Goal: Task Accomplishment & Management: Use online tool/utility

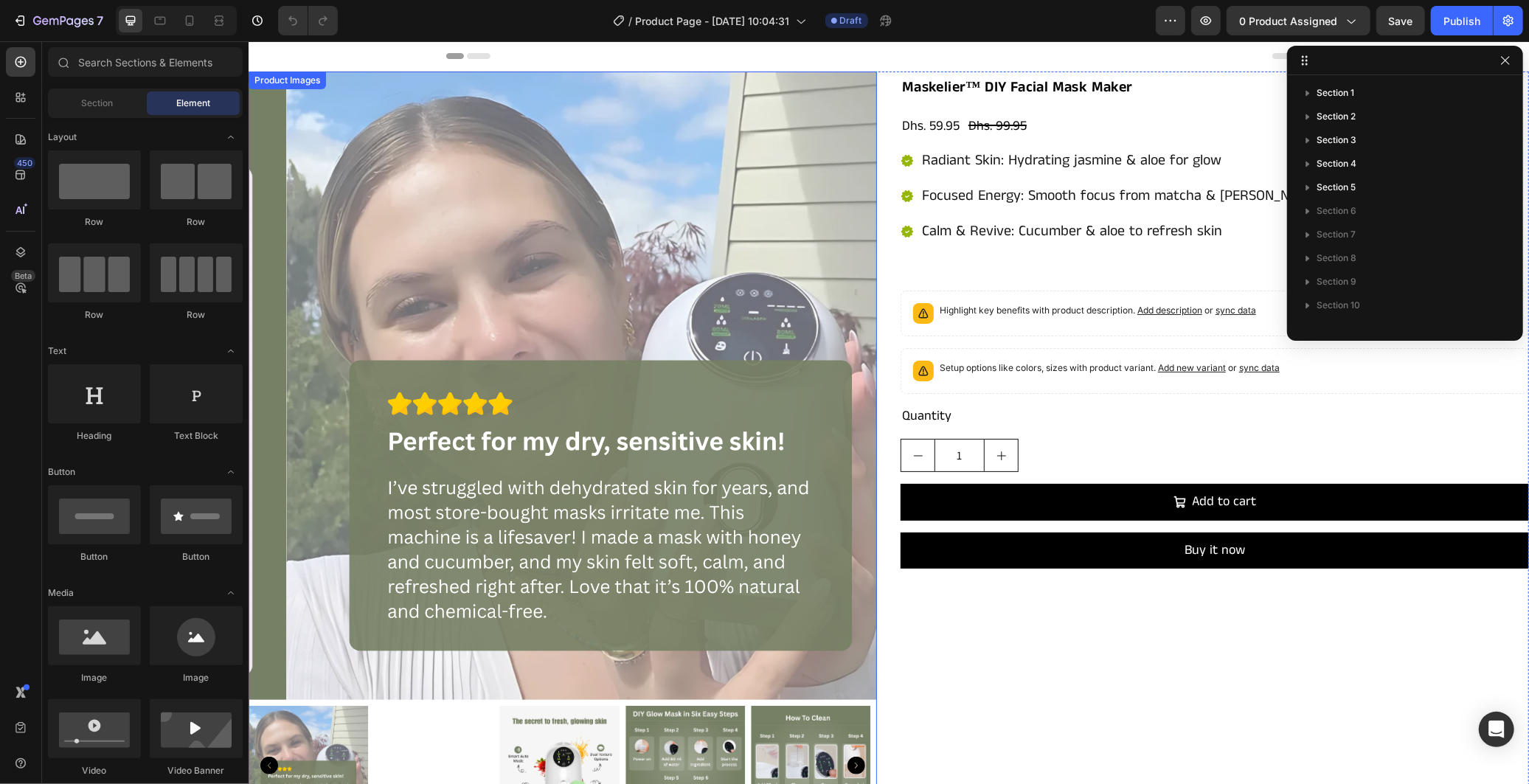
scroll to position [491, 0]
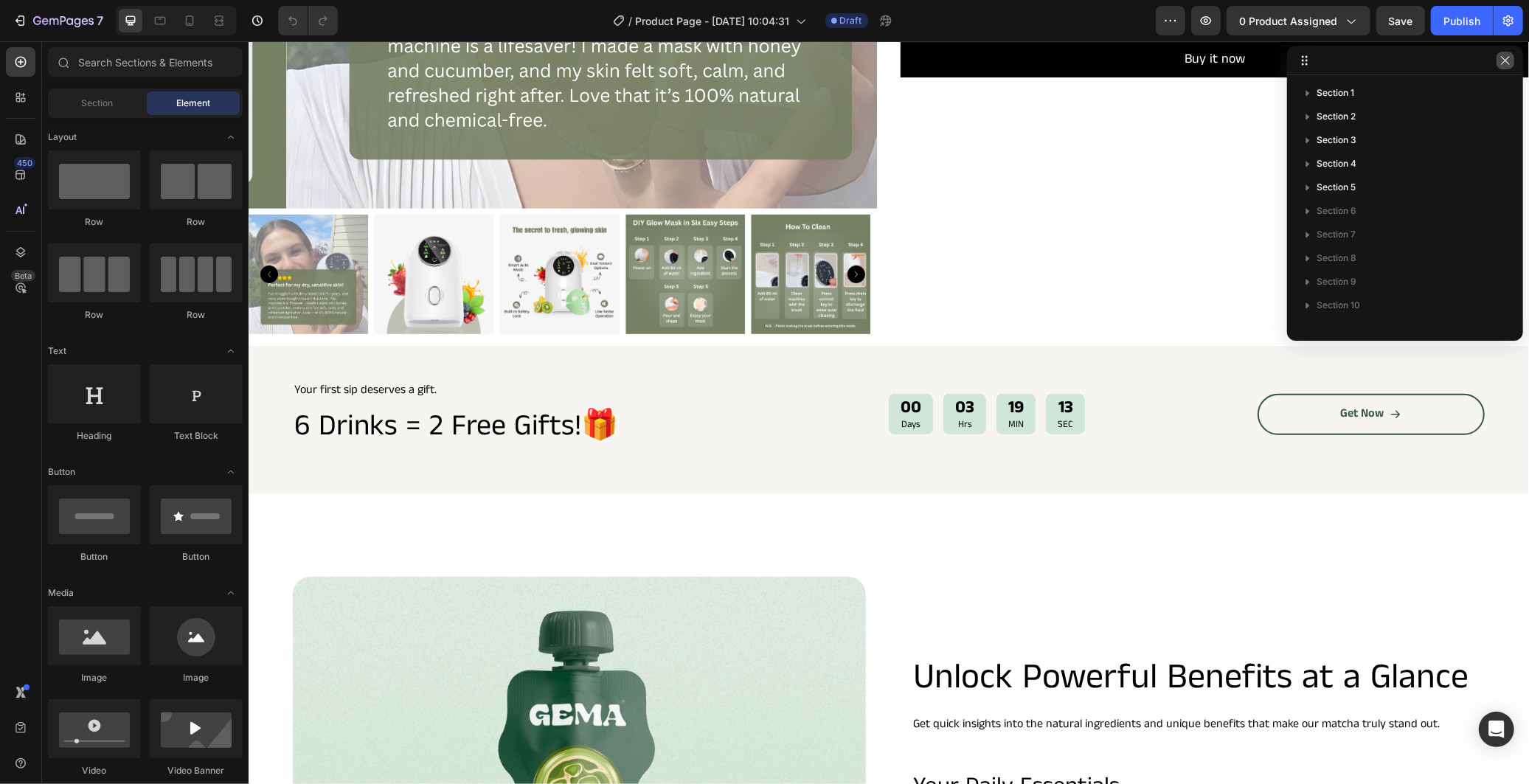
click at [1501, 54] on icon "button" at bounding box center [1505, 60] width 12 height 12
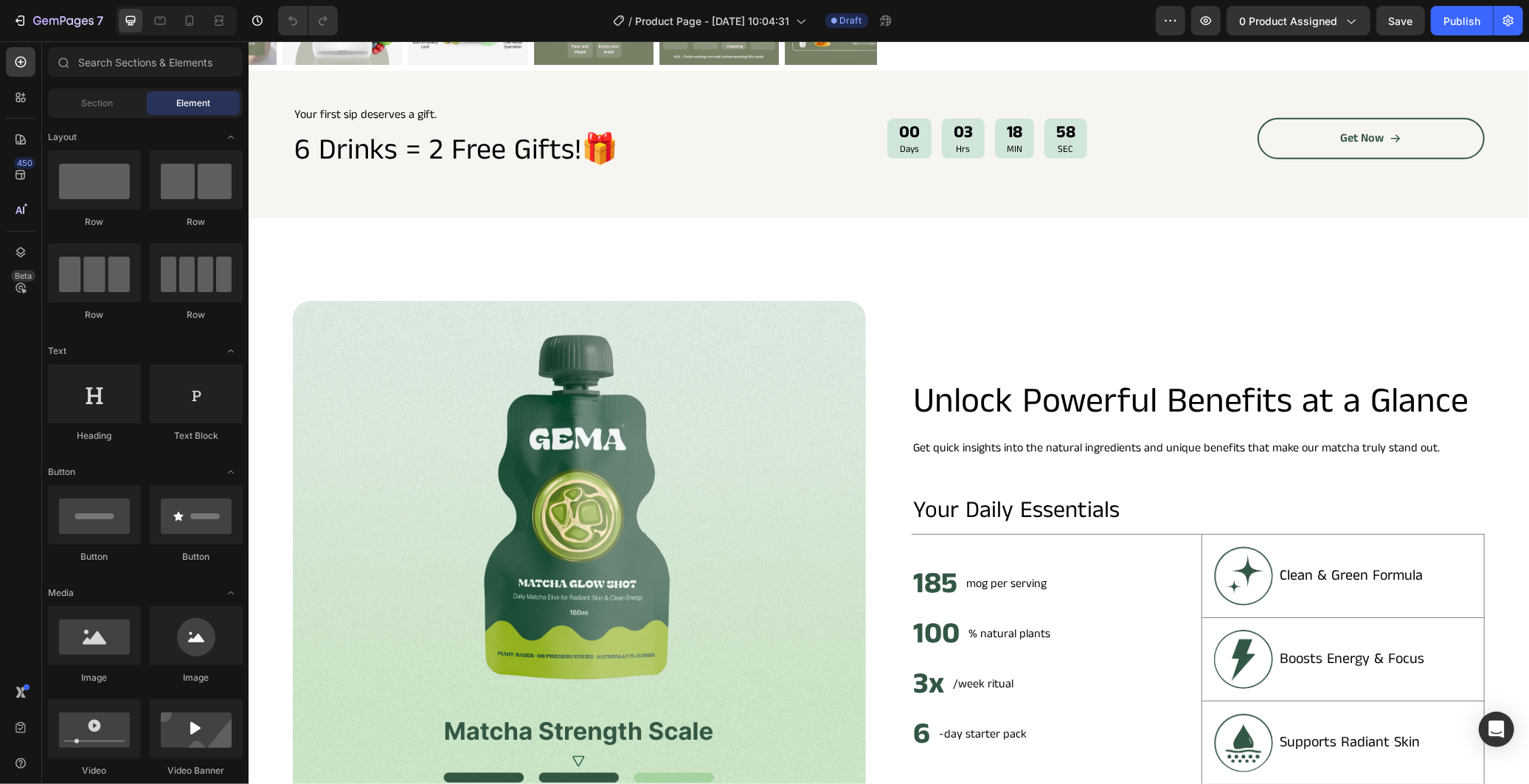
scroll to position [679, 0]
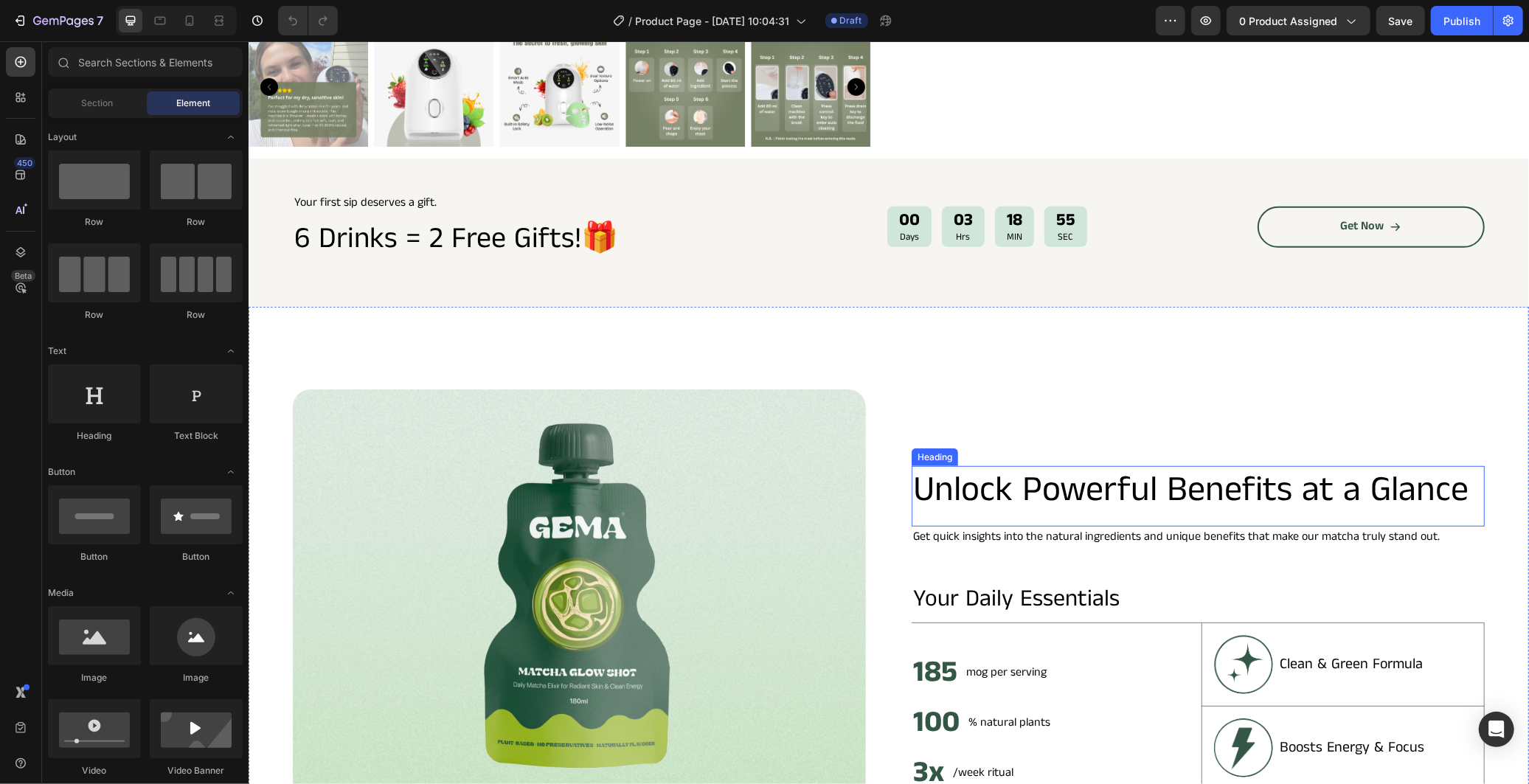
click at [954, 494] on h2 "Unlock Powerful Benefits at a Glance" at bounding box center [1198, 489] width 573 height 49
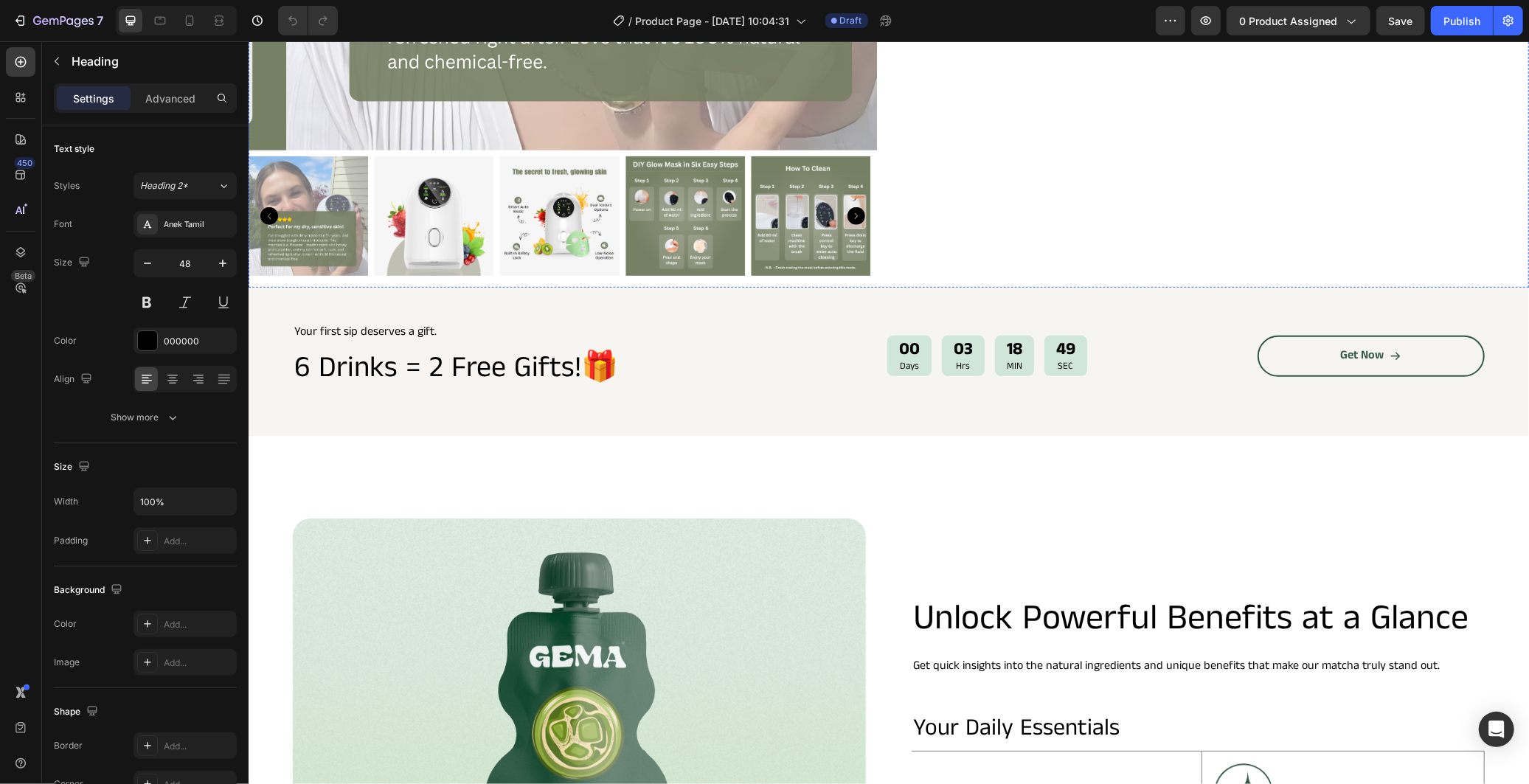
scroll to position [738, 0]
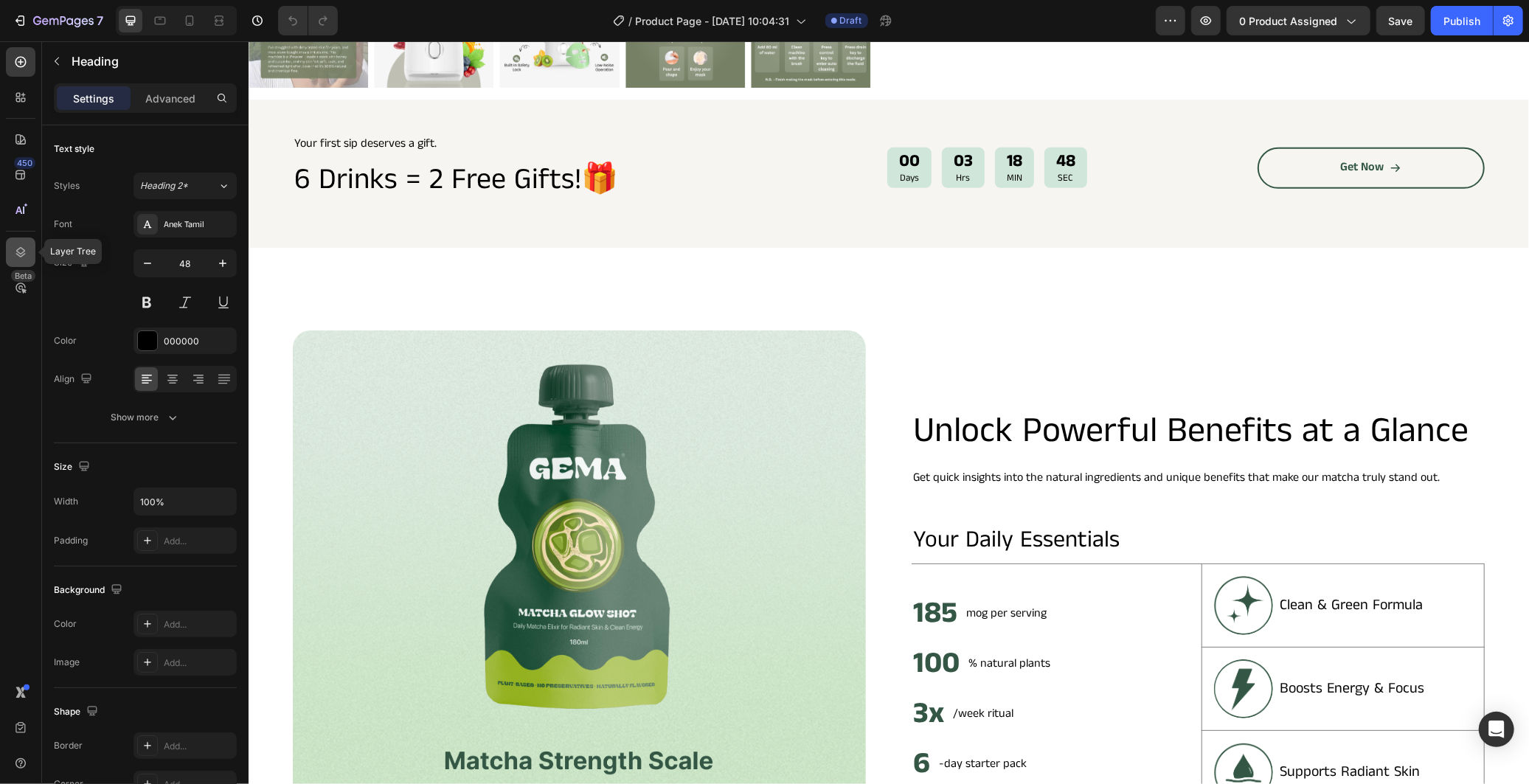
click at [21, 255] on icon at bounding box center [21, 252] width 14 height 14
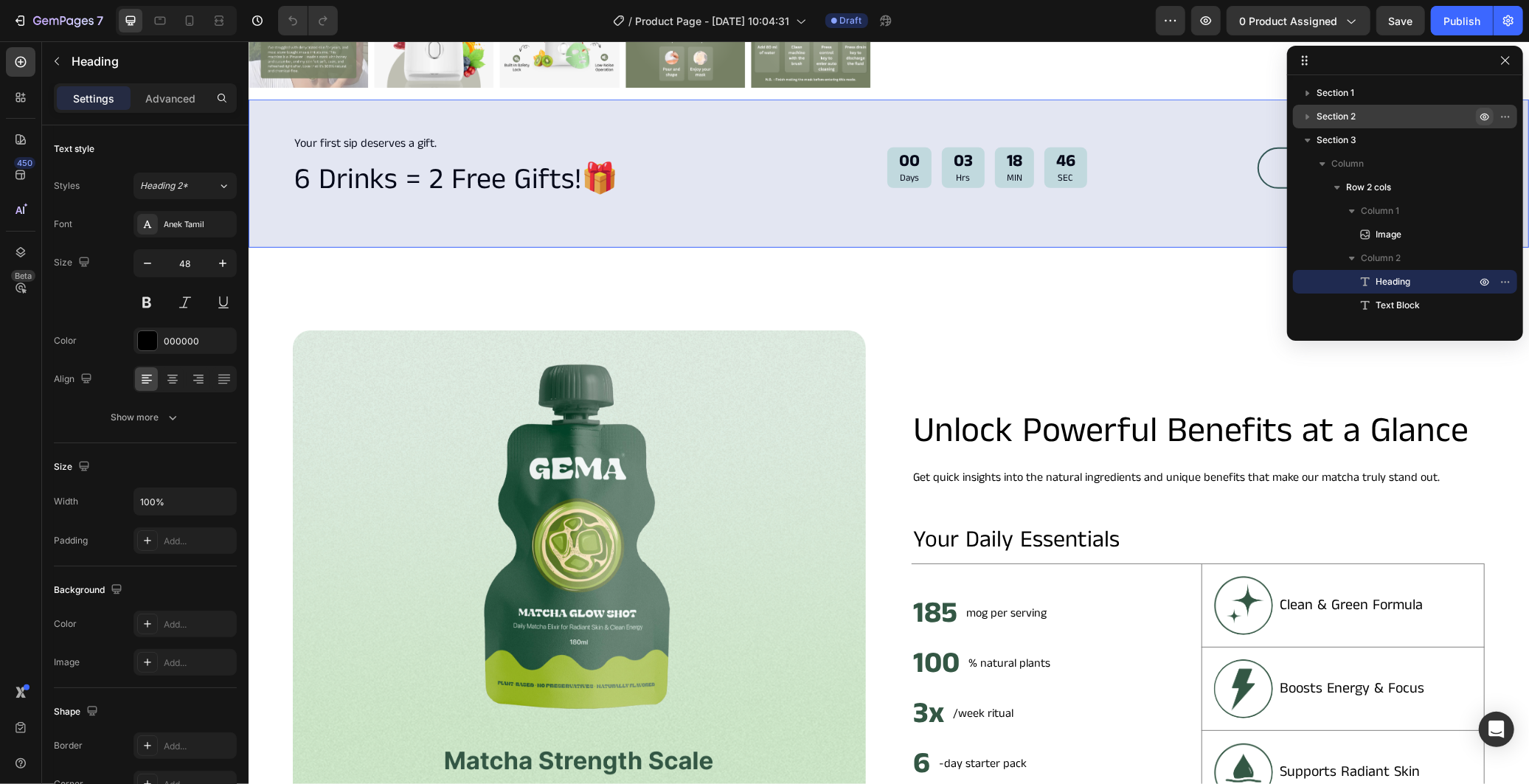
click at [1491, 112] on button "button" at bounding box center [1485, 117] width 18 height 18
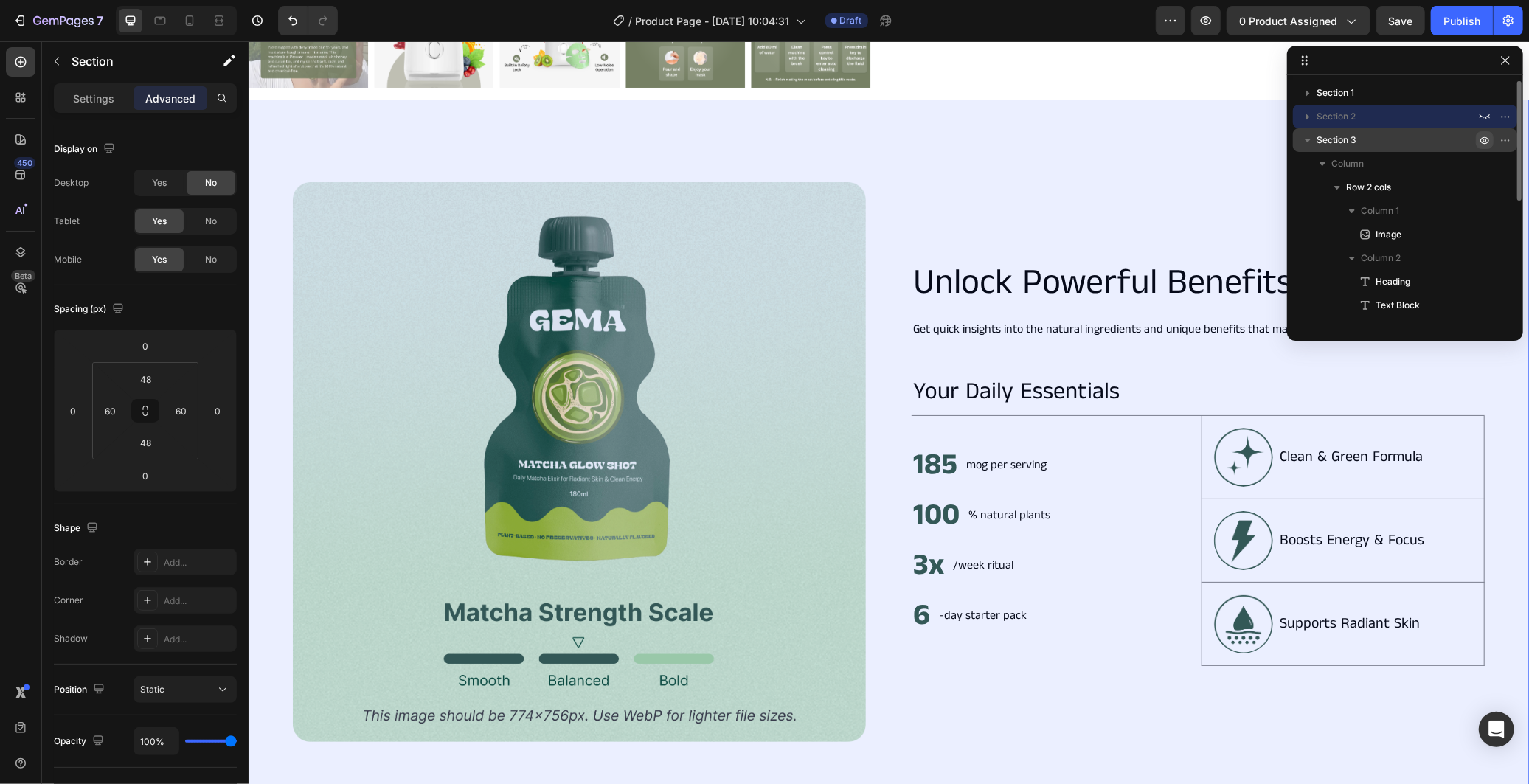
click at [1485, 138] on icon "button" at bounding box center [1484, 140] width 12 height 12
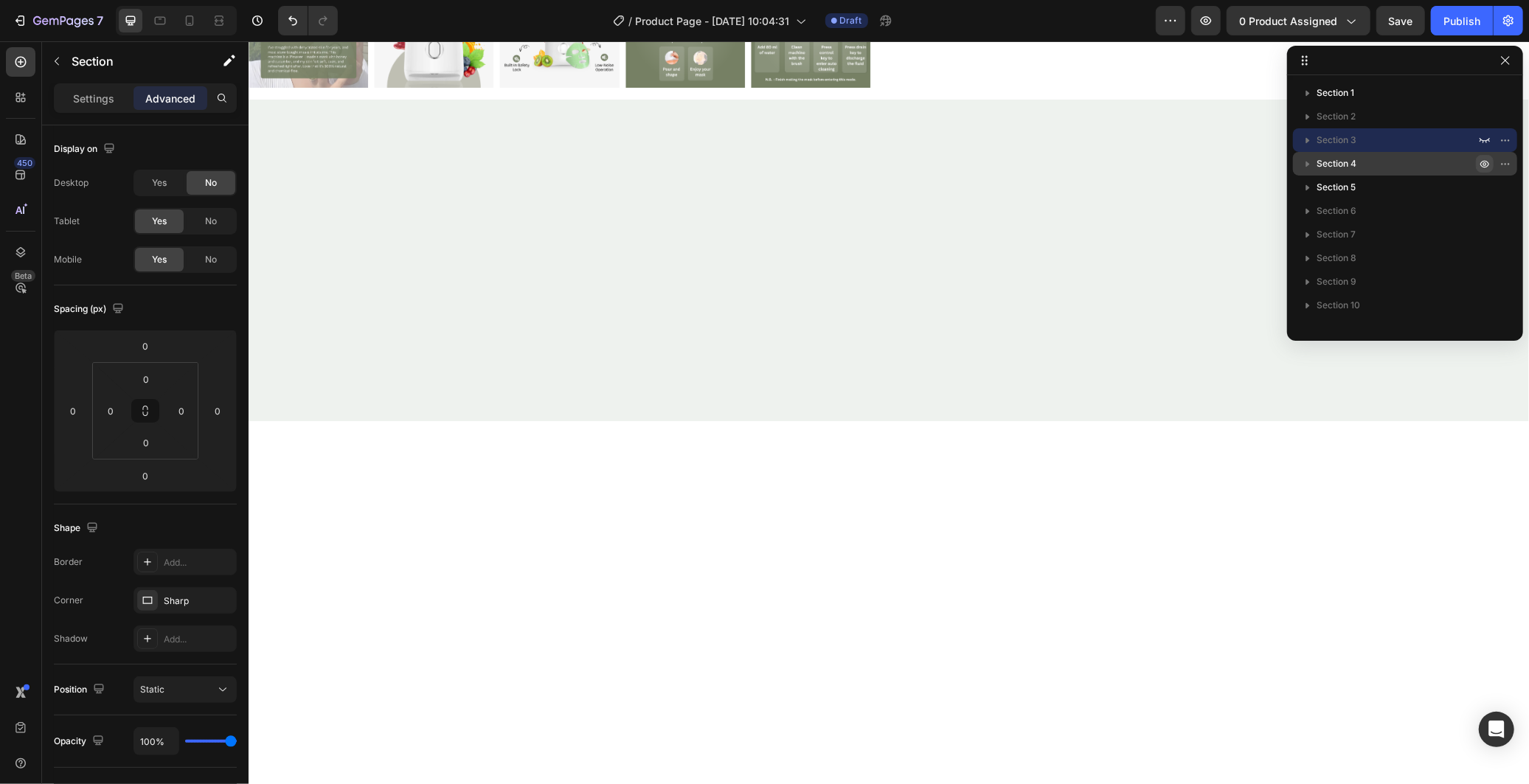
click at [1483, 160] on icon "button" at bounding box center [1484, 164] width 9 height 7
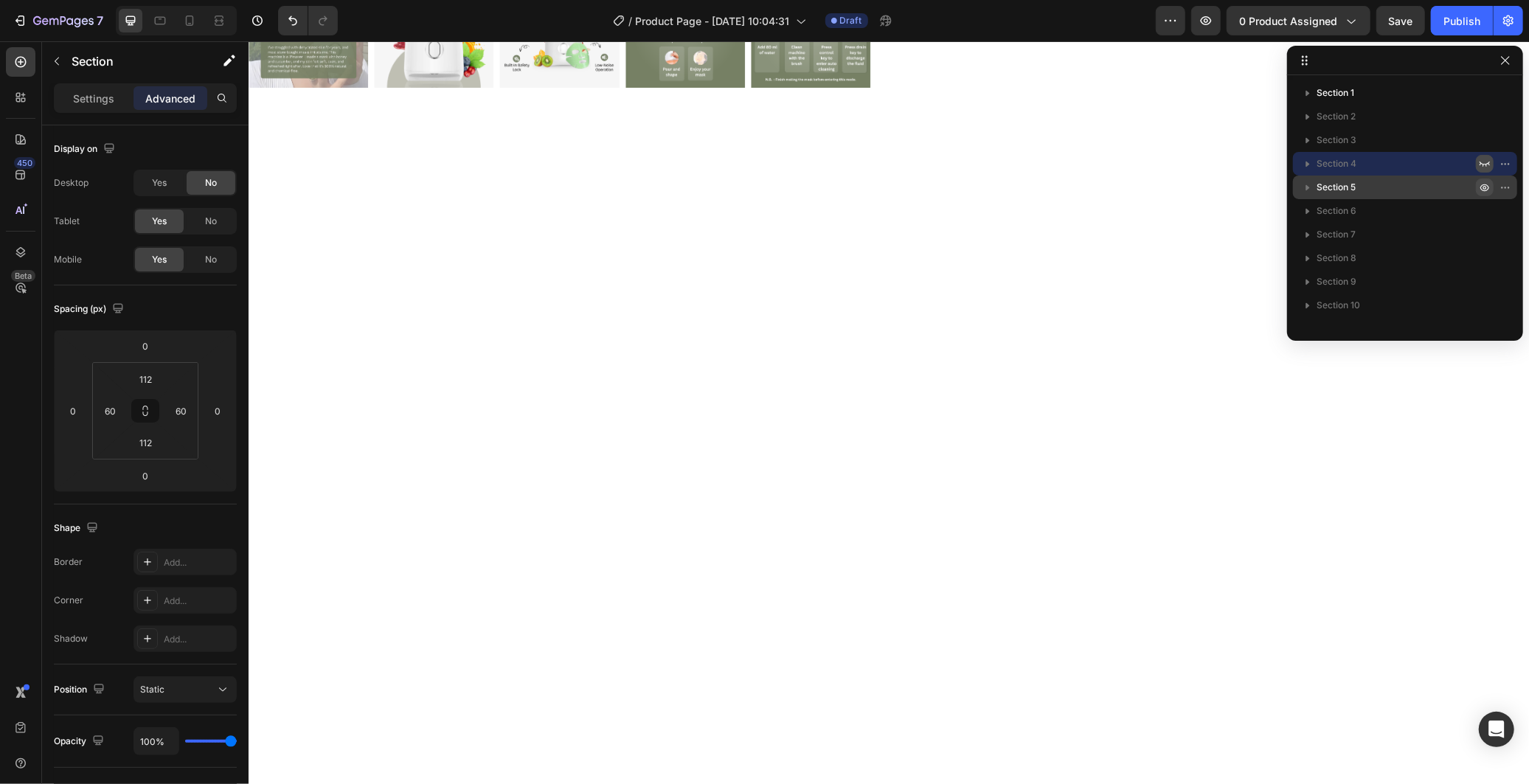
click at [1485, 189] on icon "button" at bounding box center [1485, 188] width 4 height 4
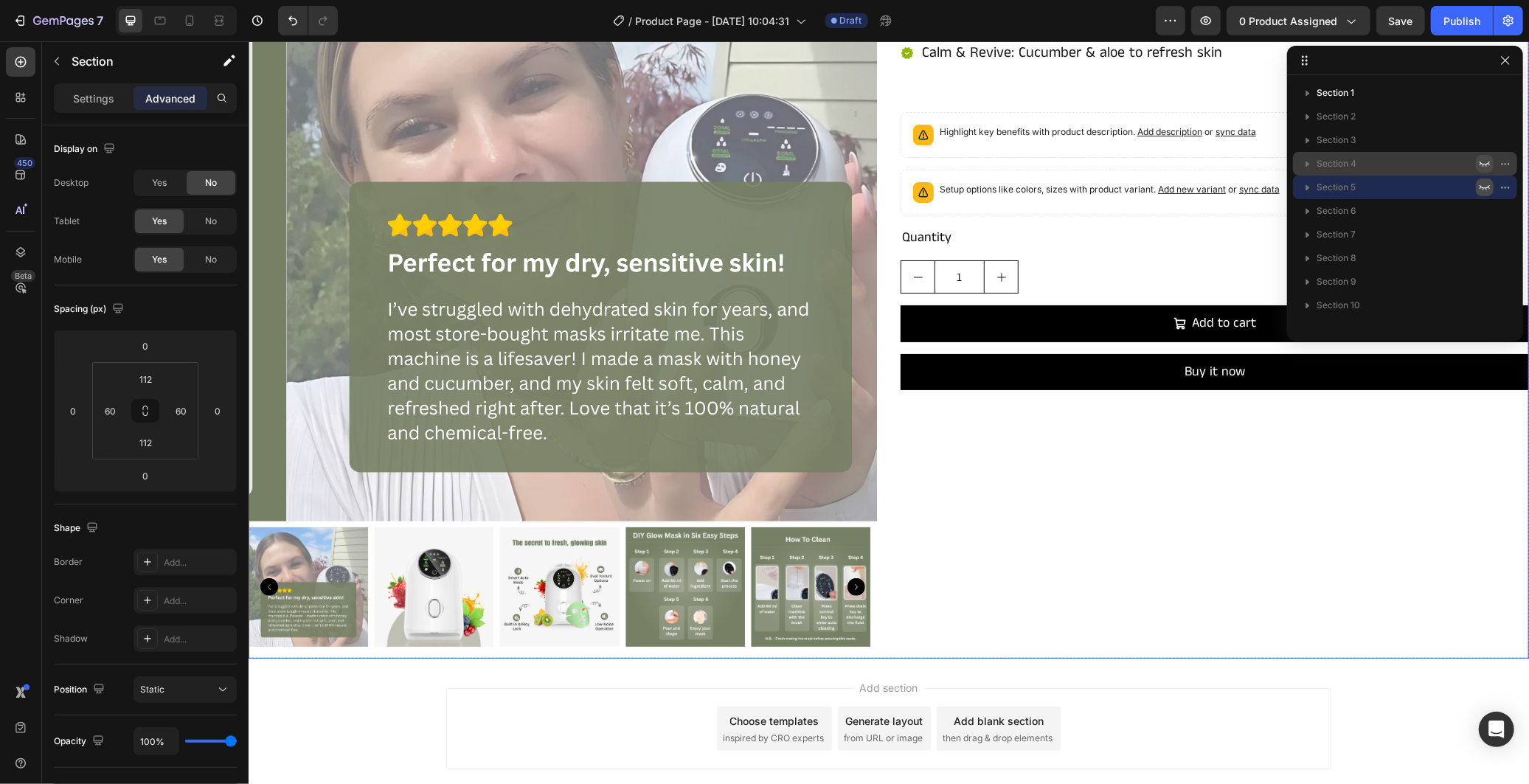
scroll to position [0, 0]
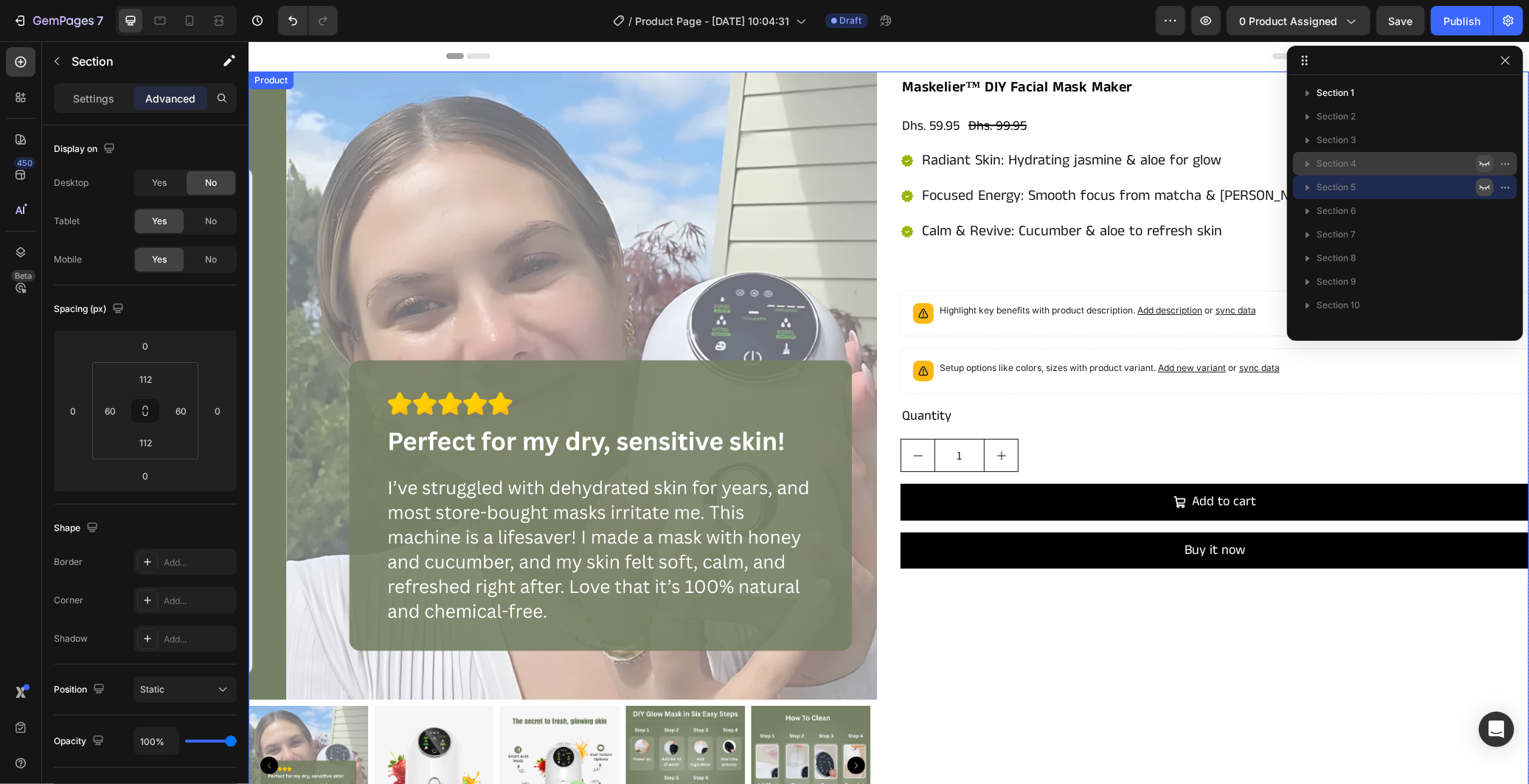
click at [1030, 654] on div "Maskelier™ DIY Facial Mask Maker Product Title Dhs. 59.95 Product Price Product…" at bounding box center [1214, 453] width 628 height 766
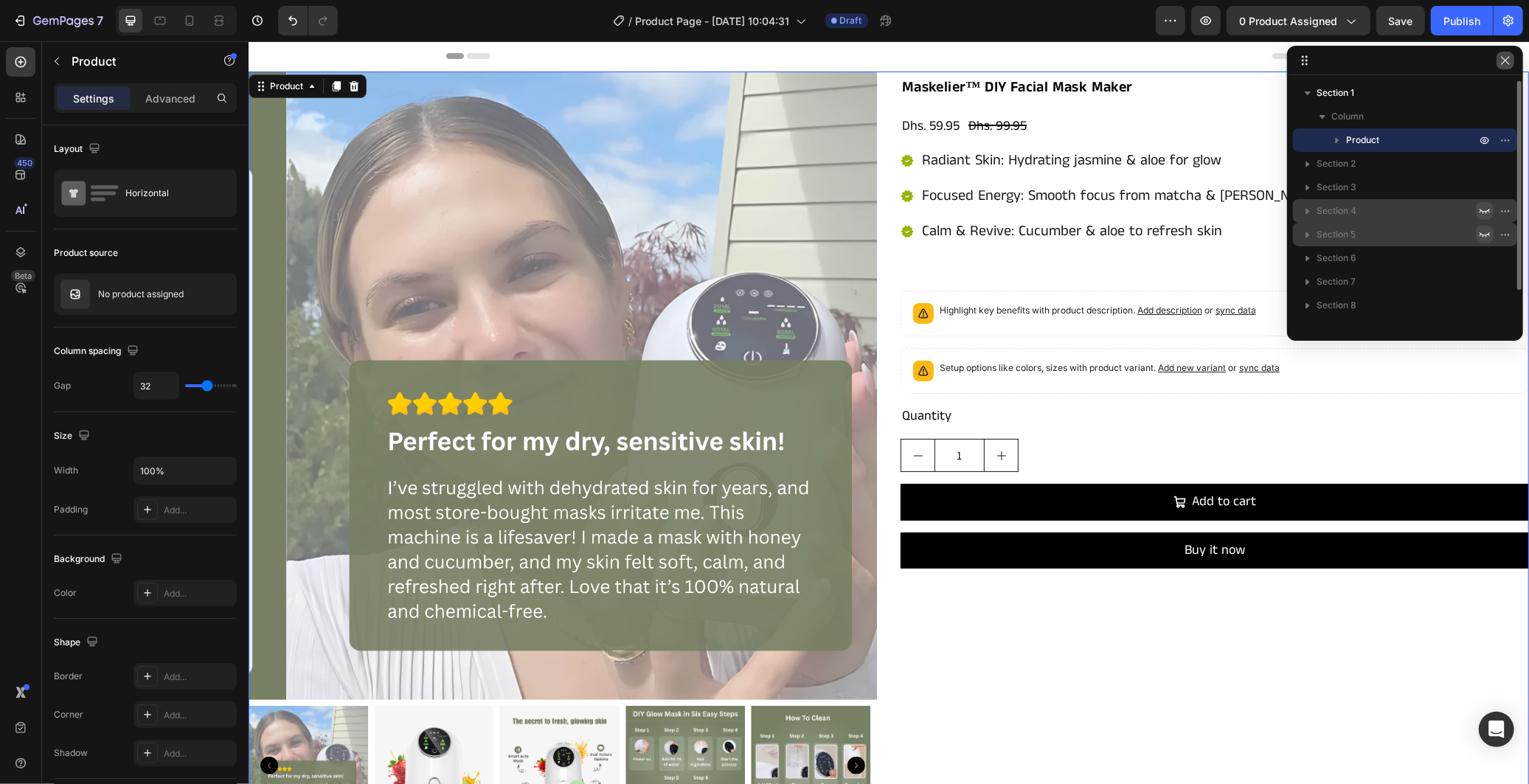
drag, startPoint x: 1499, startPoint y: 53, endPoint x: 1248, endPoint y: 14, distance: 254.0
click at [1499, 53] on button "button" at bounding box center [1506, 61] width 18 height 18
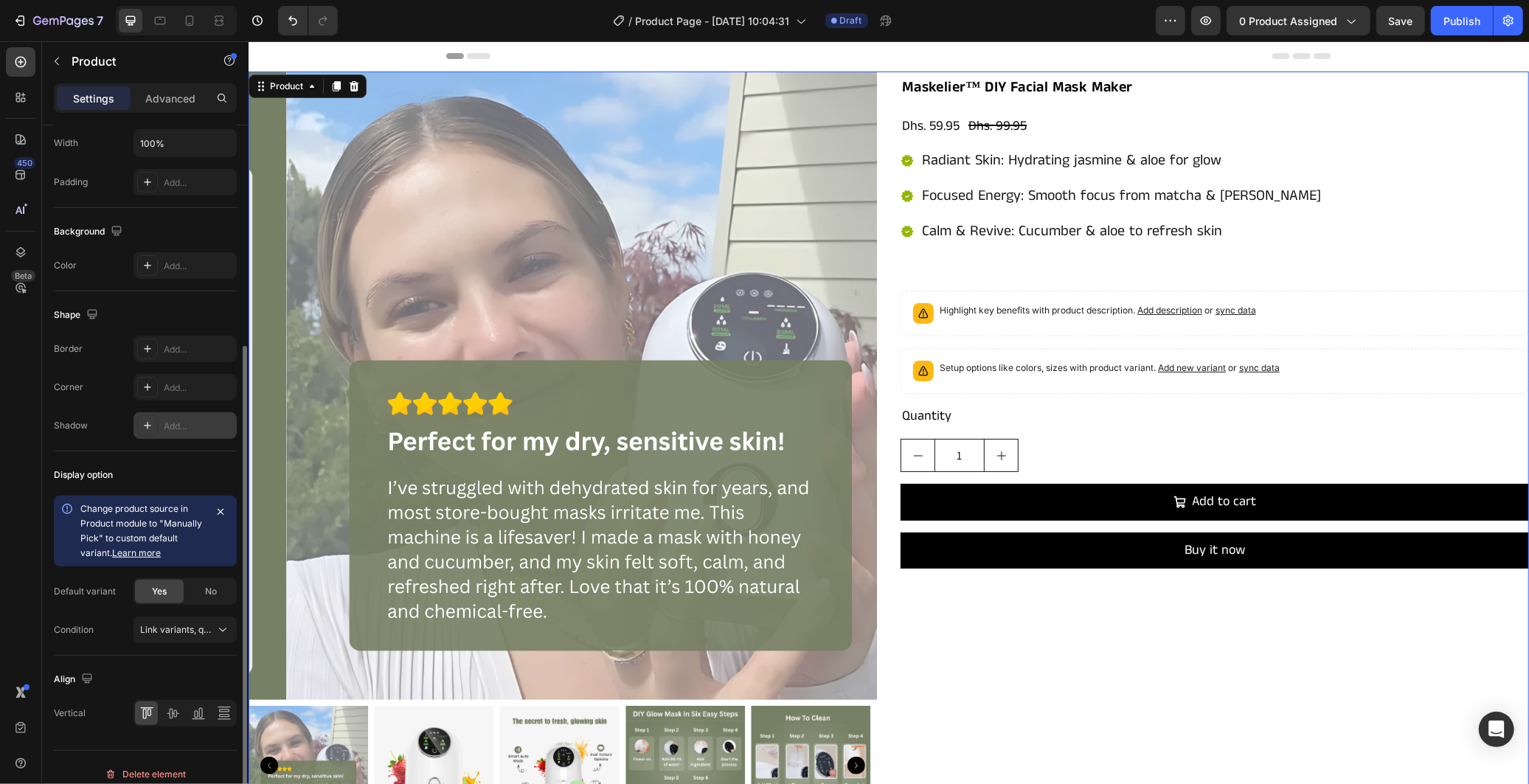
scroll to position [342, 0]
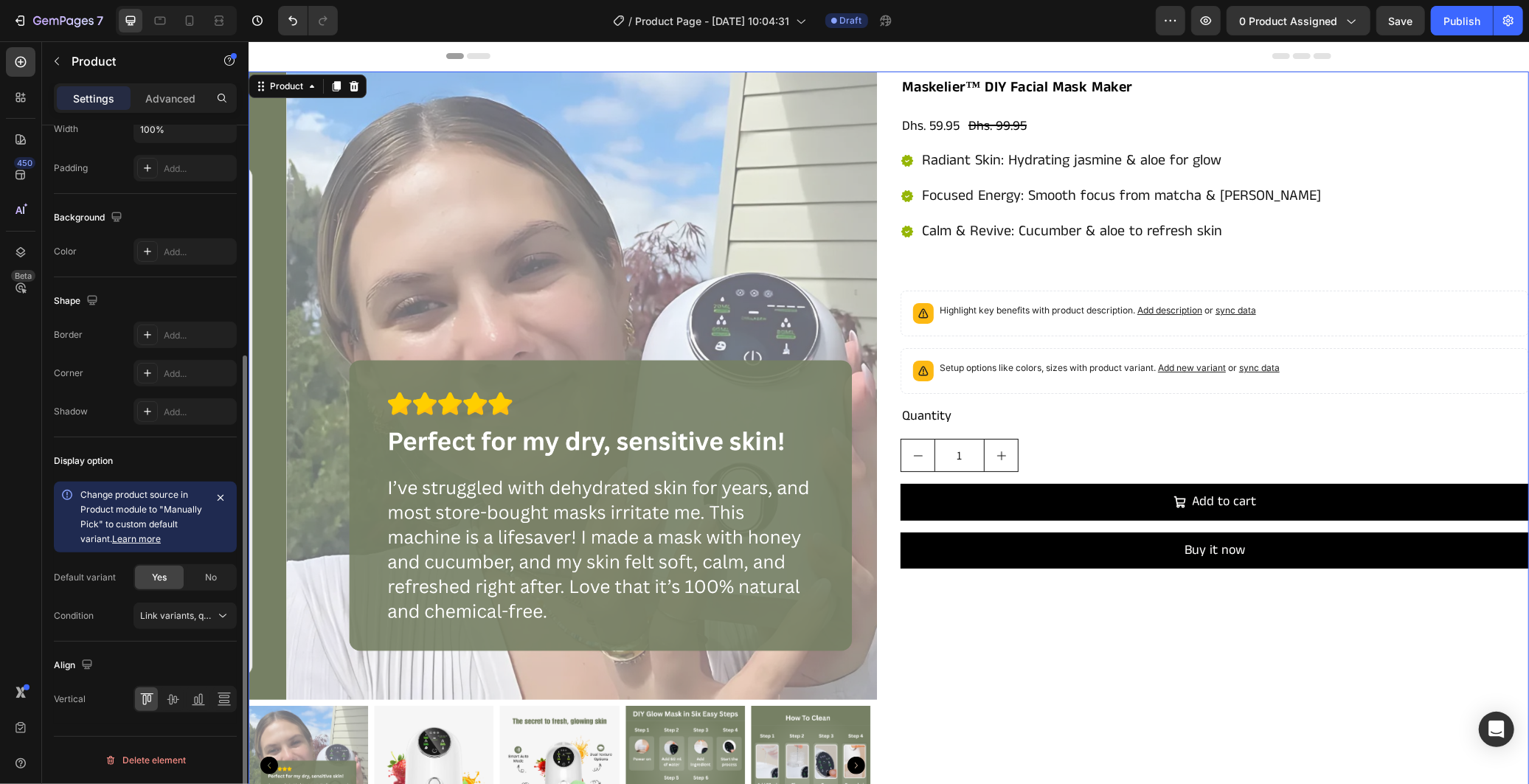
click at [930, 597] on div "Maskelier™ DIY Facial Mask Maker Product Title Dhs. 59.95 Product Price Product…" at bounding box center [1214, 453] width 628 height 766
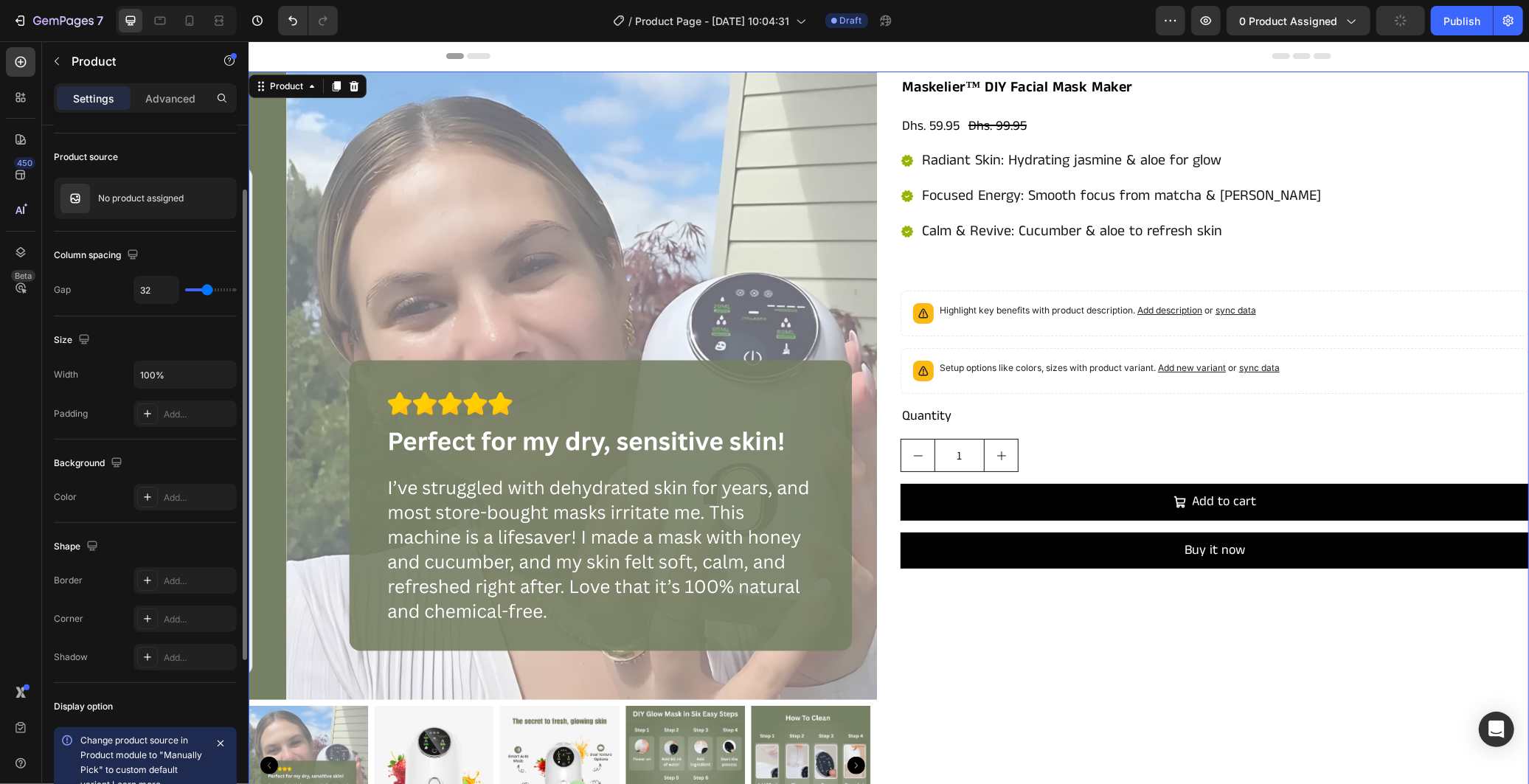
type input "80"
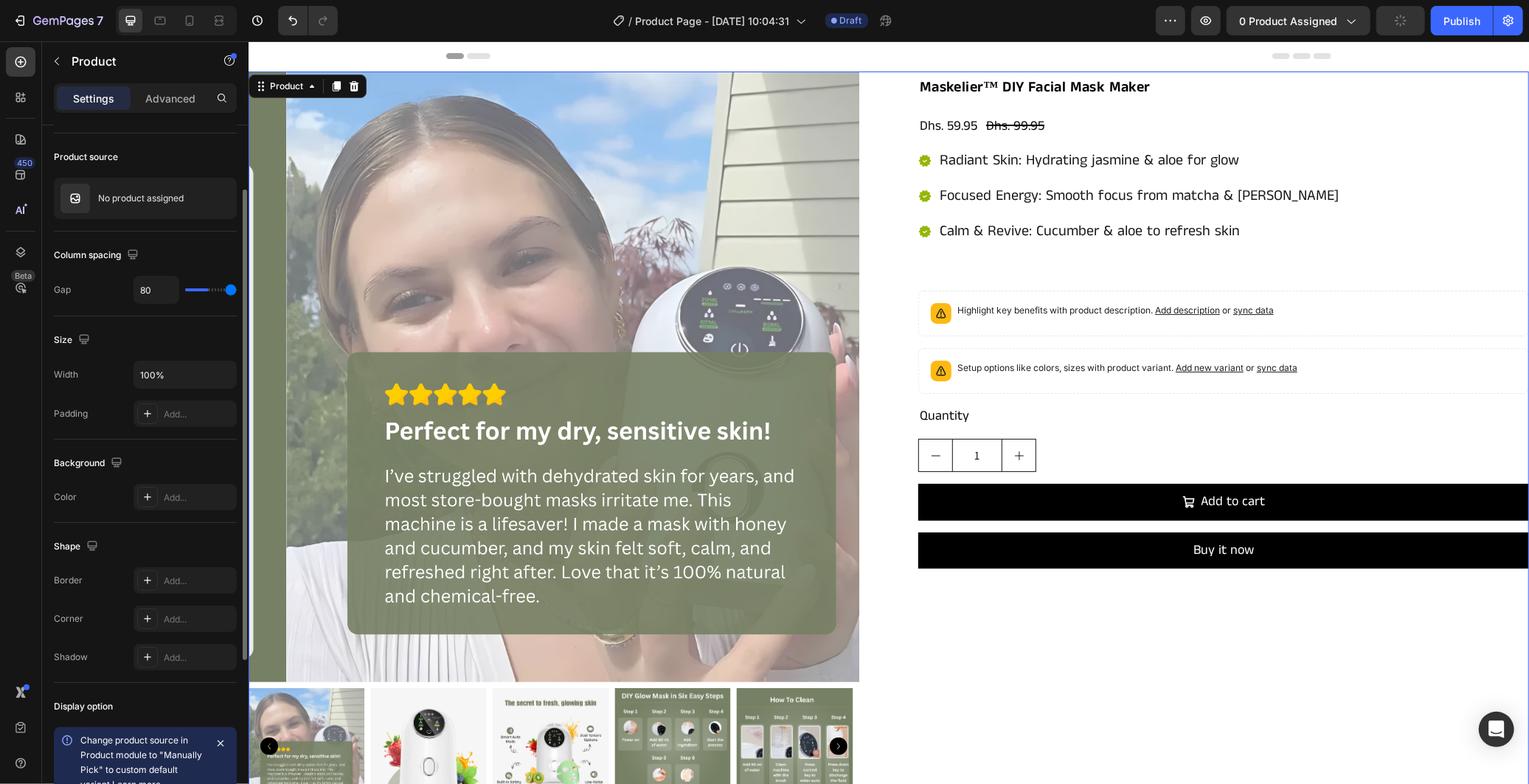
drag, startPoint x: 204, startPoint y: 289, endPoint x: 315, endPoint y: 334, distance: 119.8
type input "80"
click at [237, 291] on input "range" at bounding box center [211, 290] width 52 height 3
click at [1024, 685] on div "Maskelier™ DIY Facial Mask Maker Product Title Dhs. 59.95 Product Price Product…" at bounding box center [1222, 443] width 611 height 744
click at [957, 686] on div "Maskelier™ DIY Facial Mask Maker Product Title Dhs. 59.95 Product Price Product…" at bounding box center [1222, 443] width 611 height 744
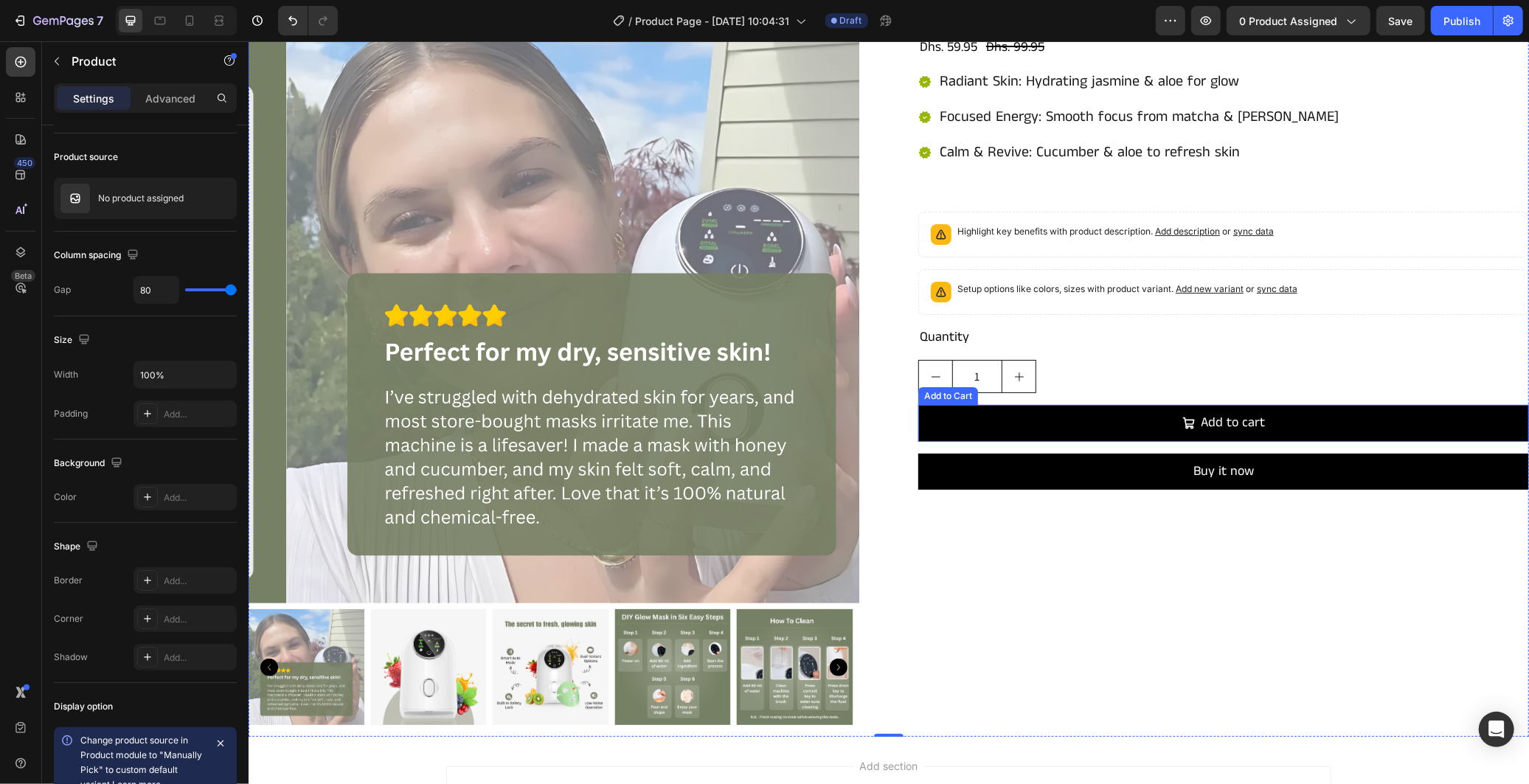
scroll to position [82, 0]
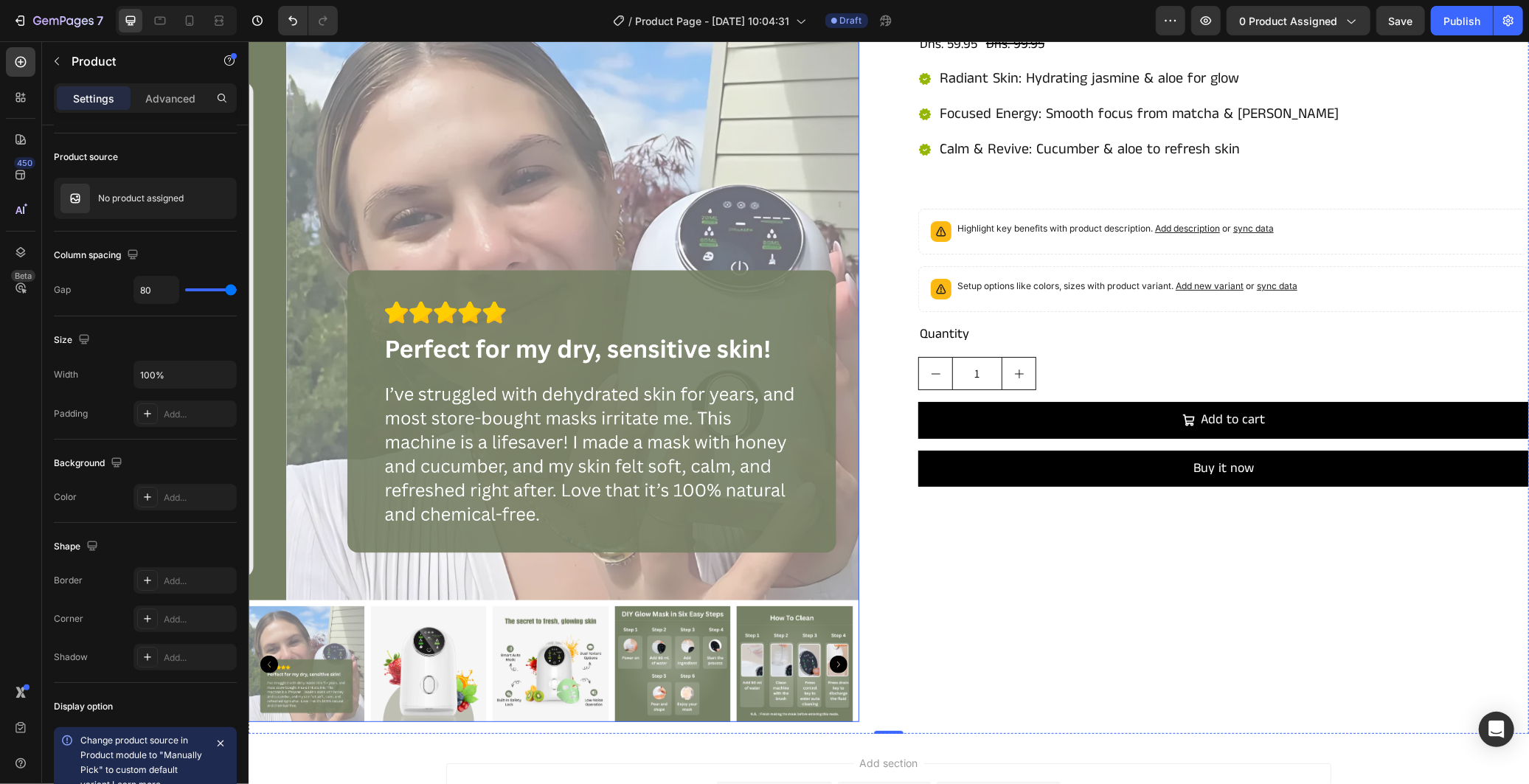
click at [820, 595] on div at bounding box center [553, 354] width 611 height 732
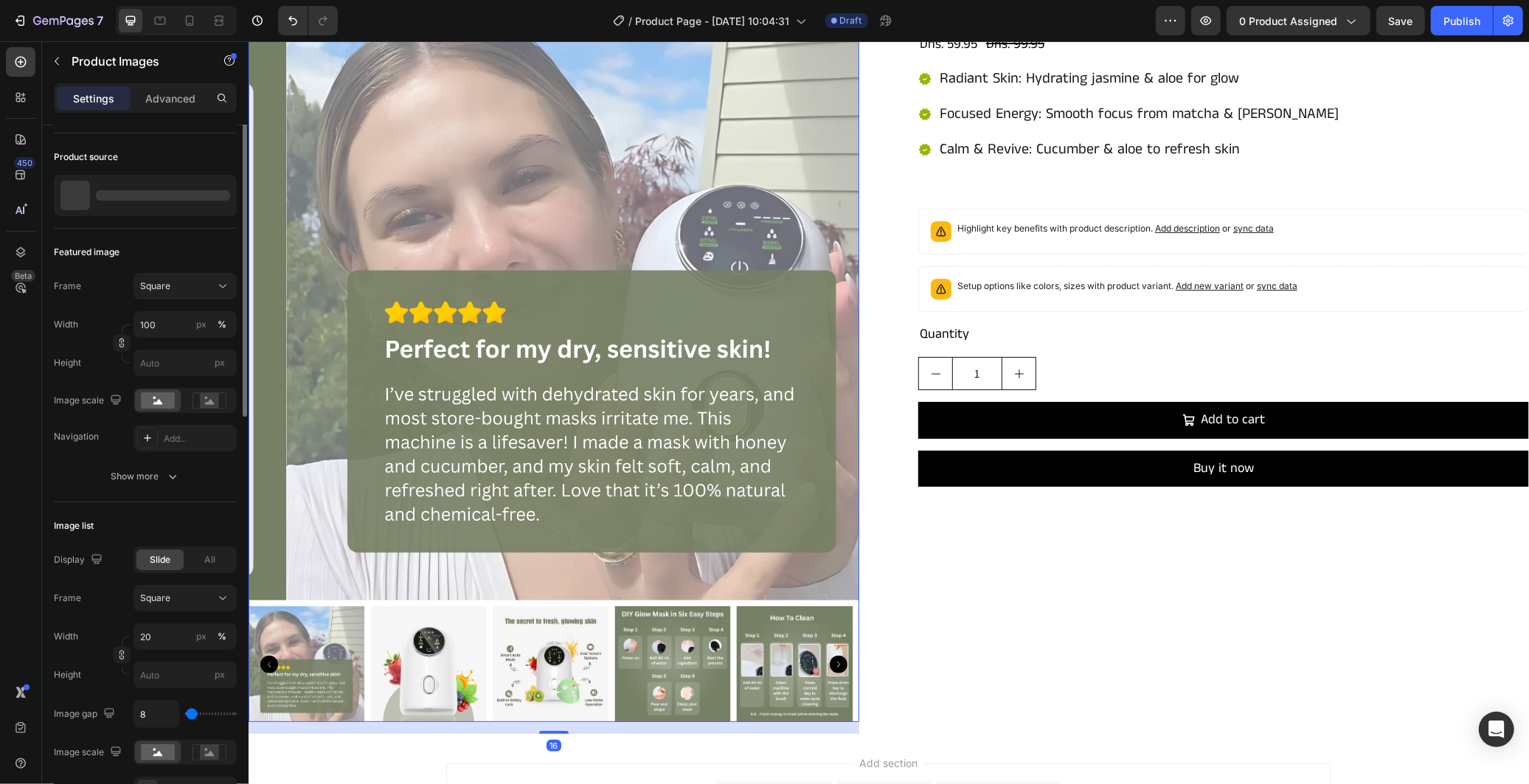
scroll to position [0, 0]
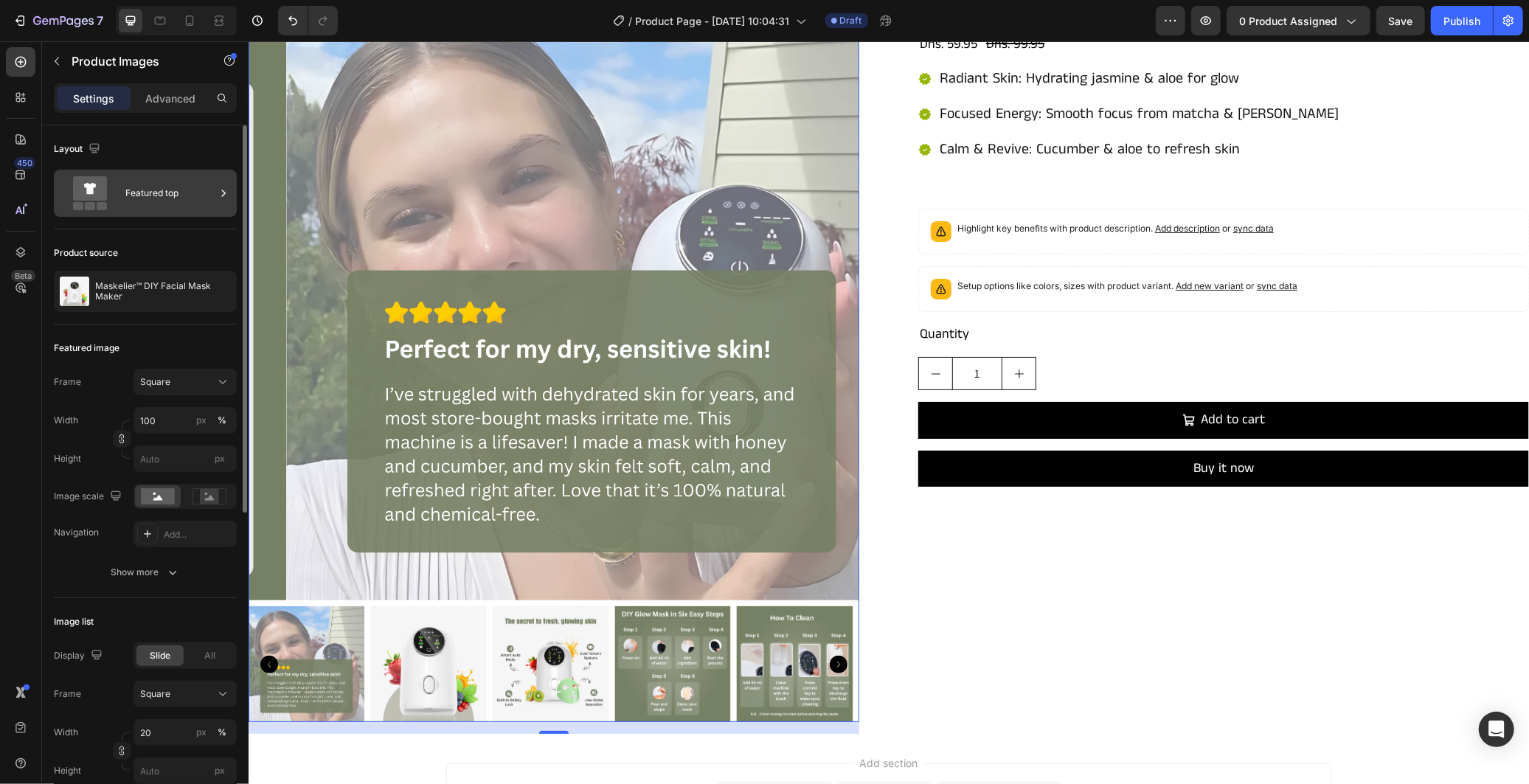
click at [155, 188] on div "Featured top" at bounding box center [170, 193] width 90 height 34
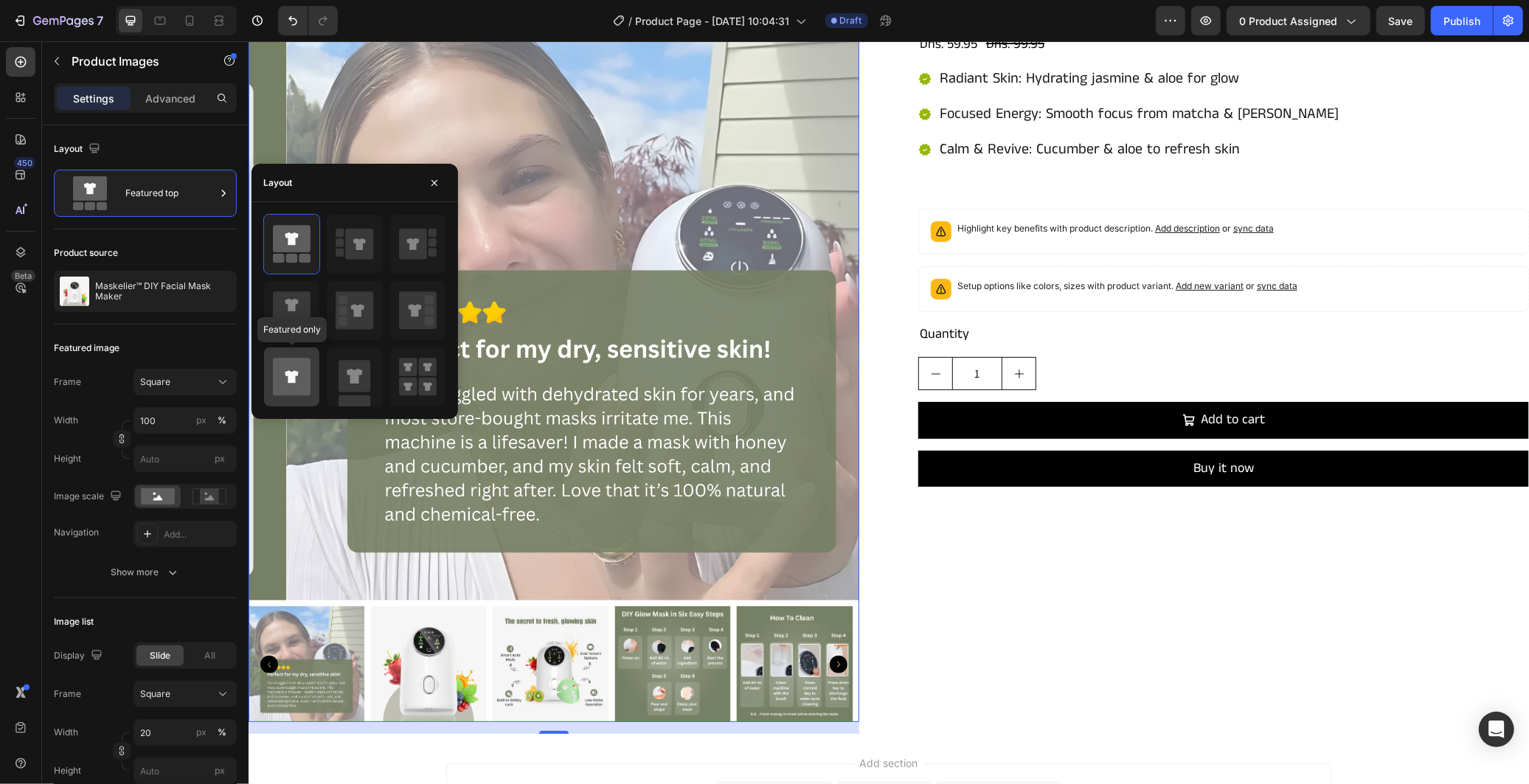
click at [300, 377] on icon at bounding box center [291, 376] width 38 height 38
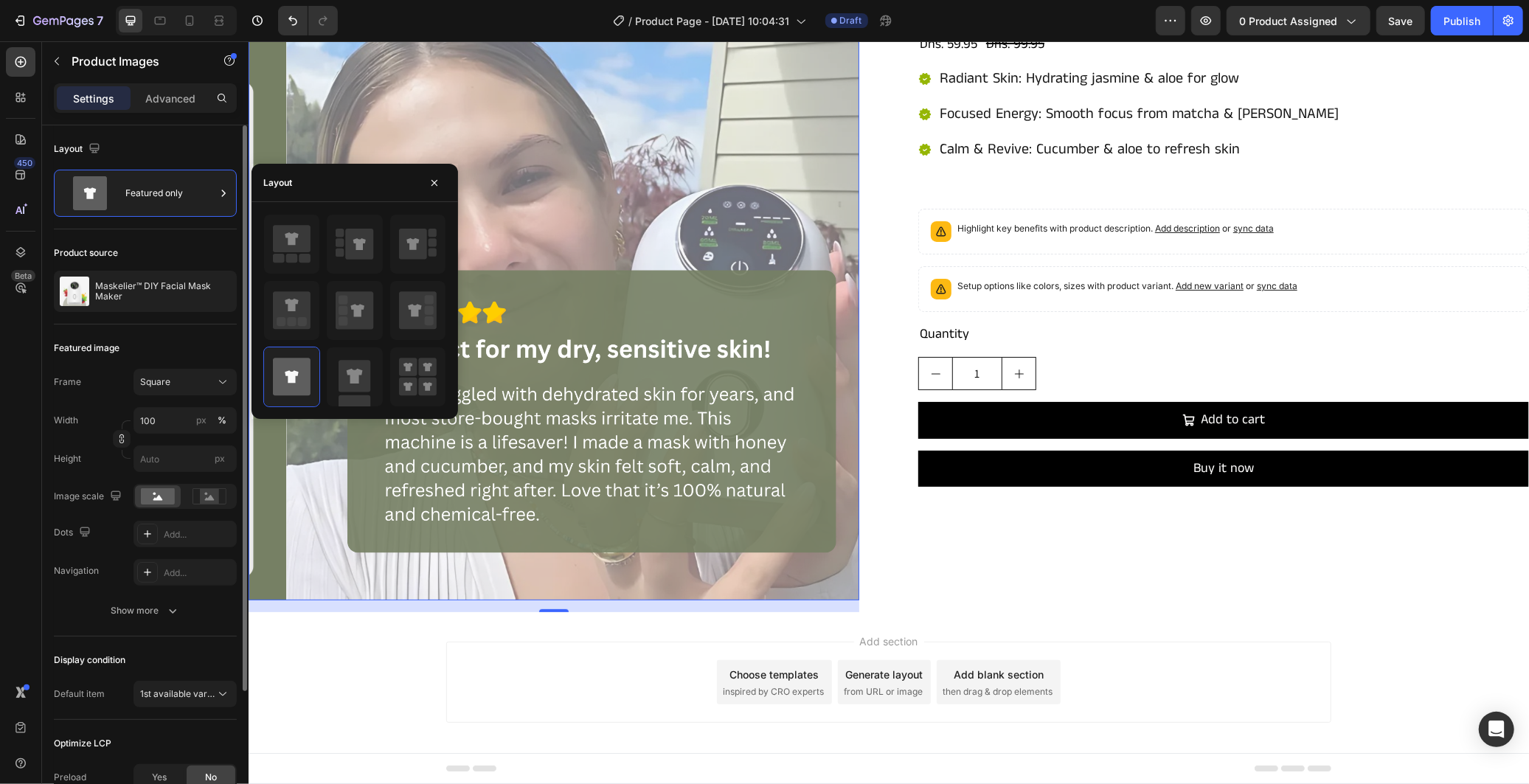
click at [190, 344] on div "Featured image" at bounding box center [145, 348] width 183 height 24
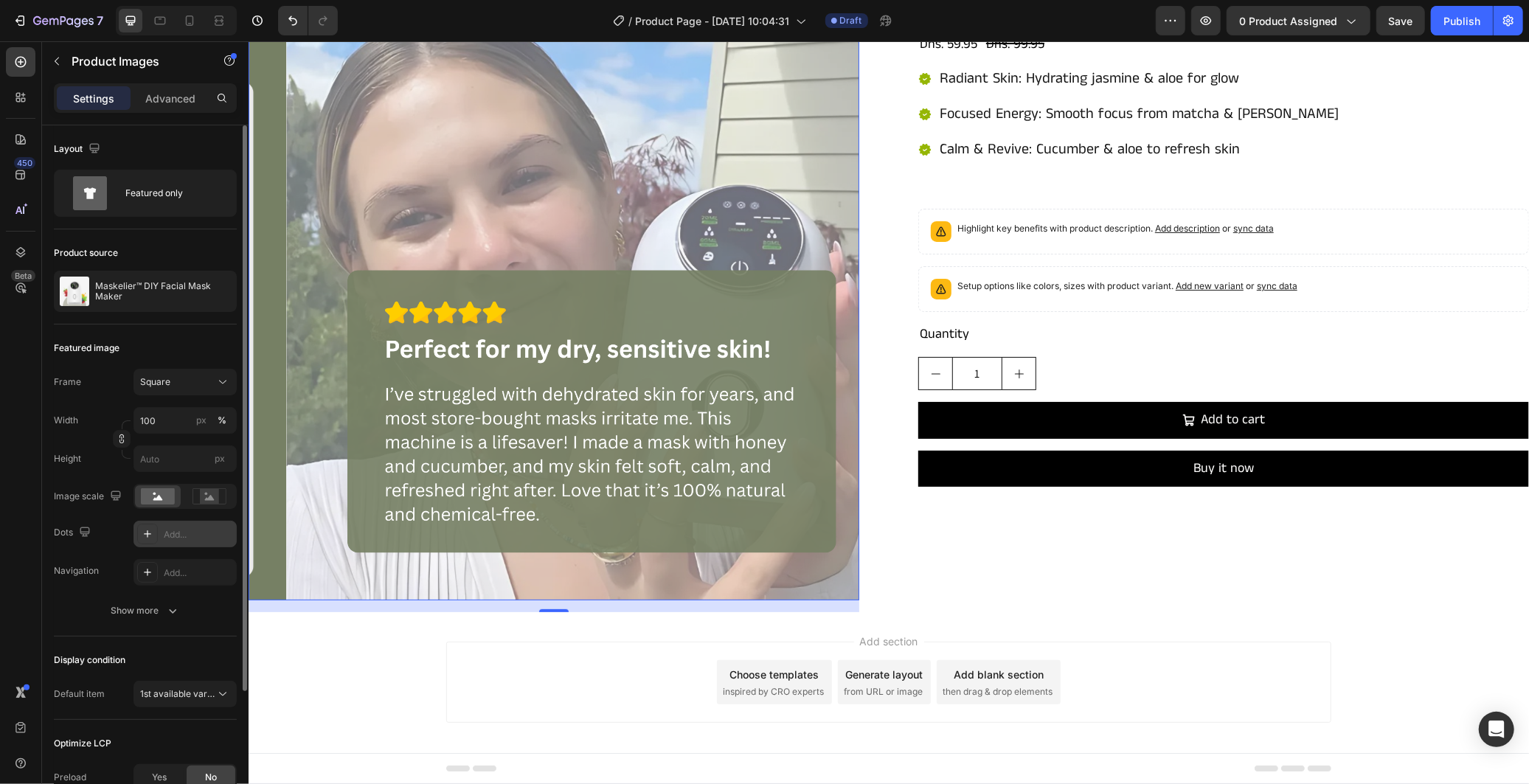
scroll to position [164, 0]
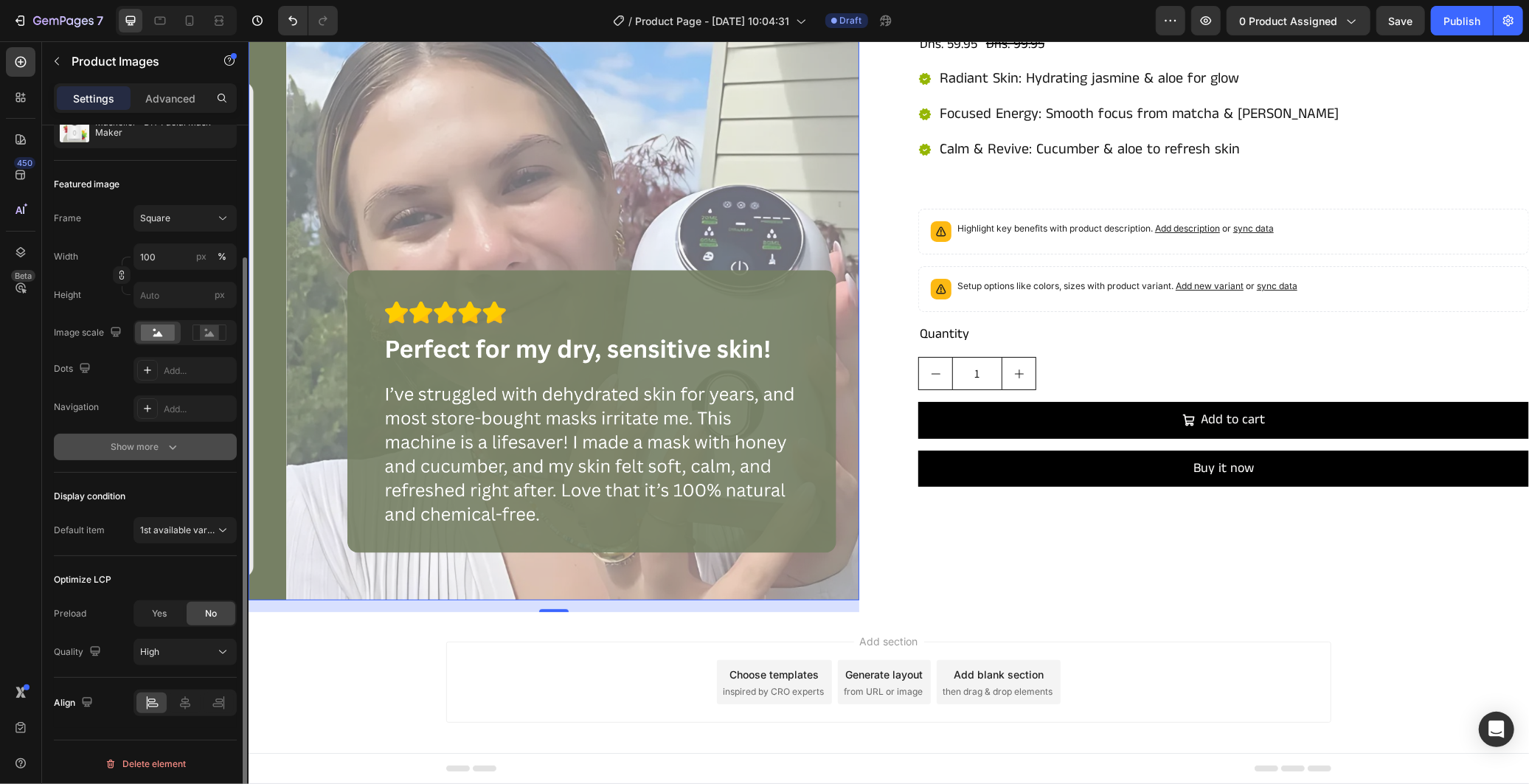
click at [185, 446] on button "Show more" at bounding box center [145, 446] width 183 height 26
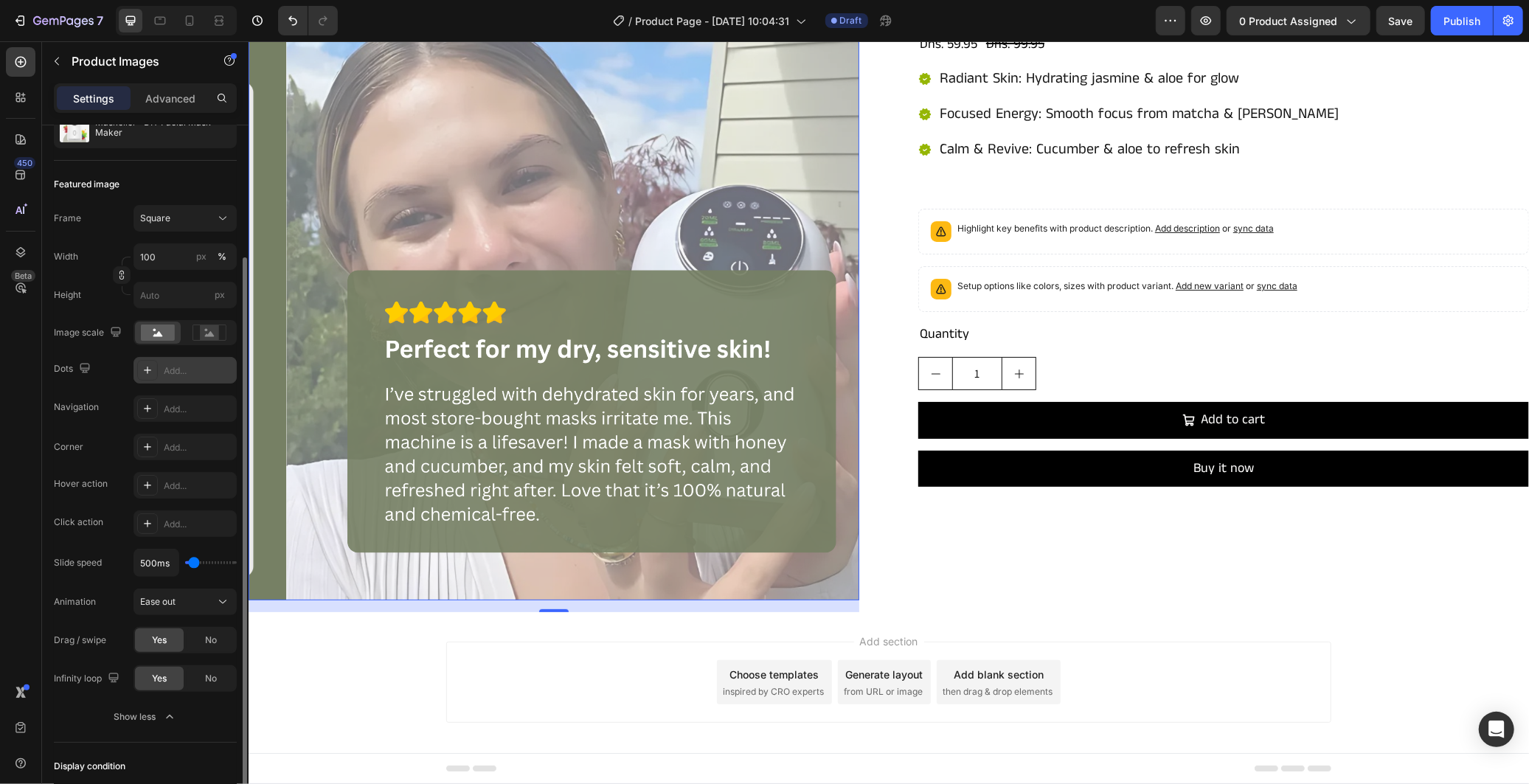
click at [181, 365] on div "Add..." at bounding box center [198, 370] width 69 height 14
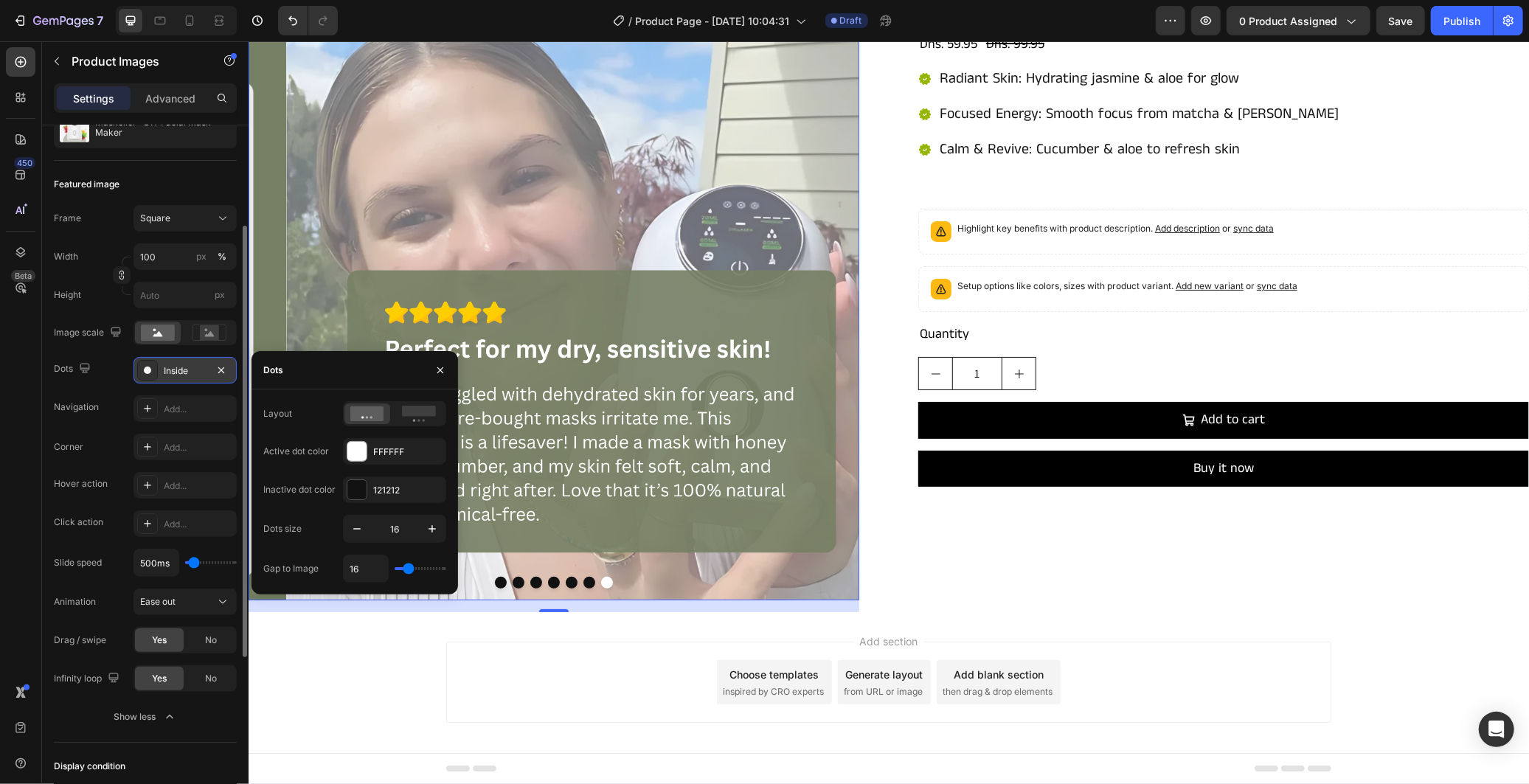
type input "5"
type input "4"
type input "7"
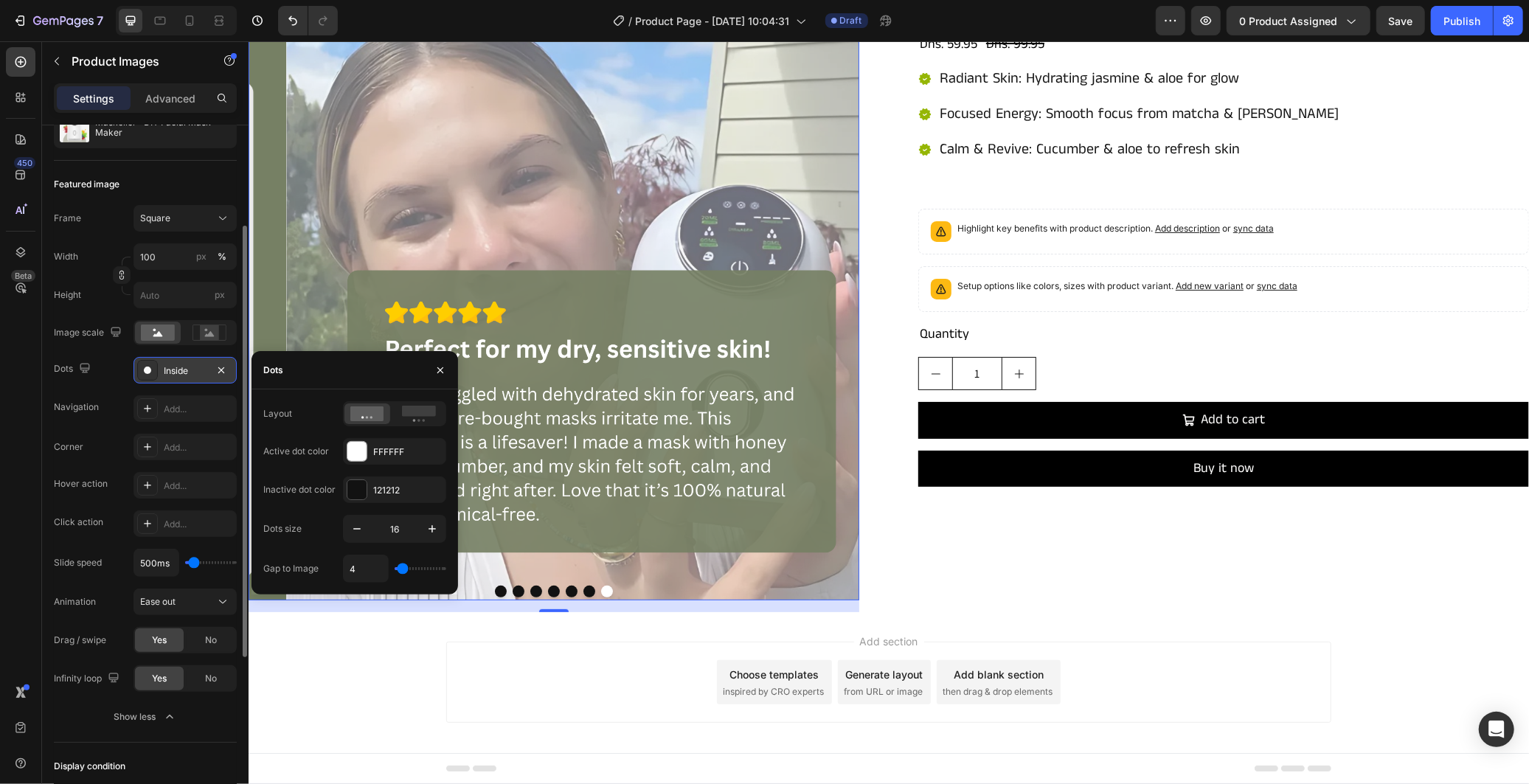
type input "7"
type input "13"
type input "16"
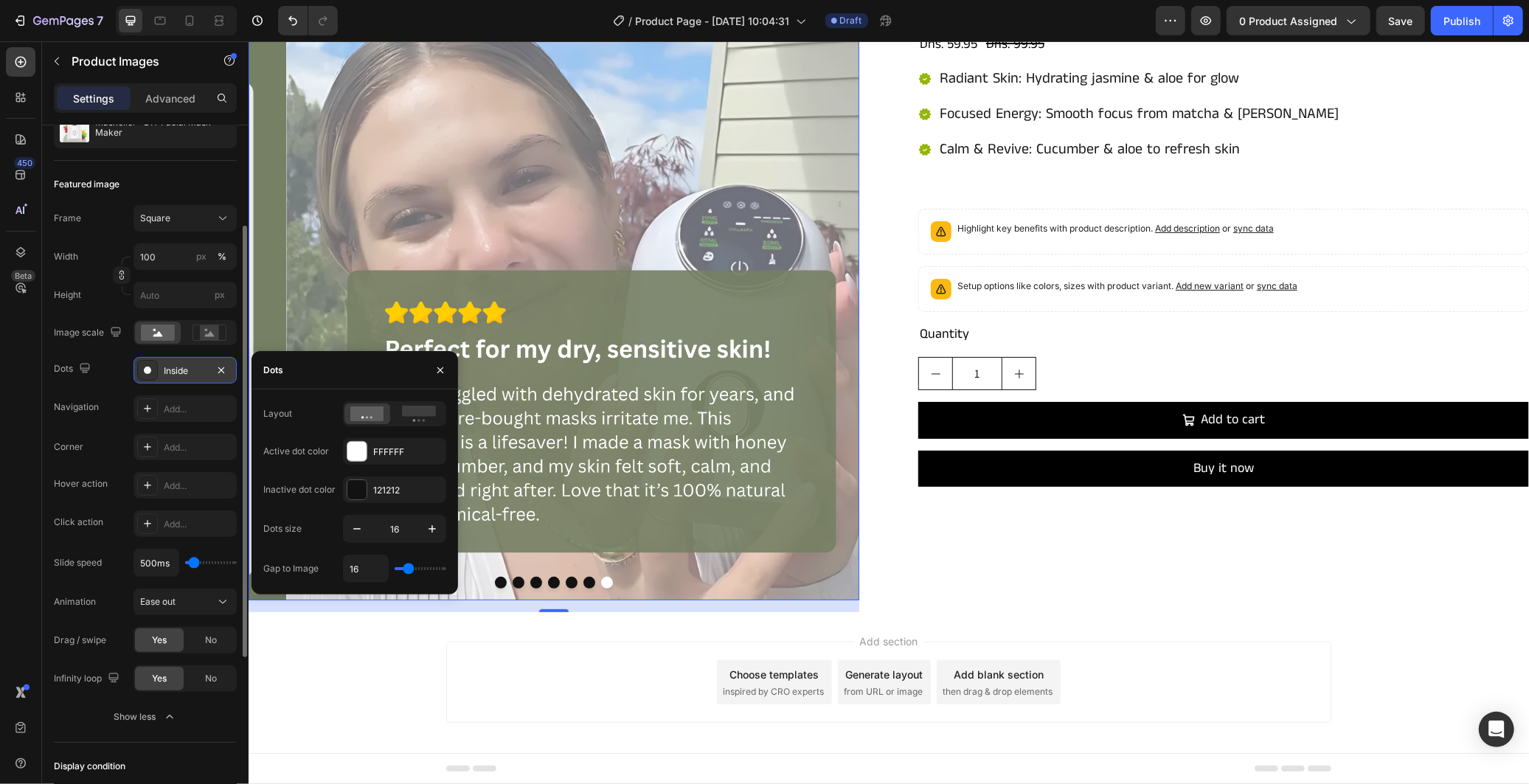
type input "17"
type input "20"
type input "22"
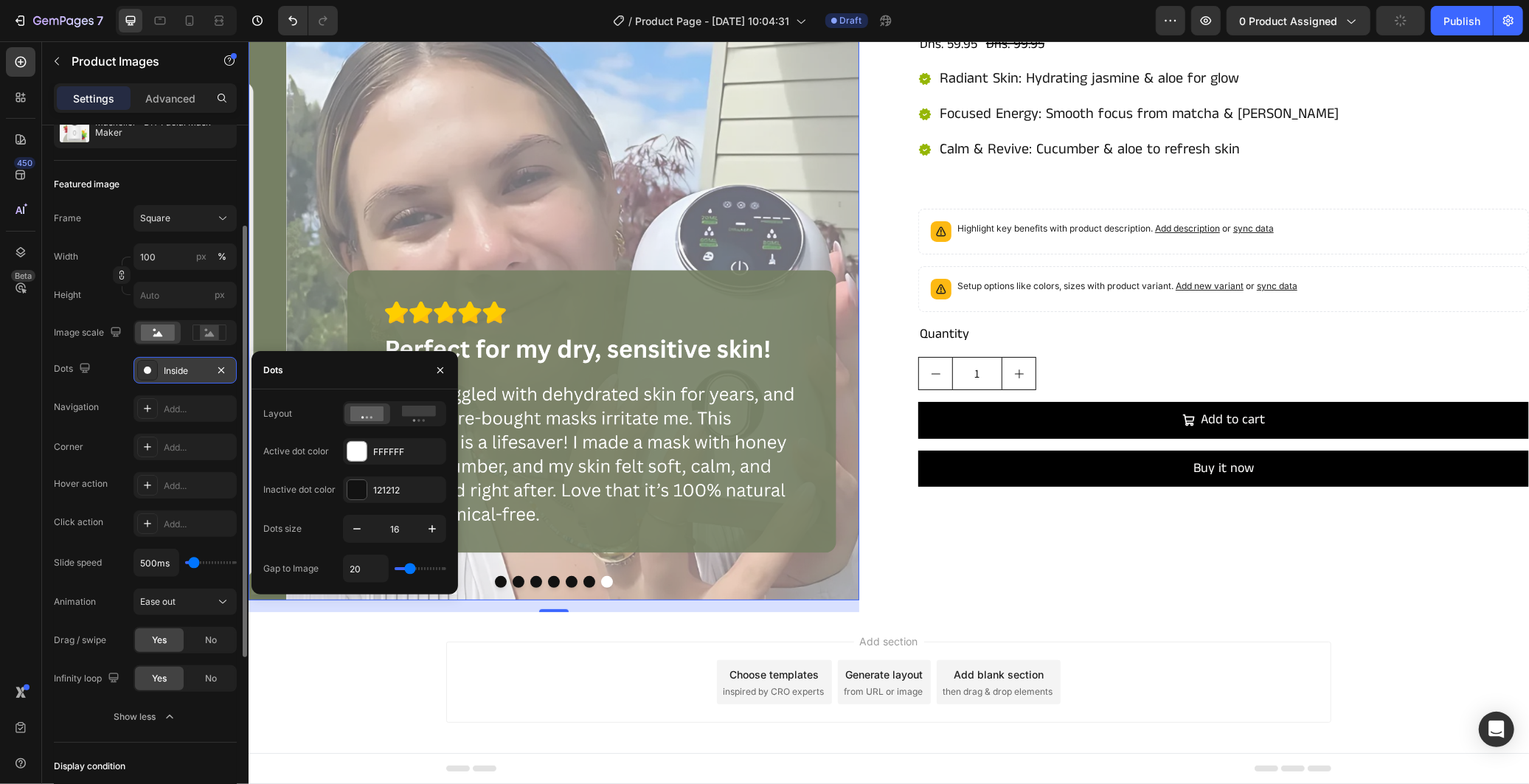
type input "22"
type input "26"
type input "28"
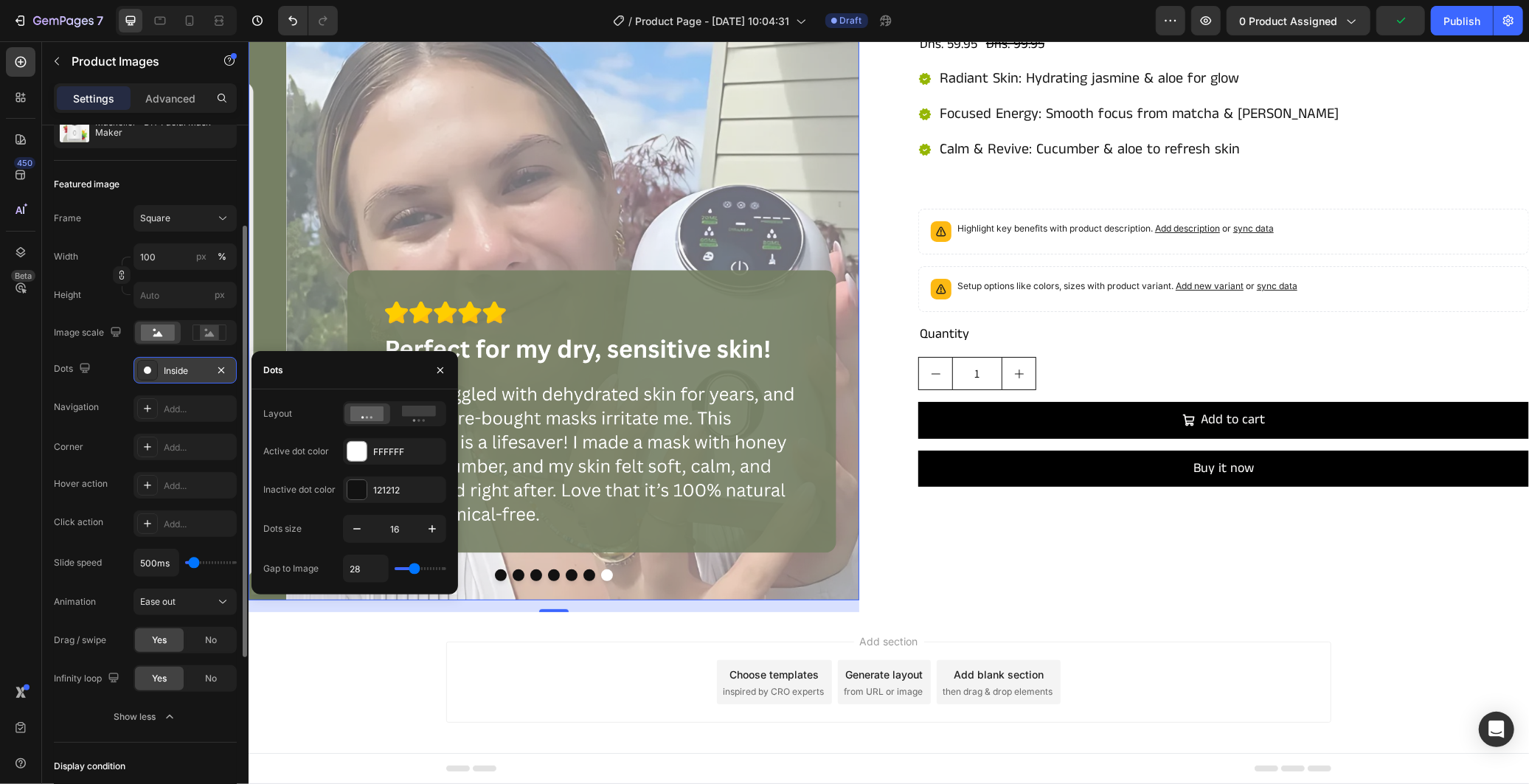
type input "31"
drag, startPoint x: 406, startPoint y: 566, endPoint x: 255, endPoint y: 566, distance: 151.0
type input "31"
click at [415, 570] on input "range" at bounding box center [420, 568] width 52 height 3
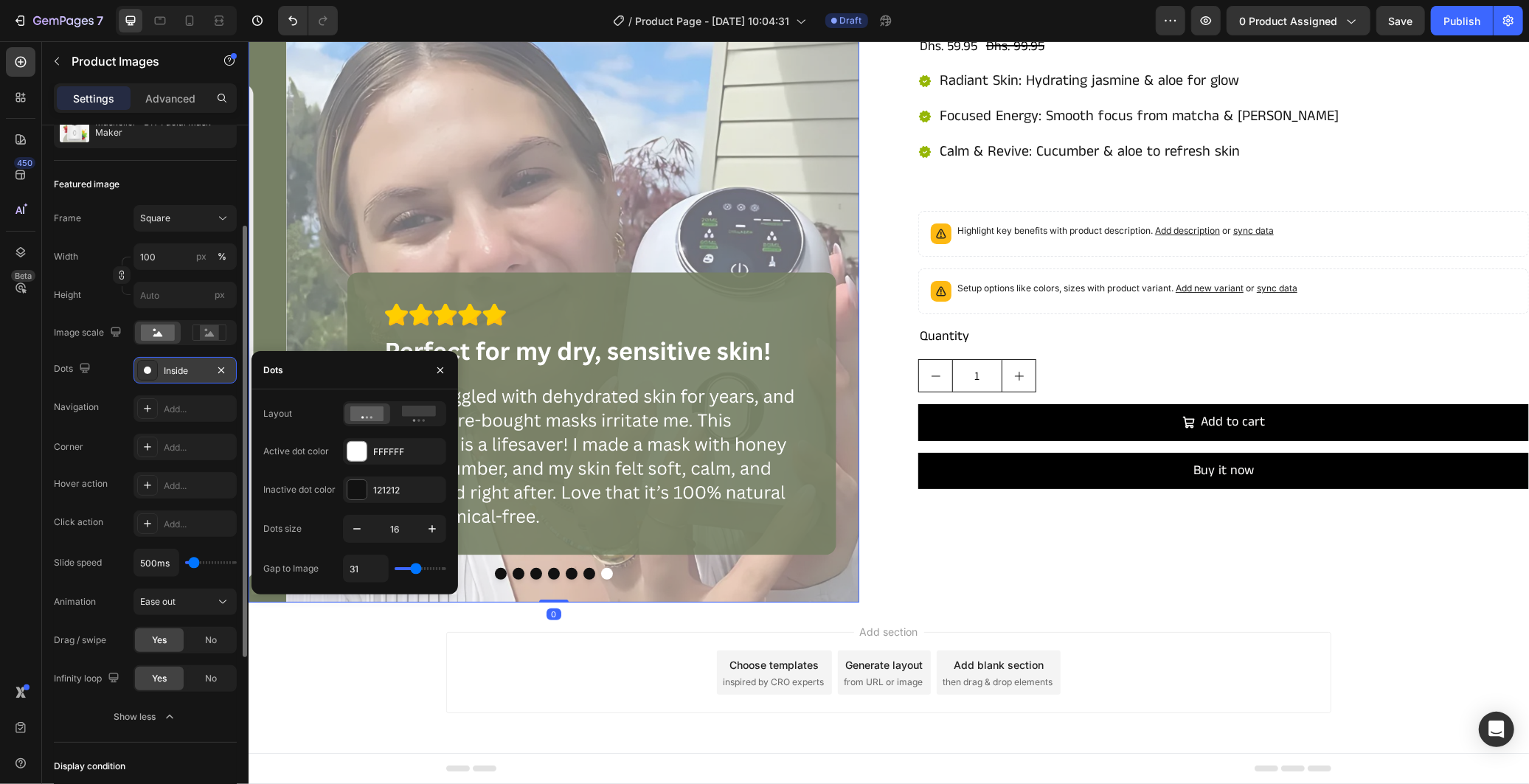
scroll to position [73, 0]
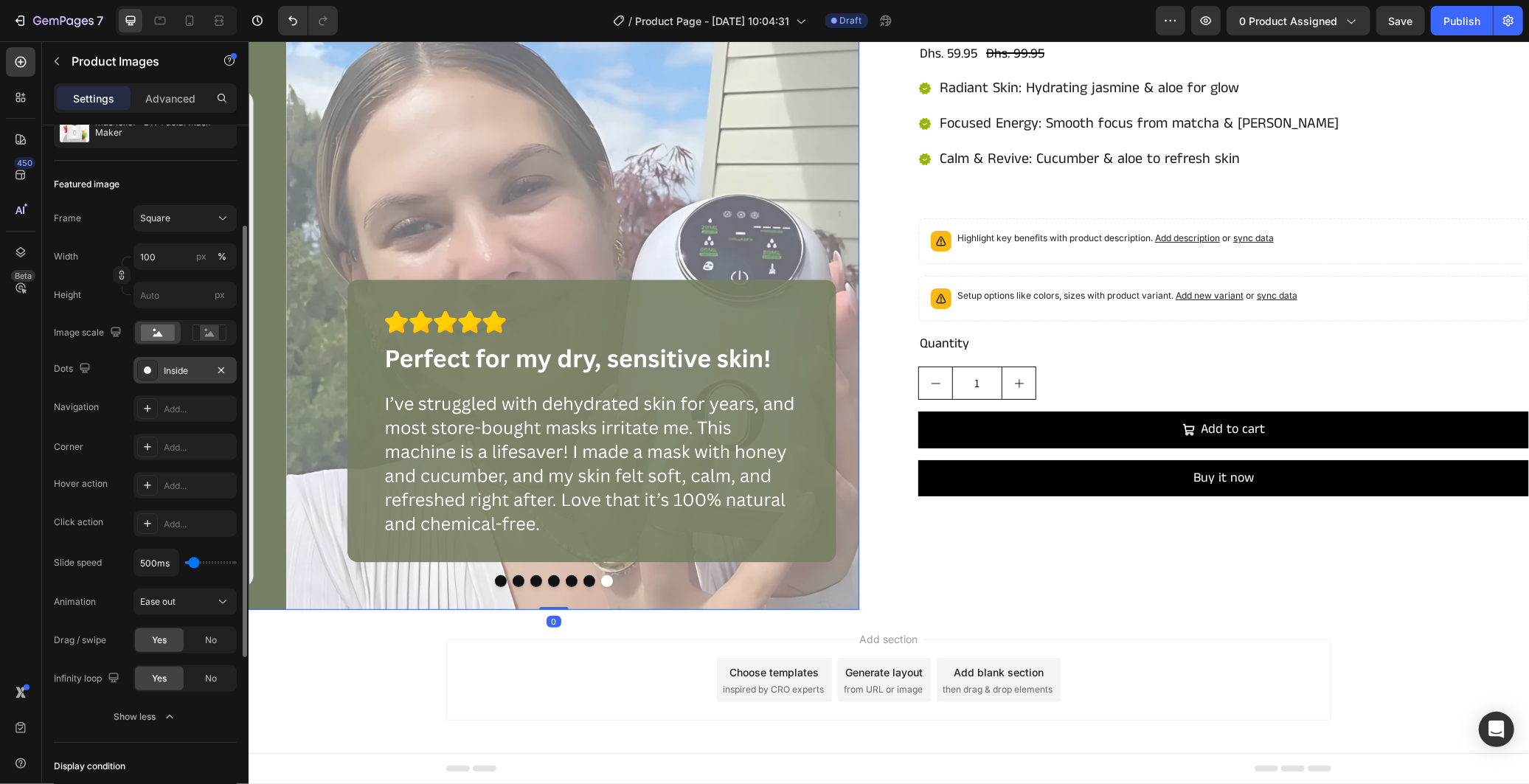
drag, startPoint x: 539, startPoint y: 604, endPoint x: 548, endPoint y: 576, distance: 29.4
click at [548, 576] on div "Product Images 0" at bounding box center [553, 303] width 611 height 611
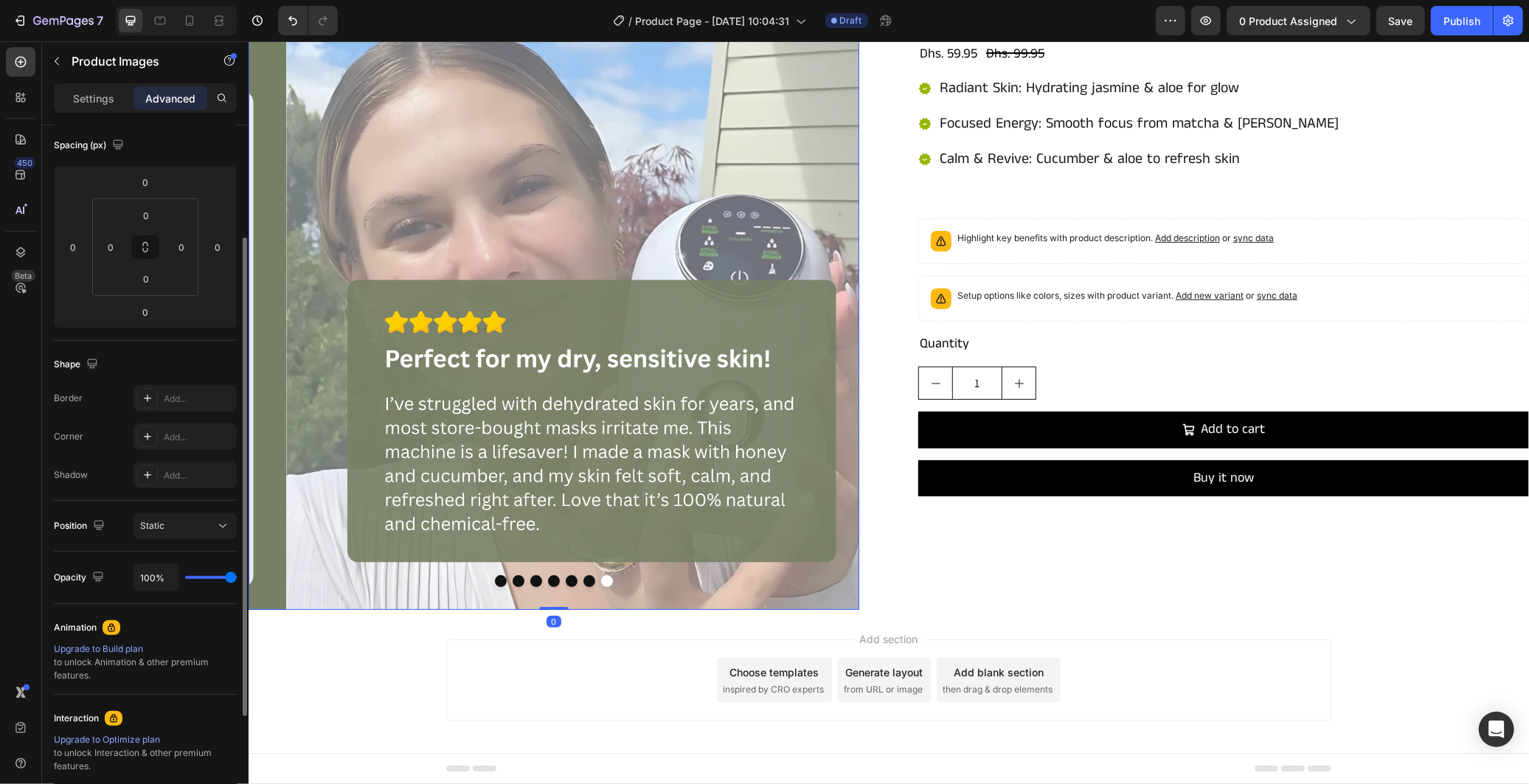
click at [382, 575] on div at bounding box center [553, 580] width 611 height 12
click at [91, 93] on p "Settings" at bounding box center [93, 98] width 42 height 15
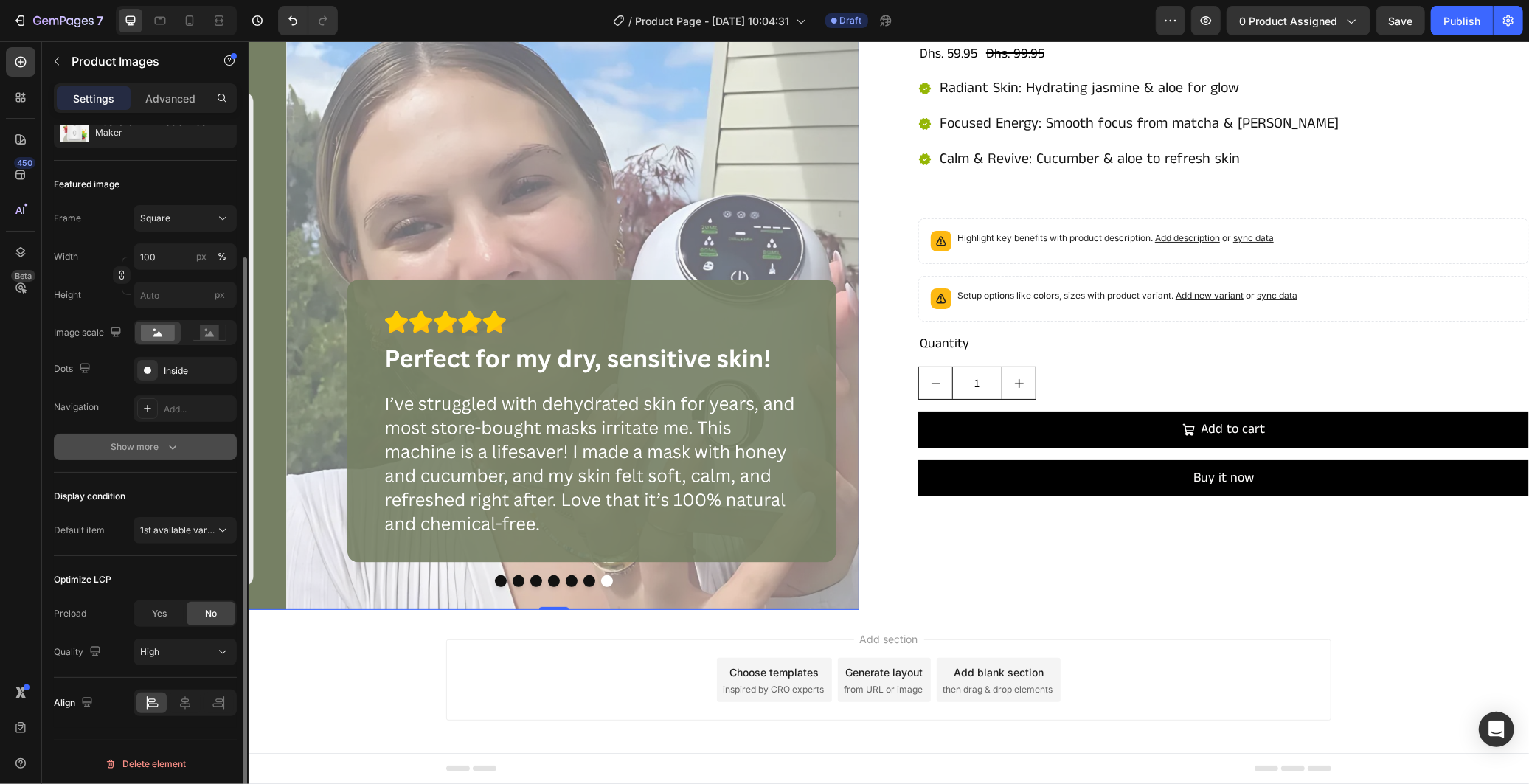
click at [165, 445] on icon "button" at bounding box center [172, 447] width 14 height 14
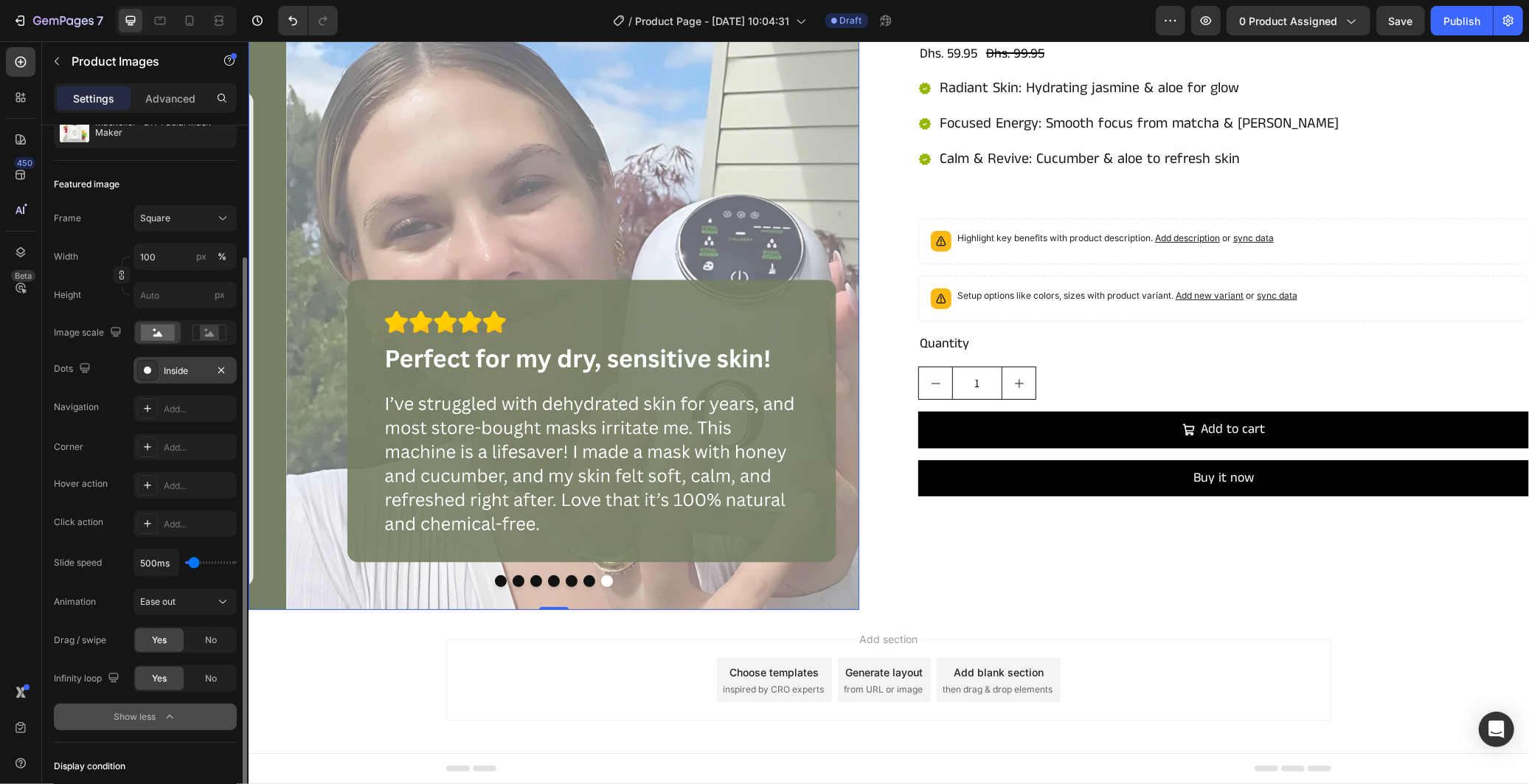
click at [192, 373] on div "Inside" at bounding box center [185, 370] width 43 height 14
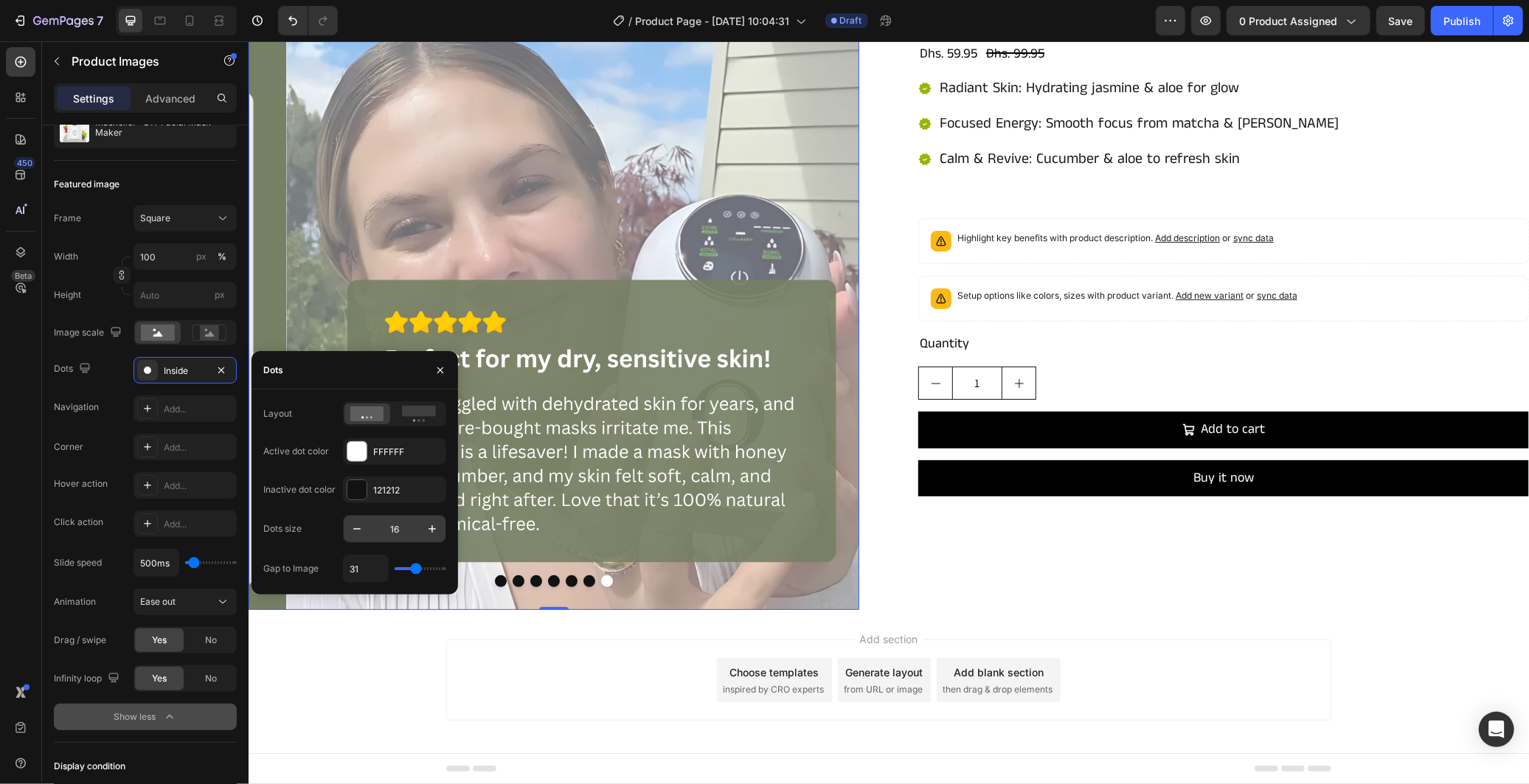
click at [390, 525] on input "16" at bounding box center [394, 529] width 49 height 26
click at [393, 526] on input "6" at bounding box center [394, 529] width 49 height 26
type input "8"
click at [329, 515] on div "Dots size 8" at bounding box center [355, 529] width 183 height 28
click at [327, 474] on div "Layout Active dot color FFFFFF Inactive dot color 121212 Dots size 8 Gap to Ima…" at bounding box center [355, 492] width 183 height 181
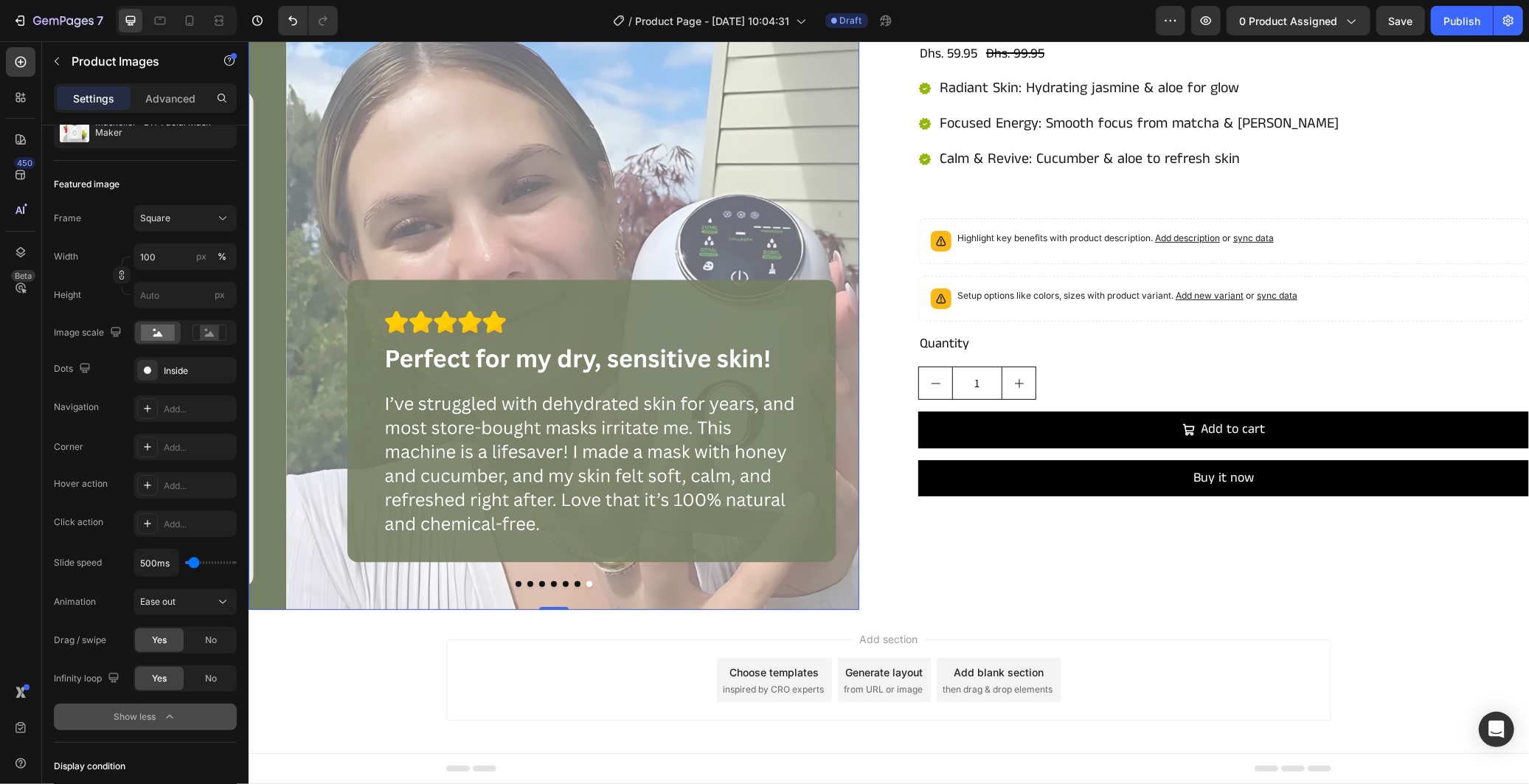
click at [728, 572] on div at bounding box center [553, 303] width 611 height 611
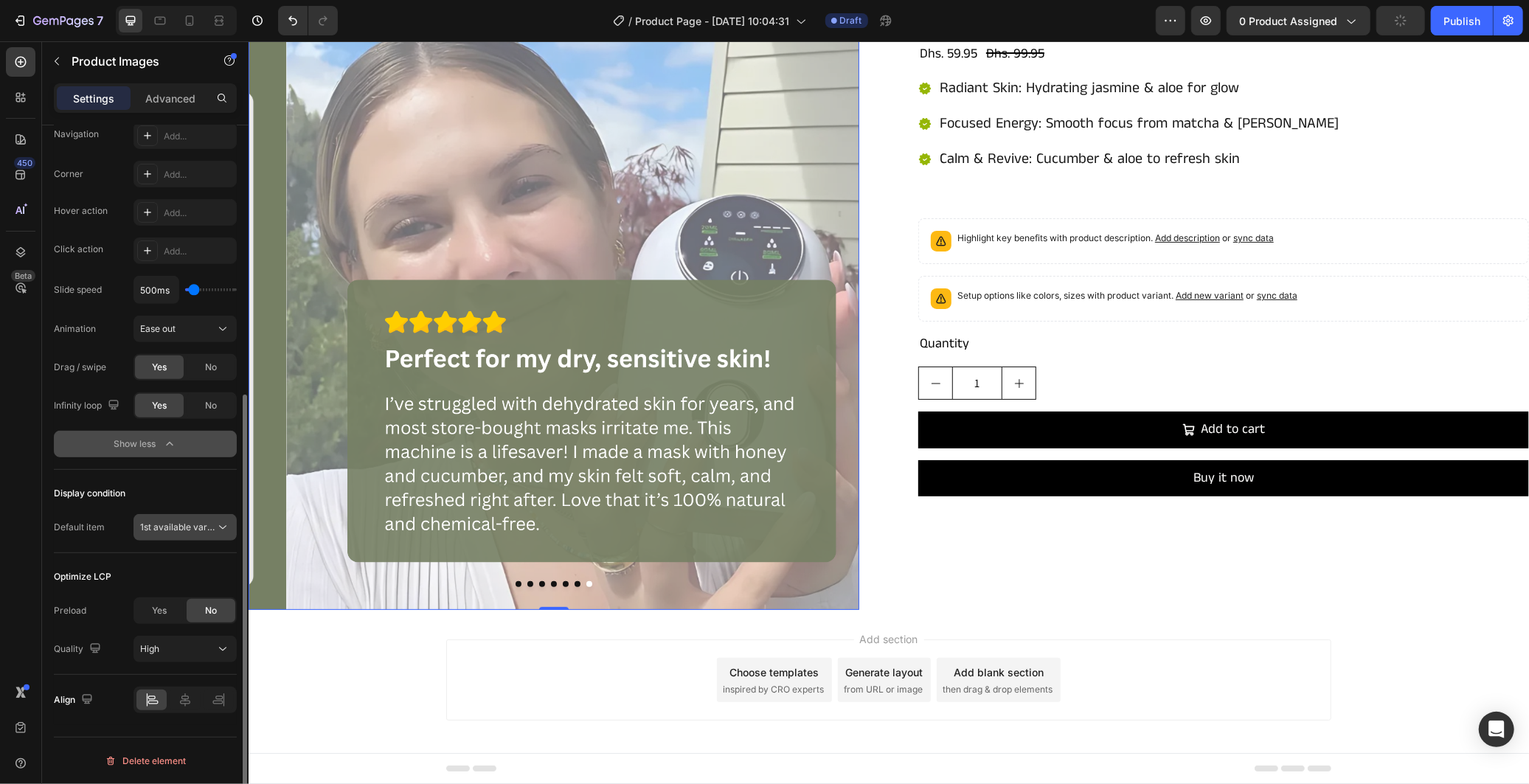
click at [200, 528] on span "1st available variant" at bounding box center [181, 527] width 82 height 11
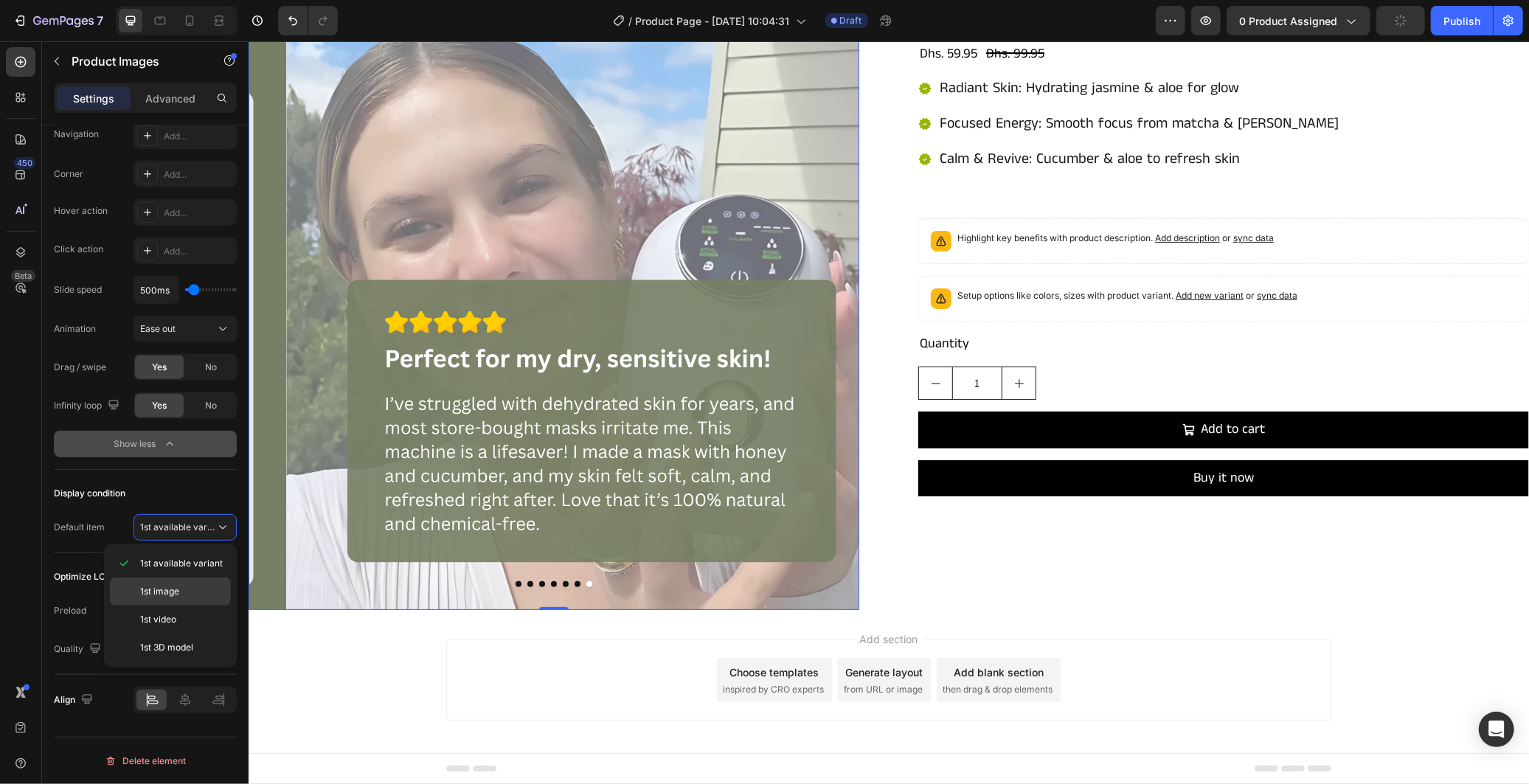
click at [177, 584] on div "1st image" at bounding box center [171, 591] width 121 height 28
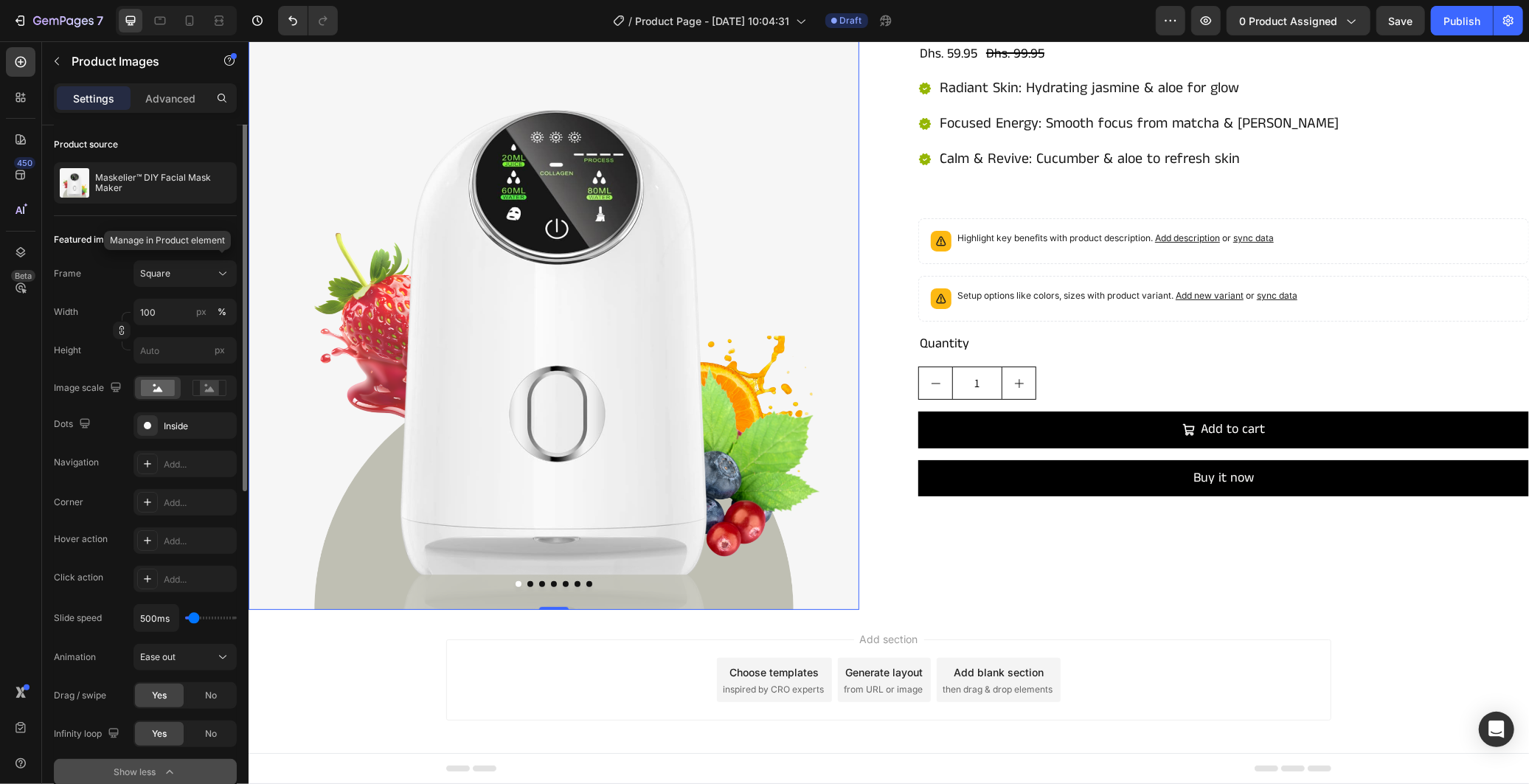
scroll to position [26, 0]
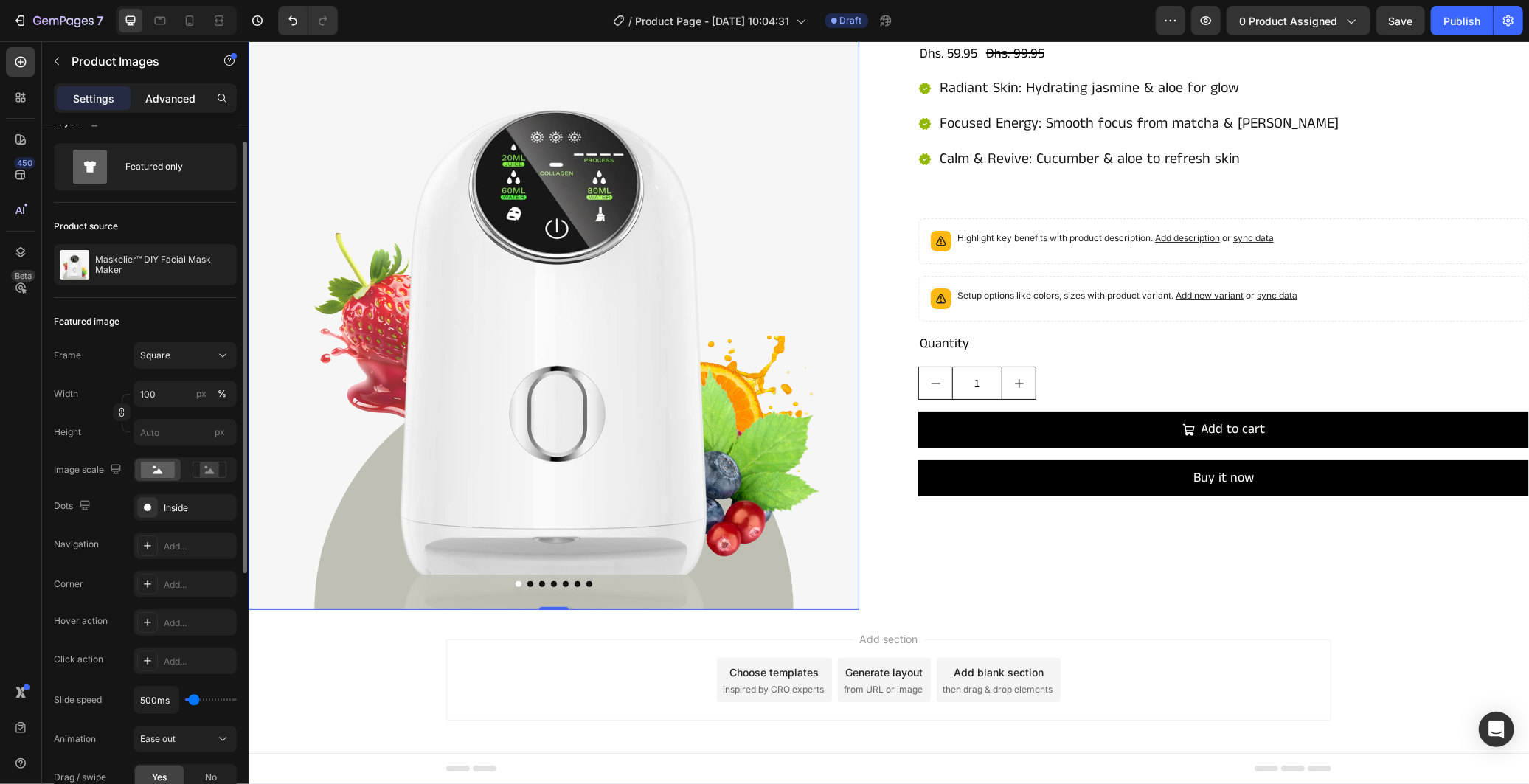
click at [188, 99] on p "Advanced" at bounding box center [170, 98] width 50 height 15
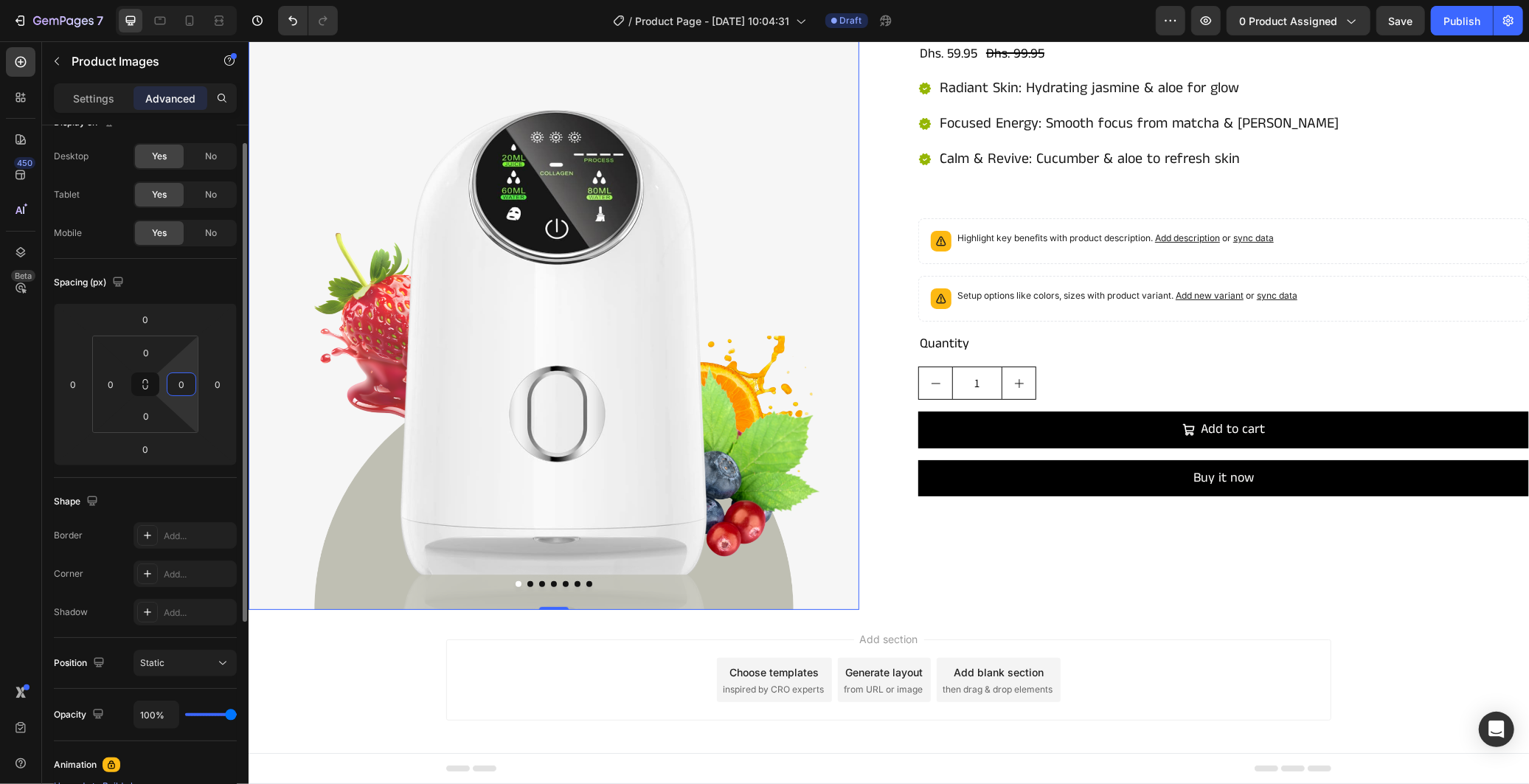
click at [181, 387] on input "0" at bounding box center [181, 384] width 22 height 22
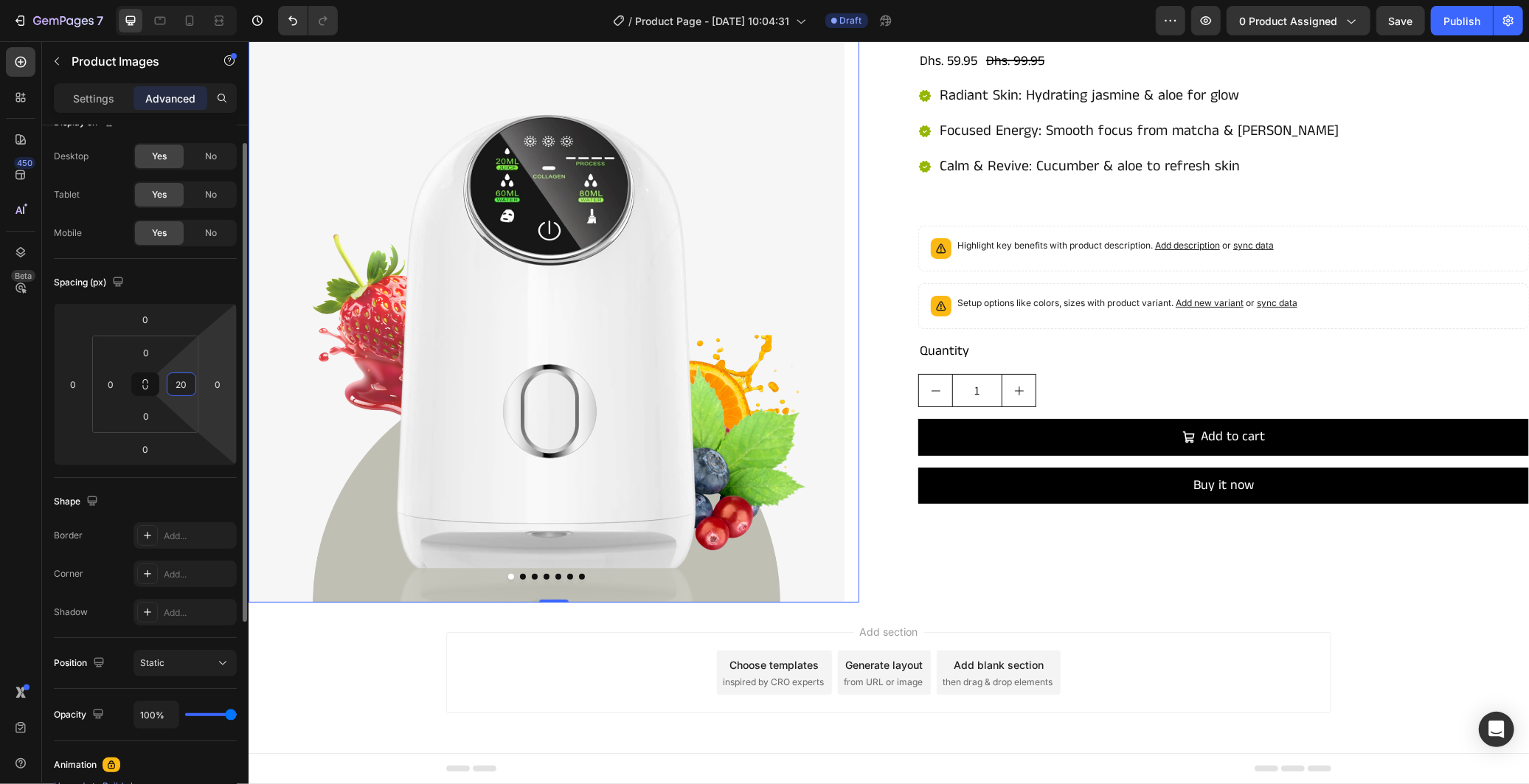
scroll to position [57, 0]
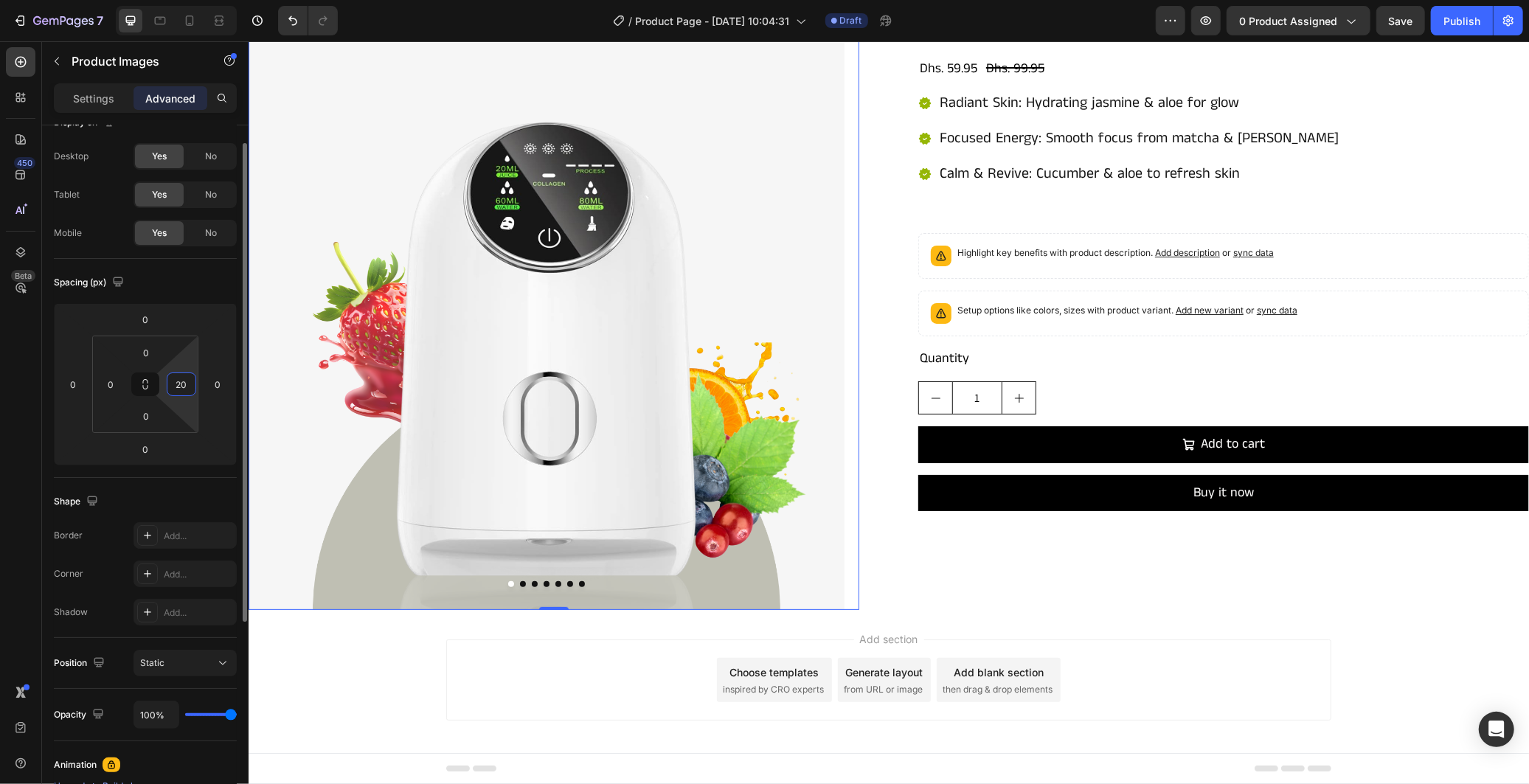
type input "20"
click at [194, 286] on div "Spacing (px)" at bounding box center [145, 283] width 183 height 24
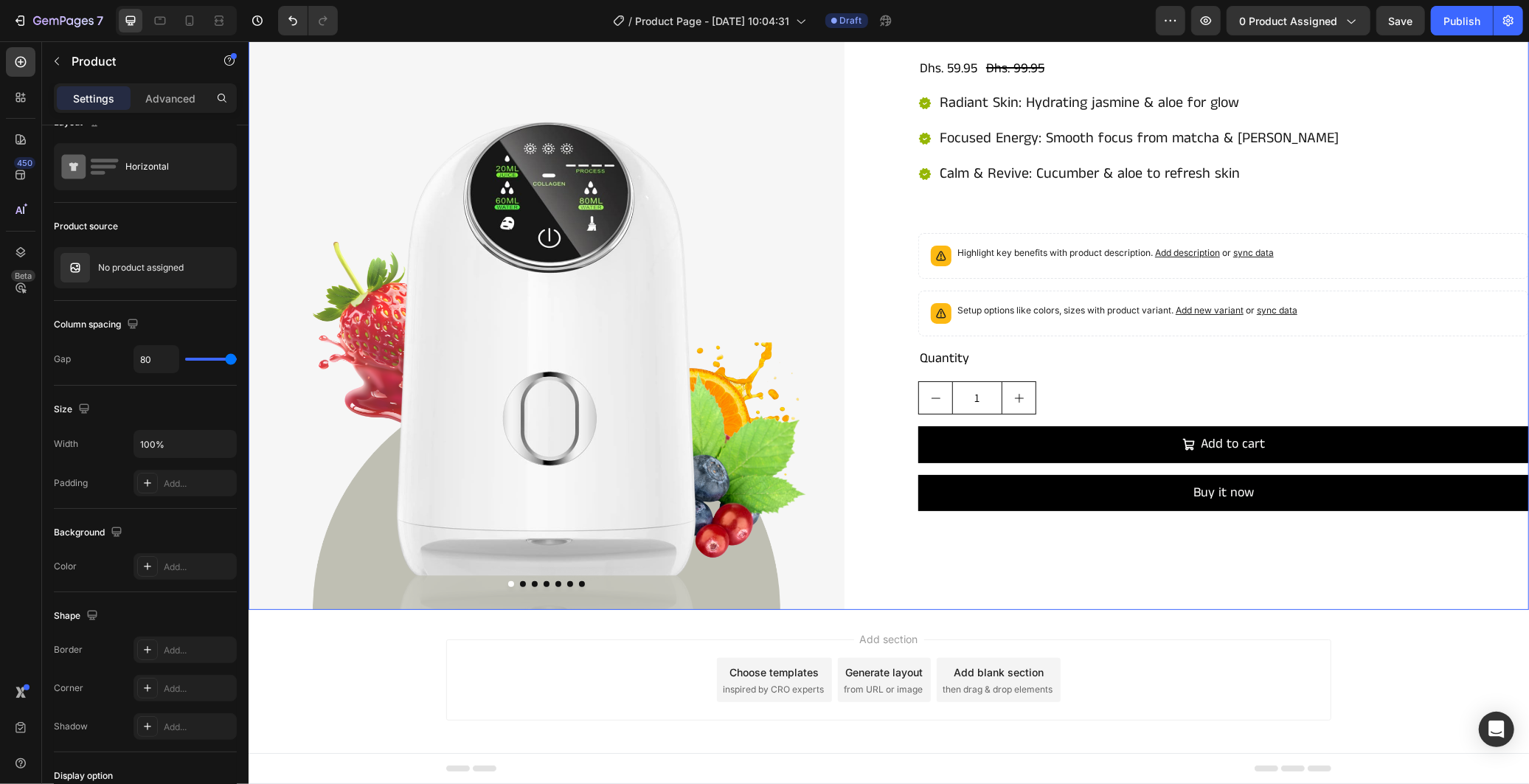
click at [1008, 343] on div "Maskelier™ DIY Facial Mask Maker Product Title Dhs. 59.95 Product Price Product…" at bounding box center [1222, 311] width 611 height 596
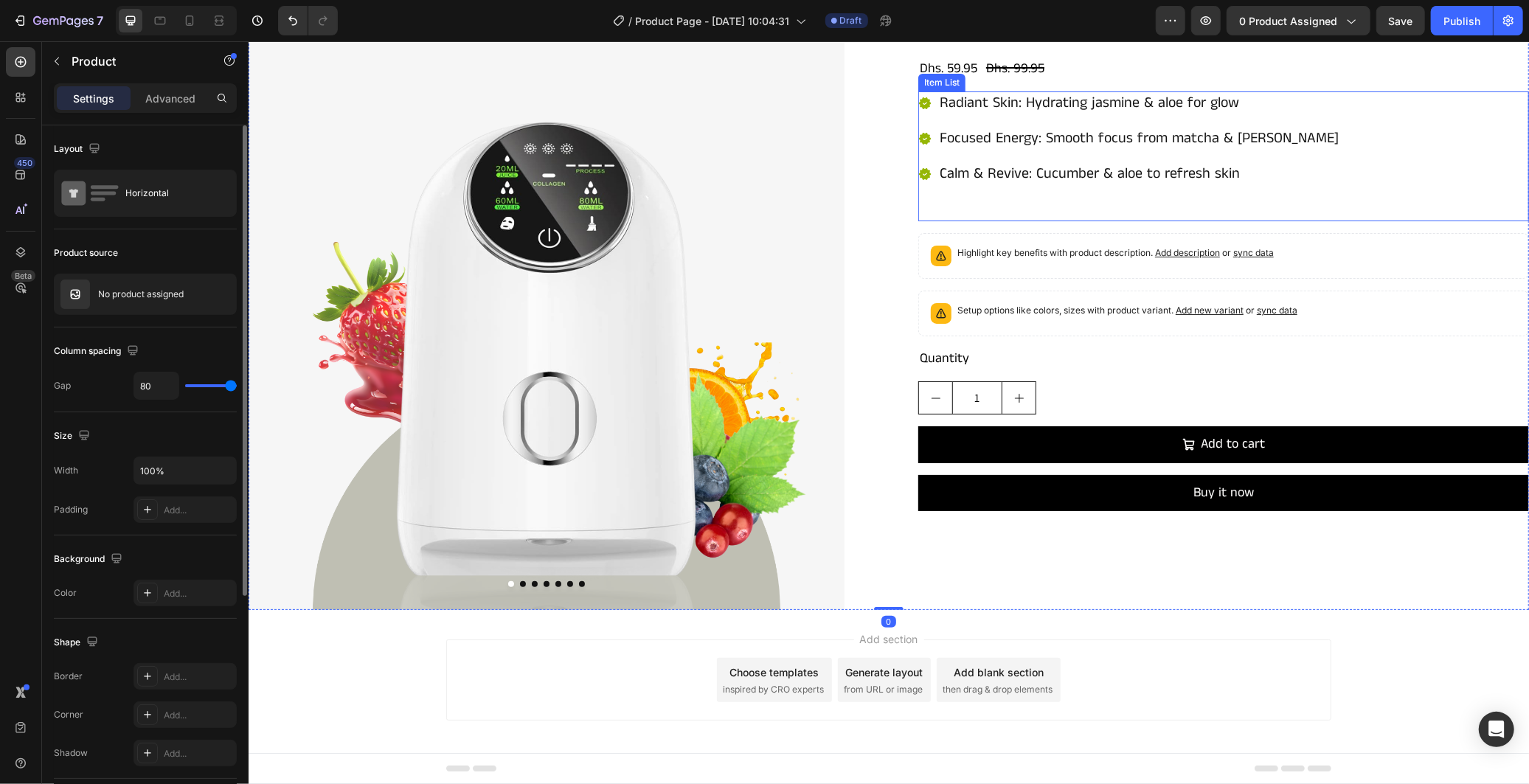
click at [939, 206] on div "Radiant Skin: Hydrating jasmine & aloe for glow Focused Energy: Smooth focus fr…" at bounding box center [1222, 156] width 611 height 130
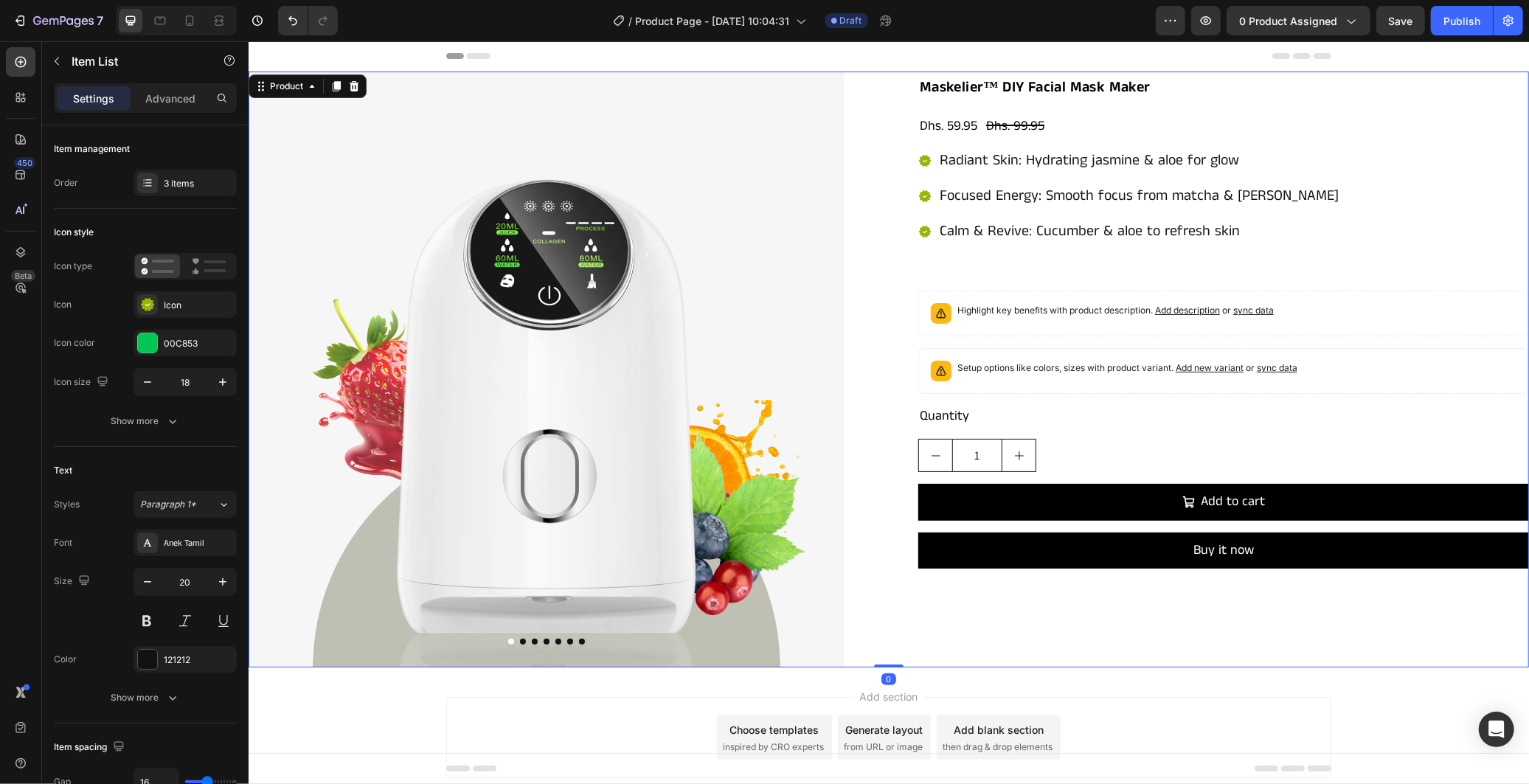
click at [1038, 106] on div "Maskelier™ DIY Facial Mask Maker Product Title Dhs. 59.95 Product Price Product…" at bounding box center [1222, 369] width 611 height 596
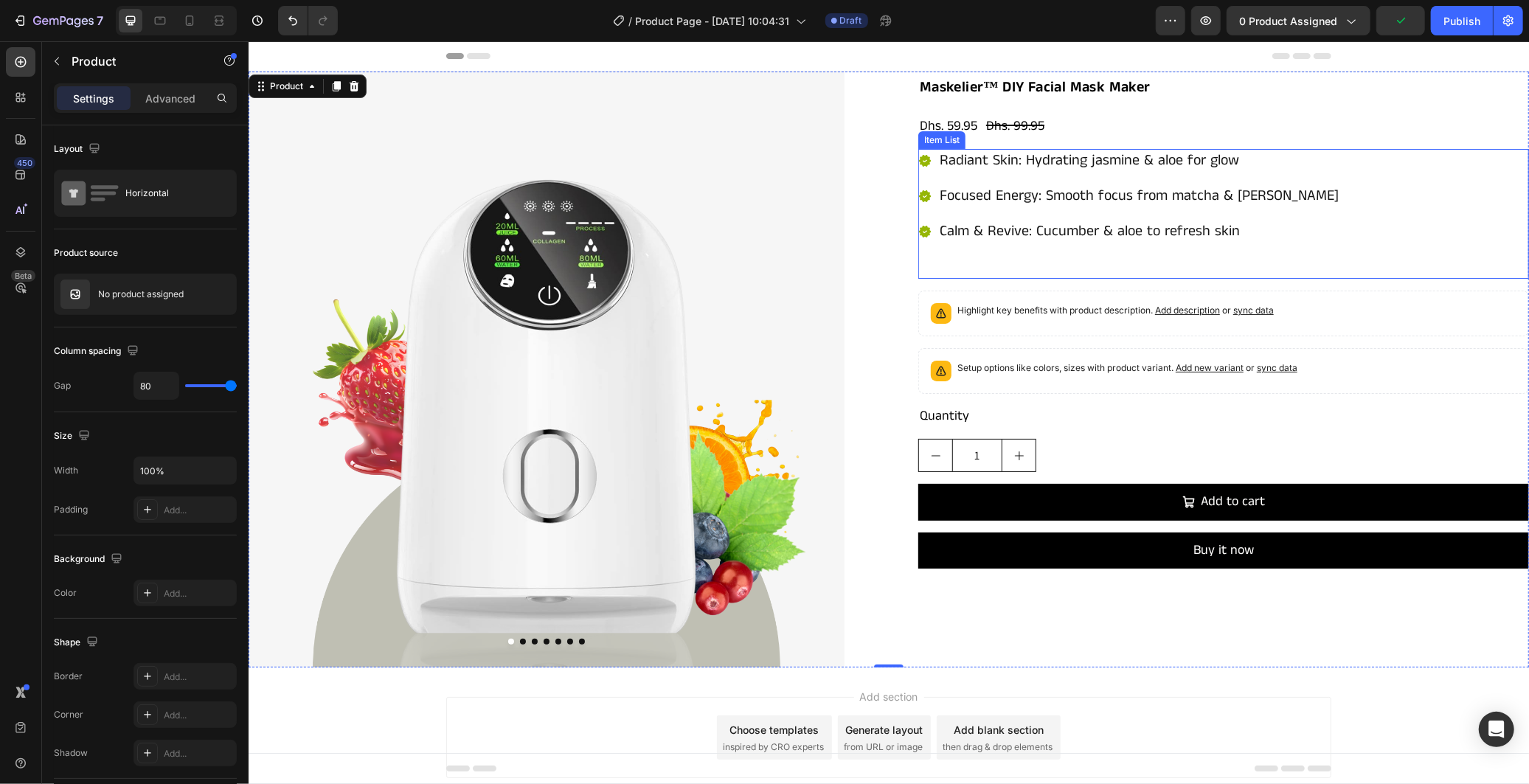
click at [938, 255] on div "Radiant Skin: Hydrating jasmine & aloe for glow Focused Energy: Smooth focus fr…" at bounding box center [1222, 213] width 611 height 130
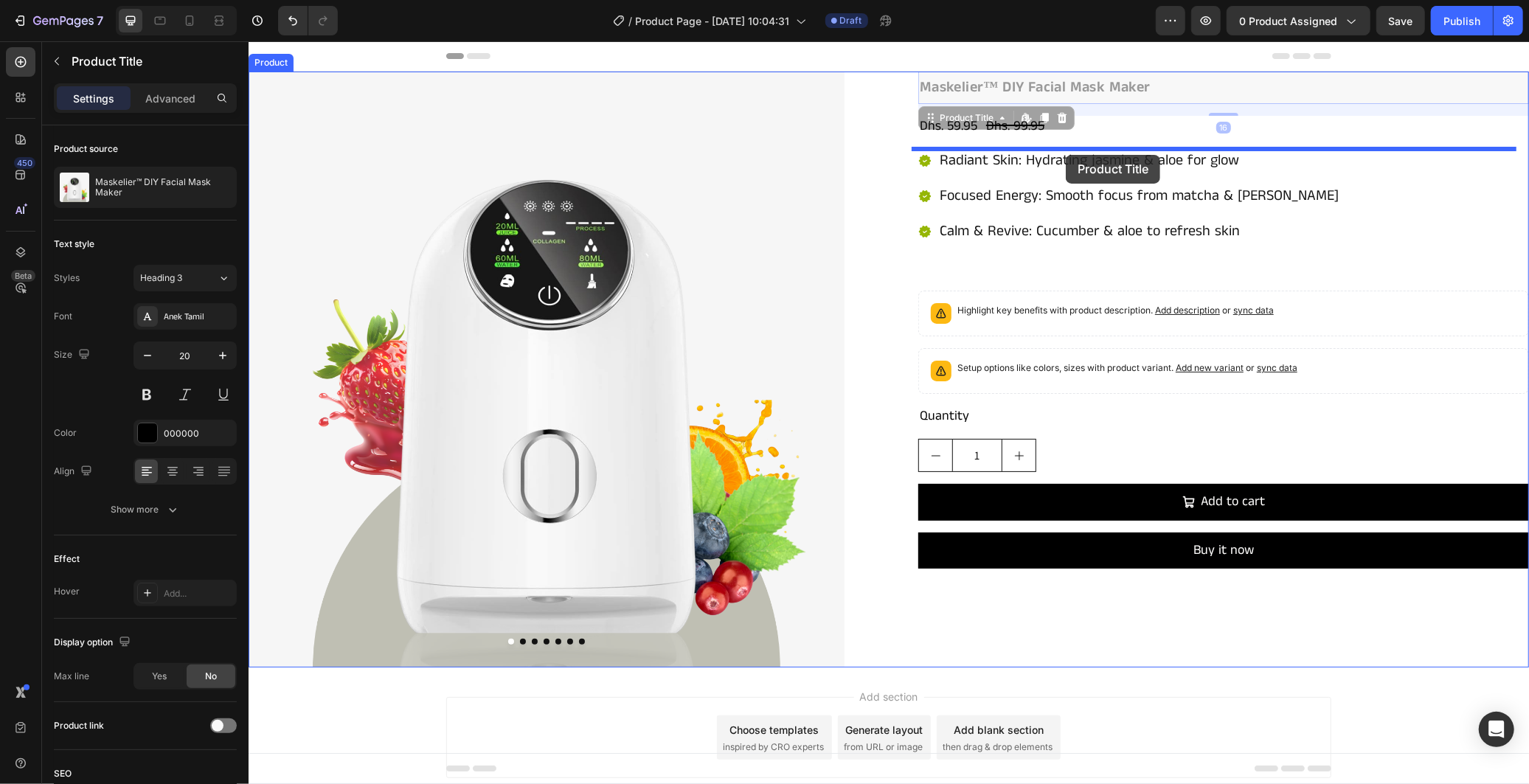
drag, startPoint x: 1022, startPoint y: 79, endPoint x: 1065, endPoint y: 154, distance: 86.5
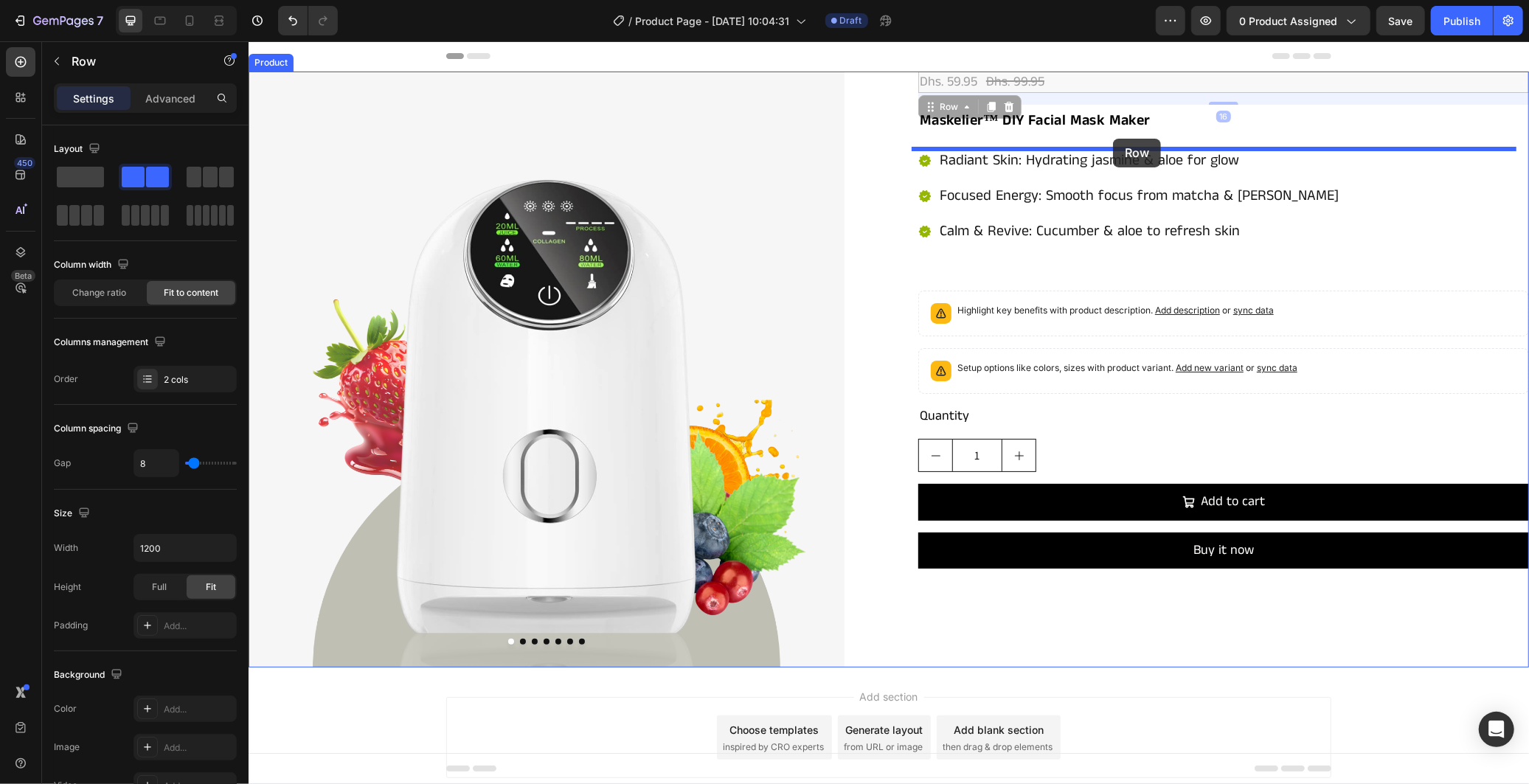
drag, startPoint x: 1100, startPoint y: 83, endPoint x: 1112, endPoint y: 138, distance: 56.3
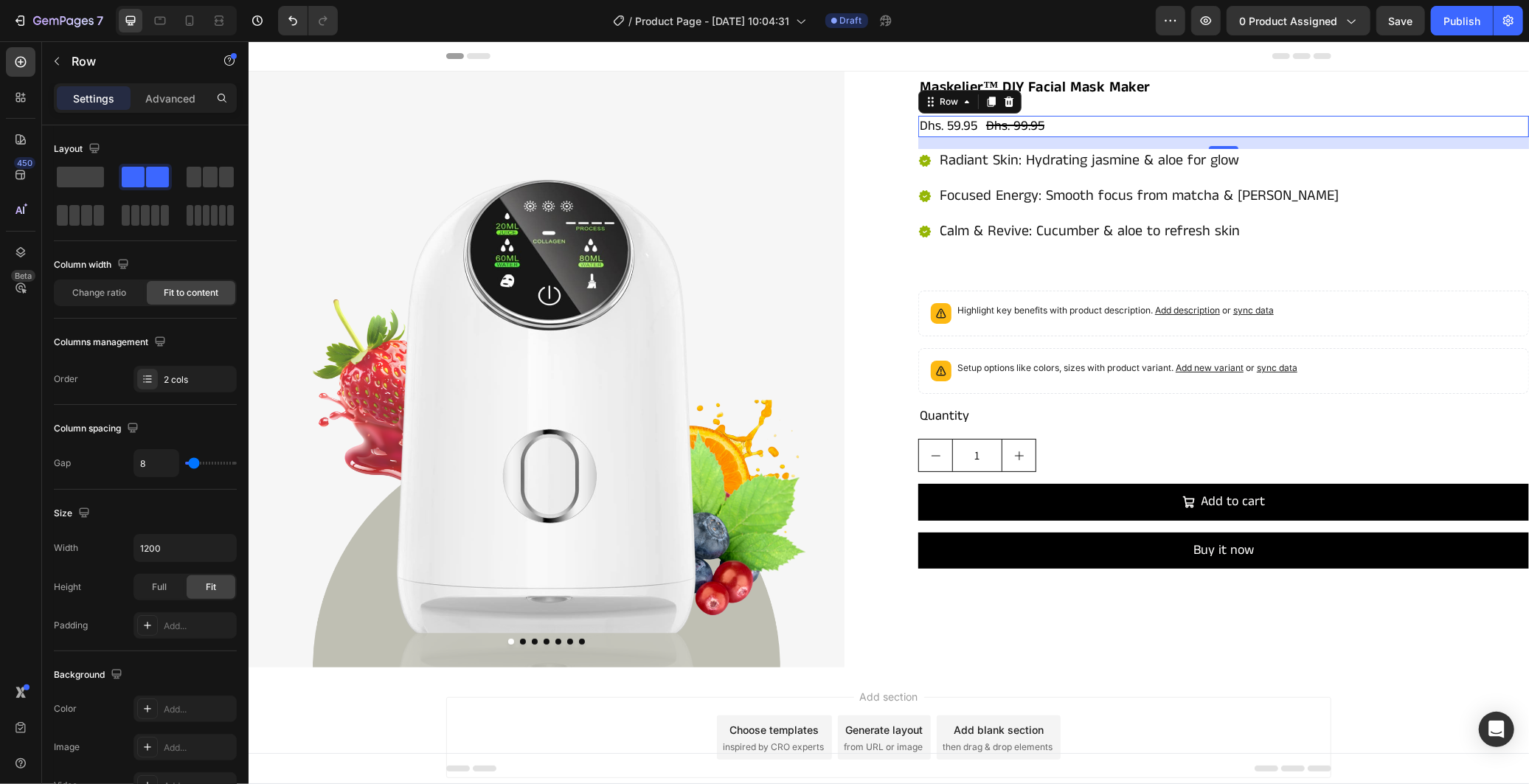
click at [1069, 145] on div "16" at bounding box center [1222, 142] width 611 height 12
click at [1083, 106] on div "Maskelier™ DIY Facial Mask Maker Product Title Dhs. 59.95 Product Price Product…" at bounding box center [1222, 369] width 611 height 596
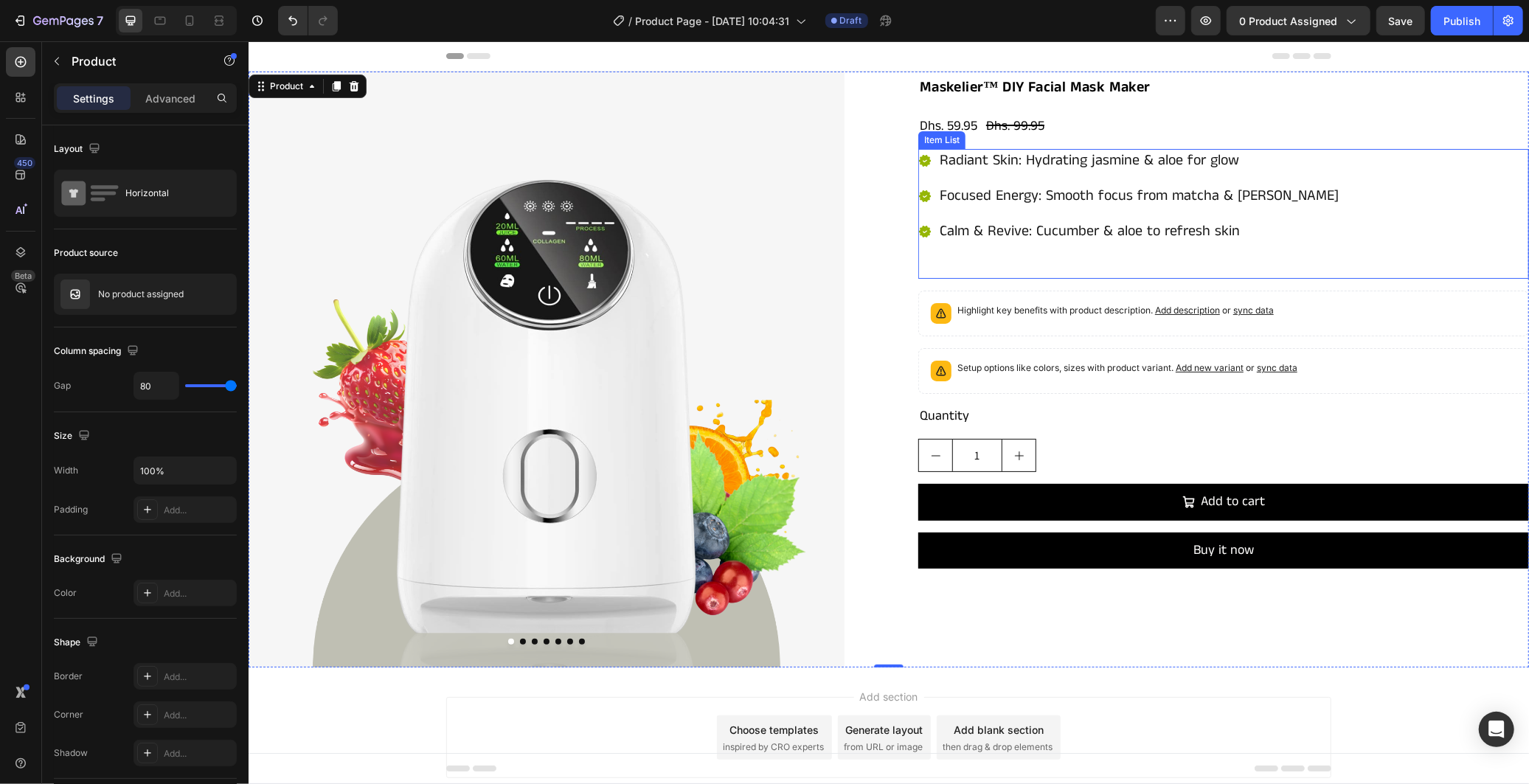
click at [1098, 267] on div "Radiant Skin: Hydrating jasmine & aloe for glow Focused Energy: Smooth focus fr…" at bounding box center [1222, 213] width 611 height 130
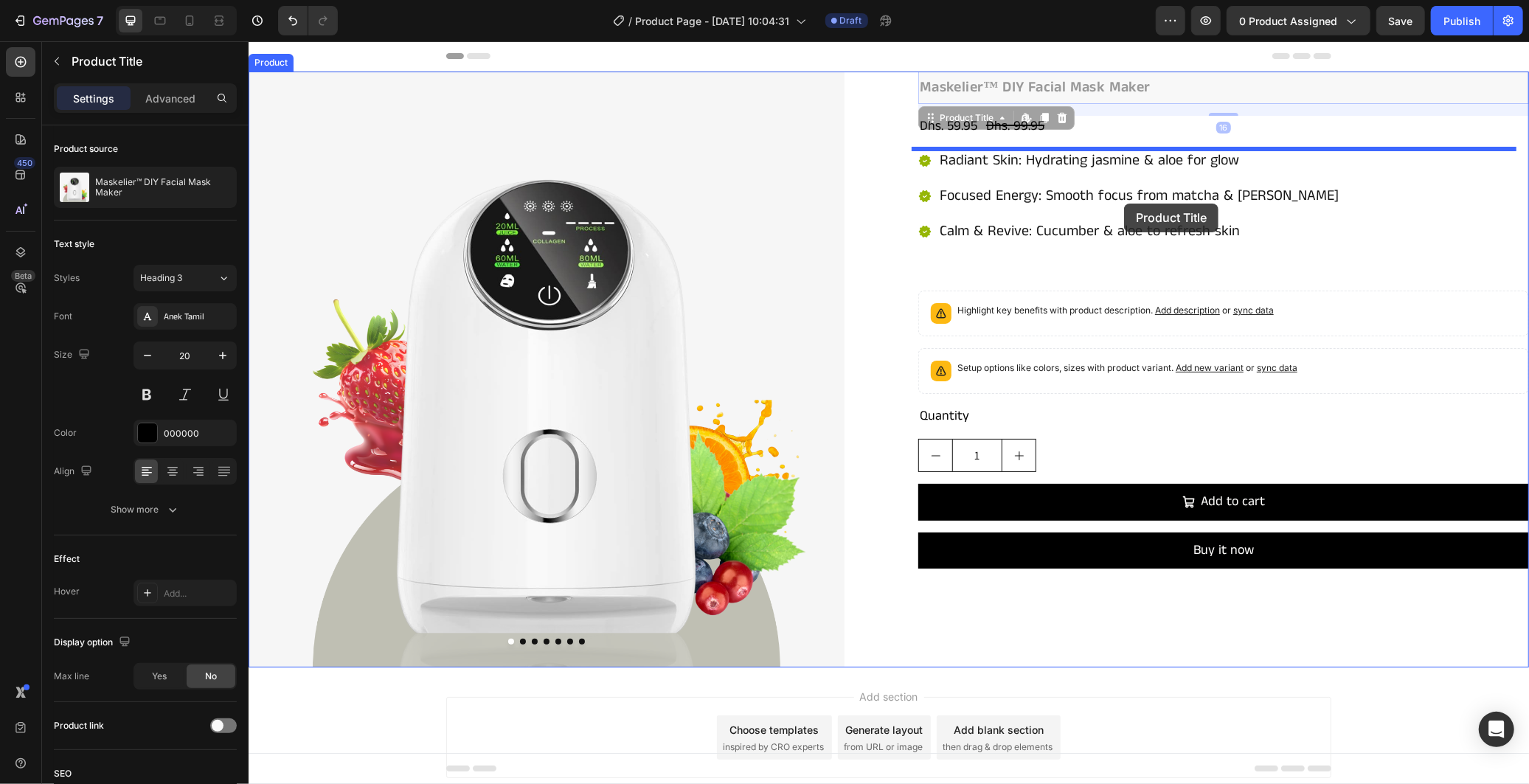
drag, startPoint x: 1069, startPoint y: 85, endPoint x: 1123, endPoint y: 203, distance: 129.8
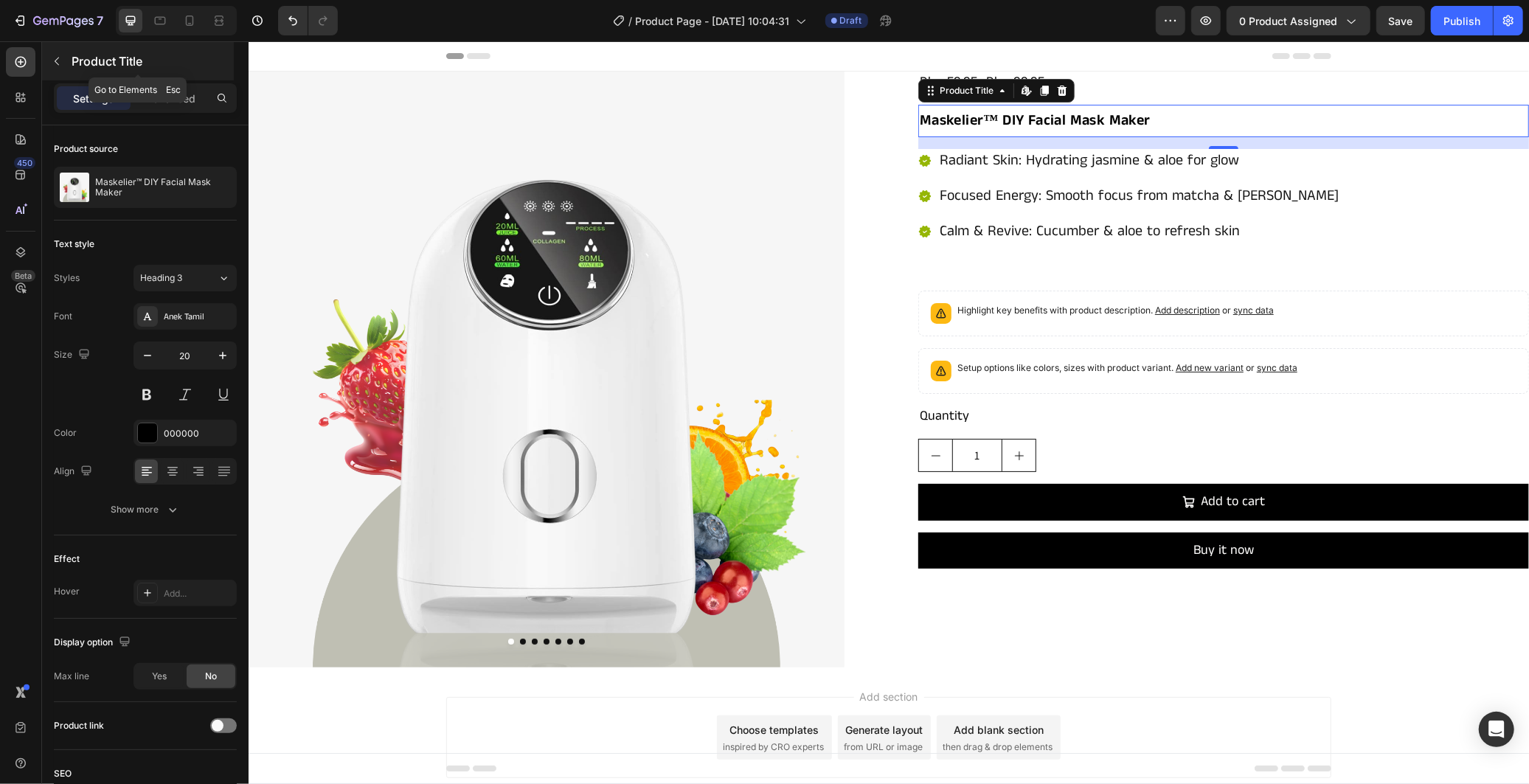
click at [54, 53] on button "button" at bounding box center [57, 61] width 24 height 24
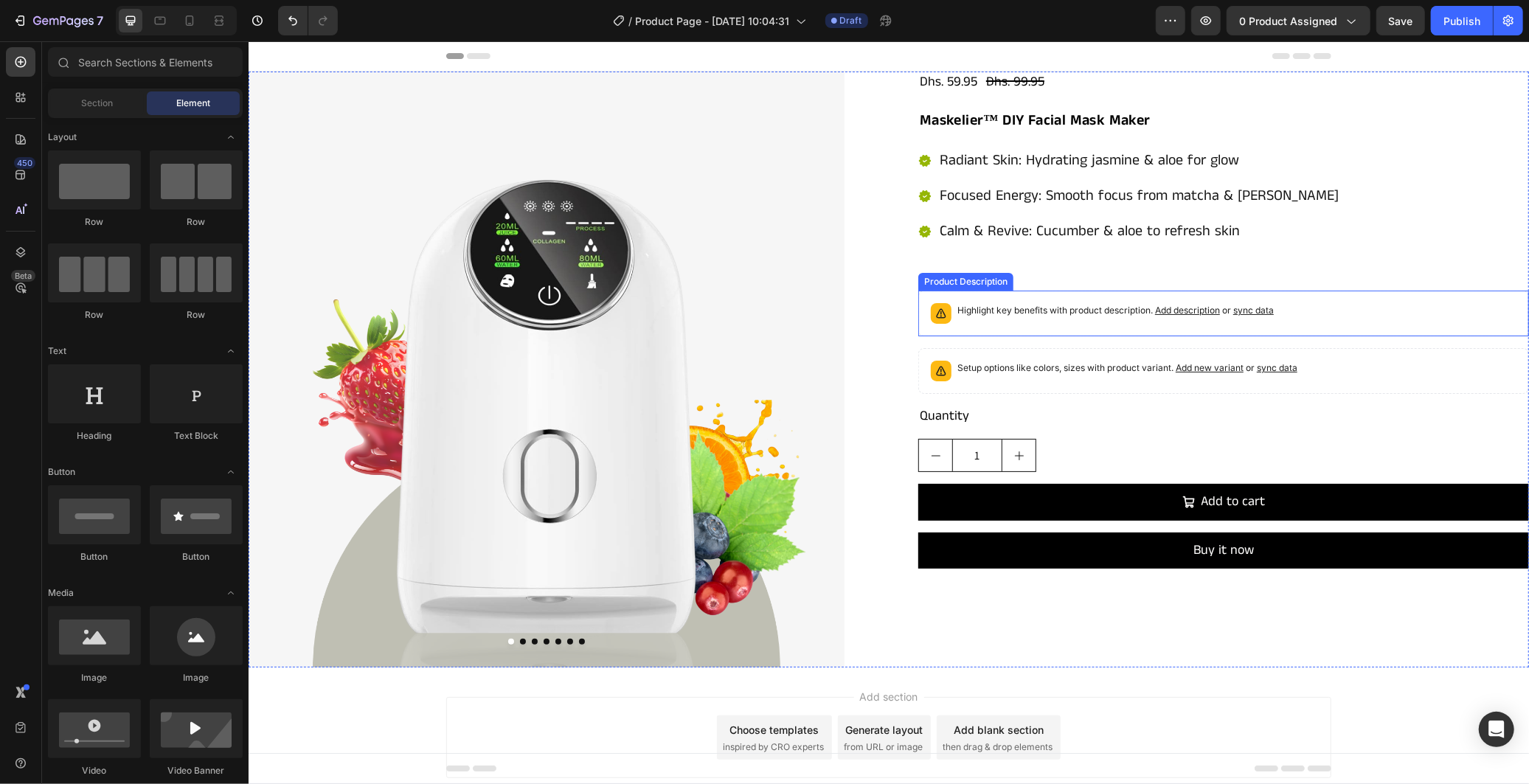
click at [1308, 314] on div "Highlight key benefits with product description. Add description or sync data" at bounding box center [1223, 312] width 597 height 33
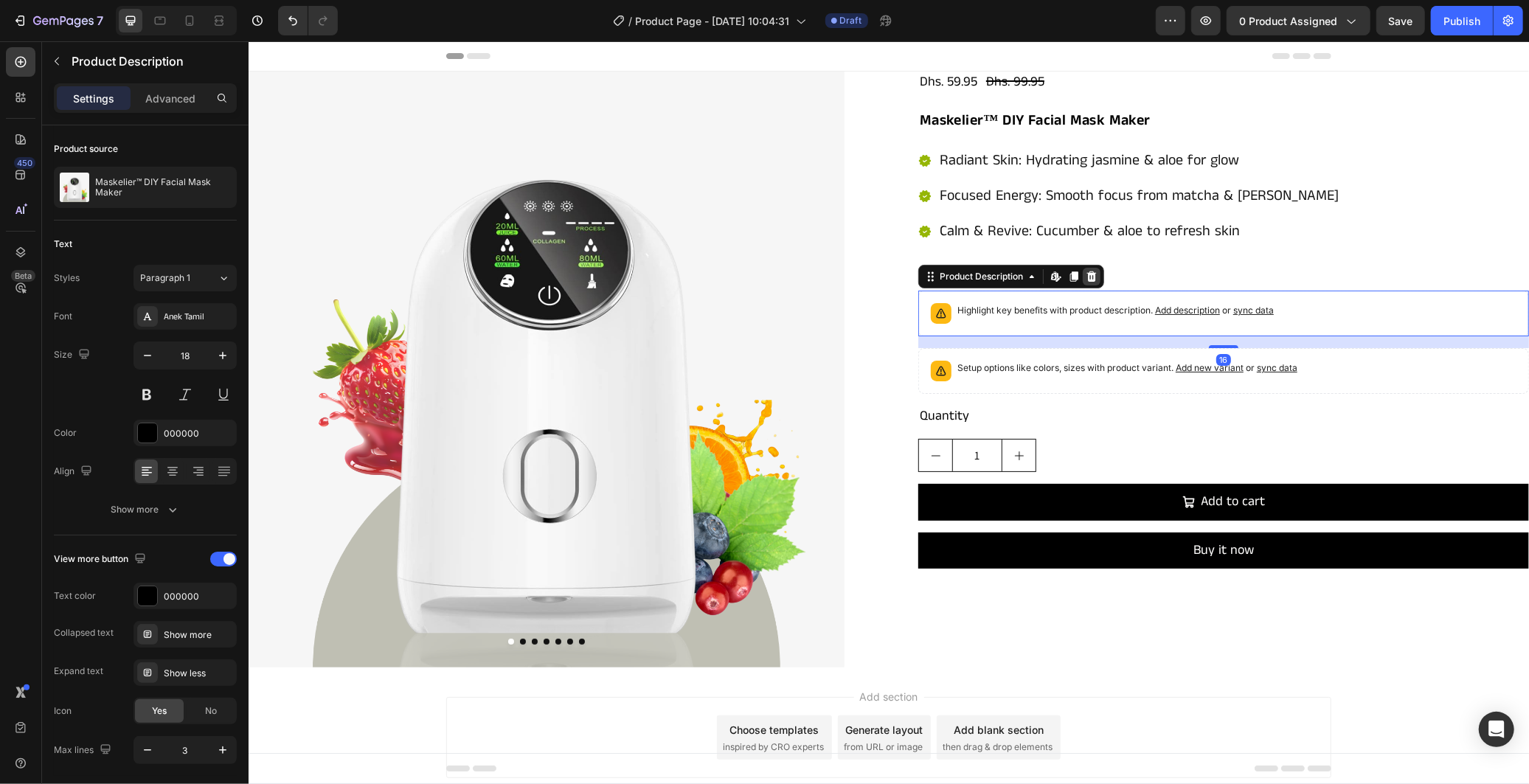
click at [1082, 269] on div at bounding box center [1091, 275] width 18 height 18
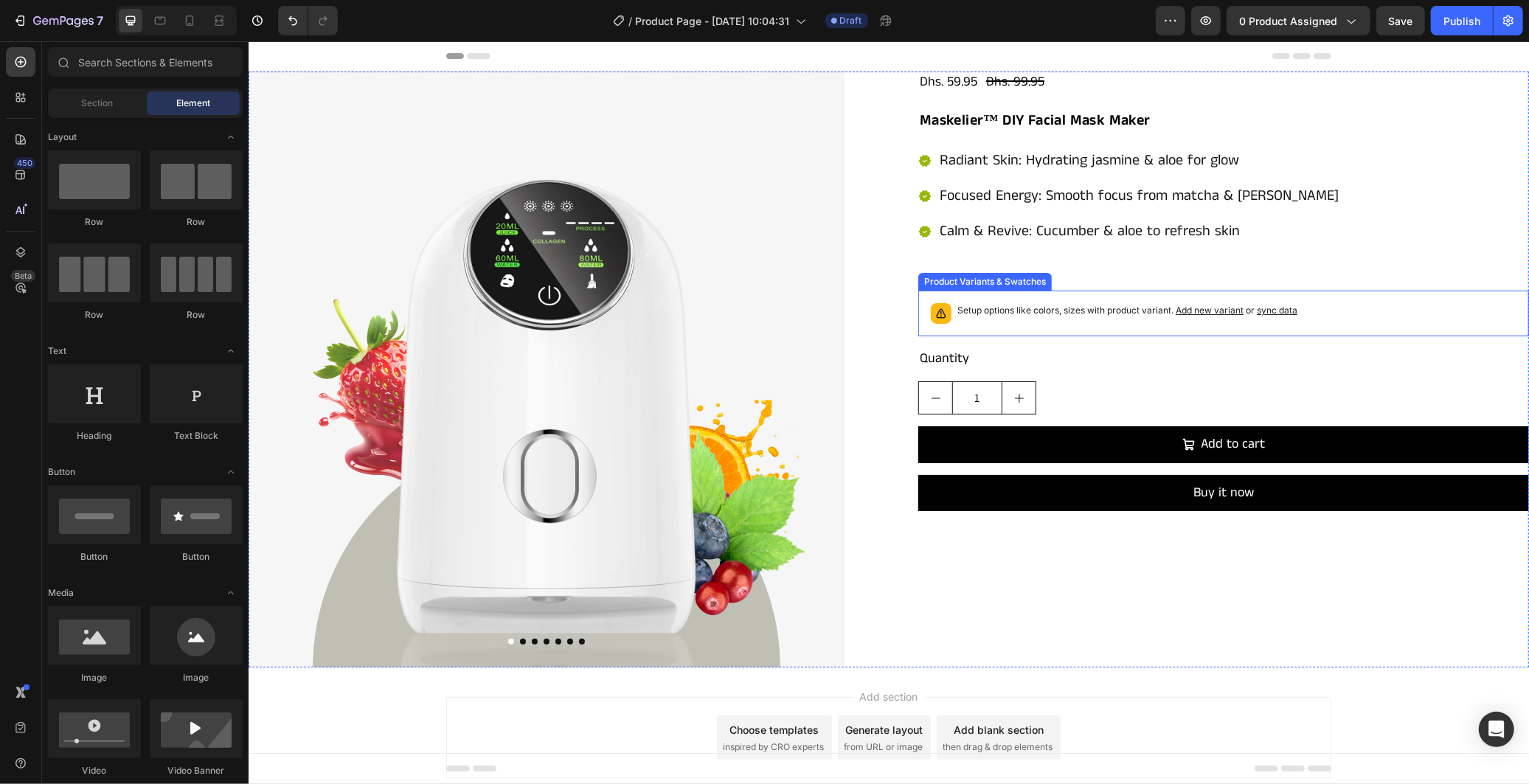
click at [1095, 300] on div "Setup options like colors, sizes with product variant. Add new variant or sync …" at bounding box center [1223, 312] width 597 height 33
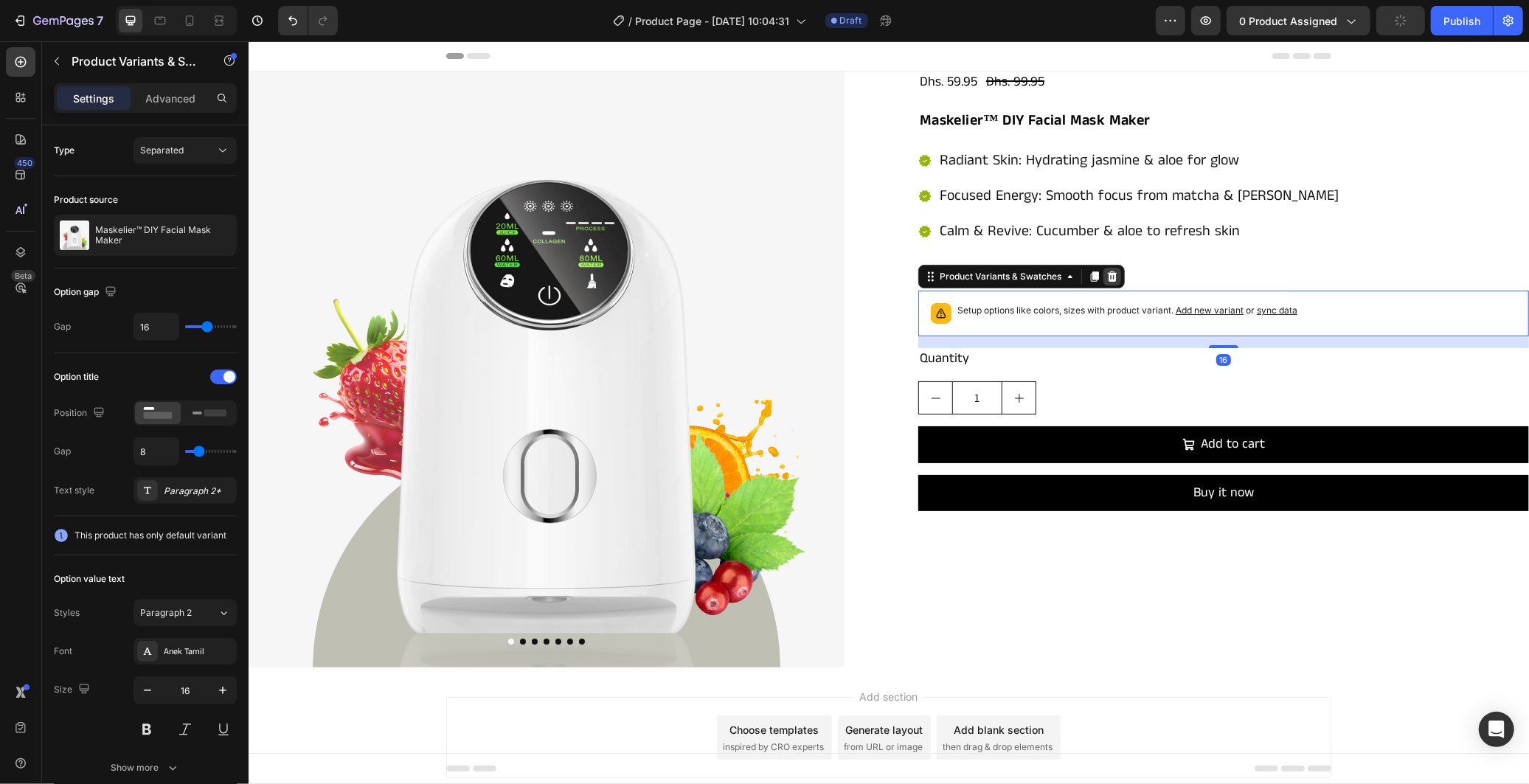
click at [1106, 277] on icon at bounding box center [1111, 275] width 12 height 12
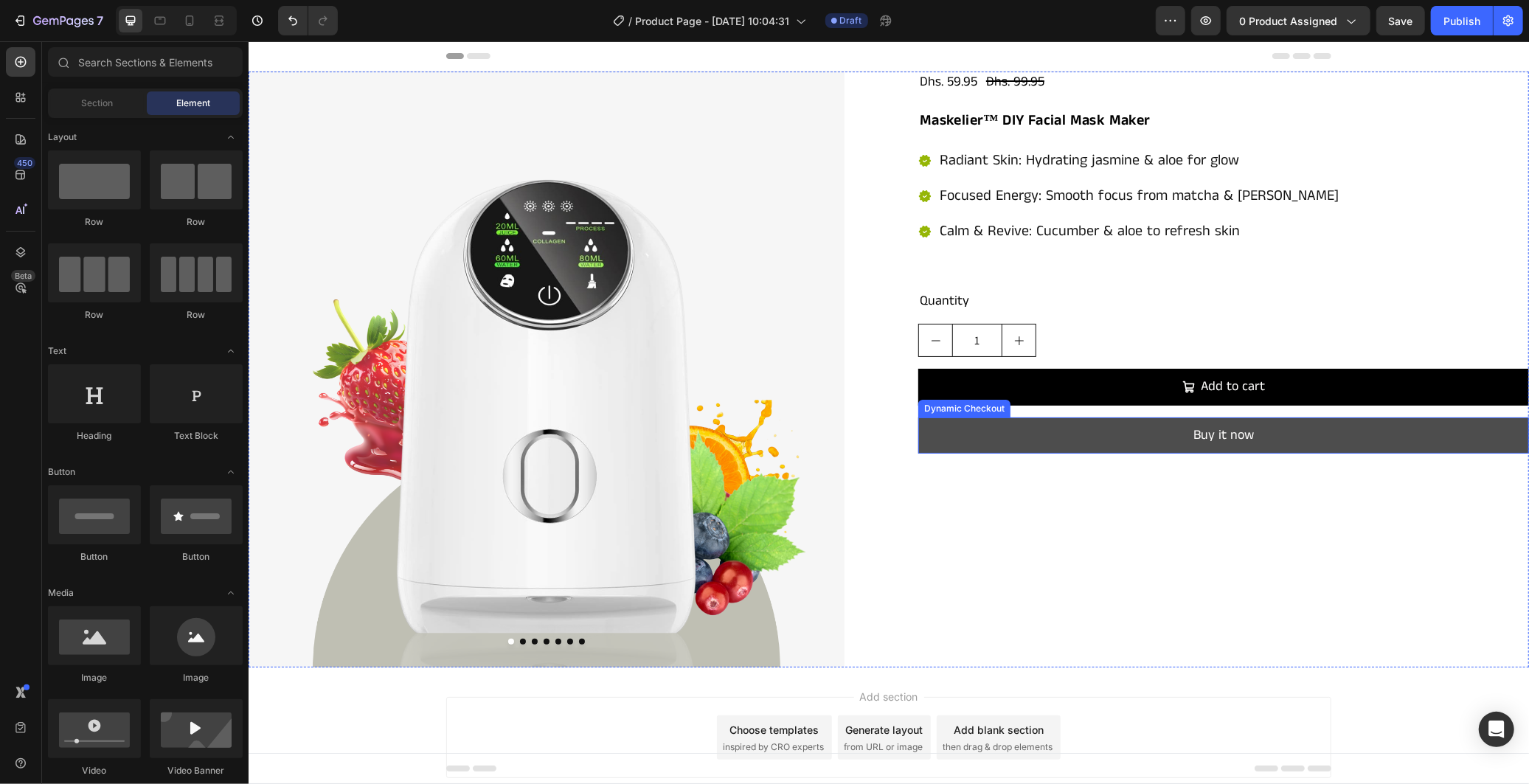
click at [1123, 444] on button "Buy it now" at bounding box center [1222, 434] width 611 height 36
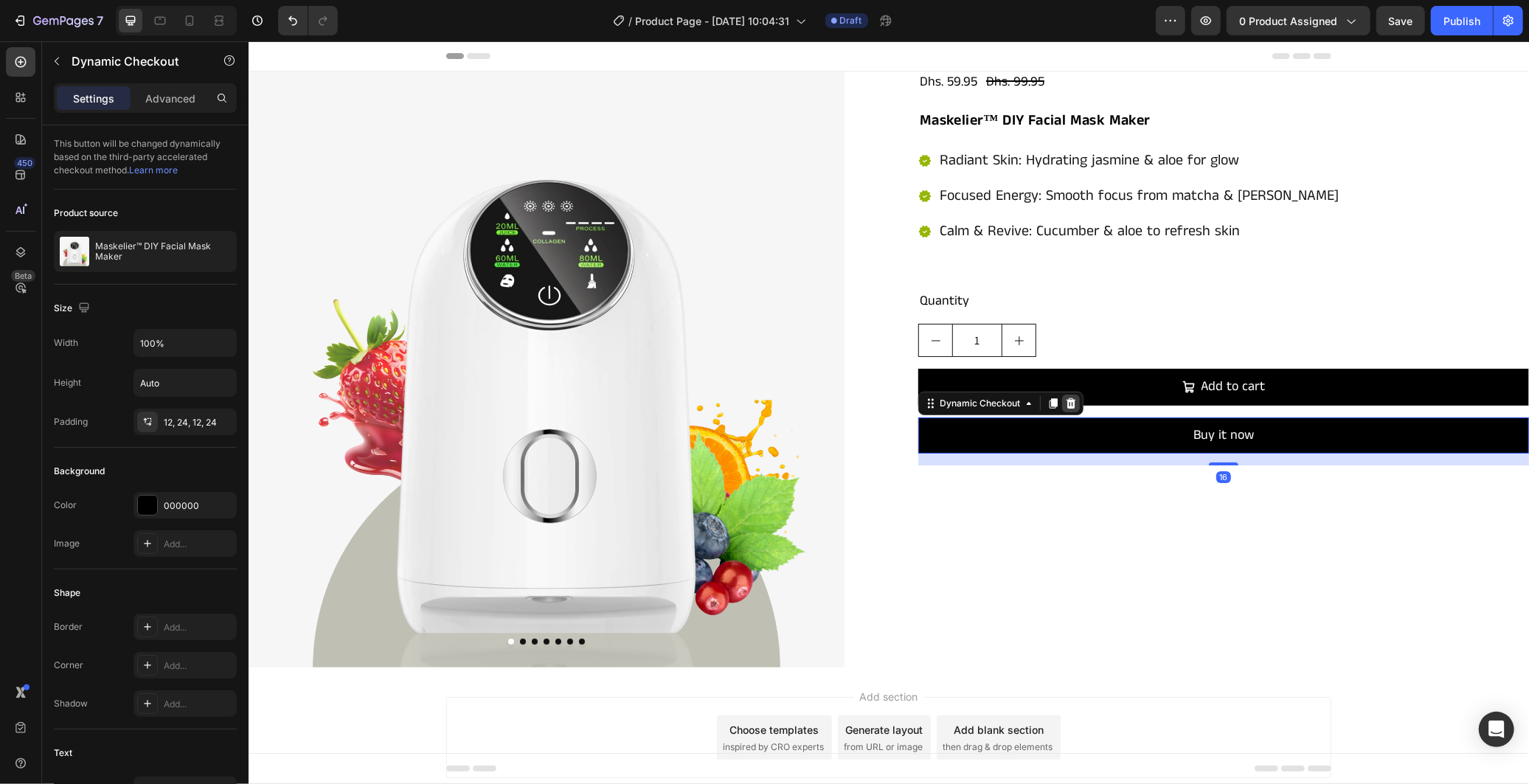
click at [1064, 398] on icon at bounding box center [1070, 402] width 12 height 12
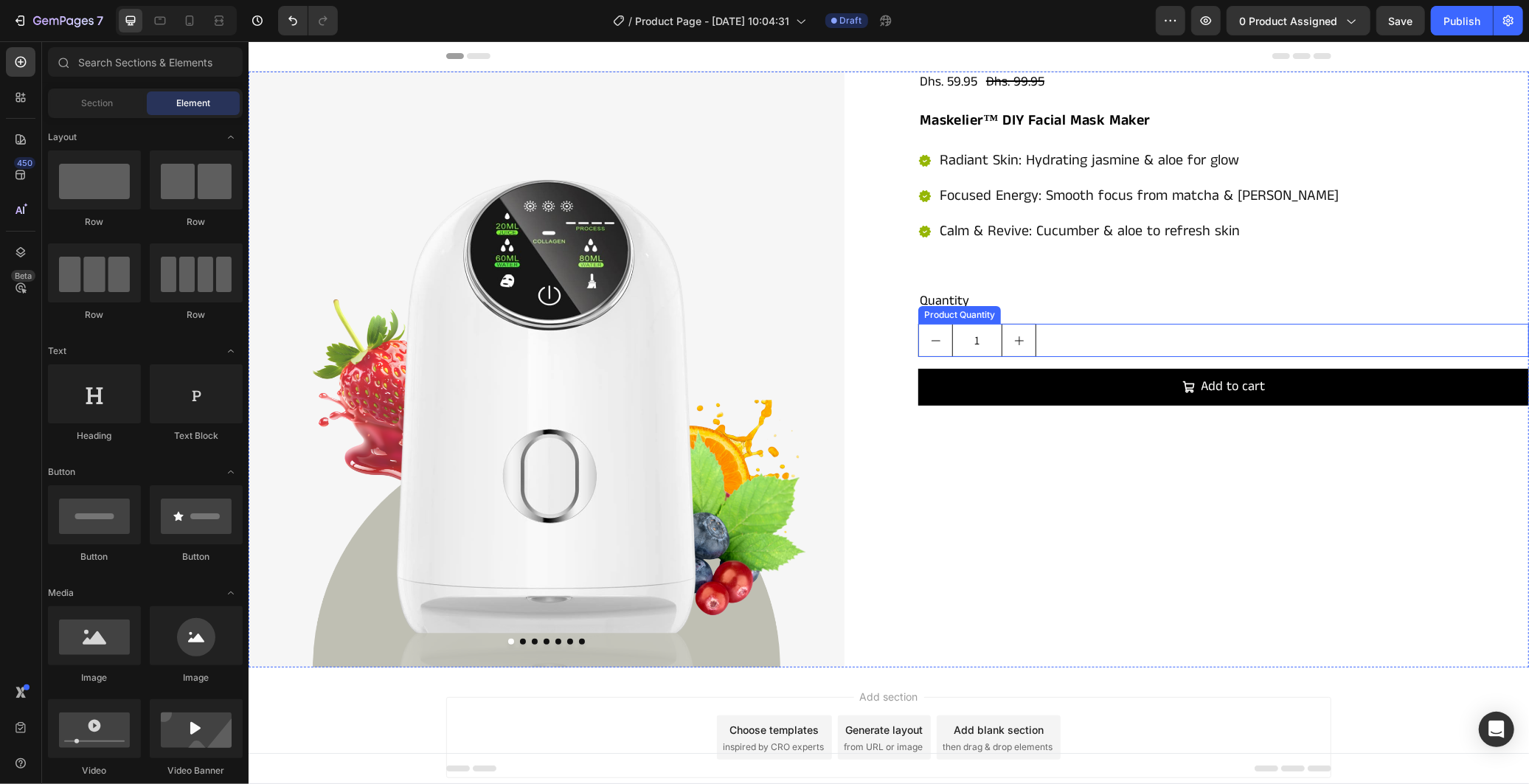
click at [1073, 339] on div "1" at bounding box center [1222, 340] width 611 height 34
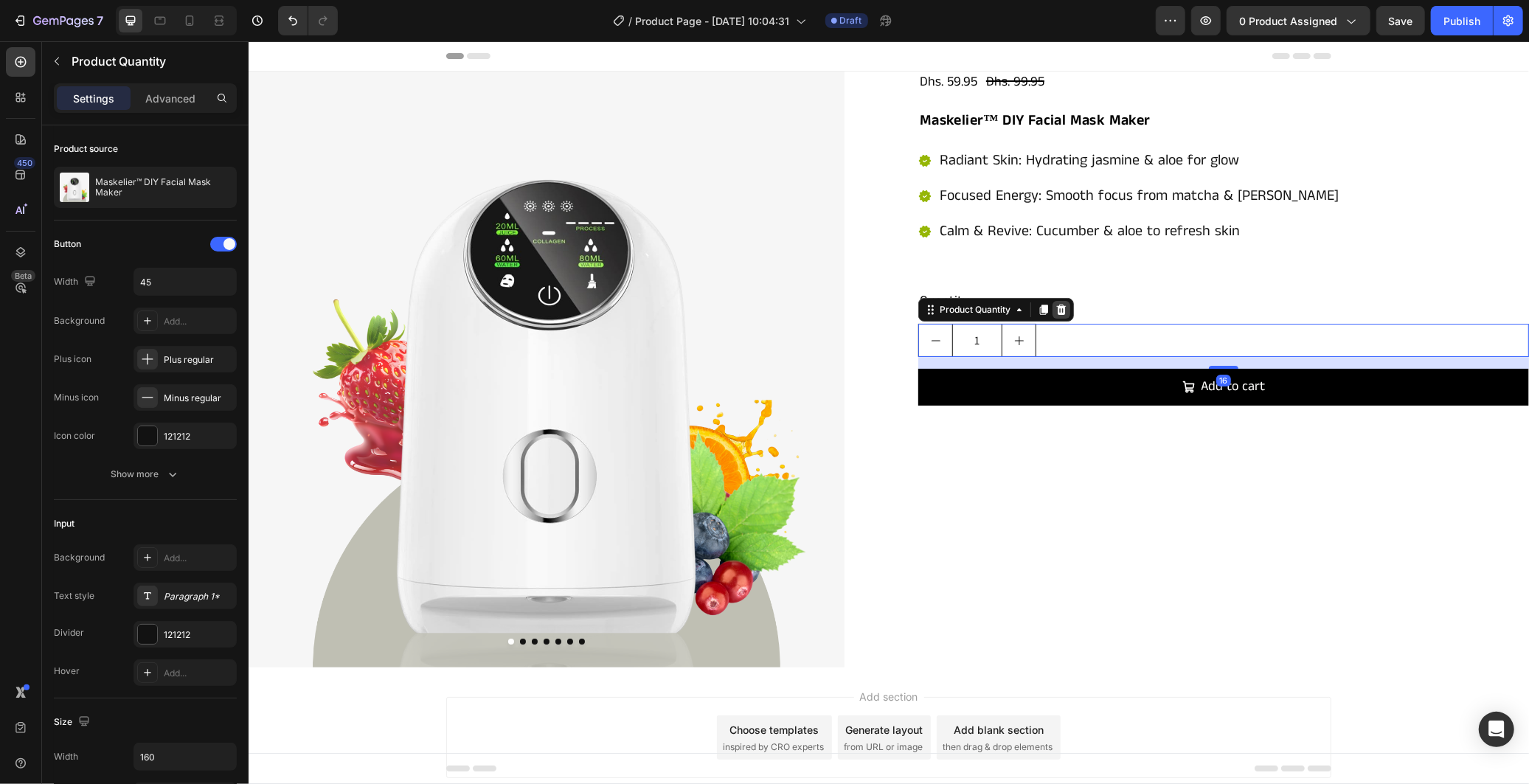
click at [1055, 315] on icon at bounding box center [1060, 309] width 12 height 12
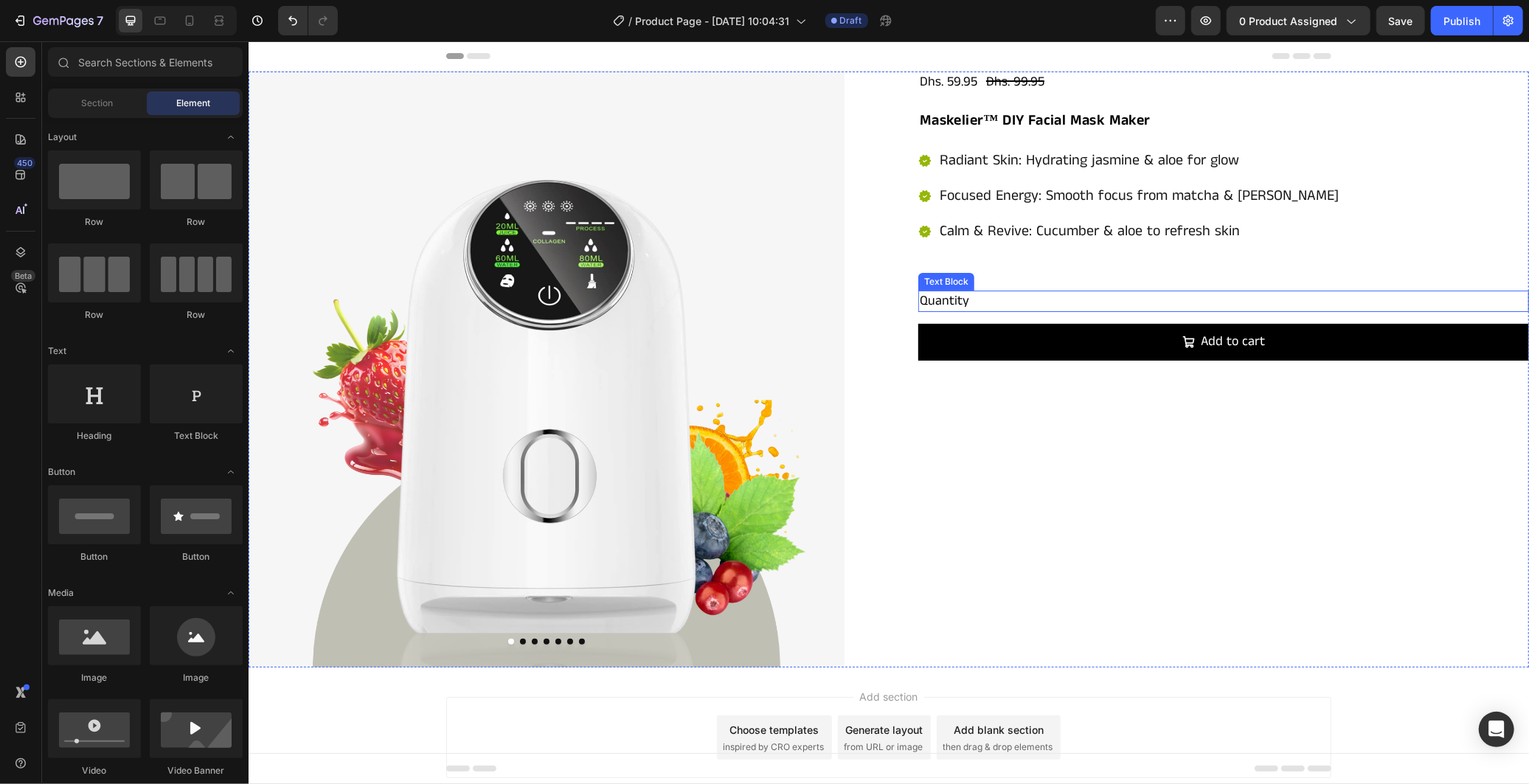
click at [1052, 304] on div "Quantity" at bounding box center [1222, 300] width 611 height 22
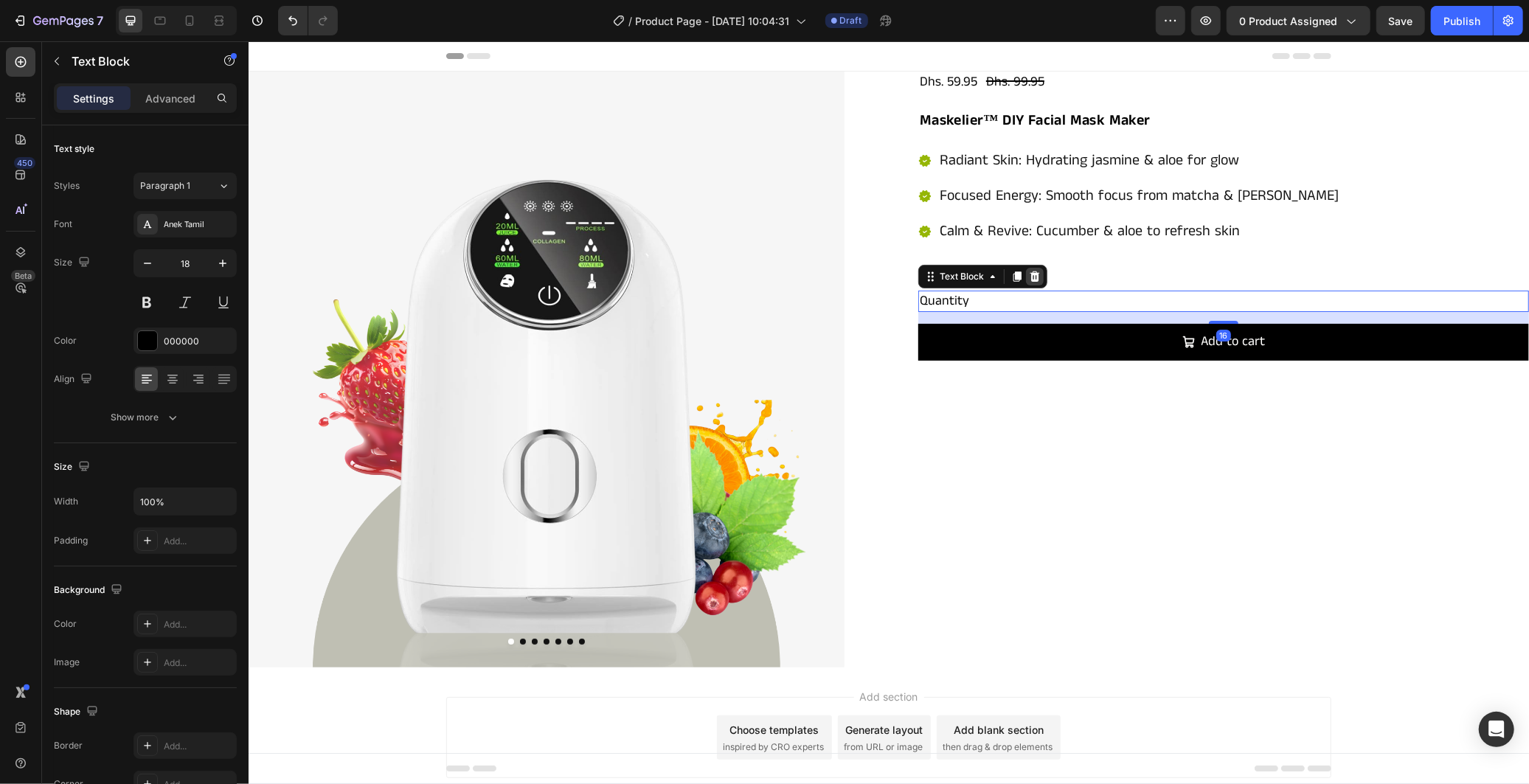
click at [1028, 277] on icon at bounding box center [1034, 275] width 12 height 12
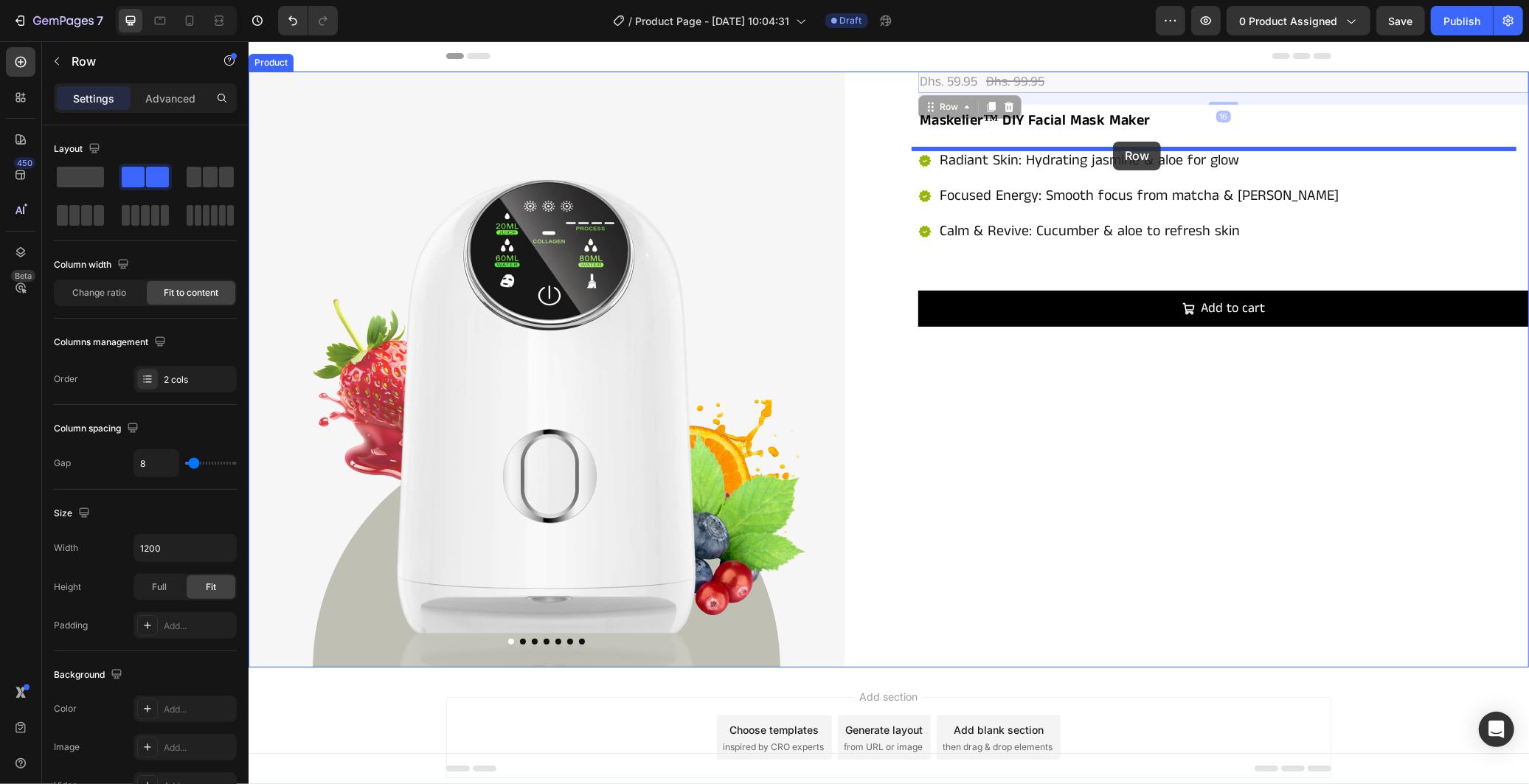
drag, startPoint x: 1071, startPoint y: 85, endPoint x: 1112, endPoint y: 141, distance: 69.4
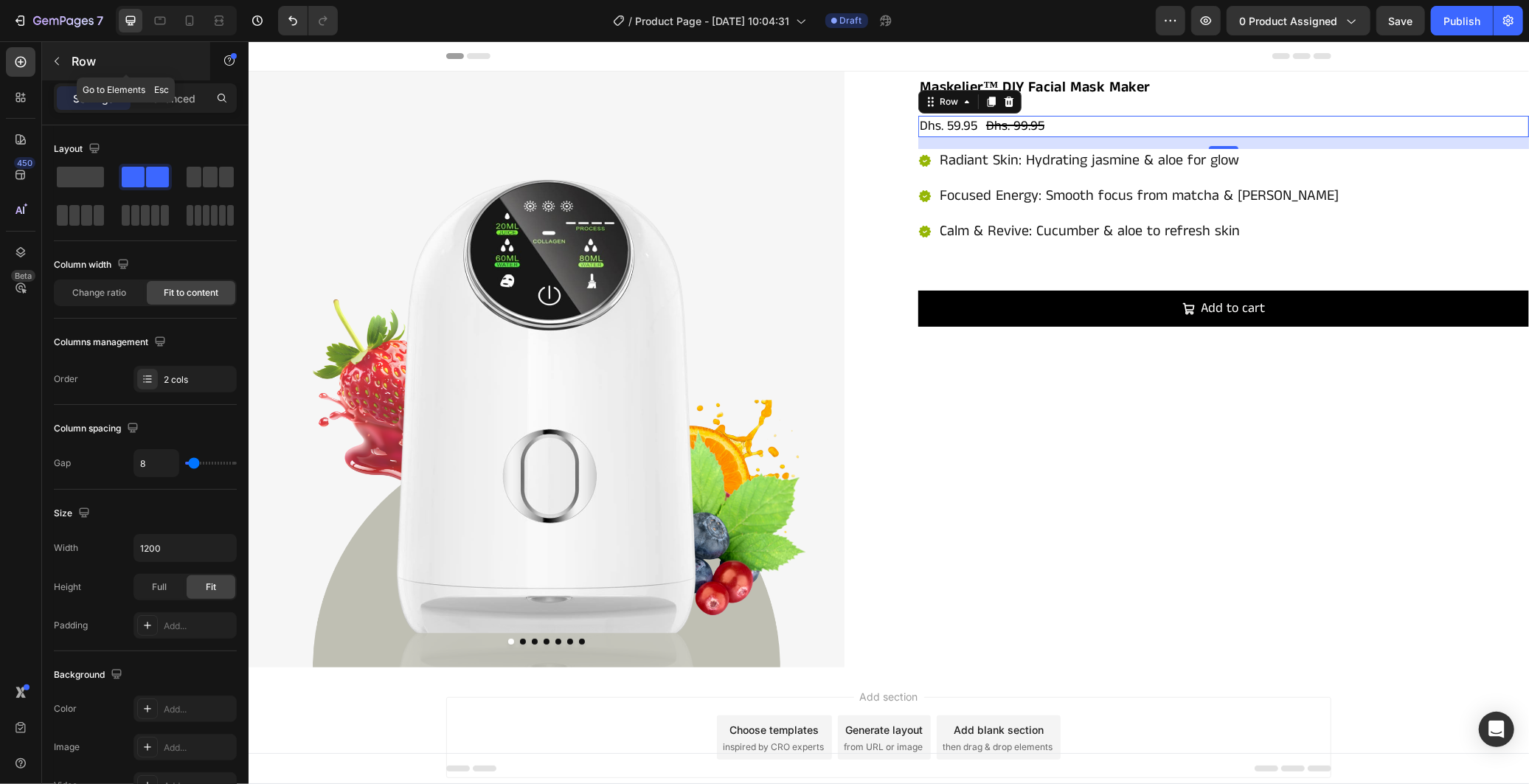
click at [73, 55] on p "Row" at bounding box center [134, 61] width 125 height 18
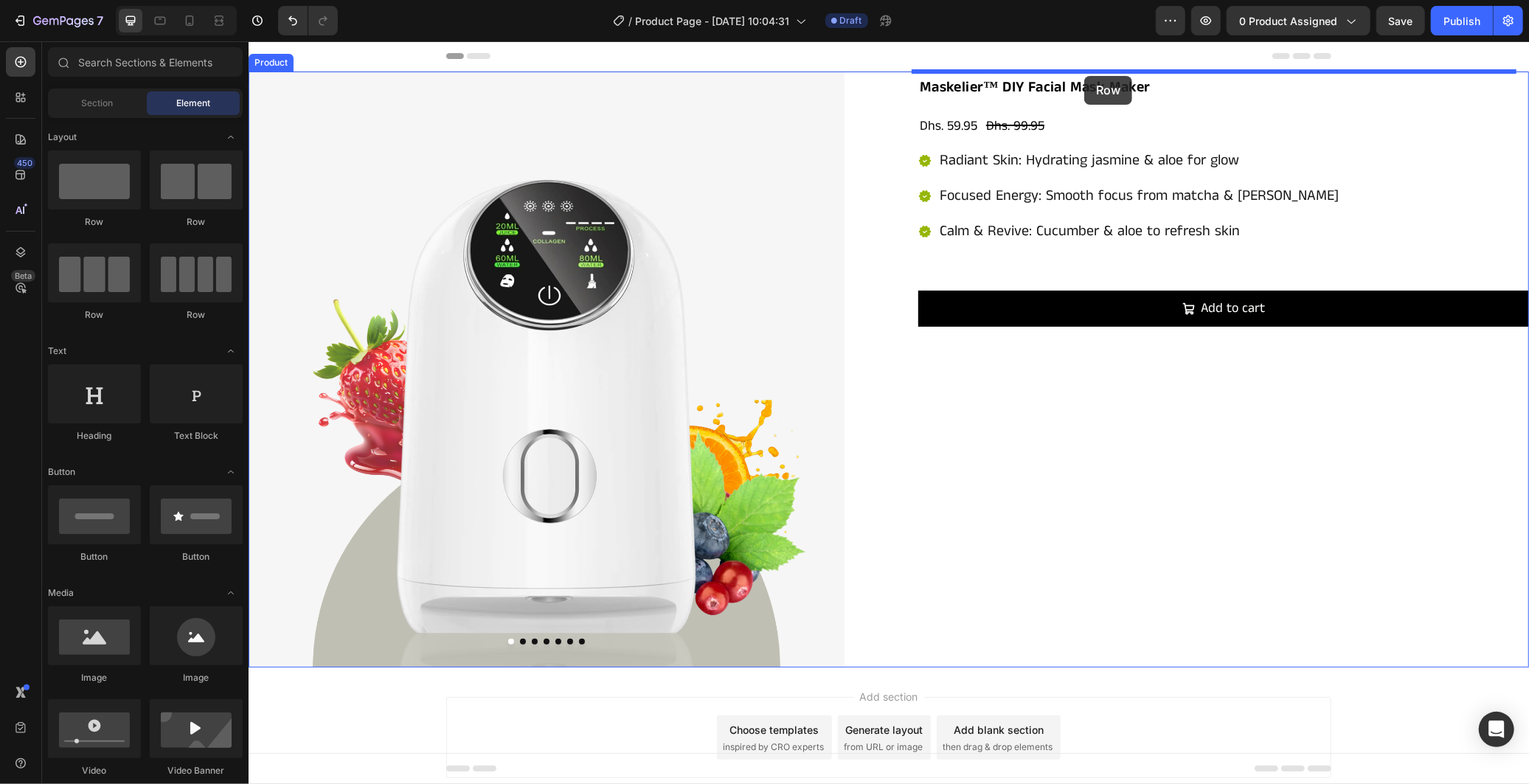
drag, startPoint x: 352, startPoint y: 238, endPoint x: 1083, endPoint y: 75, distance: 749.0
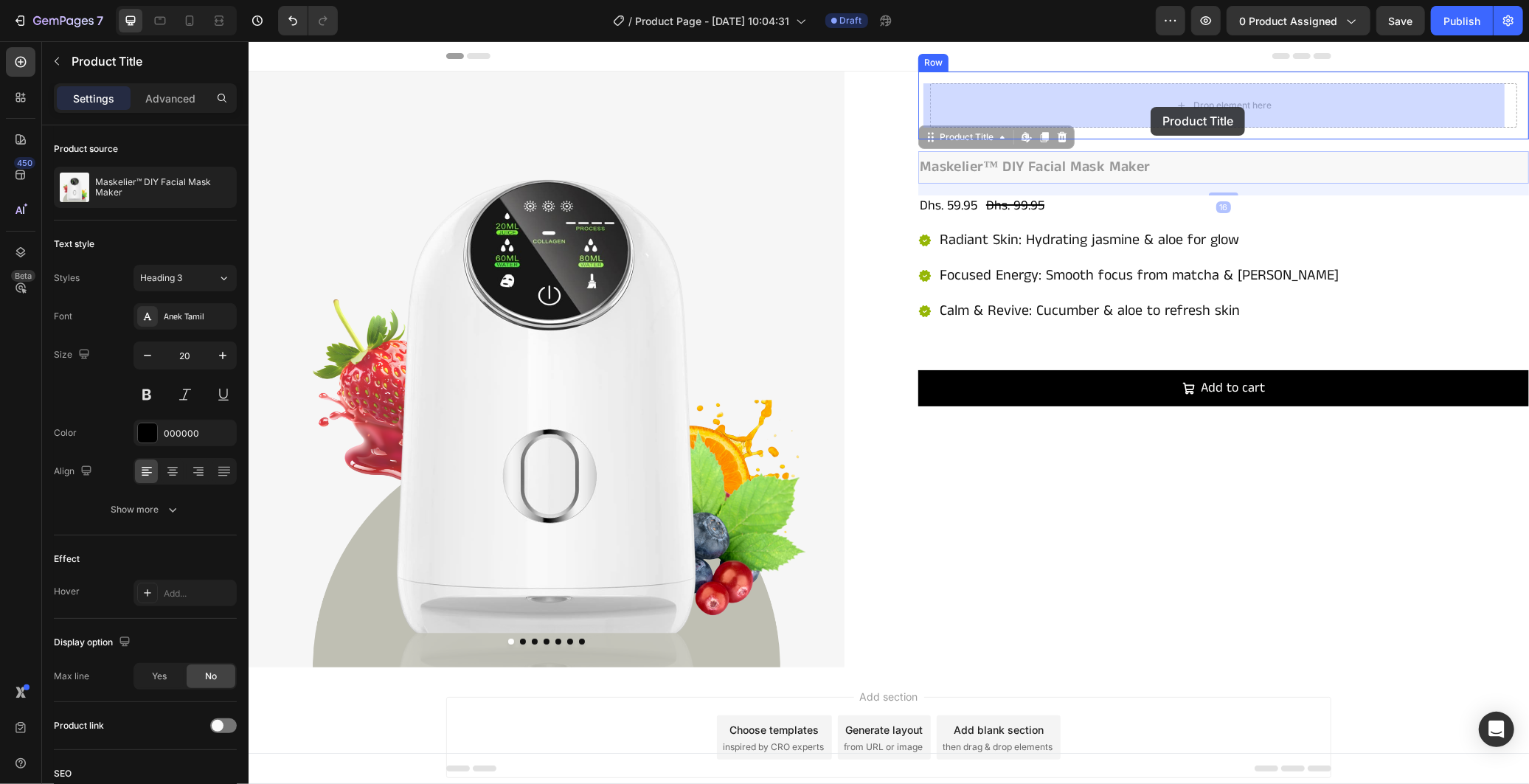
drag, startPoint x: 1020, startPoint y: 172, endPoint x: 1150, endPoint y: 106, distance: 145.8
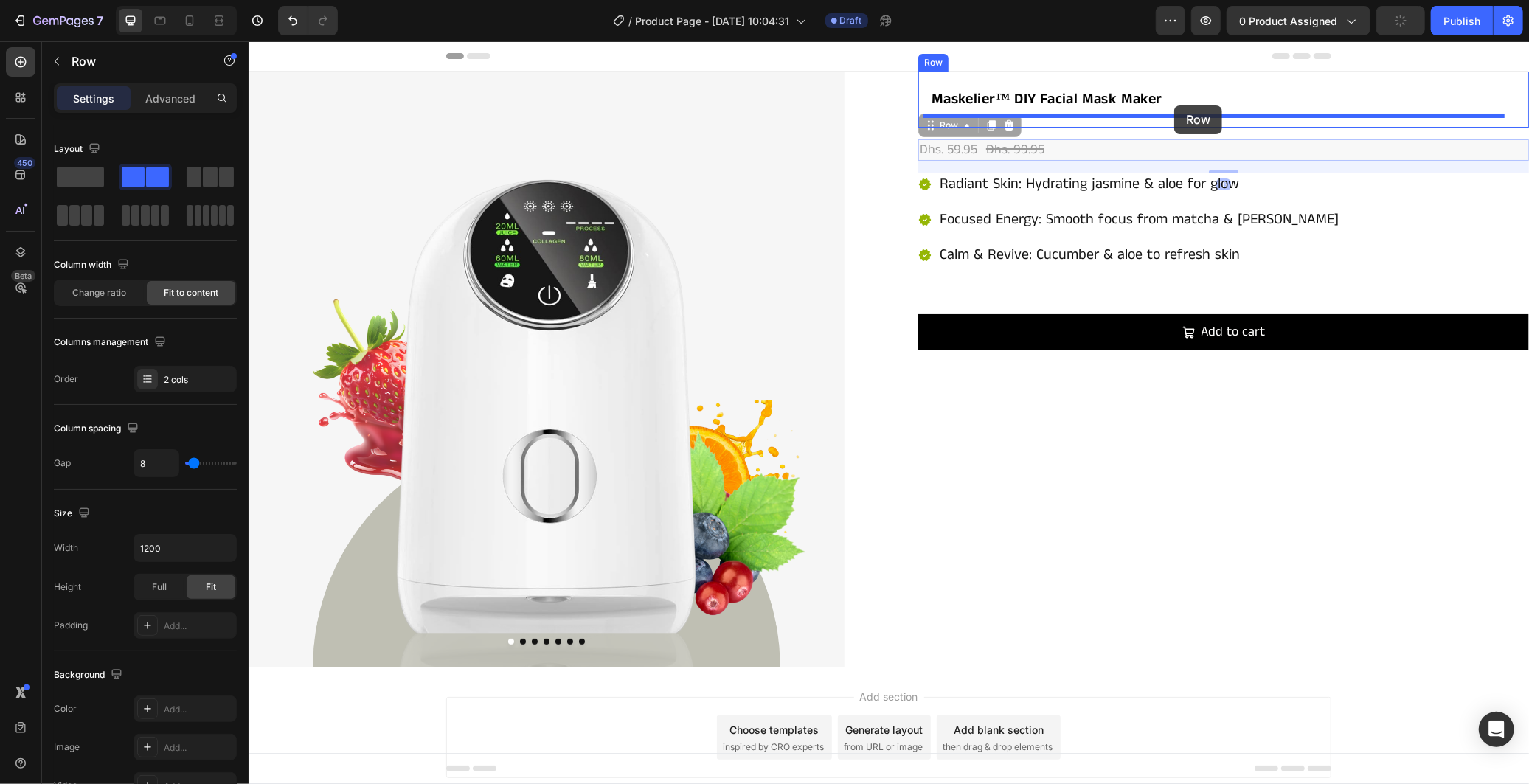
drag, startPoint x: 1086, startPoint y: 149, endPoint x: 1174, endPoint y: 105, distance: 98.4
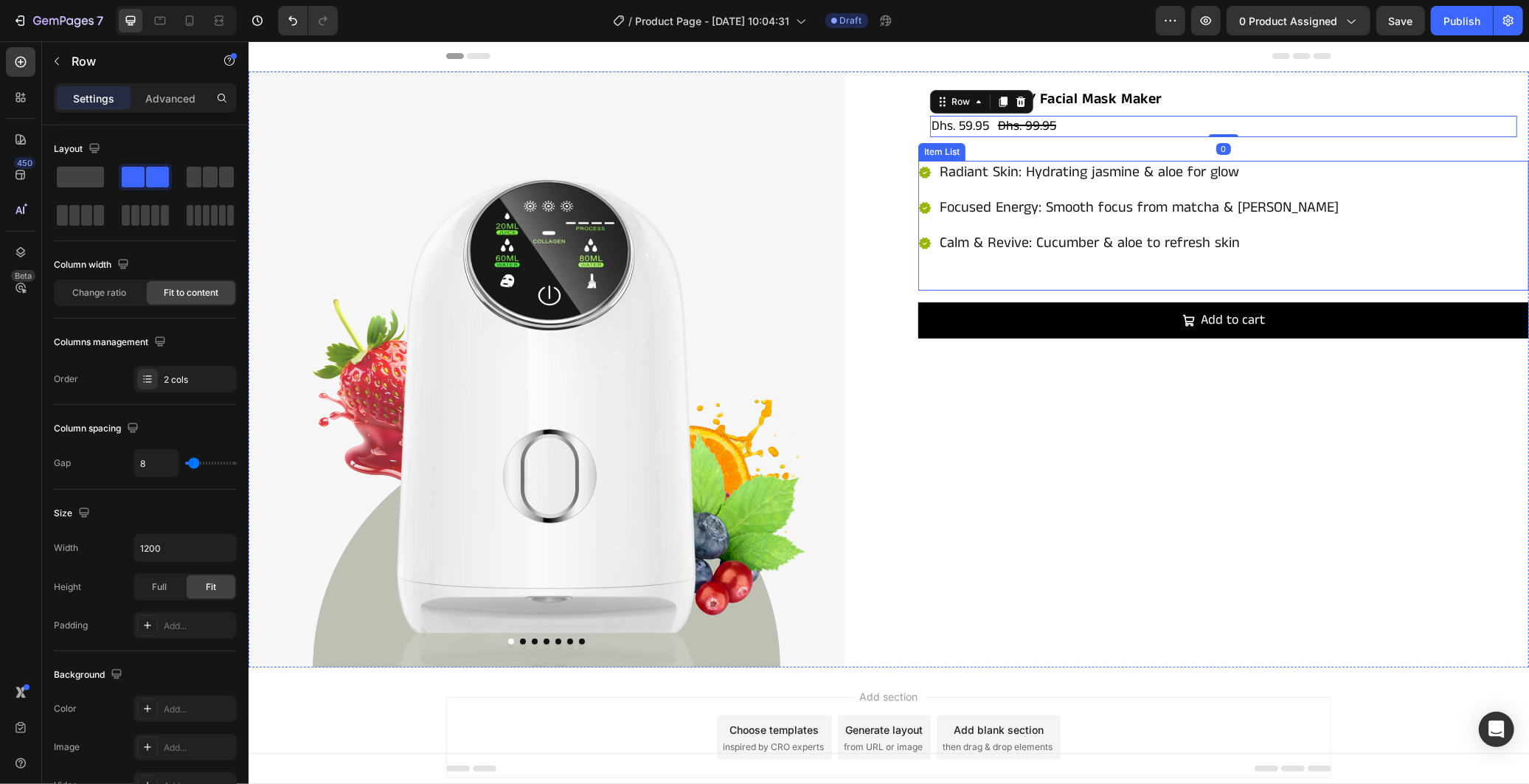
click at [1112, 191] on div "Radiant Skin: Hydrating jasmine & aloe for glow Focused Energy: Smooth focus fr…" at bounding box center [1128, 207] width 422 height 94
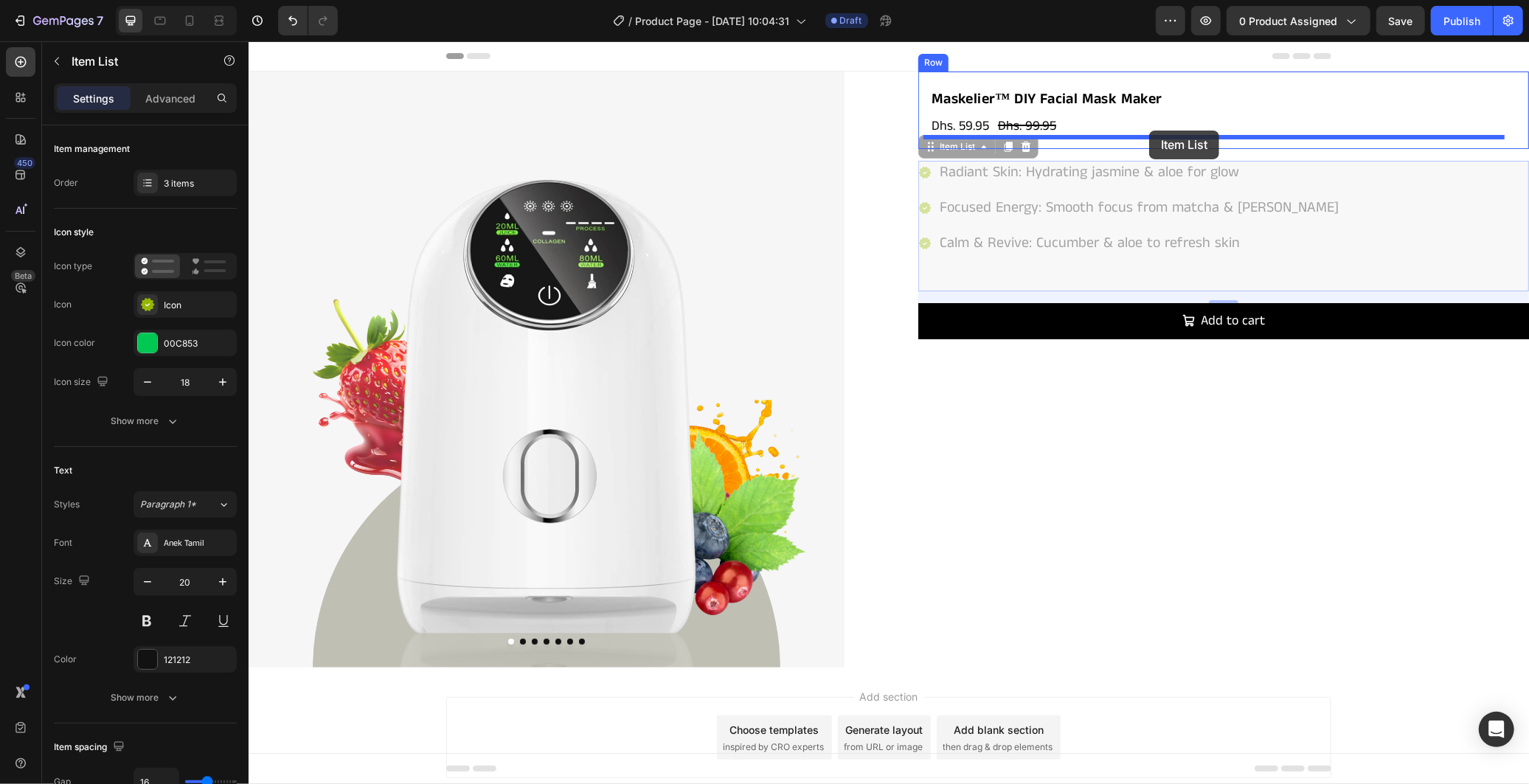
drag, startPoint x: 923, startPoint y: 148, endPoint x: 1148, endPoint y: 130, distance: 225.7
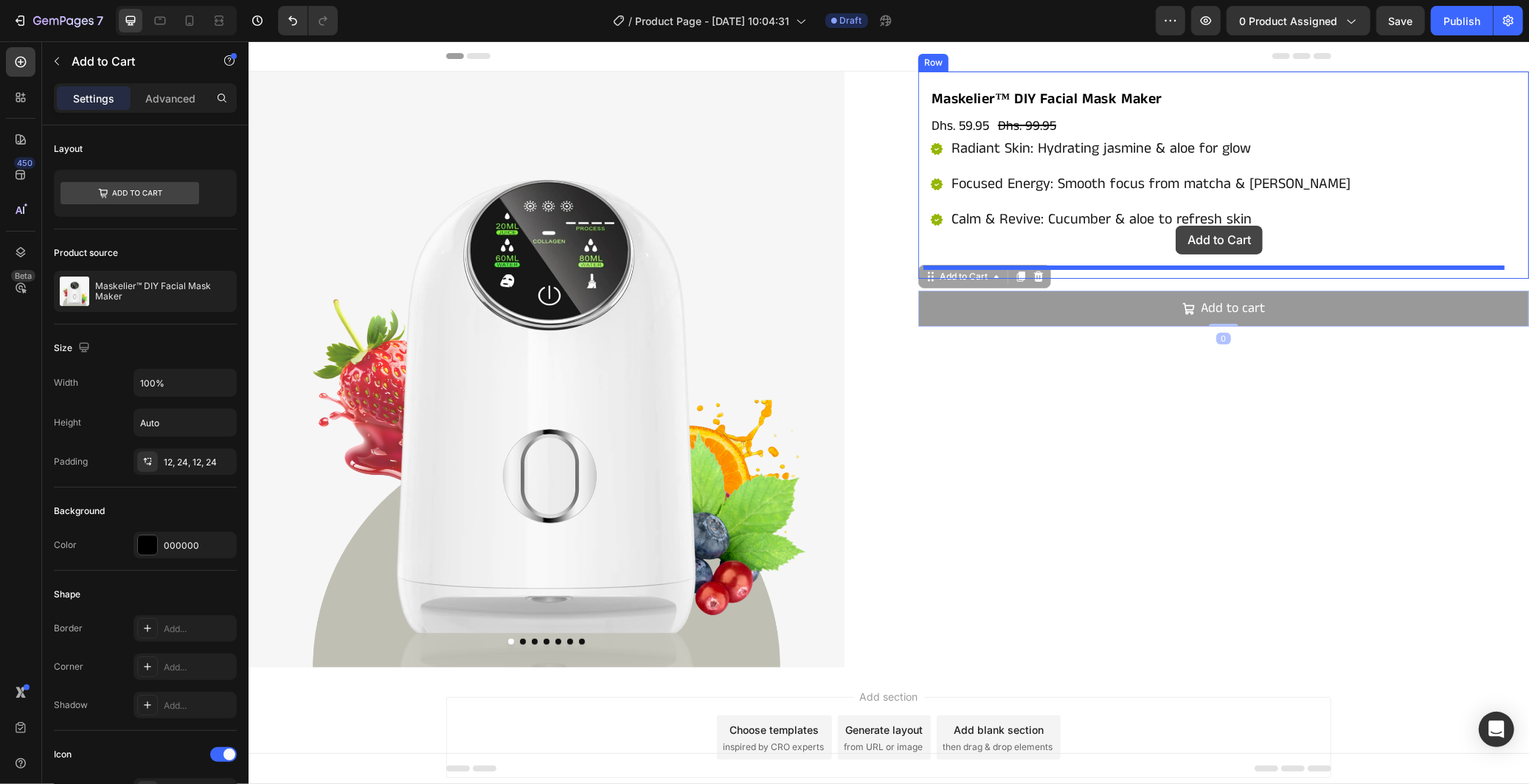
drag, startPoint x: 1089, startPoint y: 306, endPoint x: 1175, endPoint y: 225, distance: 118.1
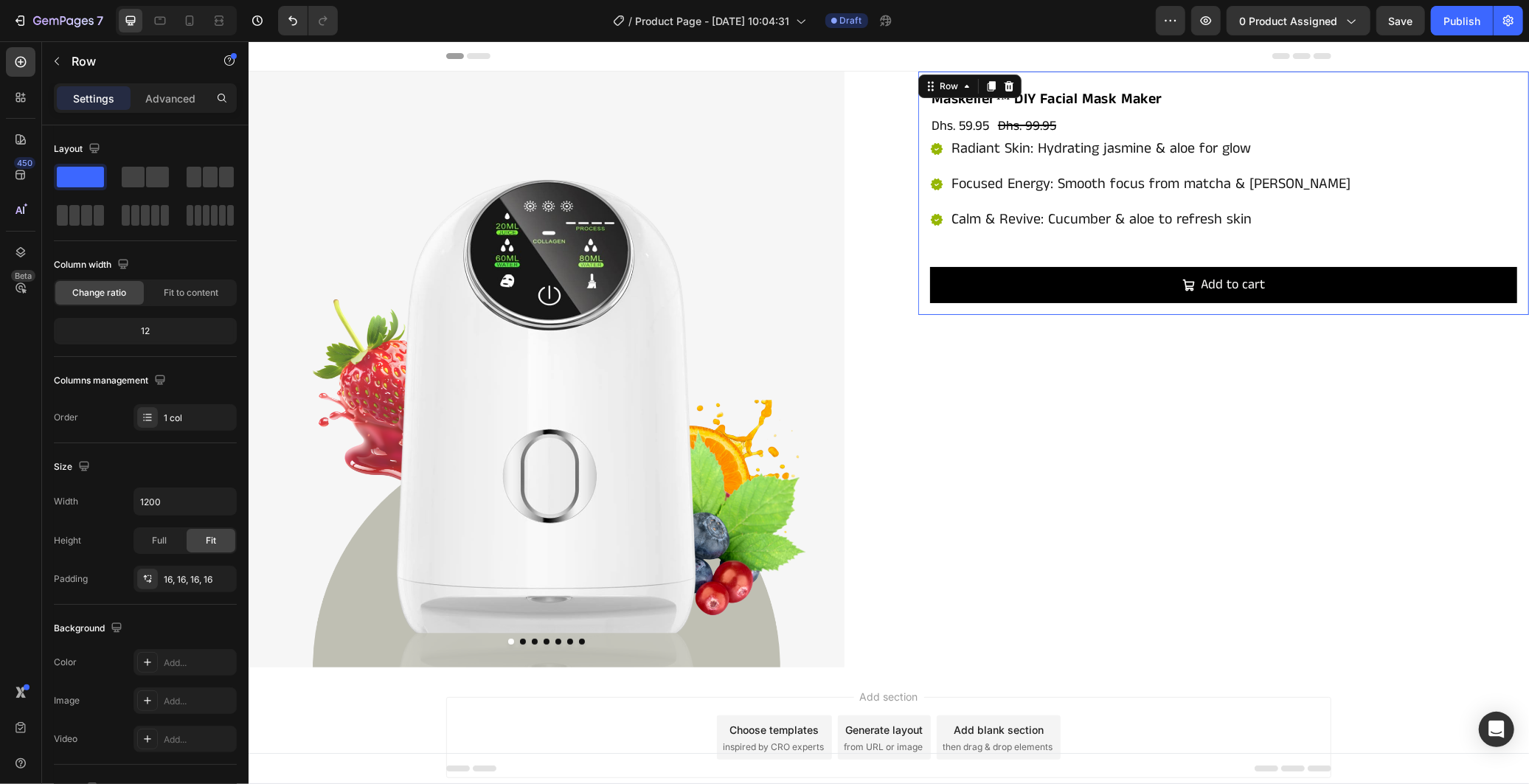
click at [917, 92] on div "Maskelier™ DIY Facial Mask Maker Product Title Dhs. 59.95 Product Price Product…" at bounding box center [1222, 192] width 611 height 244
click at [183, 109] on div "Advanced" at bounding box center [170, 98] width 73 height 24
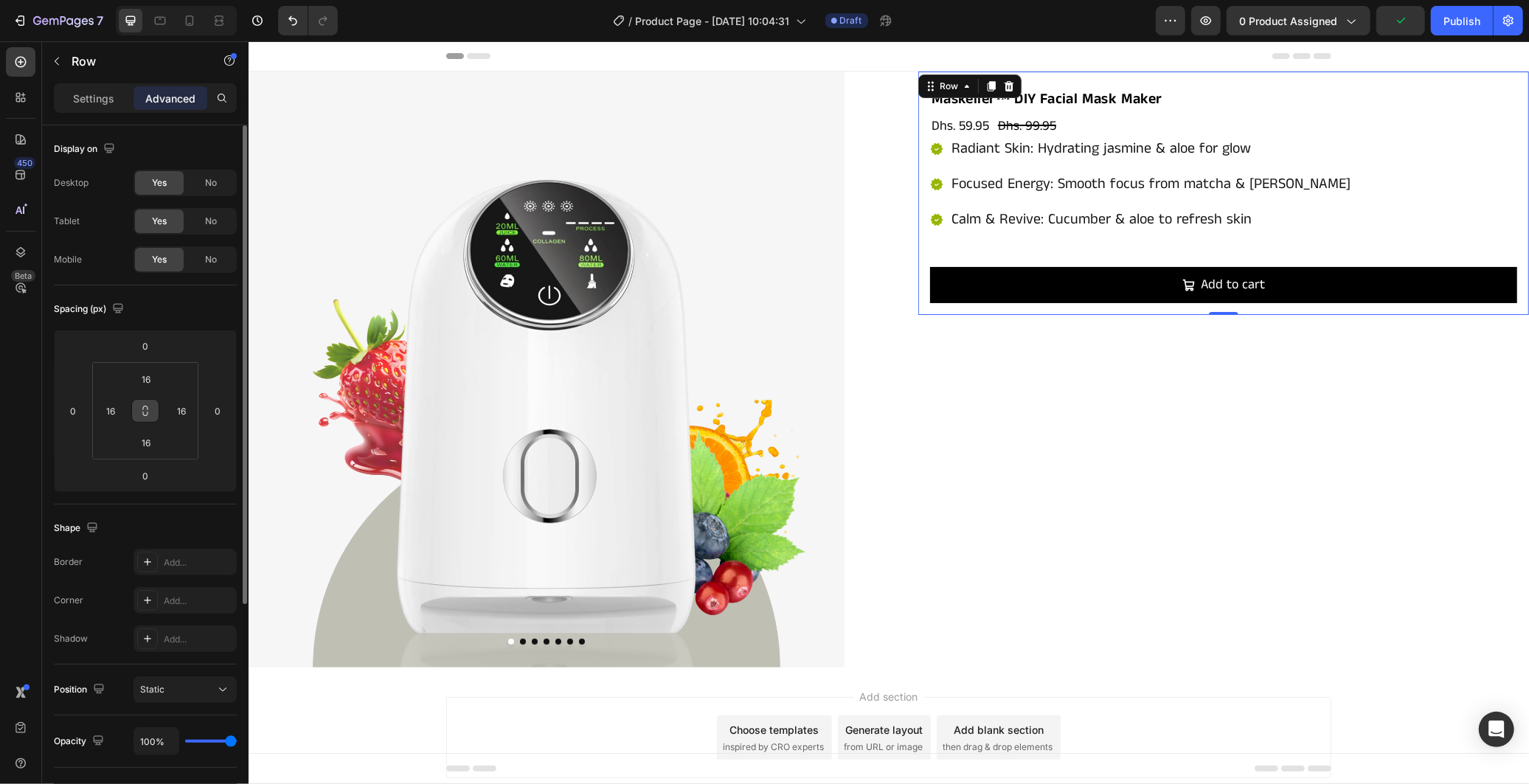
click at [142, 415] on icon at bounding box center [145, 410] width 12 height 12
click at [145, 383] on input "16" at bounding box center [145, 379] width 30 height 22
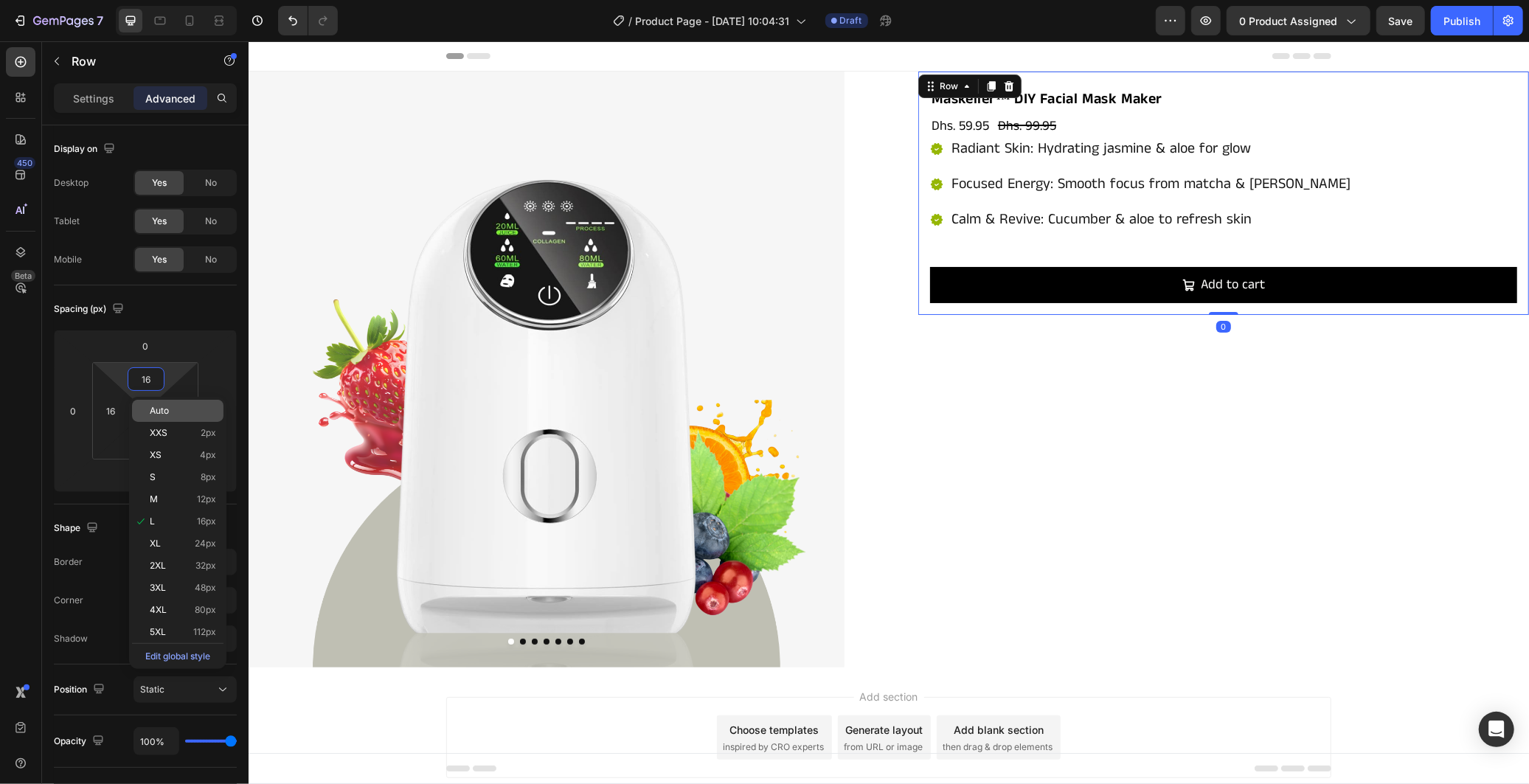
click at [160, 418] on div "Auto" at bounding box center [177, 411] width 92 height 22
type input "Auto"
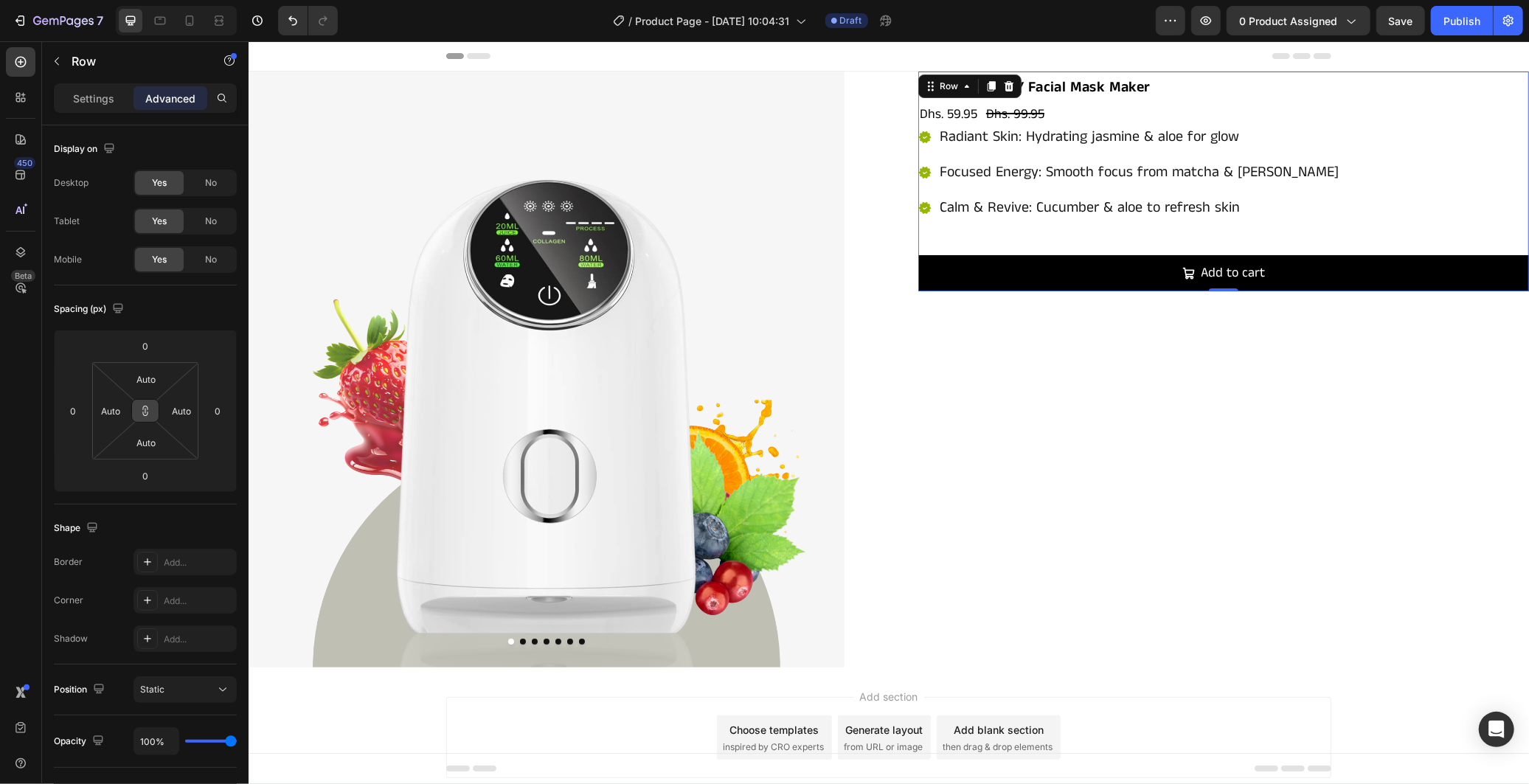
click at [141, 419] on button at bounding box center [145, 411] width 28 height 24
click at [111, 415] on input "Auto" at bounding box center [111, 411] width 22 height 22
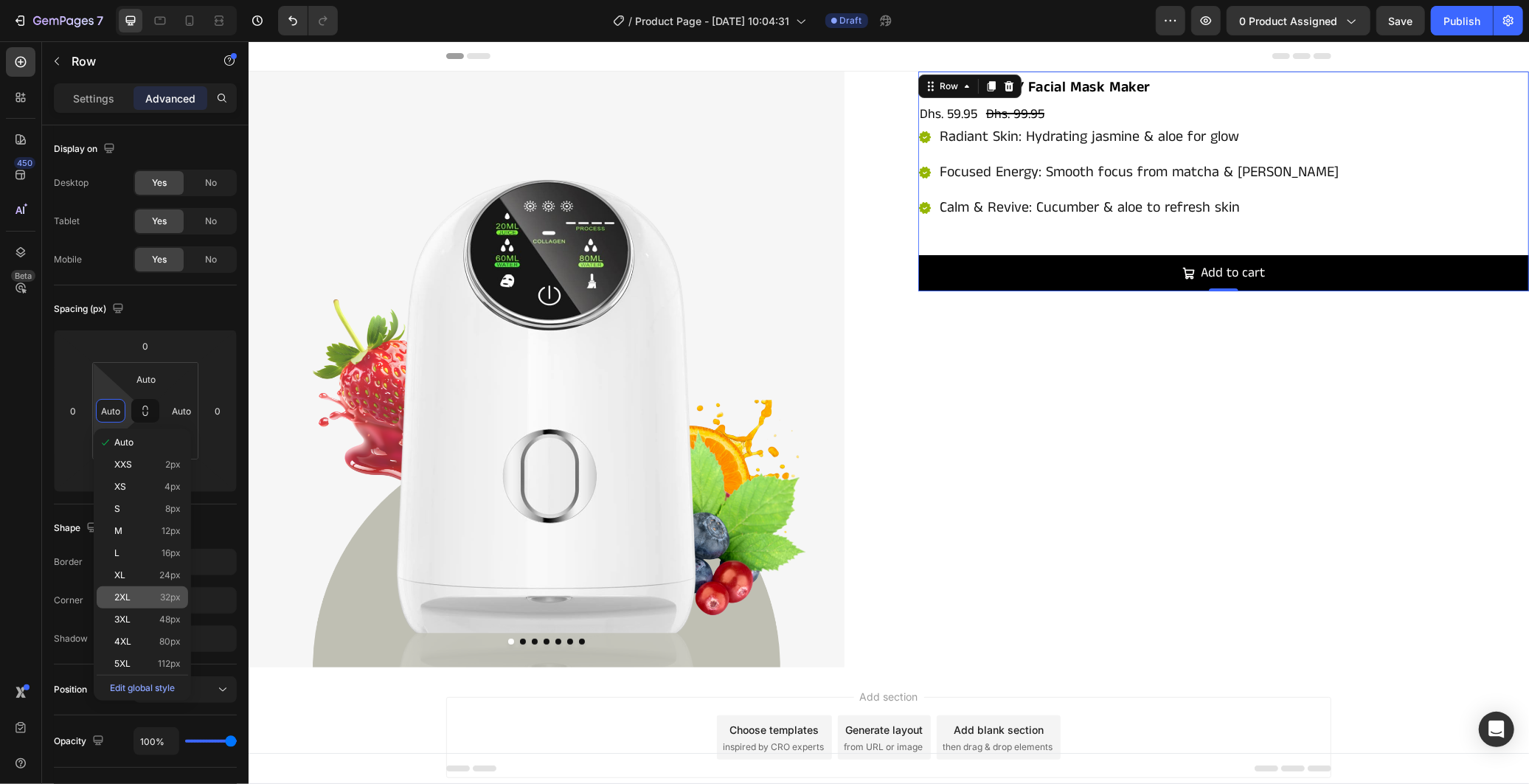
click at [148, 593] on p "2XL 32px" at bounding box center [147, 597] width 66 height 10
type input "32"
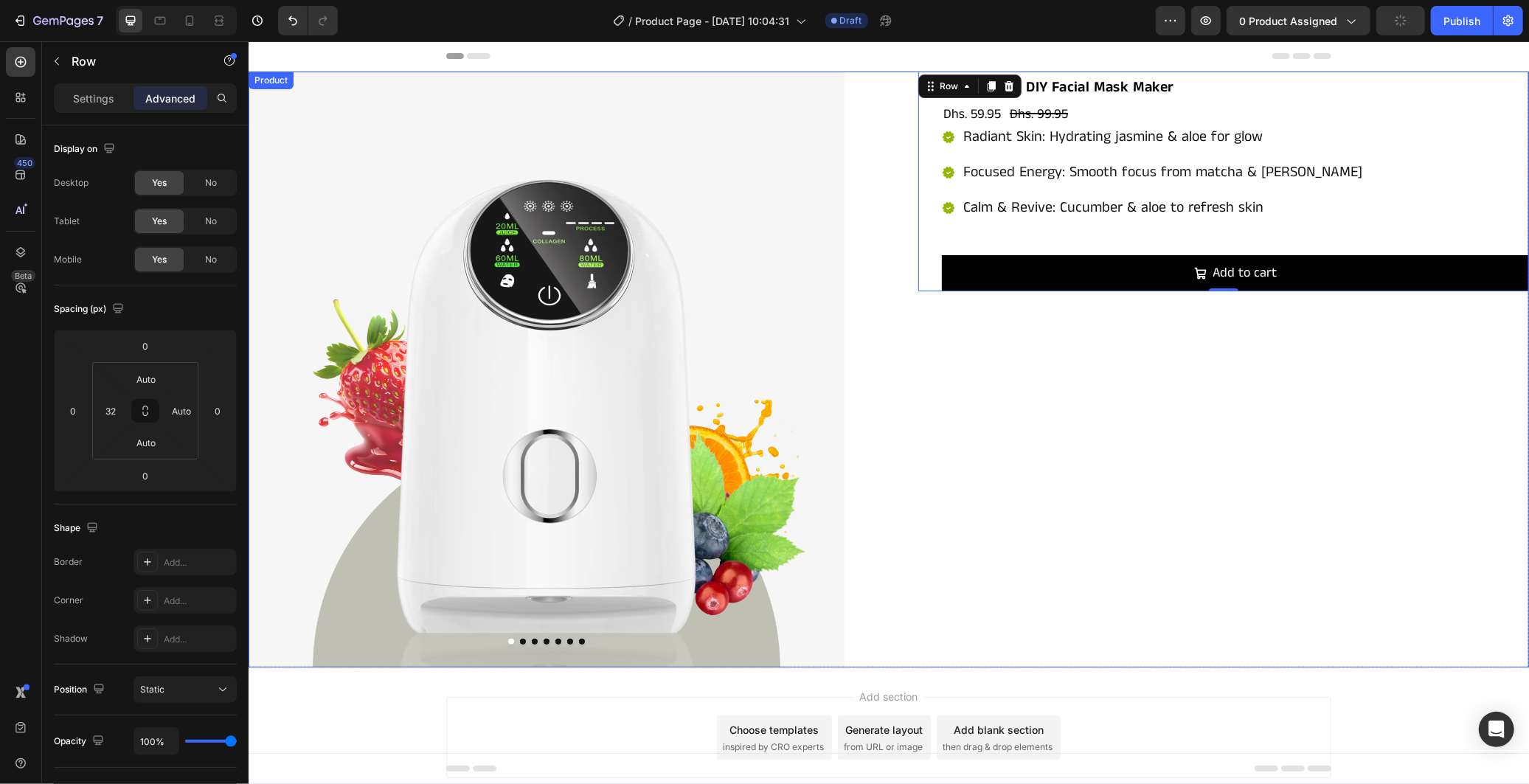
click at [945, 439] on div "Maskelier™ DIY Facial Mask Maker Product Title Dhs. 59.95 Product Price Product…" at bounding box center [1222, 369] width 611 height 596
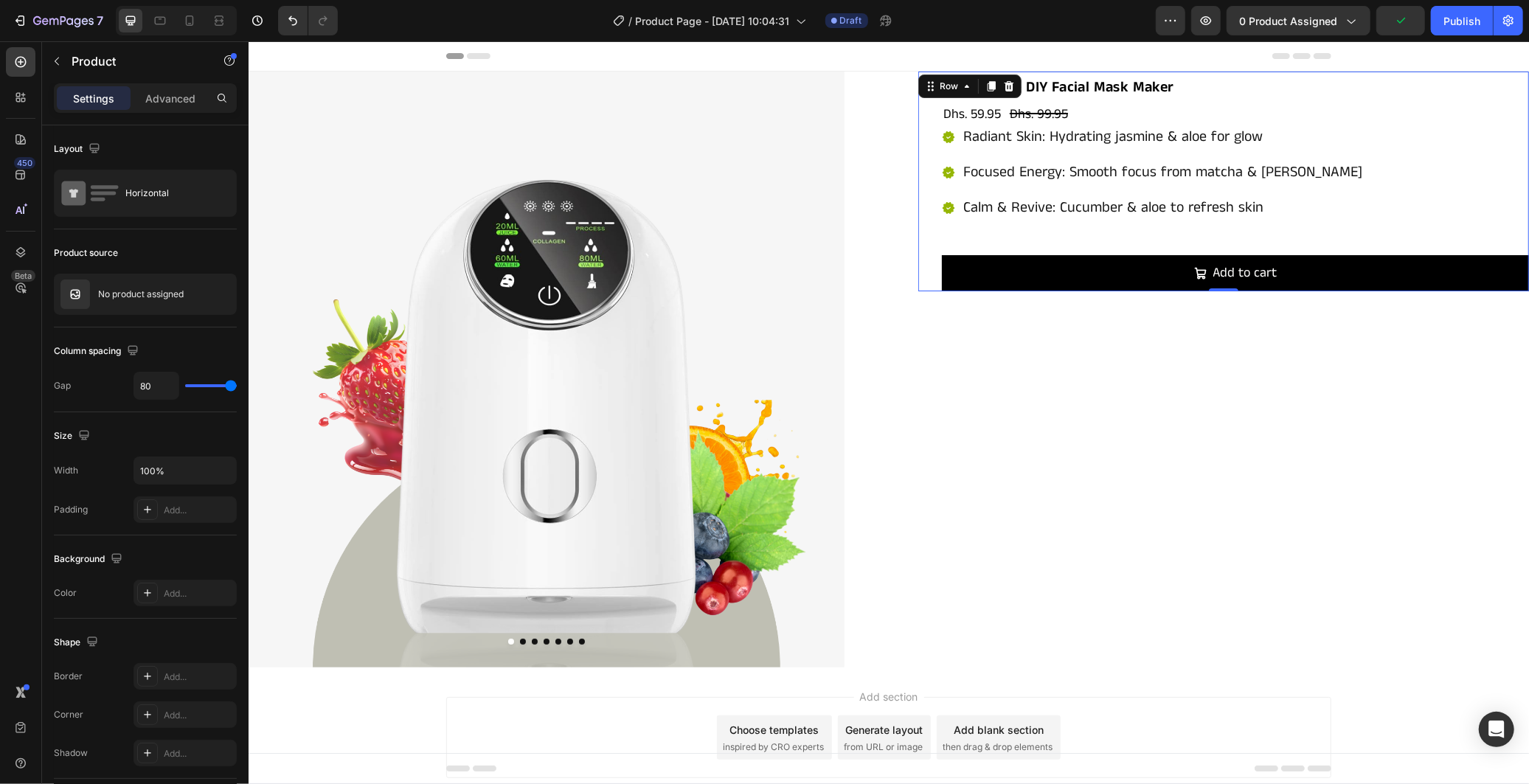
click at [923, 218] on div "Maskelier™ DIY Facial Mask Maker Product Title Dhs. 59.95 Product Price Product…" at bounding box center [1222, 180] width 611 height 220
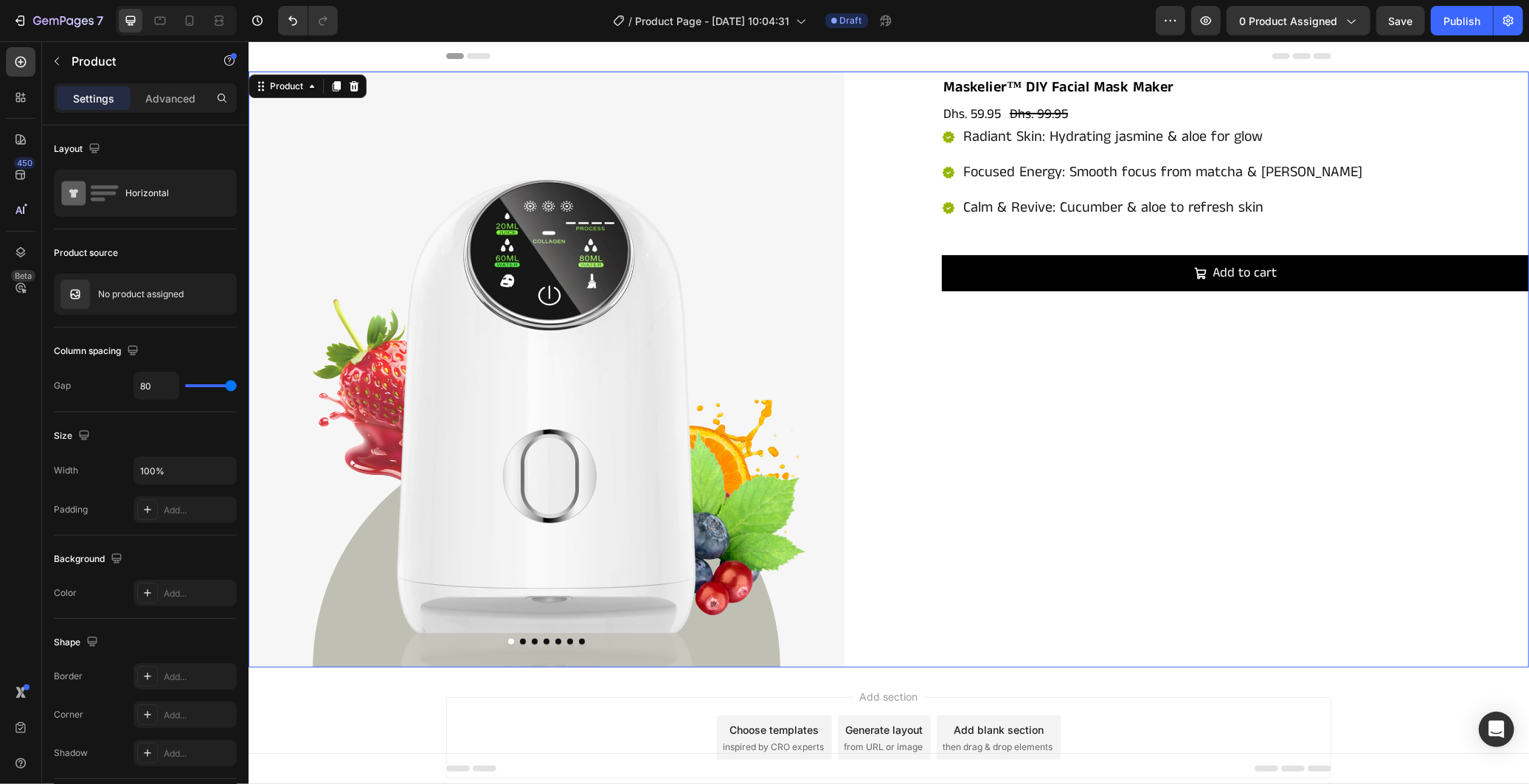
click at [933, 409] on div "Maskelier™ DIY Facial Mask Maker Product Title Dhs. 59.95 Product Price Product…" at bounding box center [1222, 369] width 611 height 596
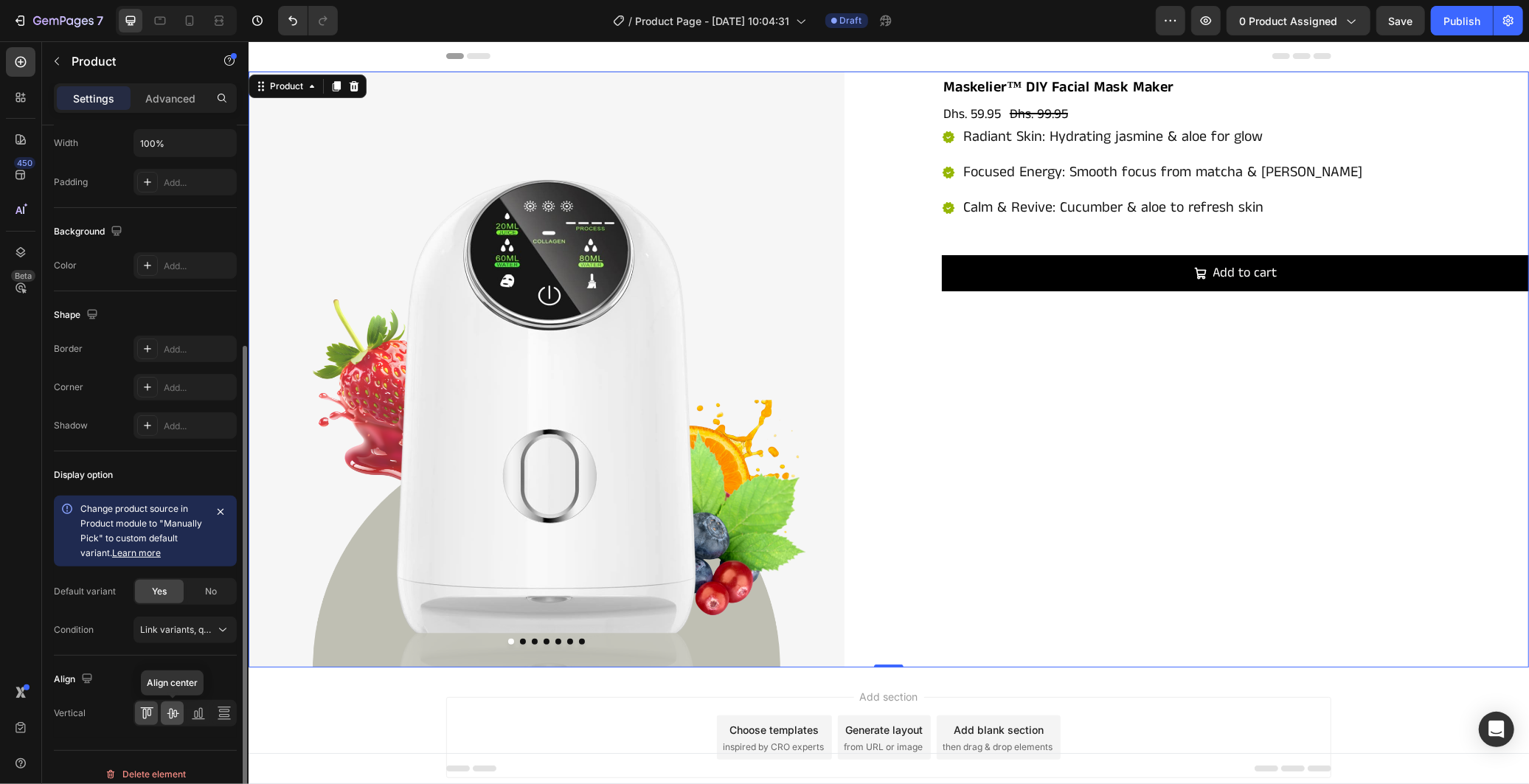
click at [175, 711] on icon at bounding box center [172, 714] width 12 height 10
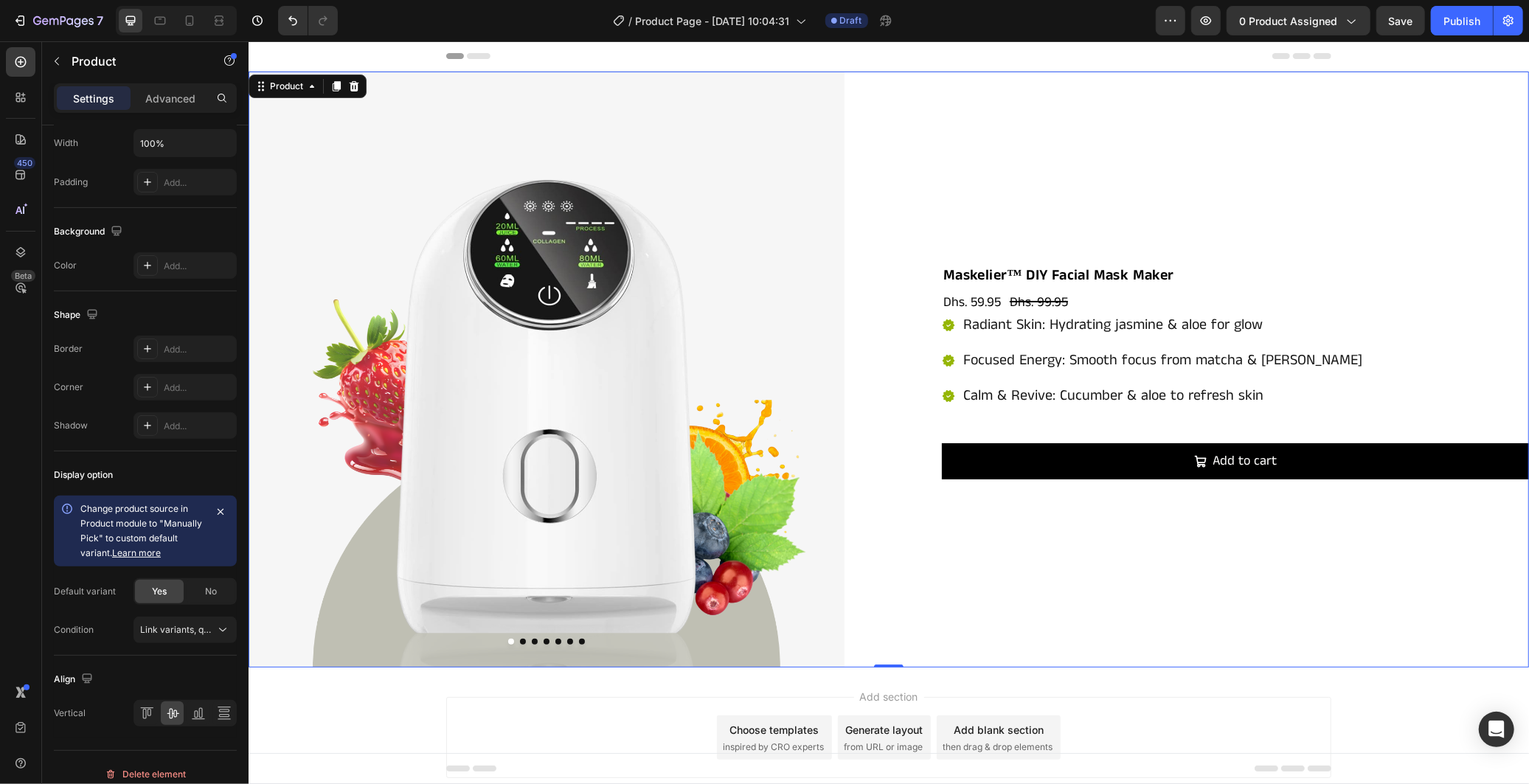
click at [948, 576] on div "Maskelier™ DIY Facial Mask Maker Product Title Dhs. 59.95 Product Price Product…" at bounding box center [1222, 369] width 611 height 596
click at [228, 11] on div at bounding box center [220, 21] width 24 height 24
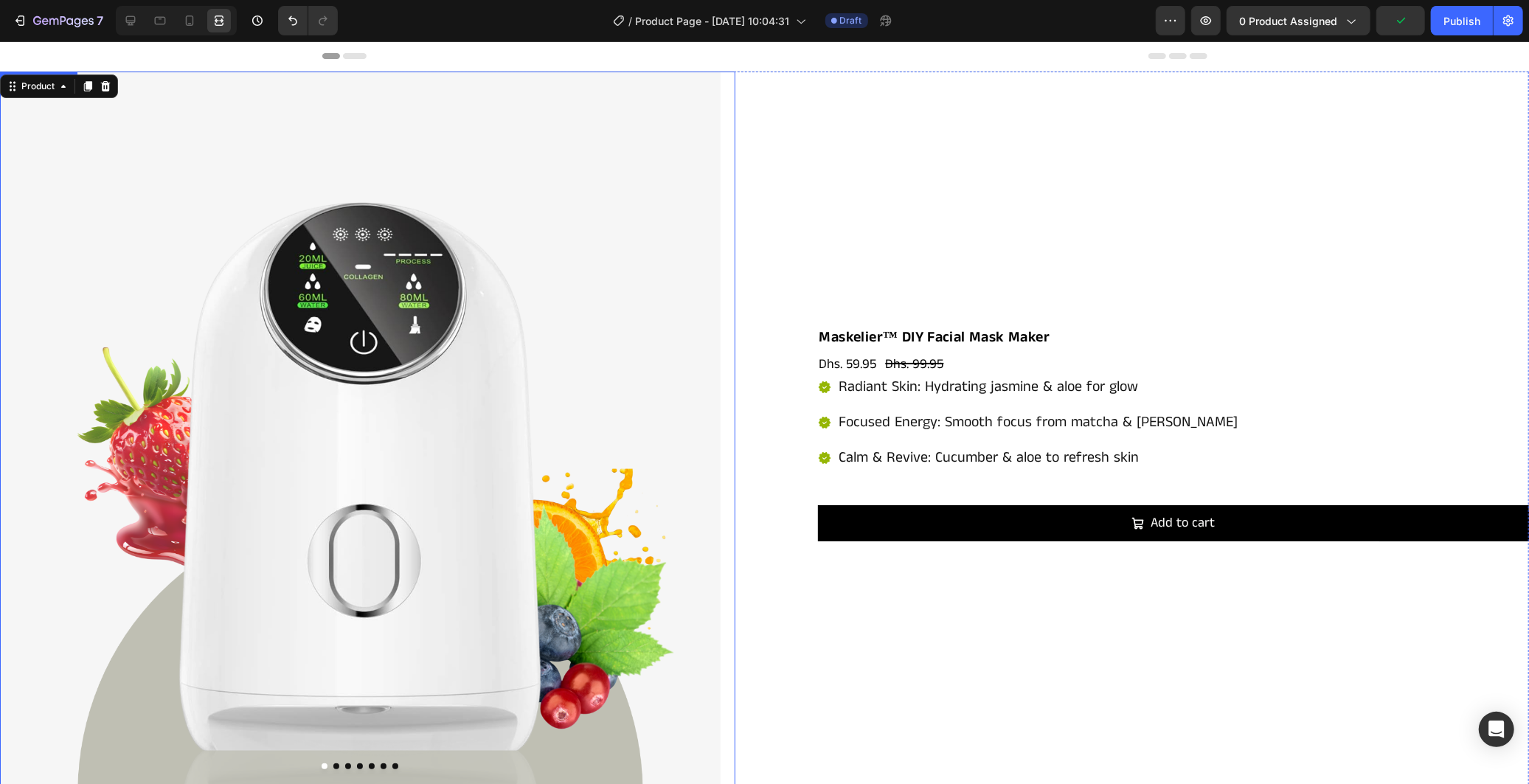
click at [721, 295] on div "Product Images" at bounding box center [367, 431] width 735 height 721
click at [133, 24] on icon at bounding box center [130, 21] width 14 height 14
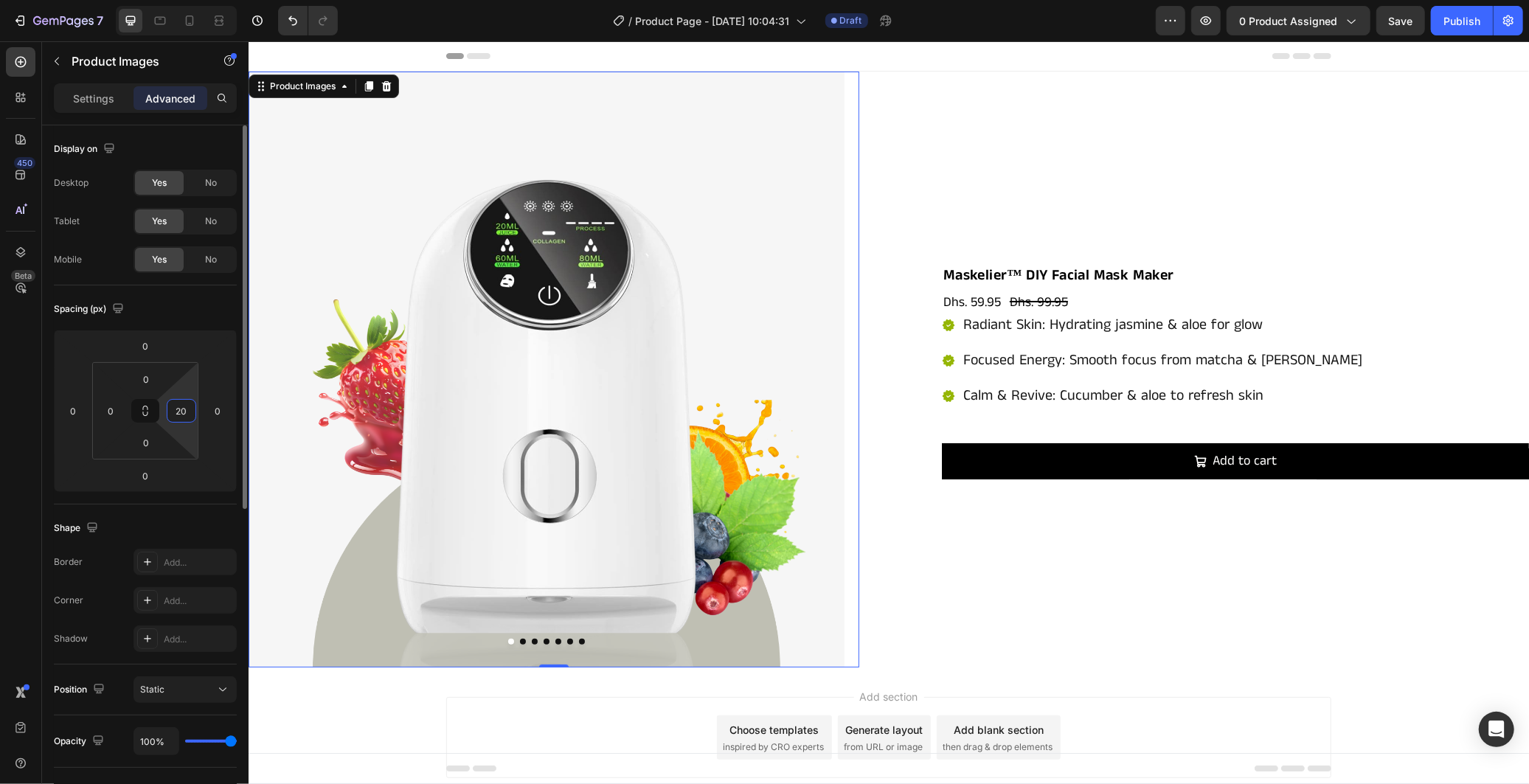
click at [180, 410] on input "20" at bounding box center [181, 411] width 22 height 22
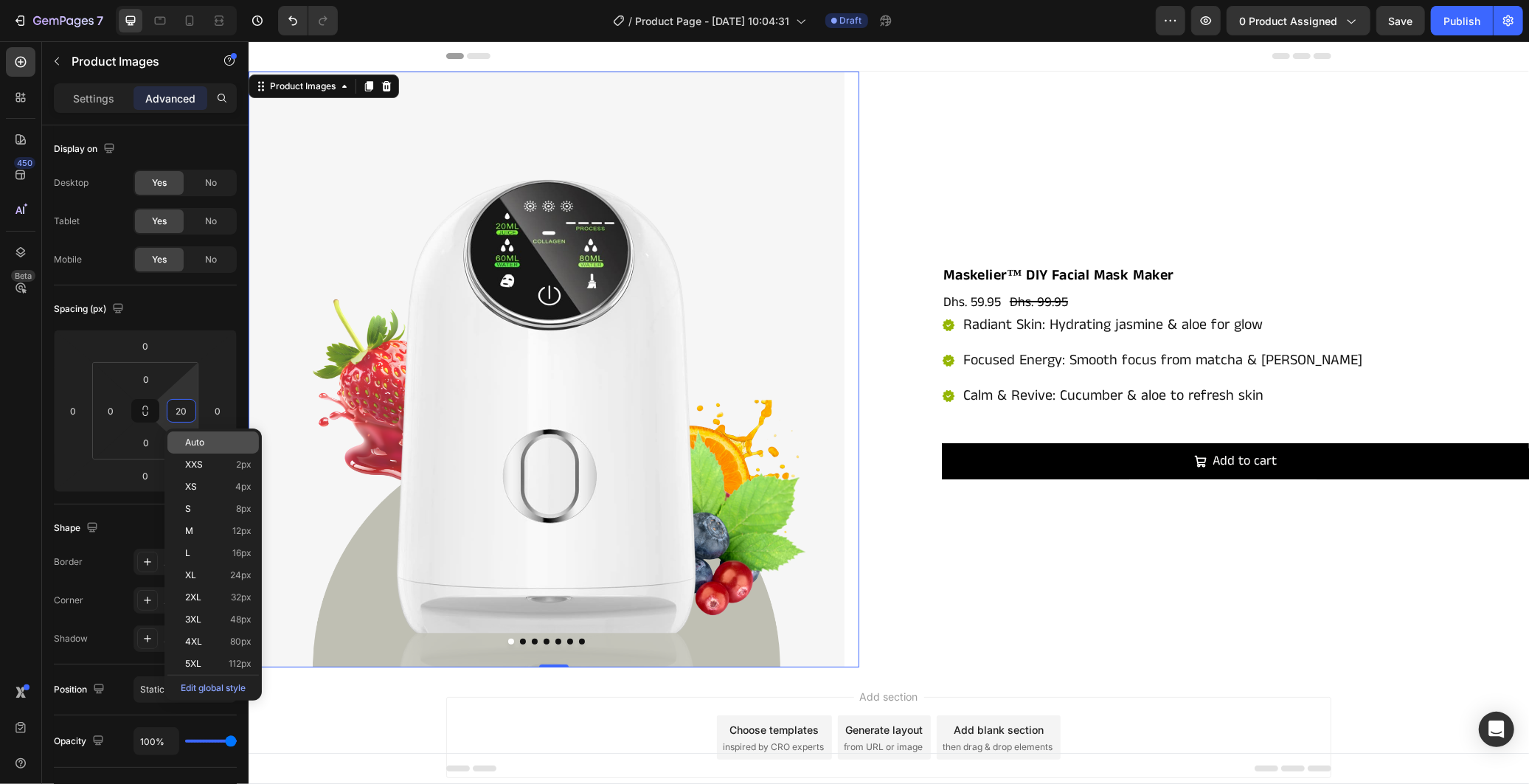
click at [197, 442] on span "Auto" at bounding box center [195, 442] width 19 height 10
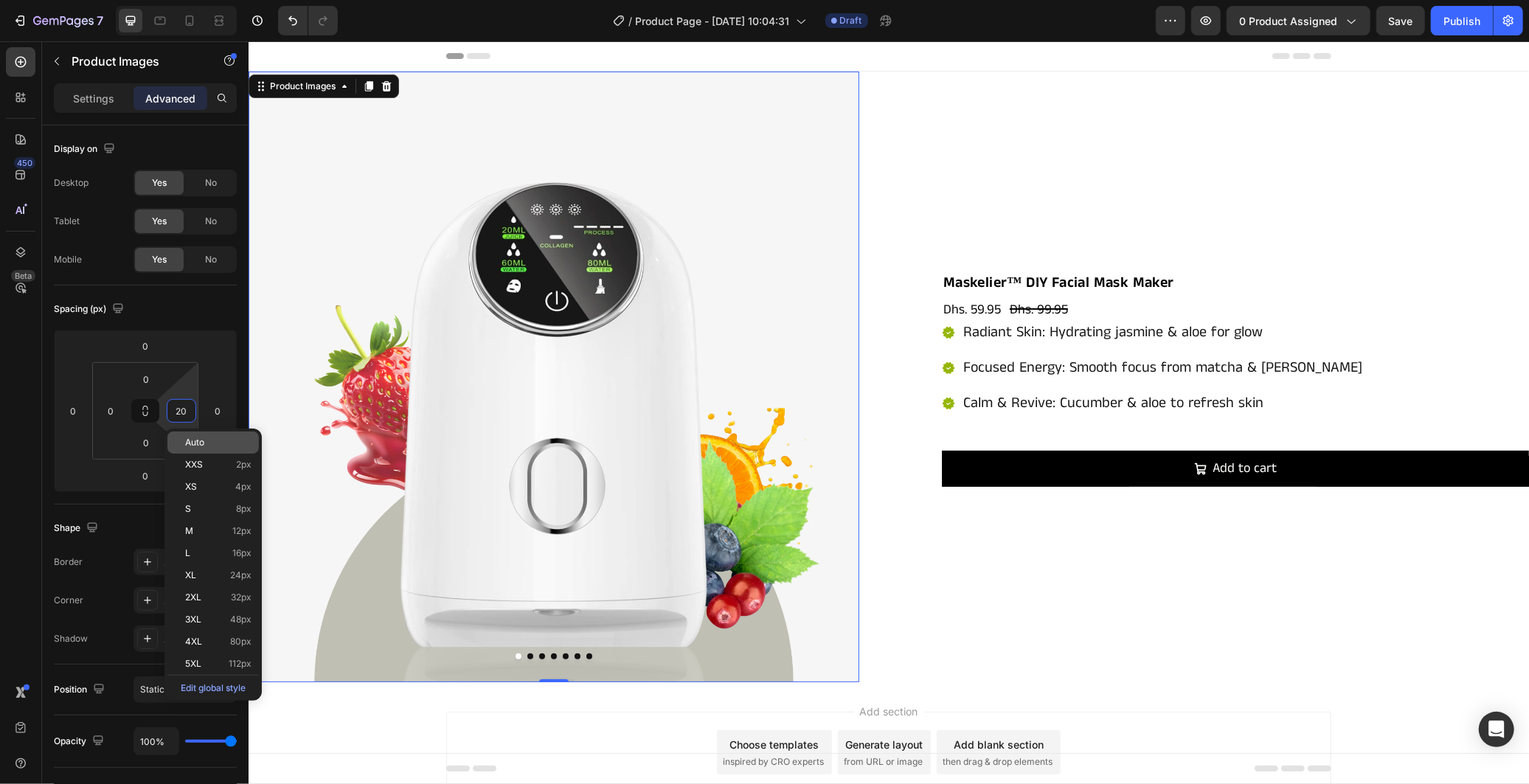
type input "Auto"
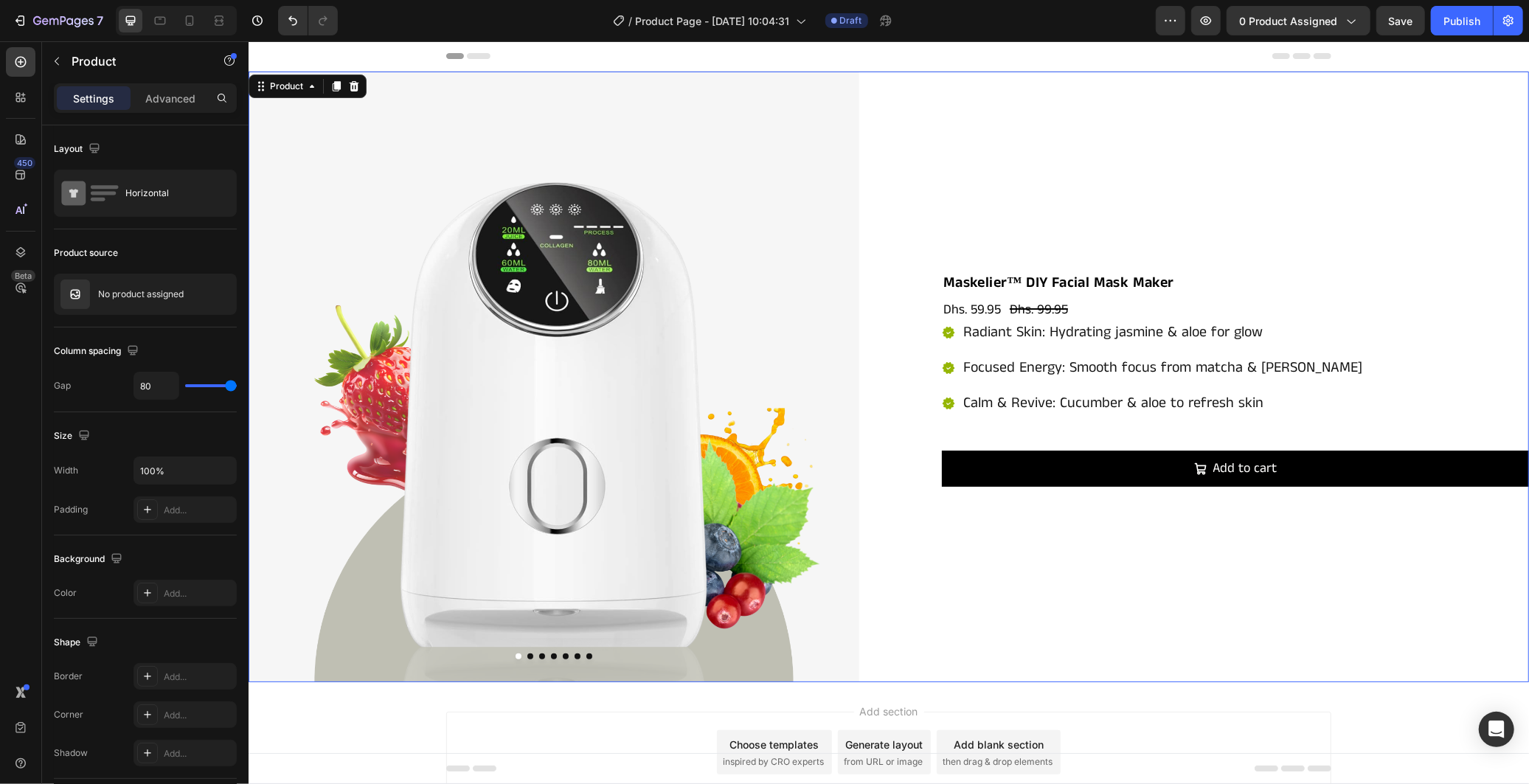
click at [917, 536] on div "Maskelier™ DIY Facial Mask Maker Product Title Dhs. 59.95 Product Price Product…" at bounding box center [1222, 376] width 611 height 611
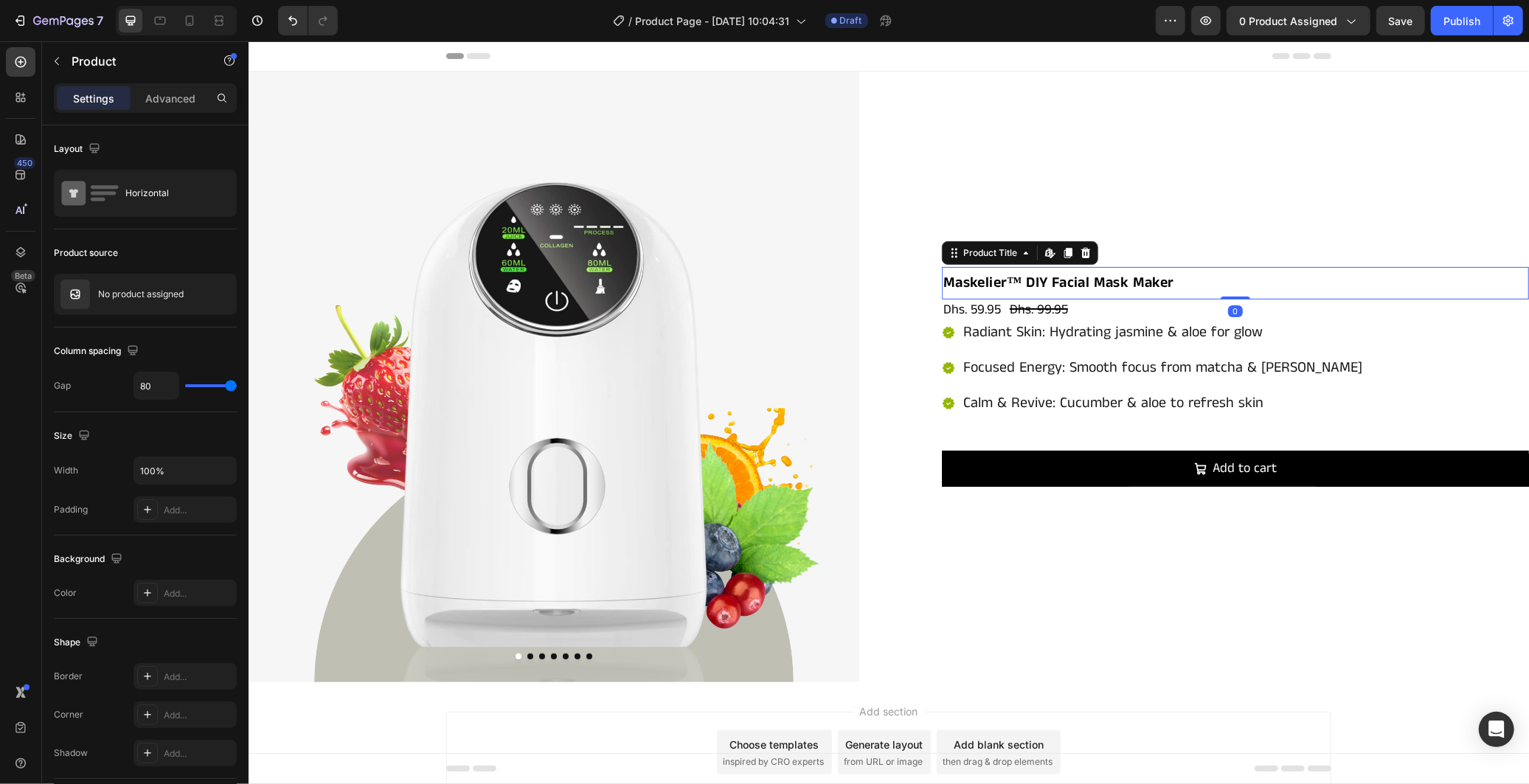
click at [968, 267] on h2 "Maskelier™ DIY Facial Mask Maker" at bounding box center [1234, 283] width 587 height 33
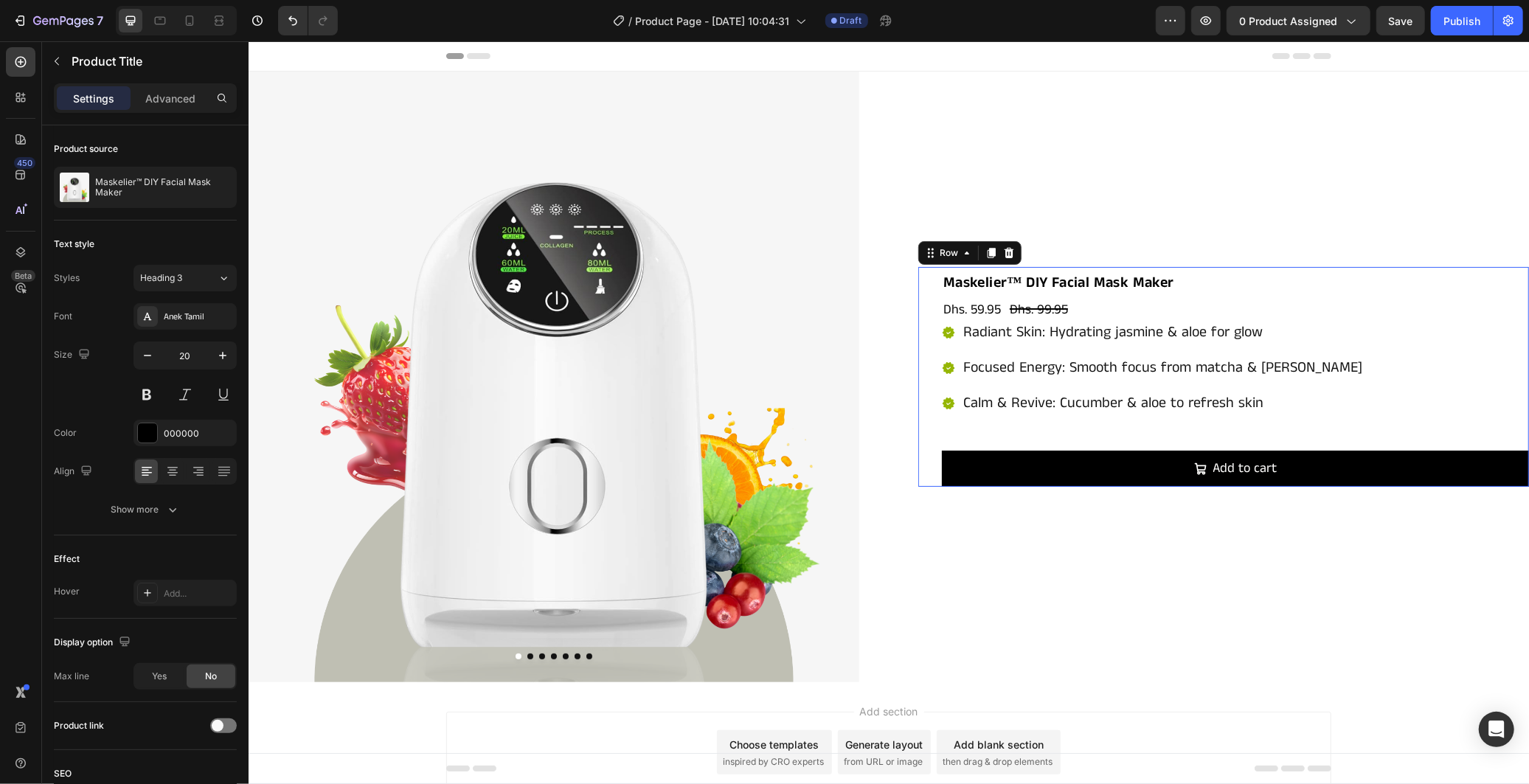
click at [924, 314] on div "Maskelier™ DIY Facial Mask Maker Product Title Dhs. 59.95 Product Price Product…" at bounding box center [1222, 376] width 611 height 220
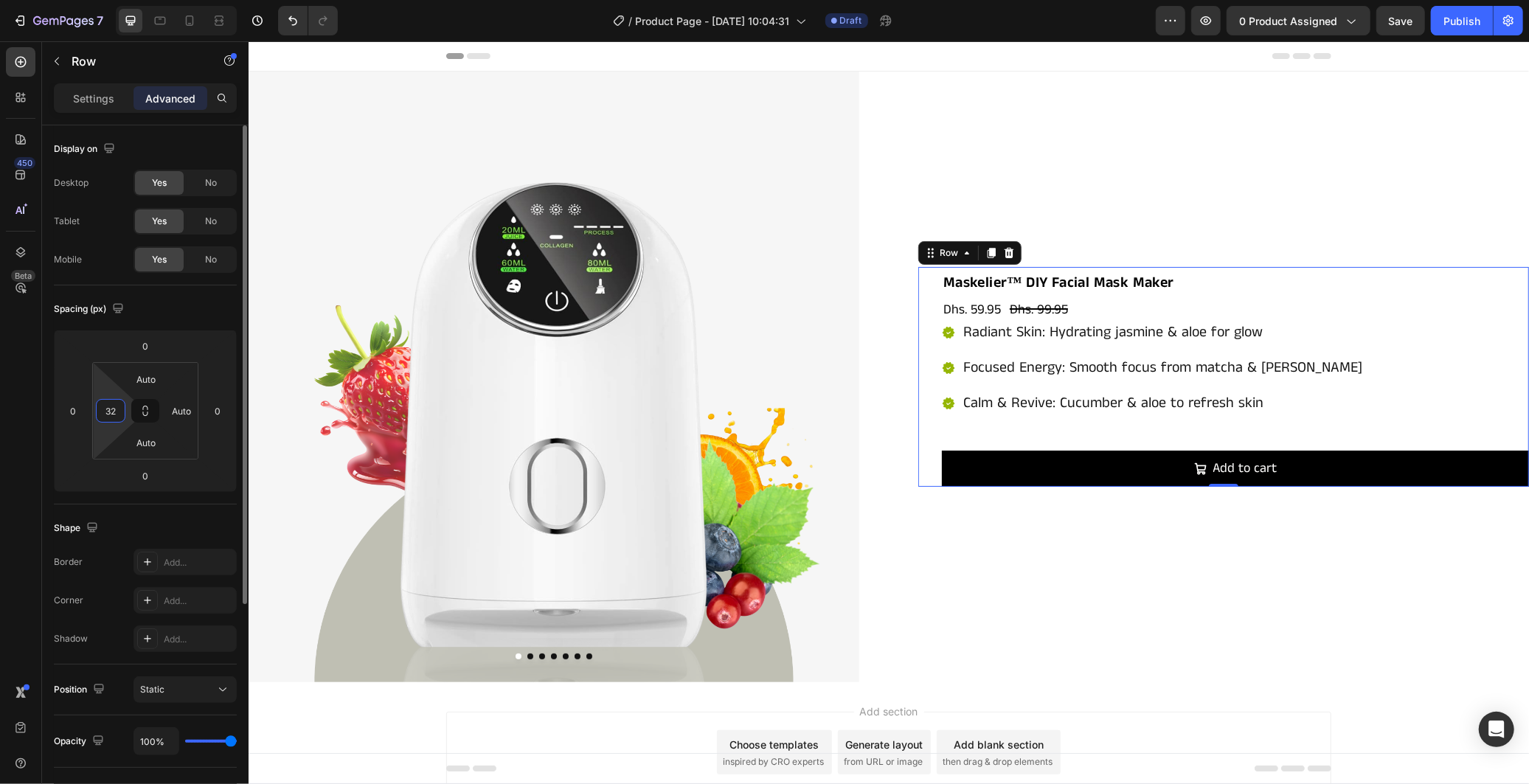
click at [108, 418] on input "32" at bounding box center [111, 411] width 22 height 22
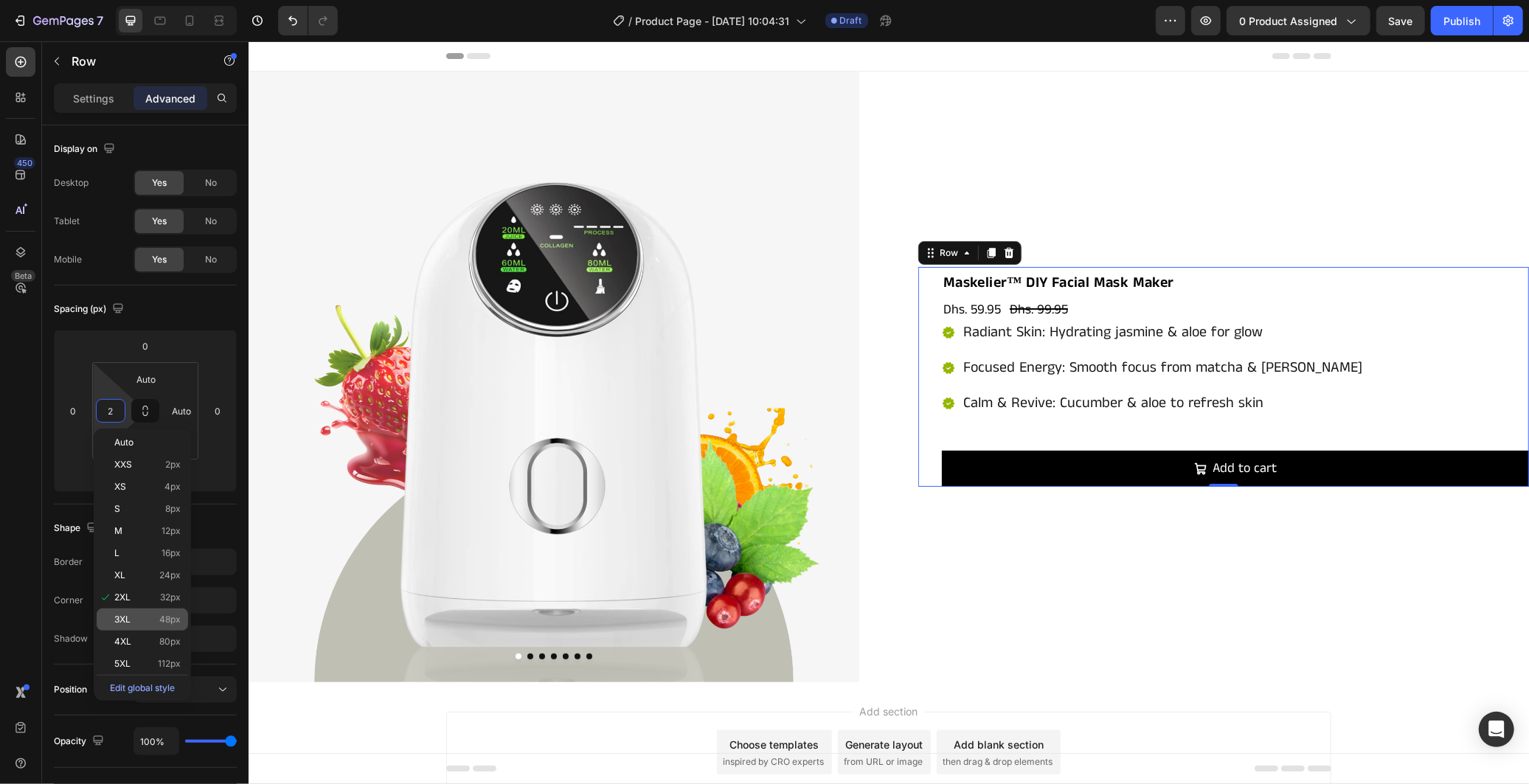
click at [149, 620] on p "3XL 48px" at bounding box center [147, 620] width 66 height 10
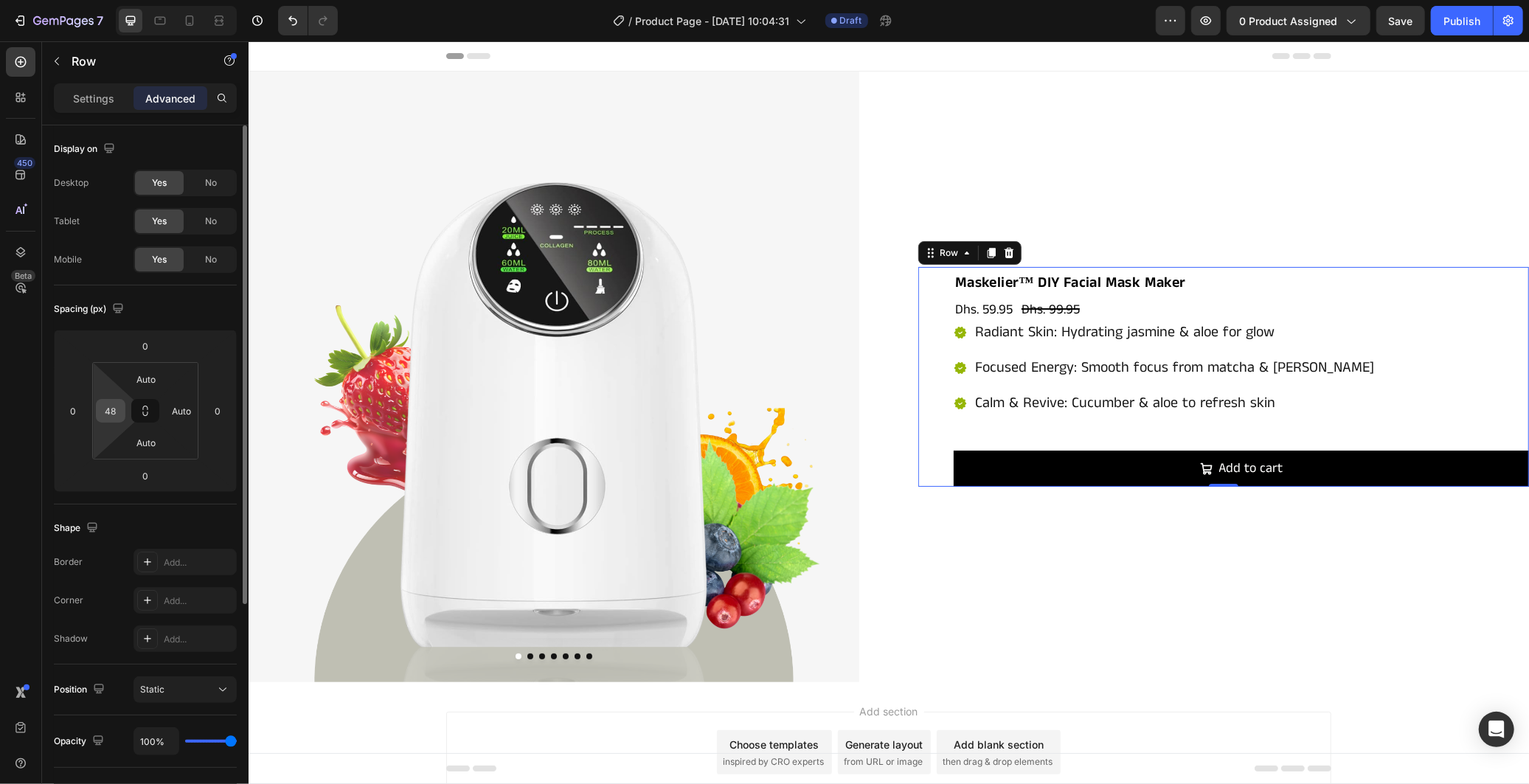
click at [112, 414] on input "48" at bounding box center [111, 411] width 22 height 22
type input "50"
click at [172, 307] on div "Spacing (px)" at bounding box center [145, 309] width 183 height 24
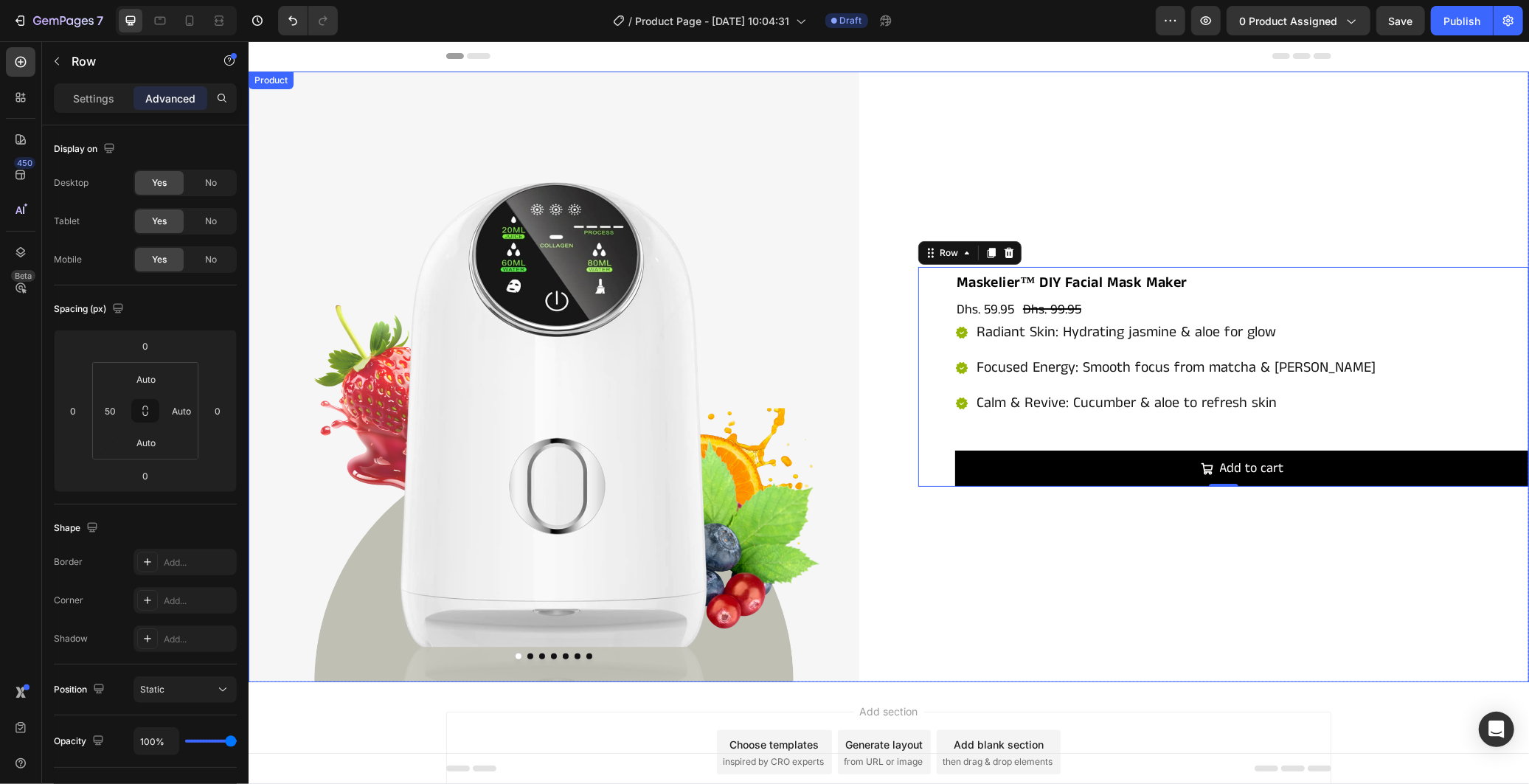
click at [930, 565] on div "Maskelier™ DIY Facial Mask Maker Product Title Dhs. 59.95 Product Price Product…" at bounding box center [1222, 376] width 611 height 611
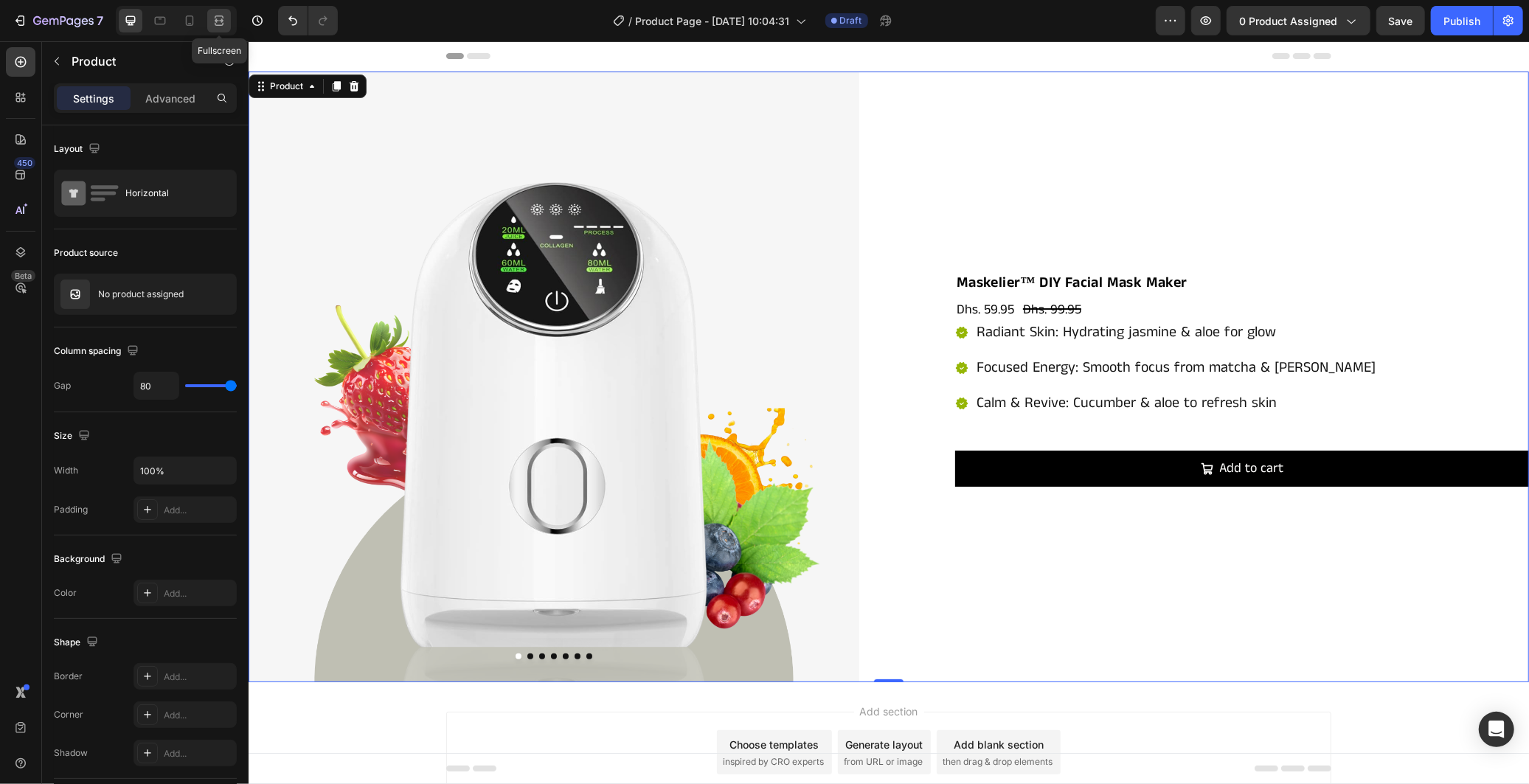
click at [222, 20] on icon at bounding box center [221, 20] width 5 height 4
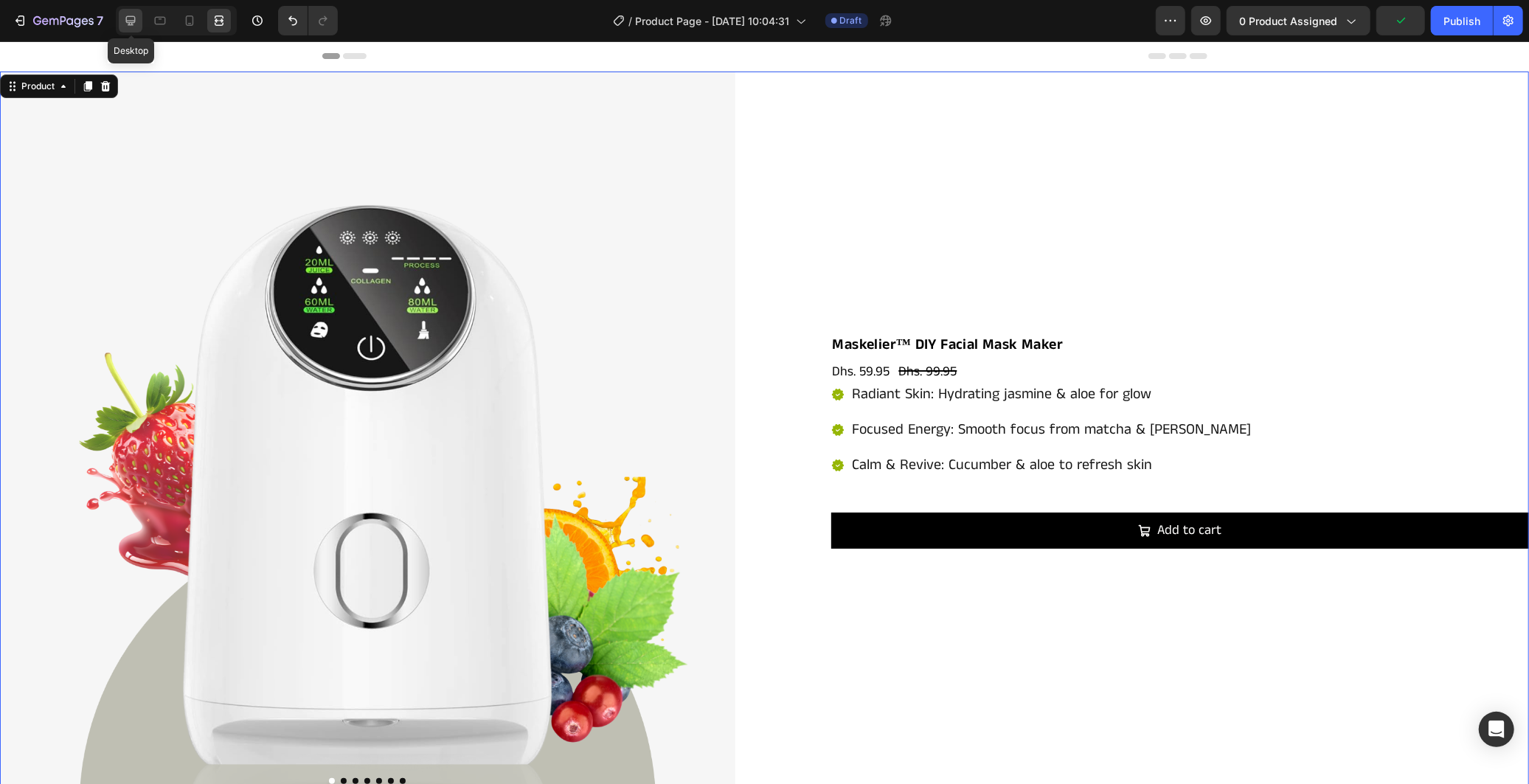
click at [131, 18] on icon at bounding box center [130, 21] width 14 height 14
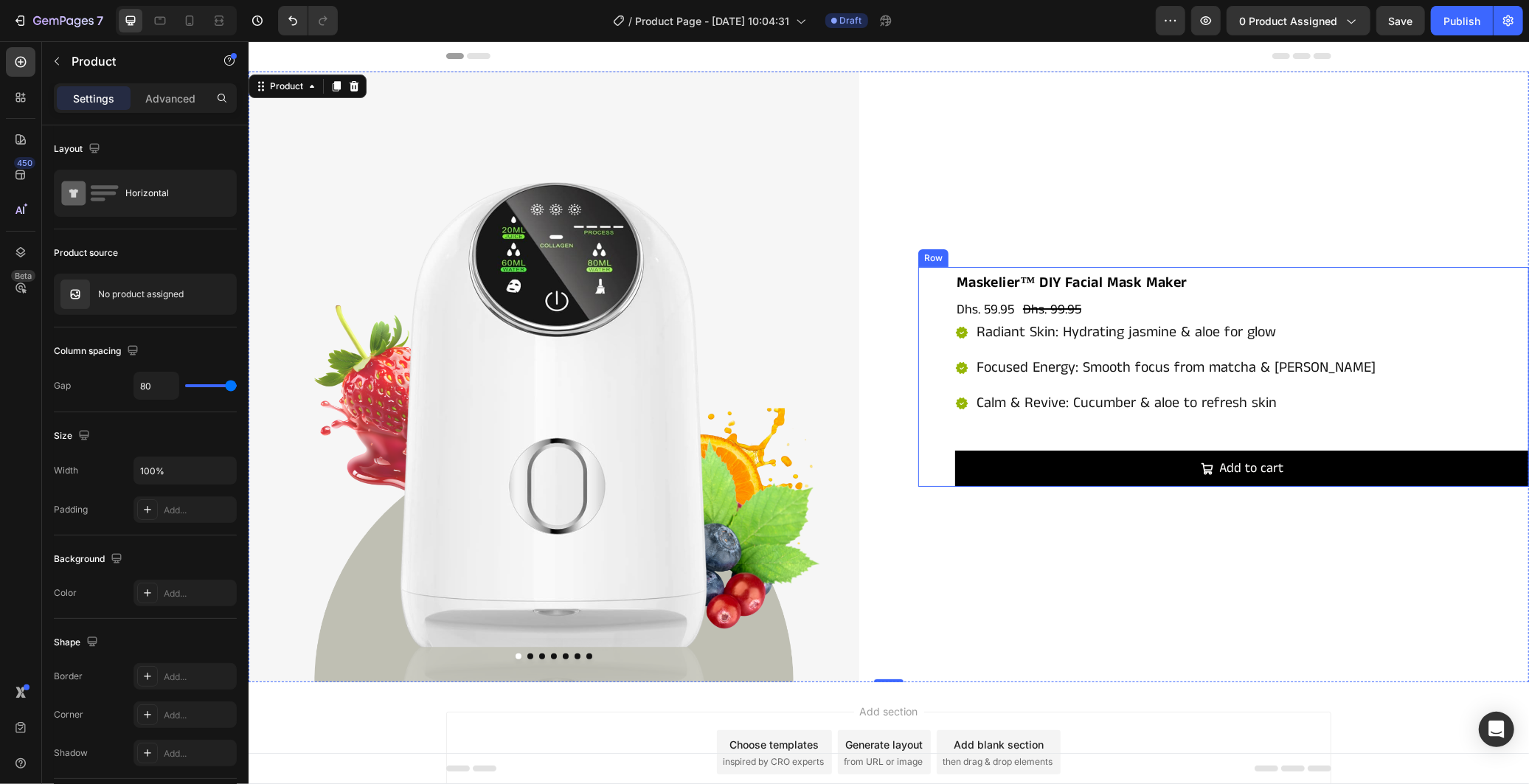
click at [944, 420] on div "Maskelier™ DIY Facial Mask Maker Product Title Dhs. 59.95 Product Price Product…" at bounding box center [1222, 376] width 611 height 220
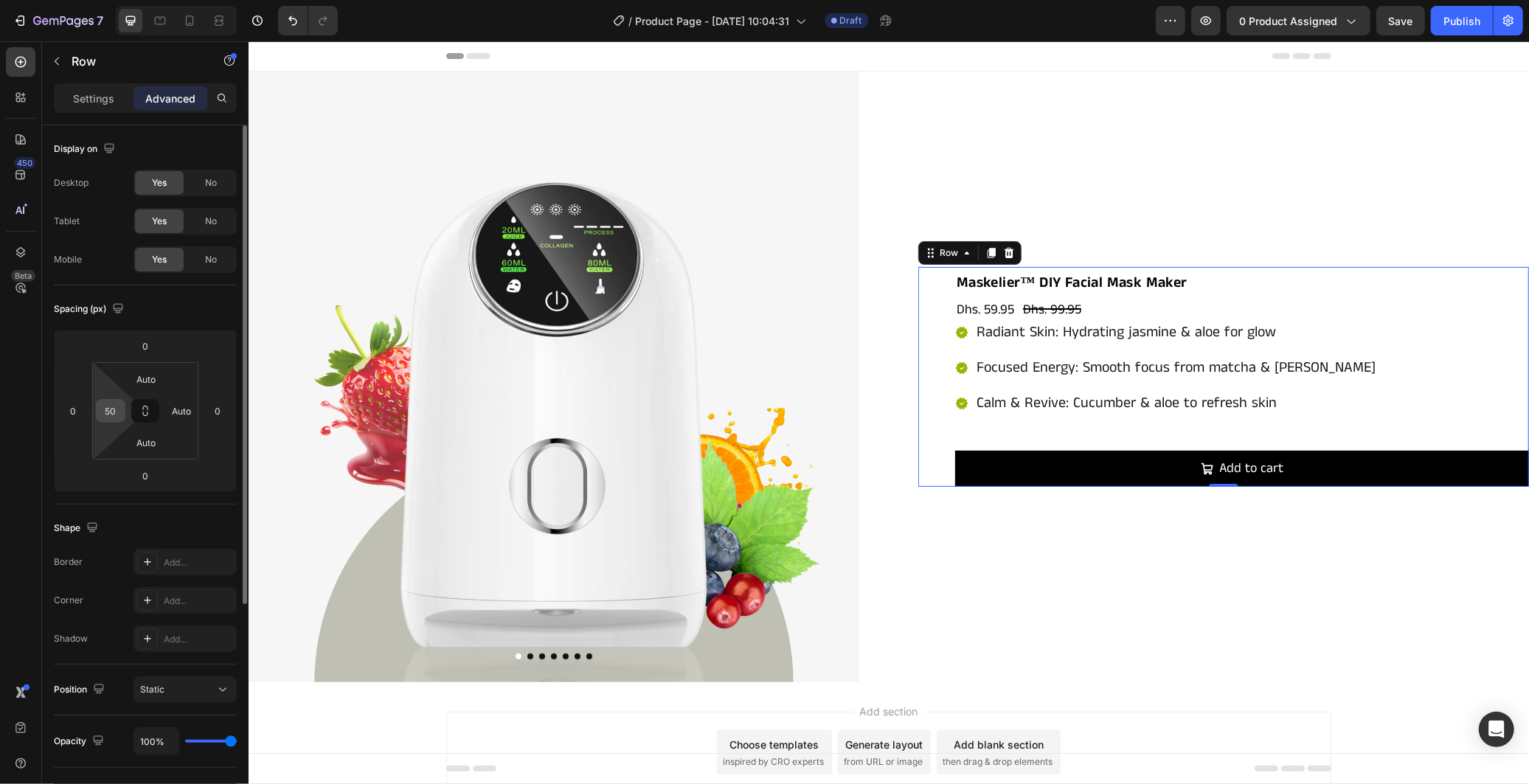
click at [119, 411] on input "50" at bounding box center [111, 411] width 22 height 22
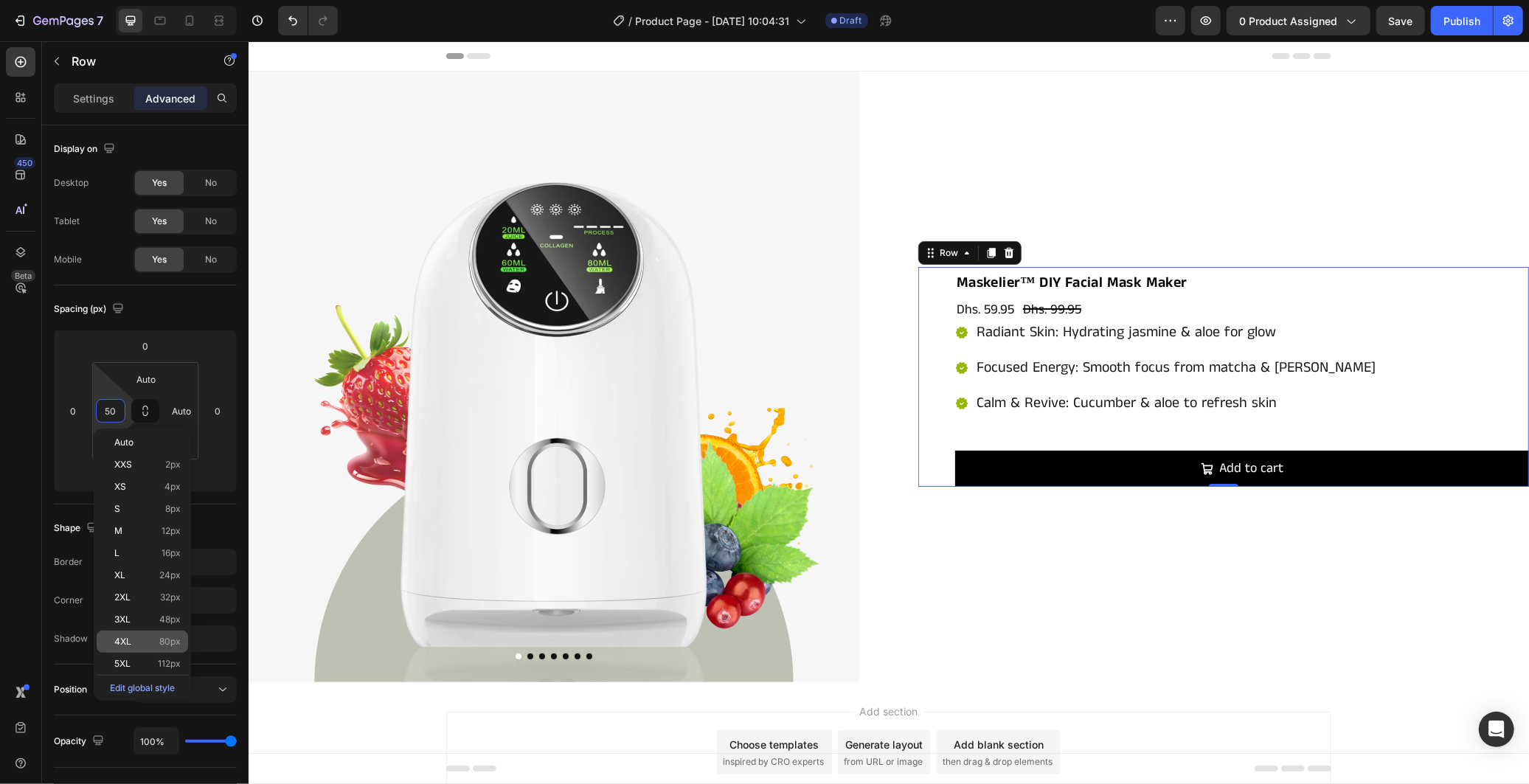
click at [162, 635] on div "4XL 80px" at bounding box center [142, 642] width 92 height 22
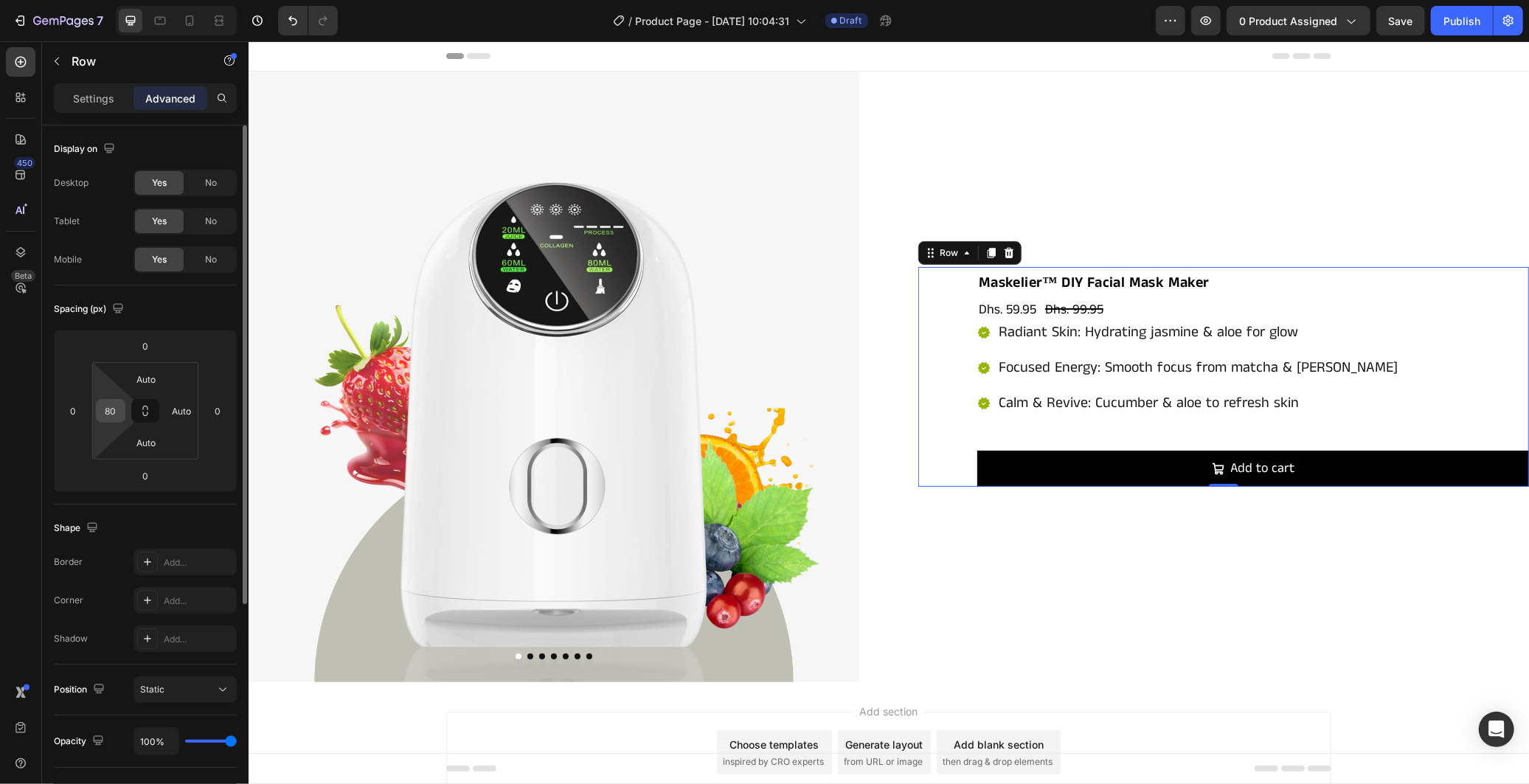
click at [121, 414] on input "80" at bounding box center [111, 411] width 22 height 22
type input "100"
drag, startPoint x: 187, startPoint y: 299, endPoint x: 2, endPoint y: 277, distance: 186.3
click at [187, 299] on div "Spacing (px)" at bounding box center [145, 309] width 183 height 24
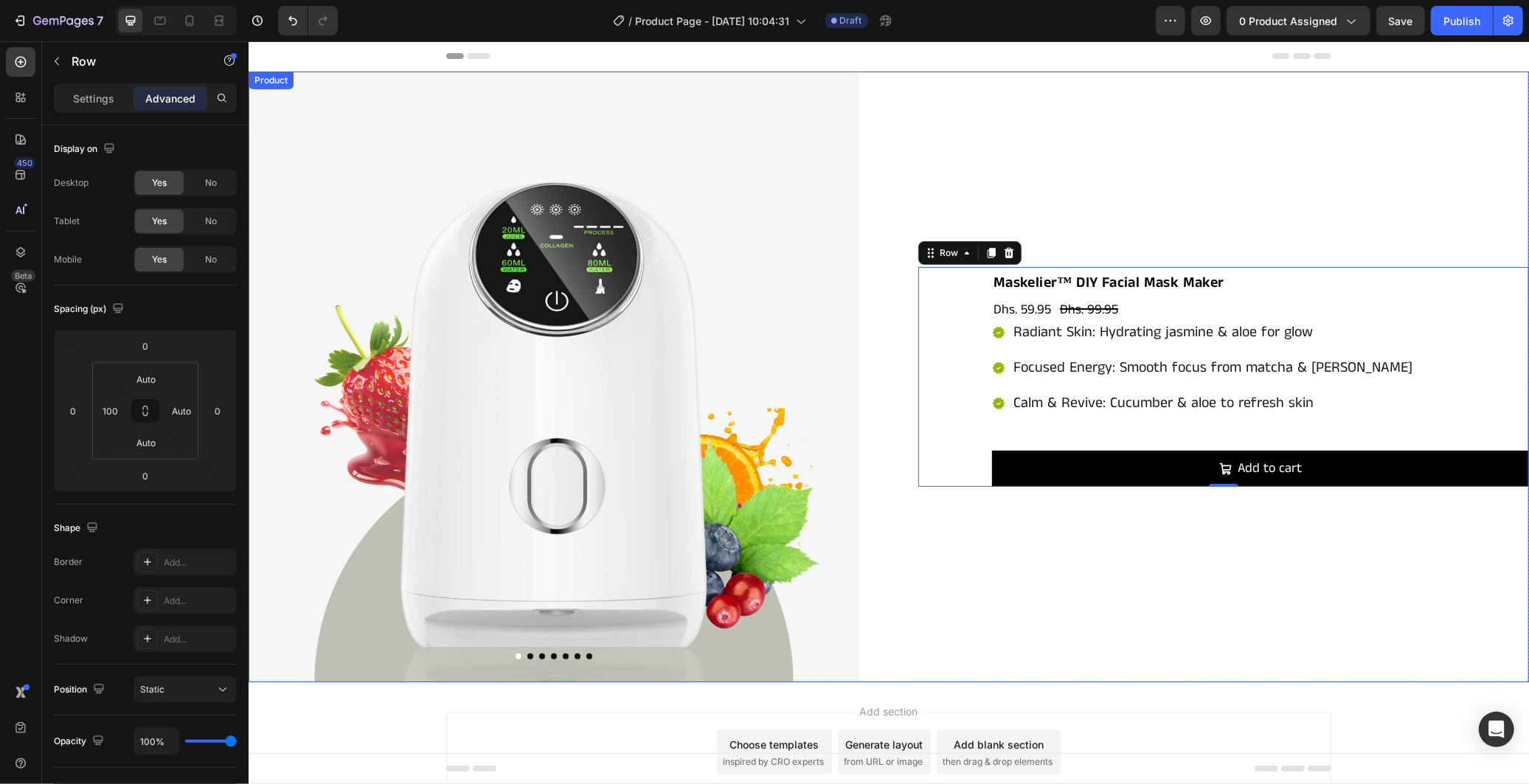
click at [933, 540] on div "Maskelier™ DIY Facial Mask Maker Product Title Dhs. 59.95 Product Price Product…" at bounding box center [1222, 376] width 611 height 611
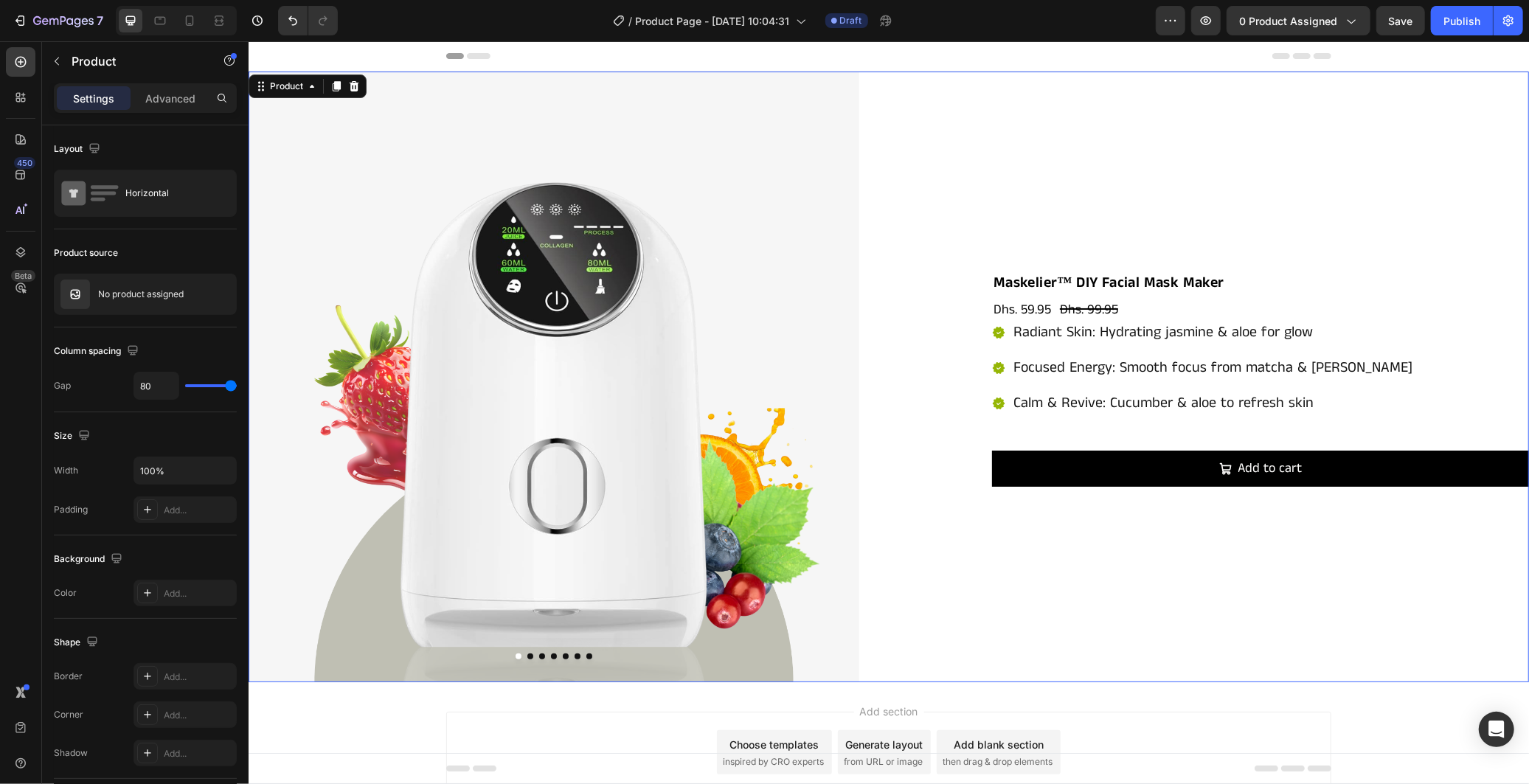
click at [933, 540] on div "Maskelier™ DIY Facial Mask Maker Product Title Dhs. 59.95 Product Price Product…" at bounding box center [1222, 376] width 611 height 611
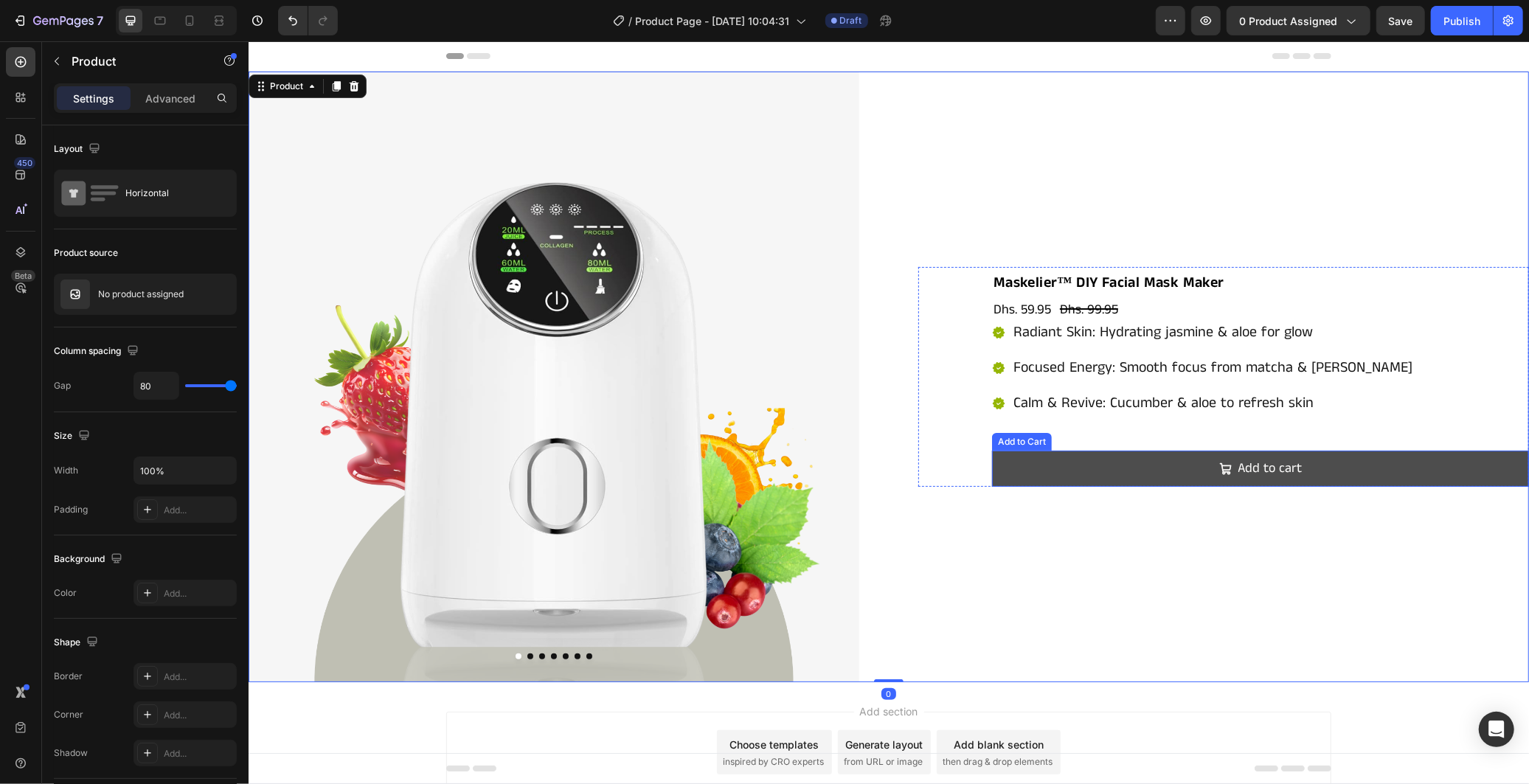
click at [998, 465] on button "Add to cart" at bounding box center [1260, 468] width 537 height 36
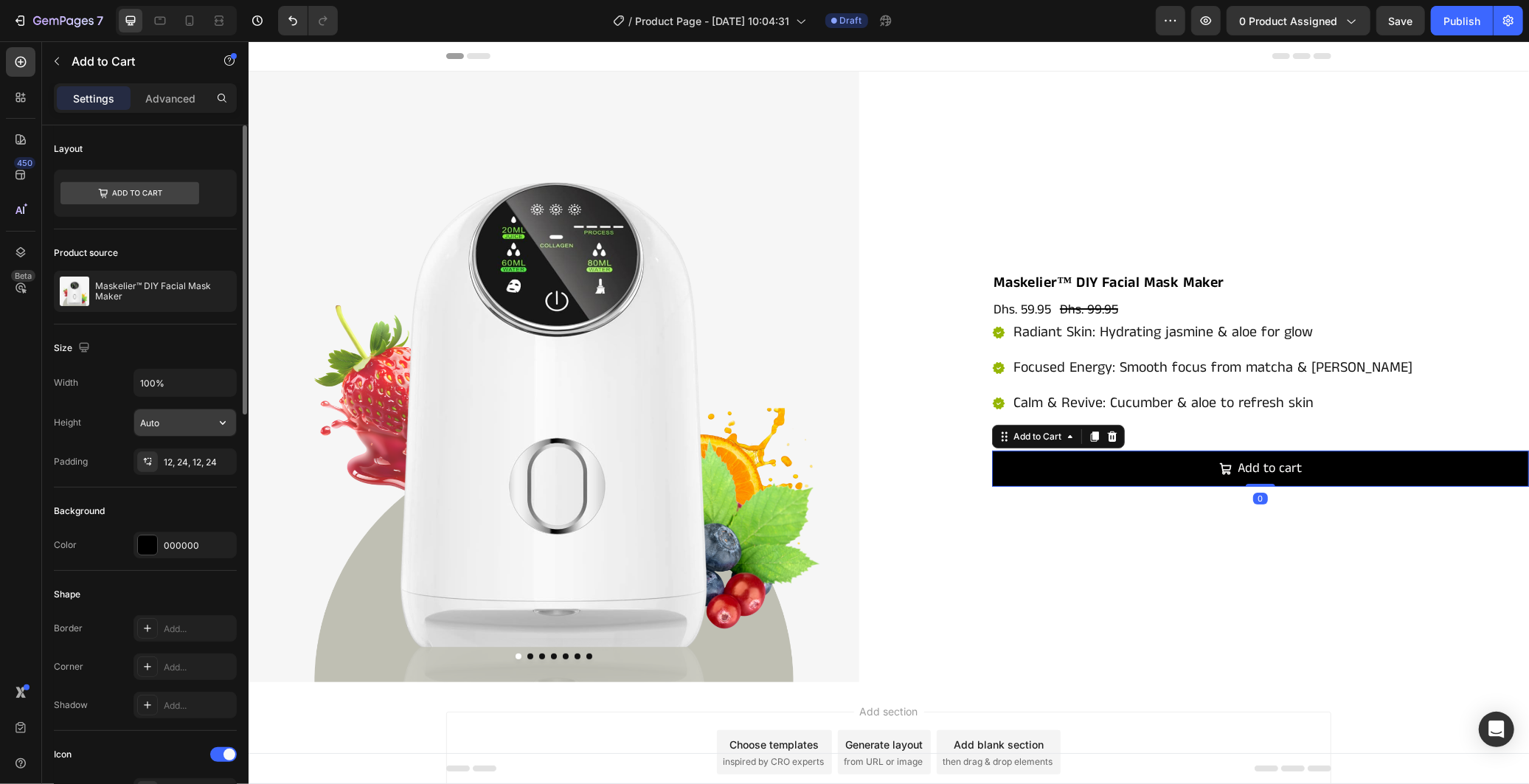
click at [192, 424] on input "Auto" at bounding box center [184, 422] width 101 height 26
click at [226, 382] on icon "button" at bounding box center [223, 382] width 14 height 14
click at [193, 408] on div "Fit content Auto" at bounding box center [170, 420] width 121 height 28
type input "Auto"
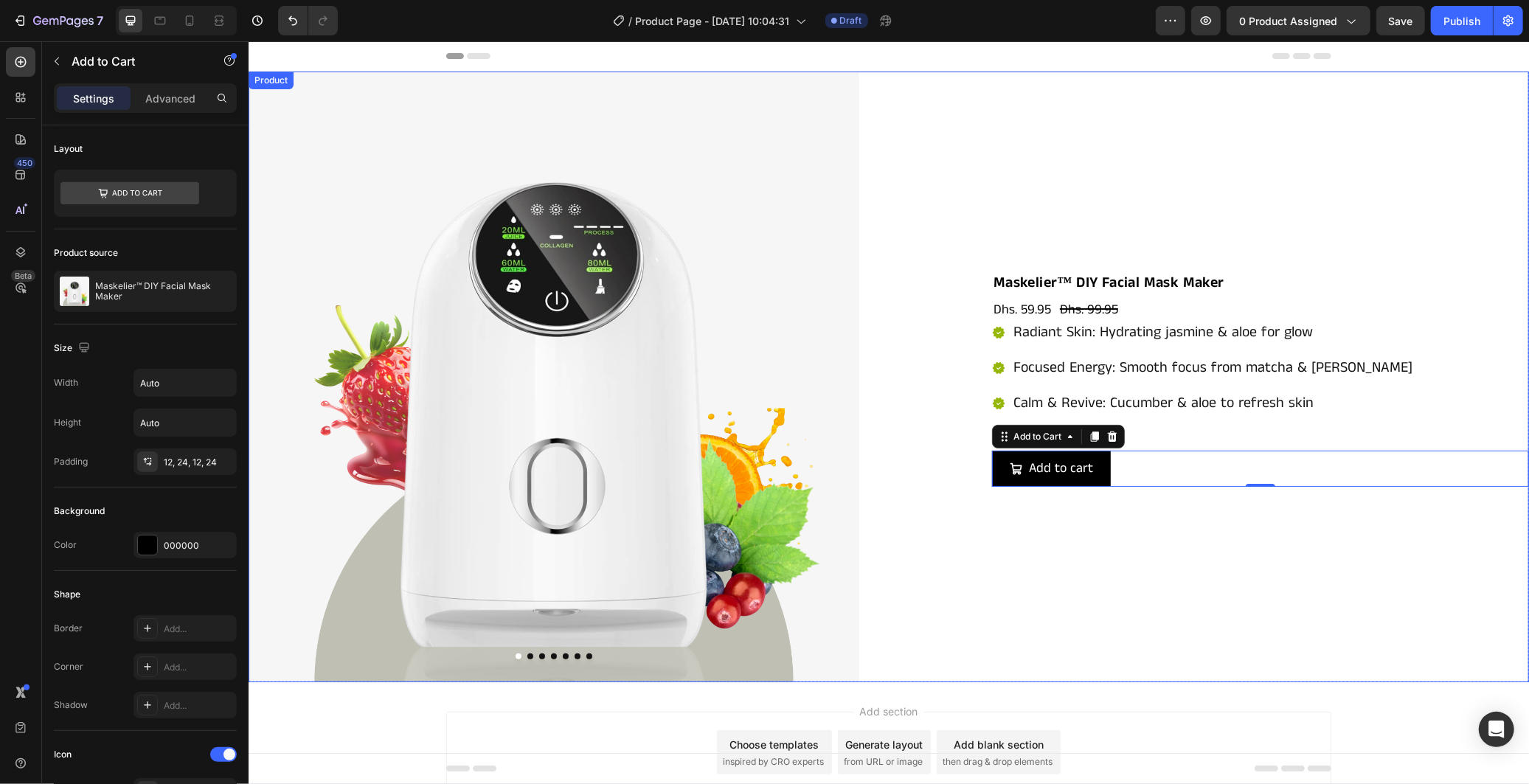
click at [908, 526] on div "Product Images Maskelier™ DIY Facial Mask Maker Product Title Dhs. 59.95 Produc…" at bounding box center [888, 376] width 1281 height 611
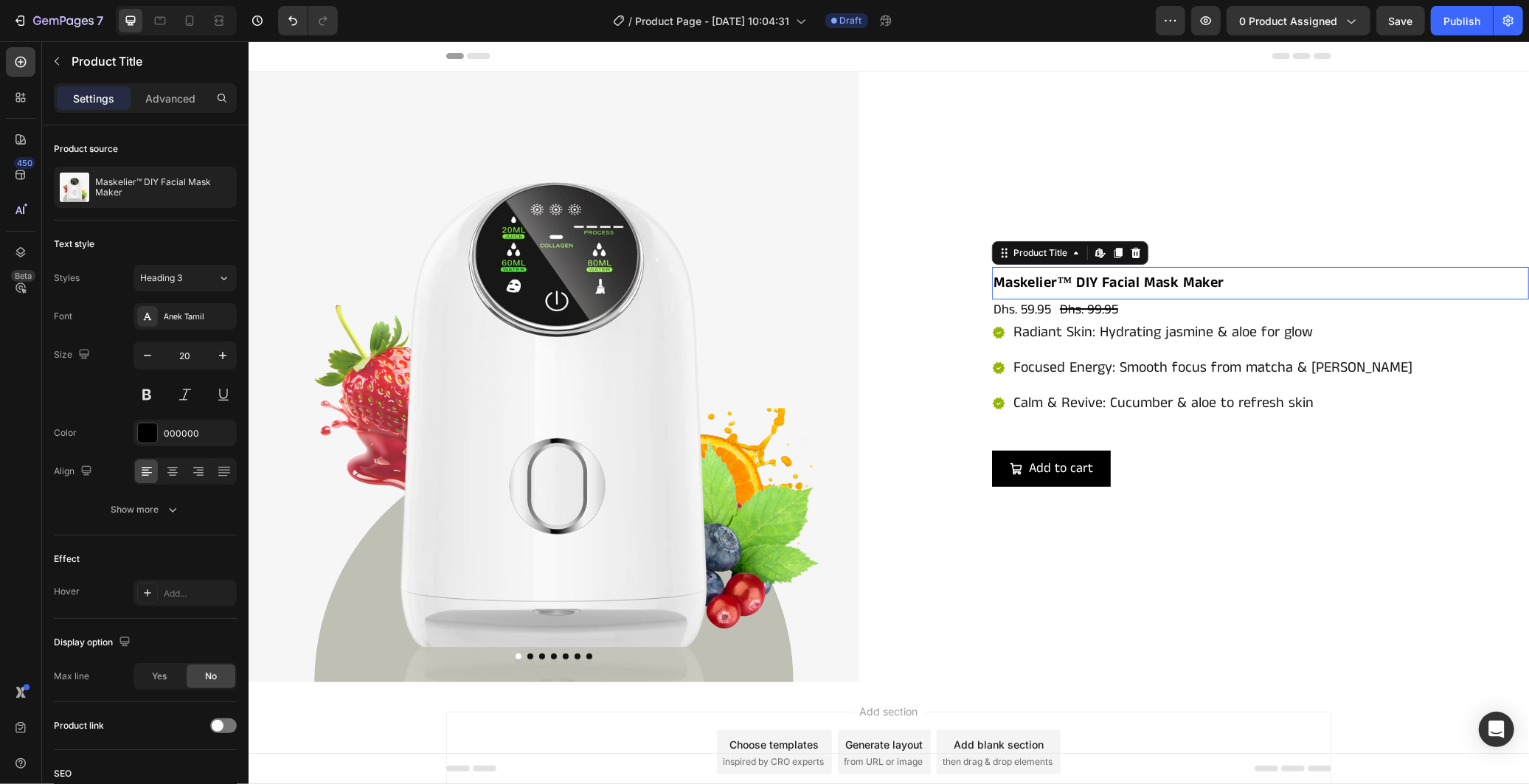
click at [1023, 275] on h2 "Maskelier™ DIY Facial Mask Maker" at bounding box center [1260, 283] width 537 height 33
click at [193, 358] on input "20" at bounding box center [184, 355] width 49 height 26
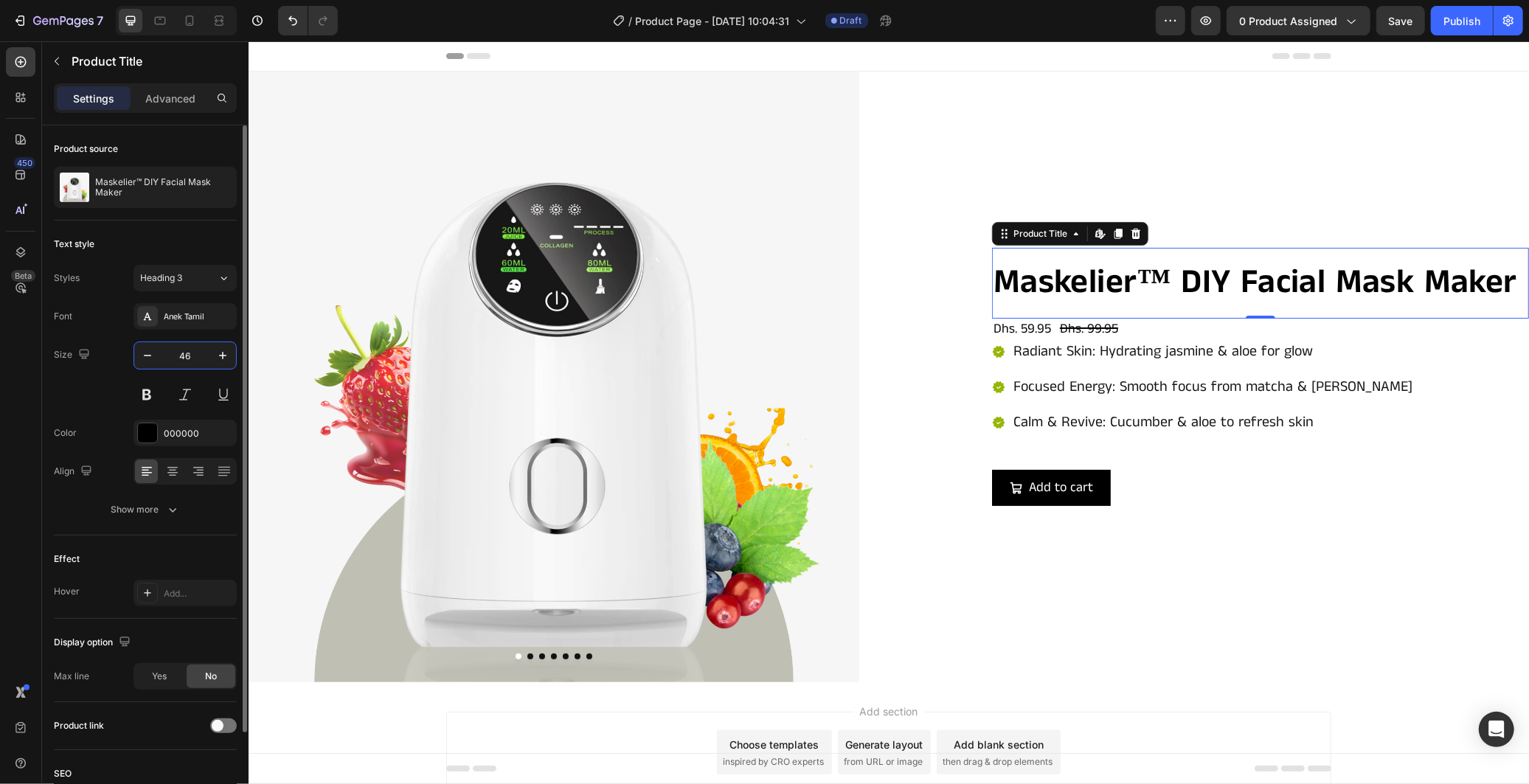
drag, startPoint x: 183, startPoint y: 350, endPoint x: 169, endPoint y: 350, distance: 14.0
click at [169, 350] on input "46" at bounding box center [184, 355] width 49 height 26
type input "36"
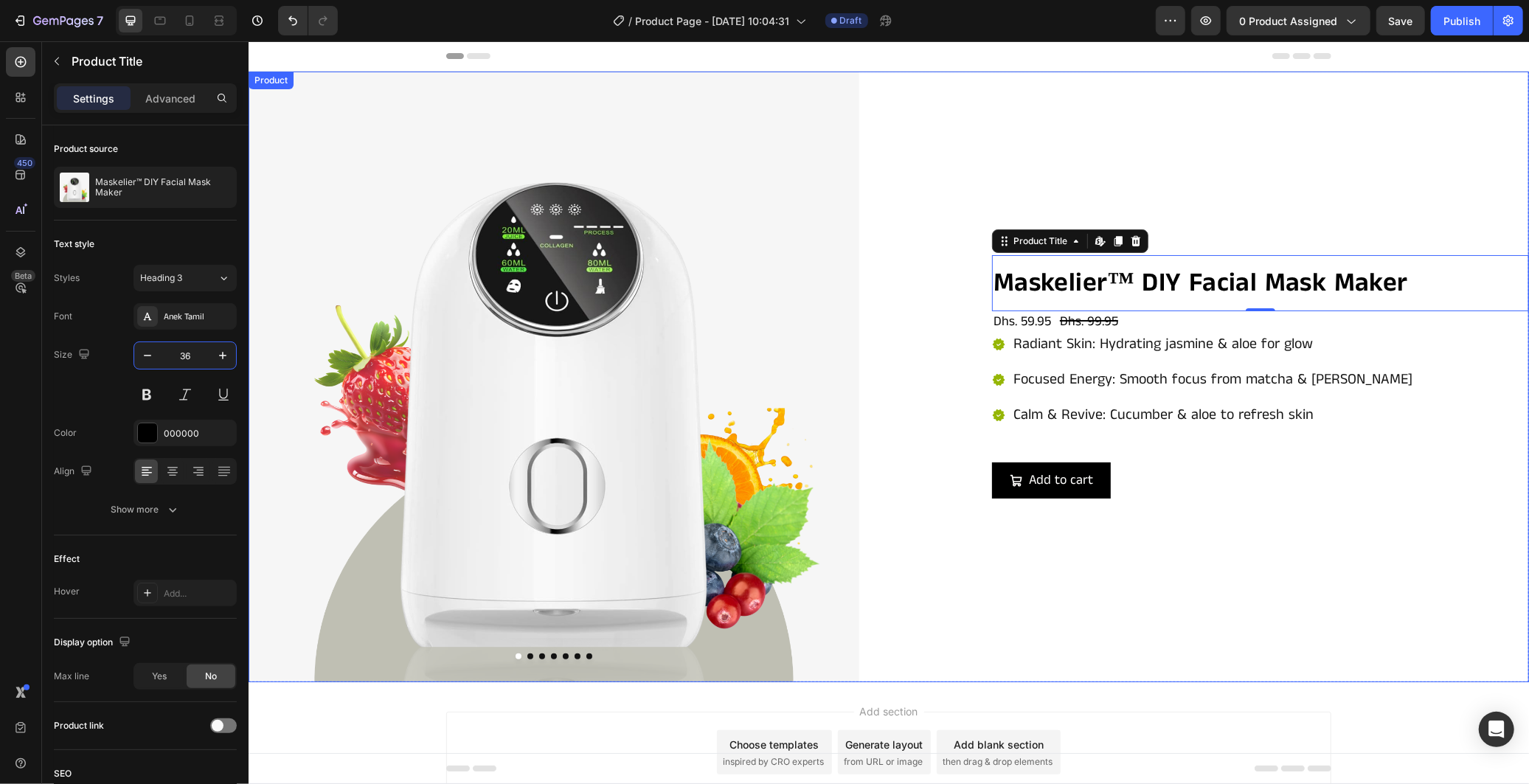
click at [1043, 504] on div "Maskelier™ DIY Facial Mask Maker Product Title Edit content in Shopify 0 Dhs. 5…" at bounding box center [1222, 376] width 611 height 611
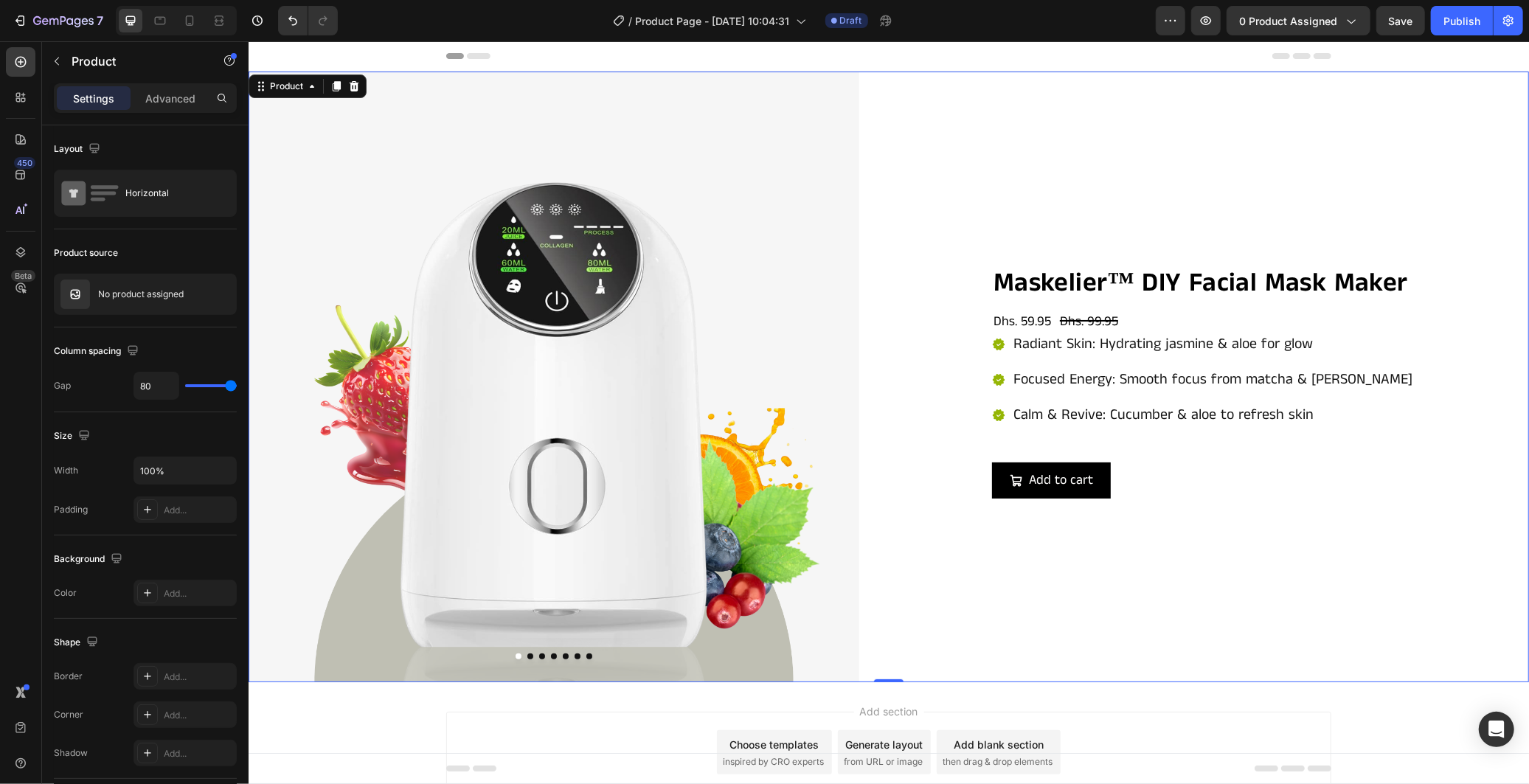
click at [994, 575] on div "Maskelier™ DIY Facial Mask Maker Product Title Dhs. 59.95 Product Price Product…" at bounding box center [1222, 376] width 611 height 611
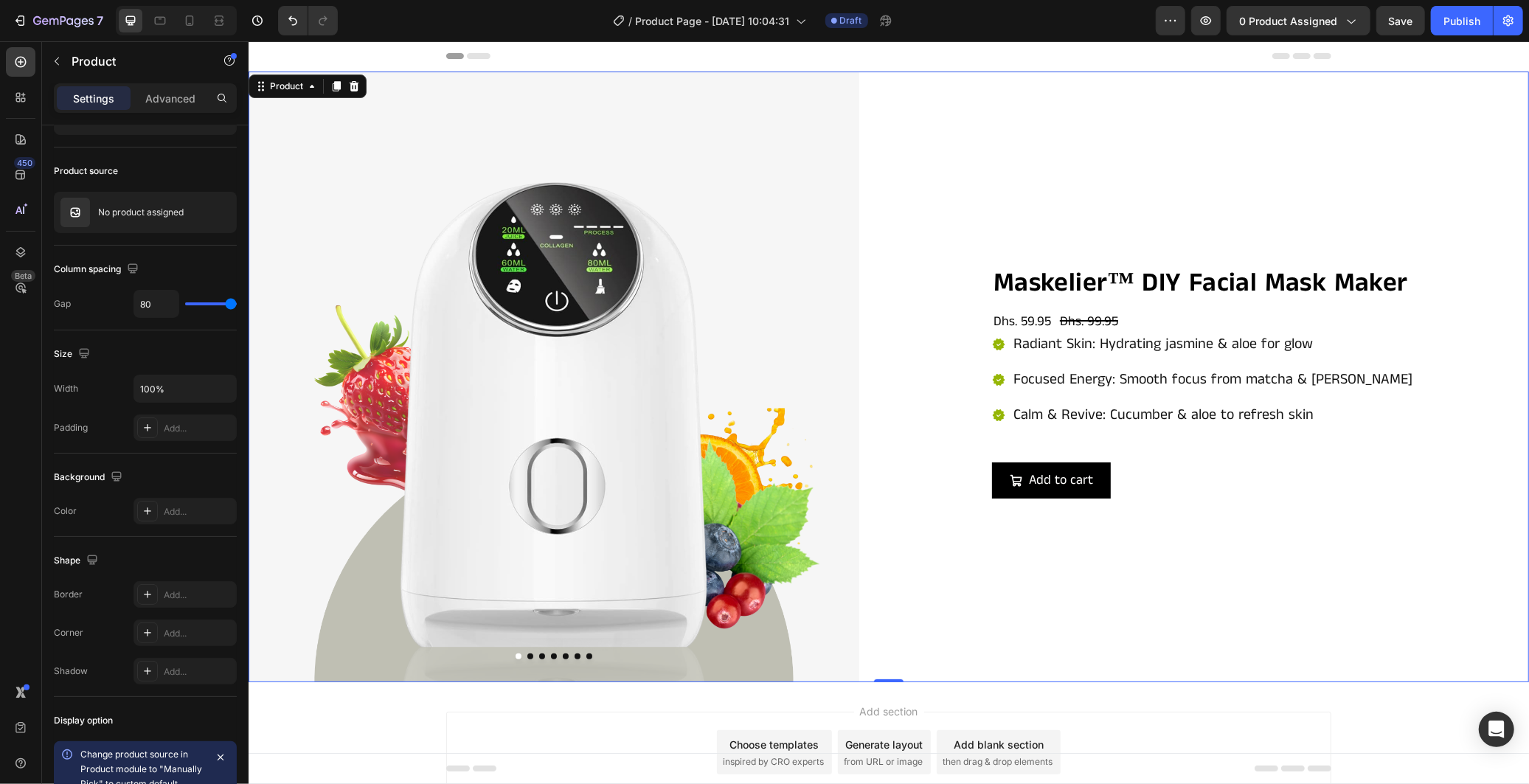
click at [988, 147] on div "Maskelier™ DIY Facial Mask Maker Product Title Dhs. 59.95 Product Price Product…" at bounding box center [1222, 376] width 611 height 611
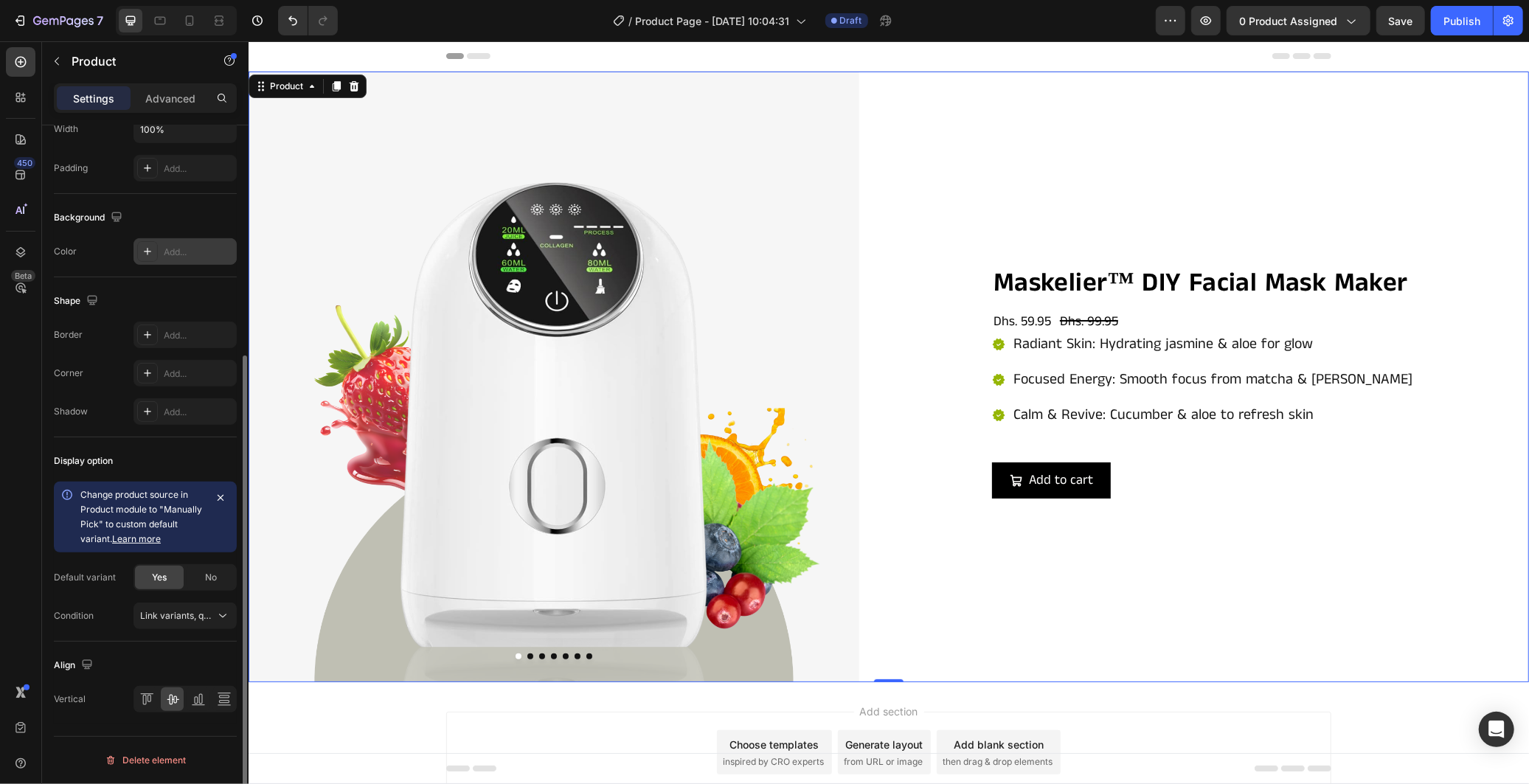
click at [162, 251] on div "Add..." at bounding box center [184, 251] width 103 height 26
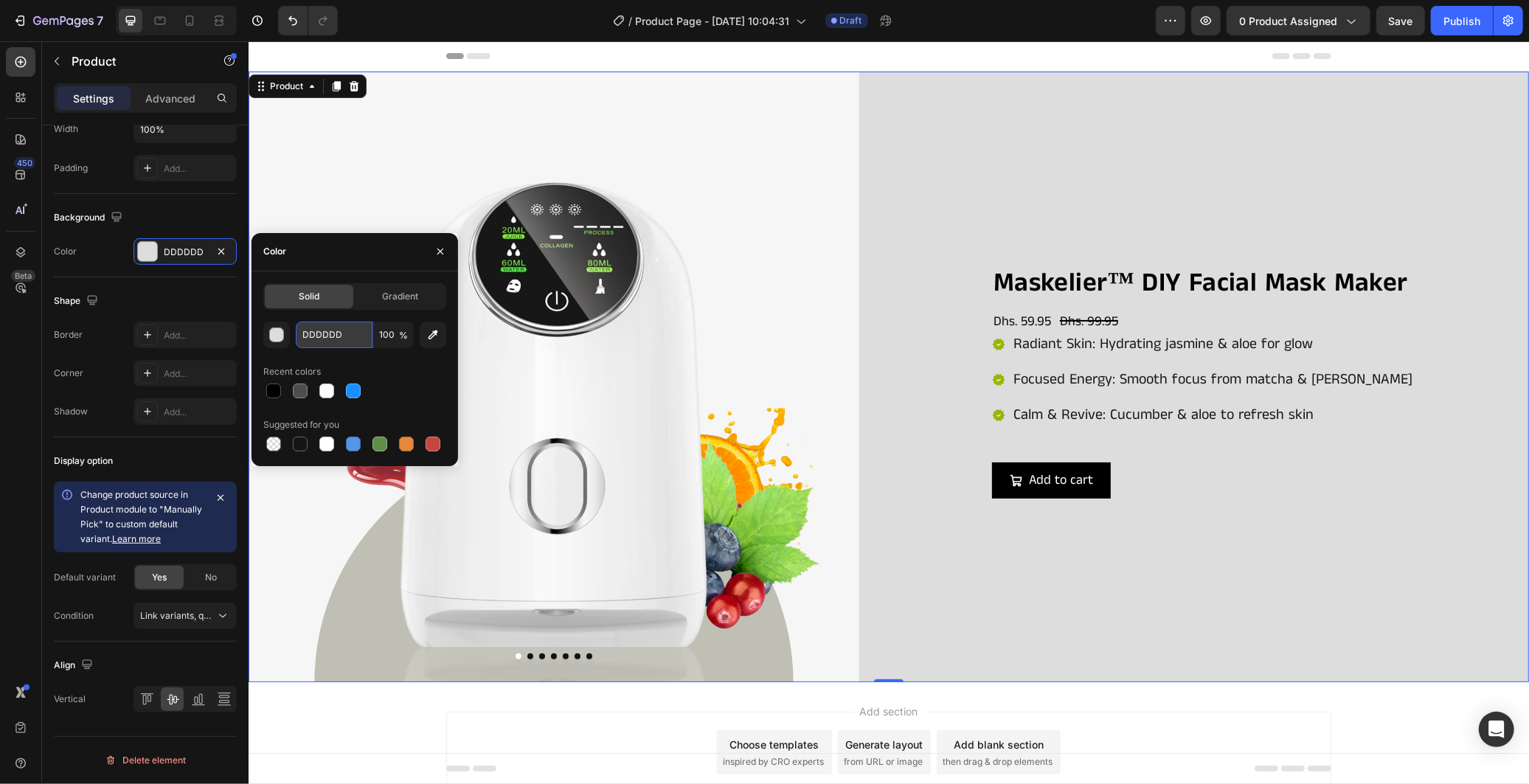
click at [349, 344] on input "DDDDDD" at bounding box center [334, 335] width 77 height 26
paste input "FEFDFC"
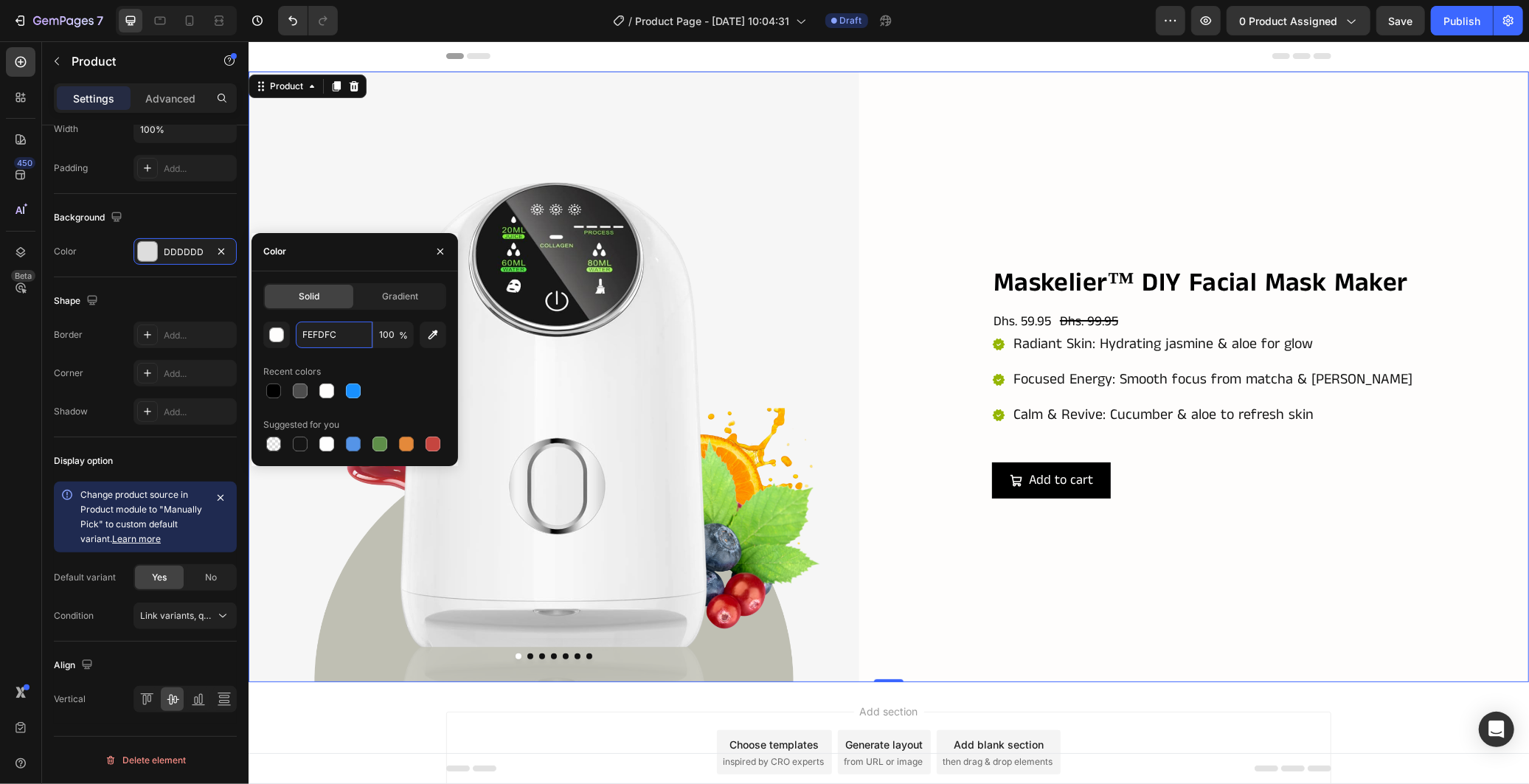
type input "FEFDFC"
click at [370, 362] on div "Recent colors" at bounding box center [355, 372] width 183 height 24
click at [349, 245] on div "Color" at bounding box center [355, 252] width 207 height 38
drag, startPoint x: 430, startPoint y: 249, endPoint x: 131, endPoint y: 240, distance: 299.1
click at [430, 249] on button "button" at bounding box center [441, 251] width 24 height 24
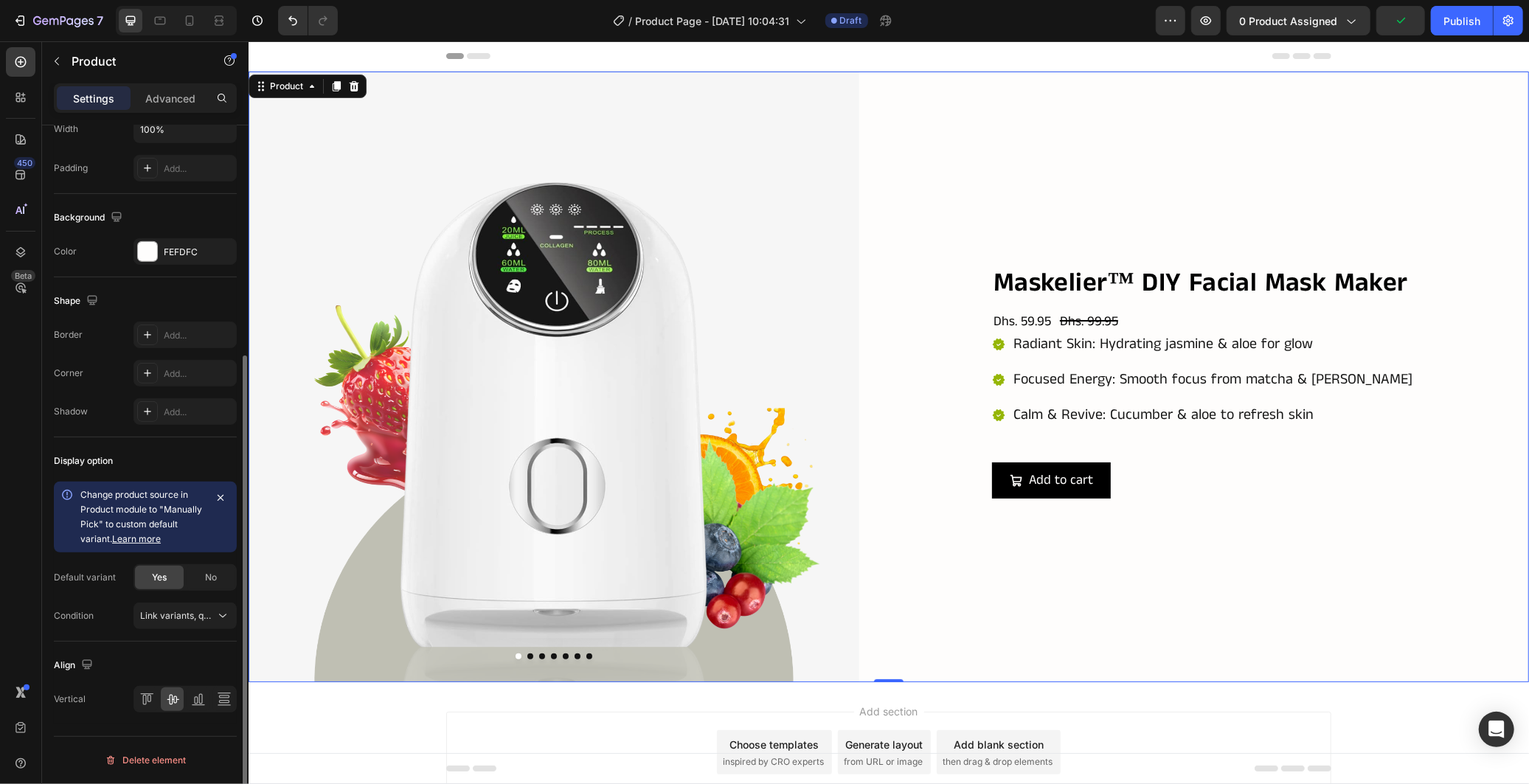
click at [190, 300] on div "Shape" at bounding box center [145, 301] width 183 height 24
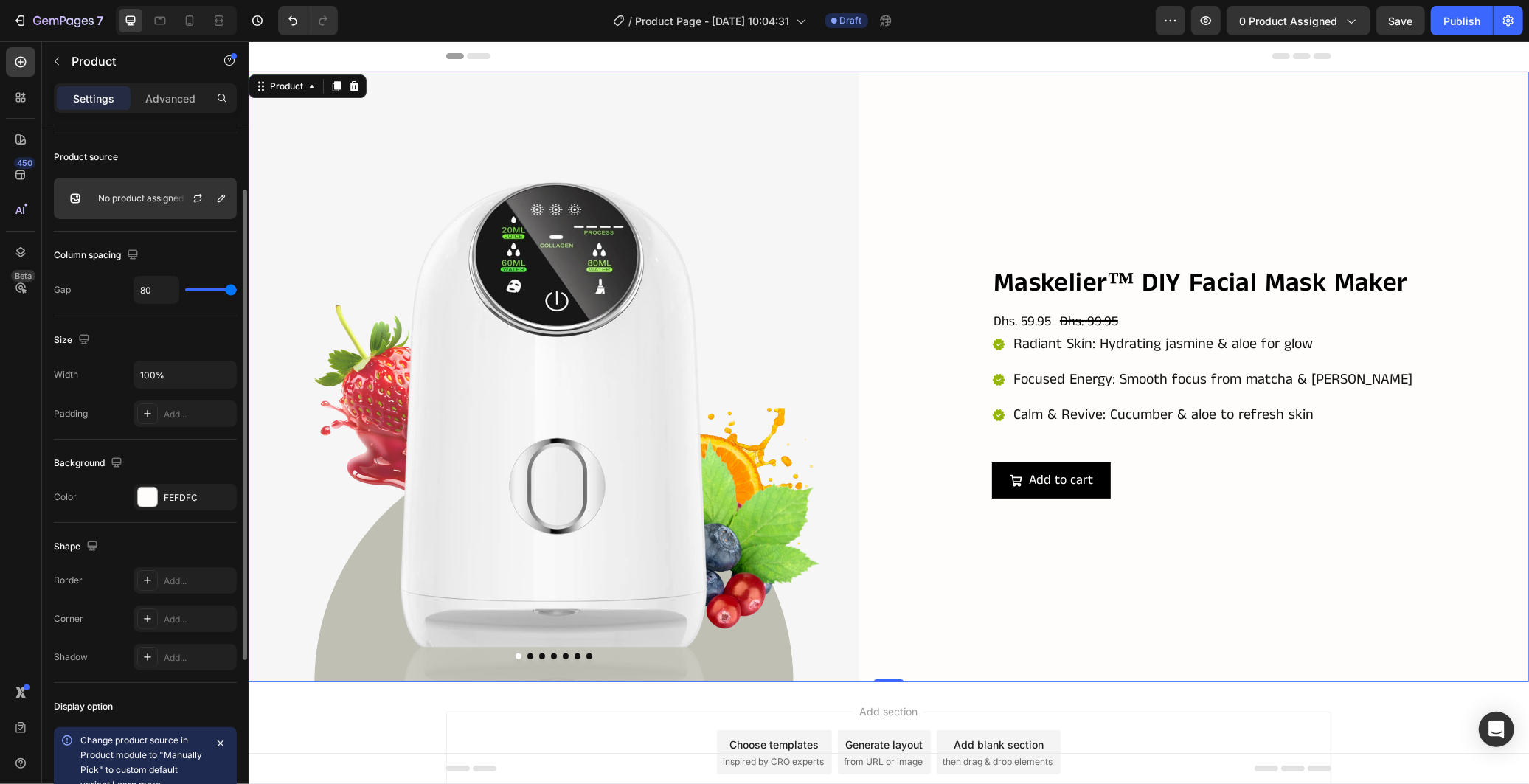
scroll to position [0, 0]
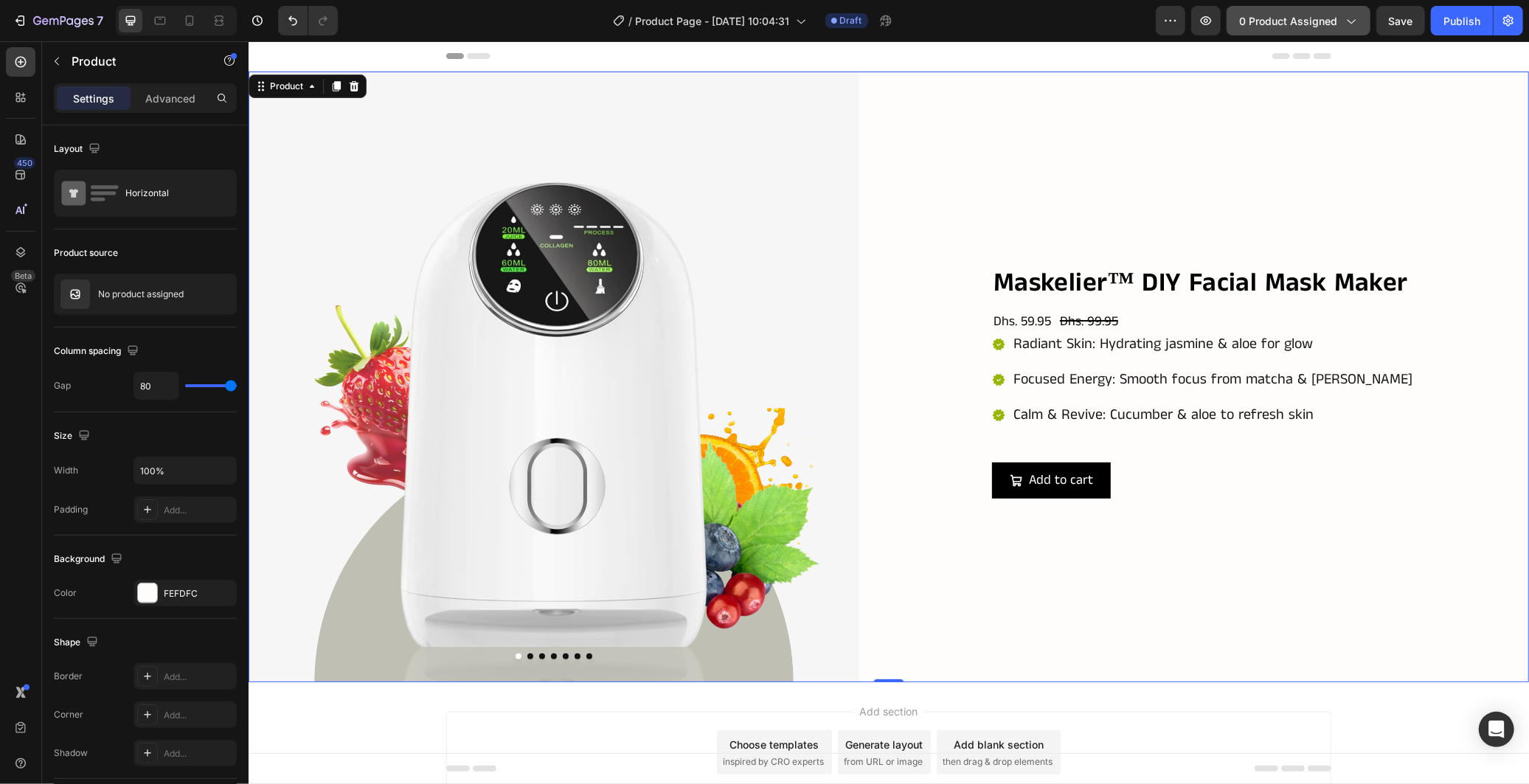
click at [1280, 14] on span "0 product assigned" at bounding box center [1288, 21] width 98 height 15
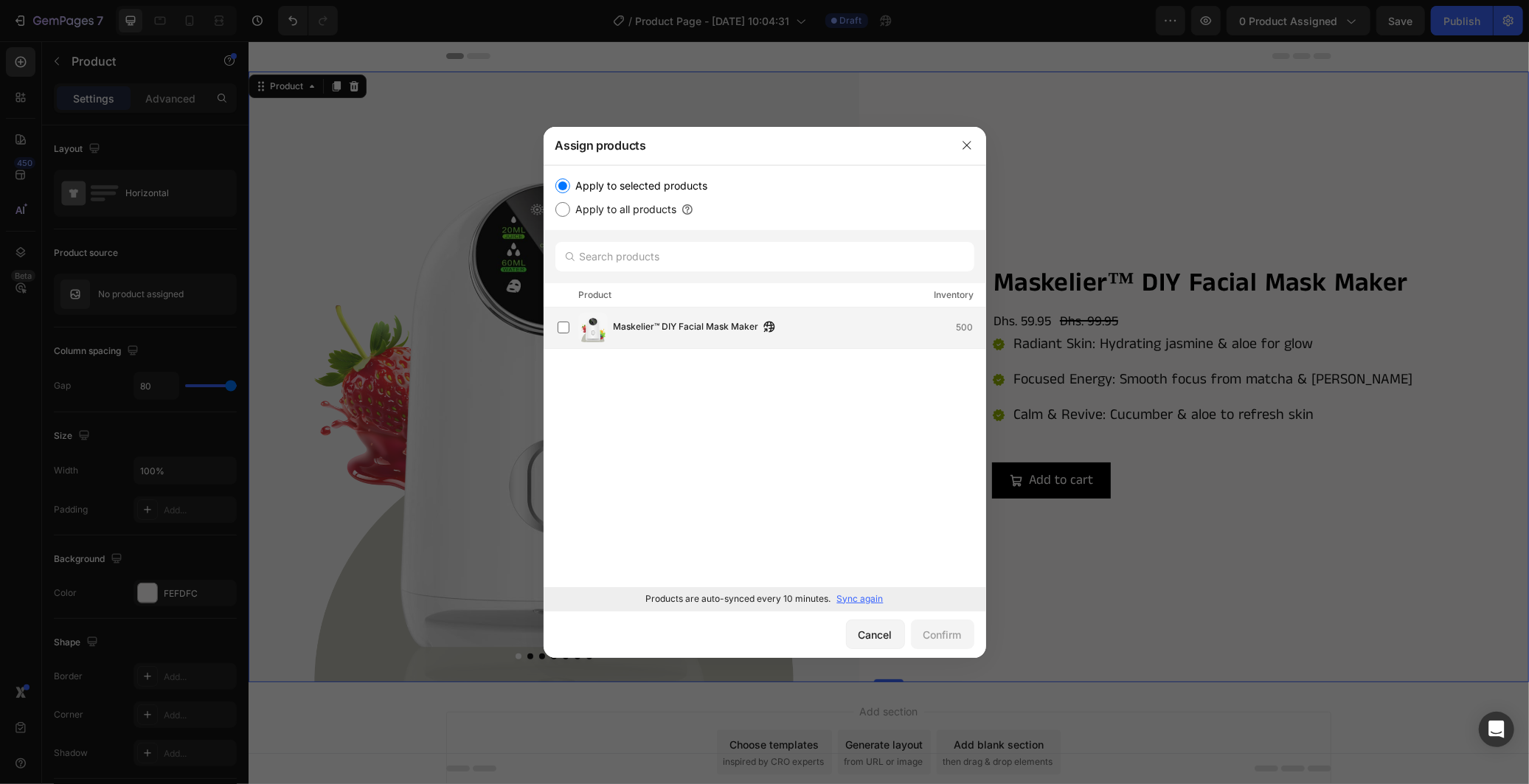
click at [694, 335] on div "Maskelier™ DIY Facial Mask Maker 500" at bounding box center [771, 327] width 428 height 30
click at [945, 635] on div "Confirm" at bounding box center [943, 634] width 38 height 15
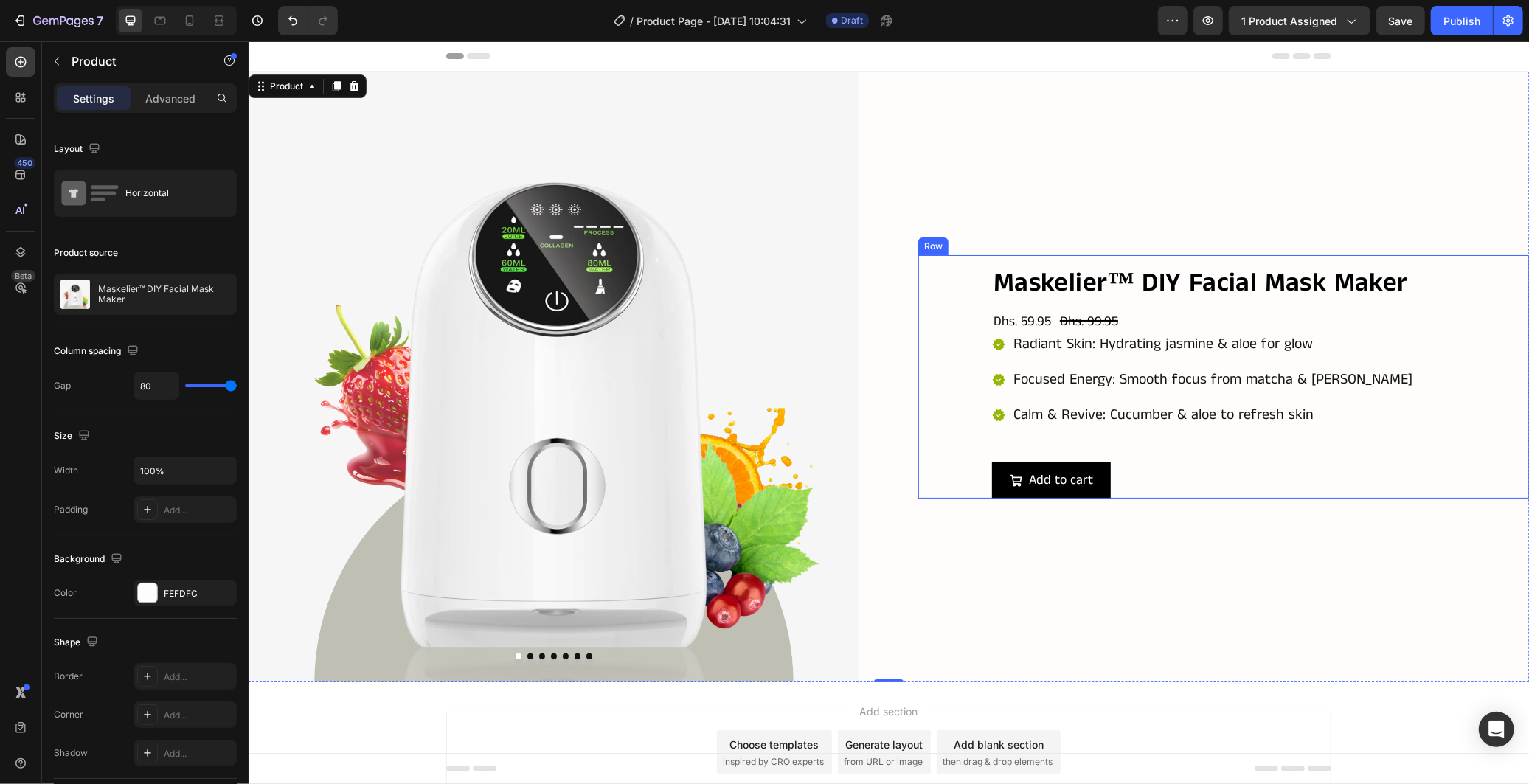
click at [965, 295] on div "Maskelier™ DIY Facial Mask Maker Product Title Dhs. 59.95 Product Price Product…" at bounding box center [1222, 376] width 611 height 244
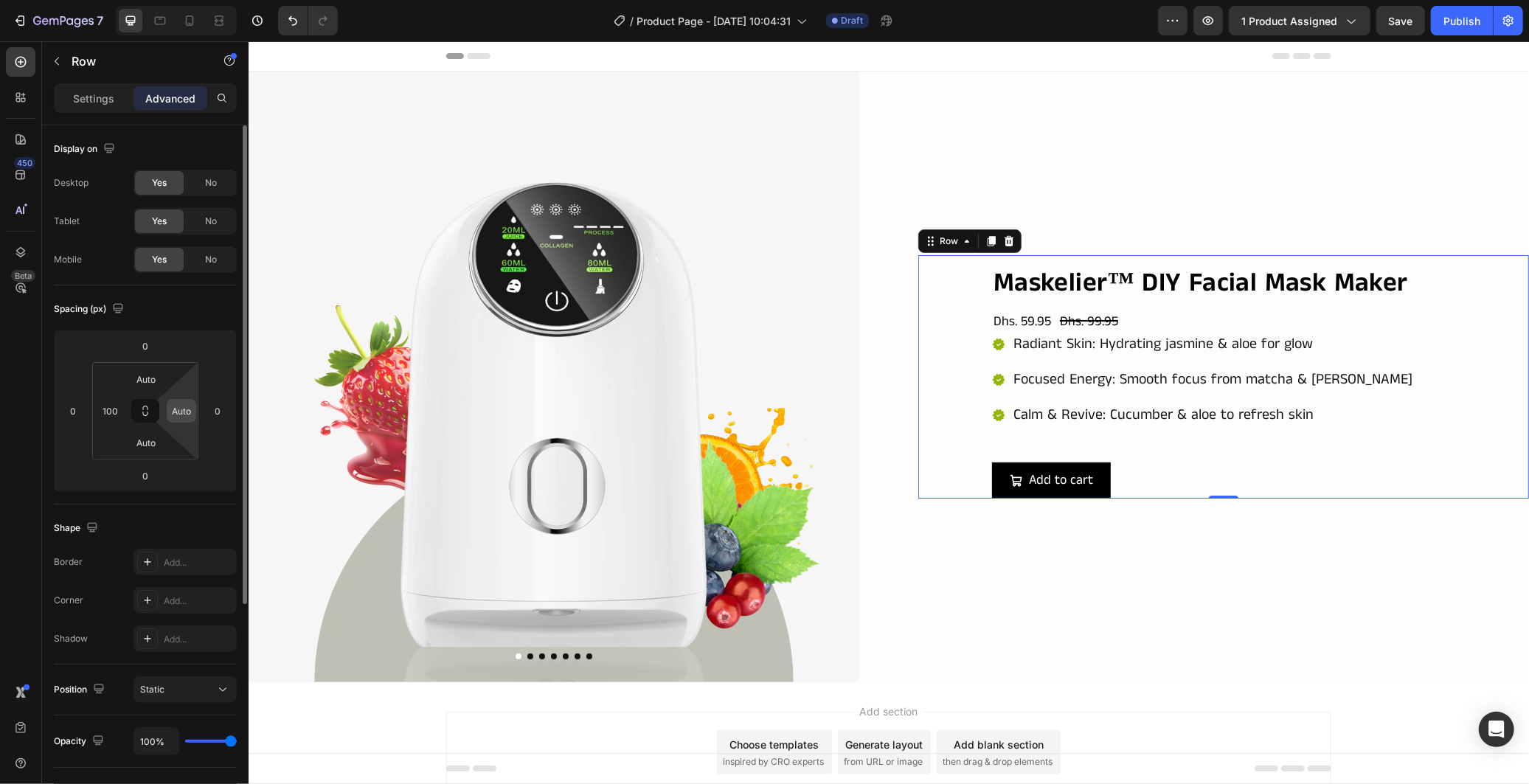
click at [185, 408] on input "Auto" at bounding box center [181, 411] width 22 height 22
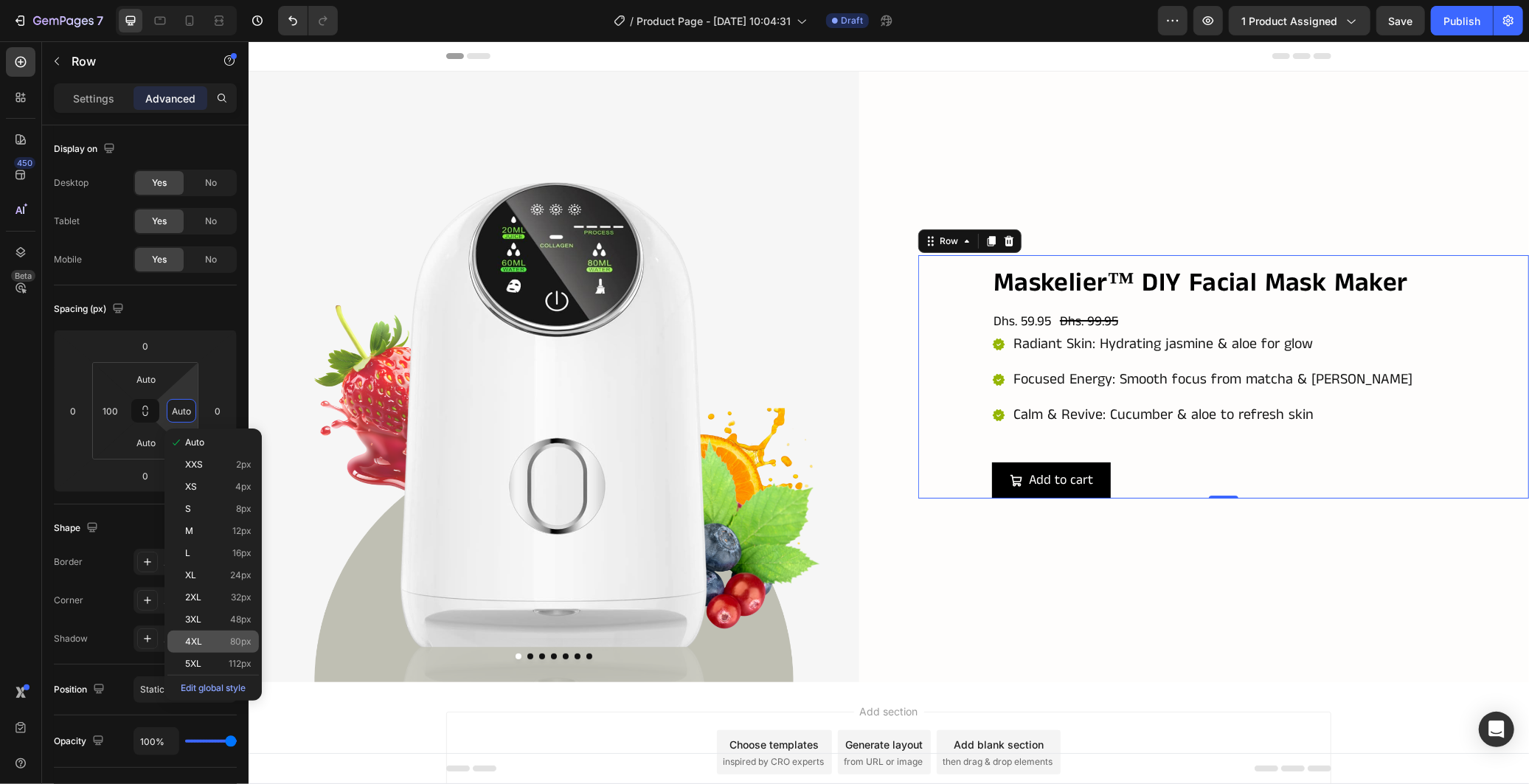
click at [223, 646] on p "4XL 80px" at bounding box center [218, 641] width 66 height 10
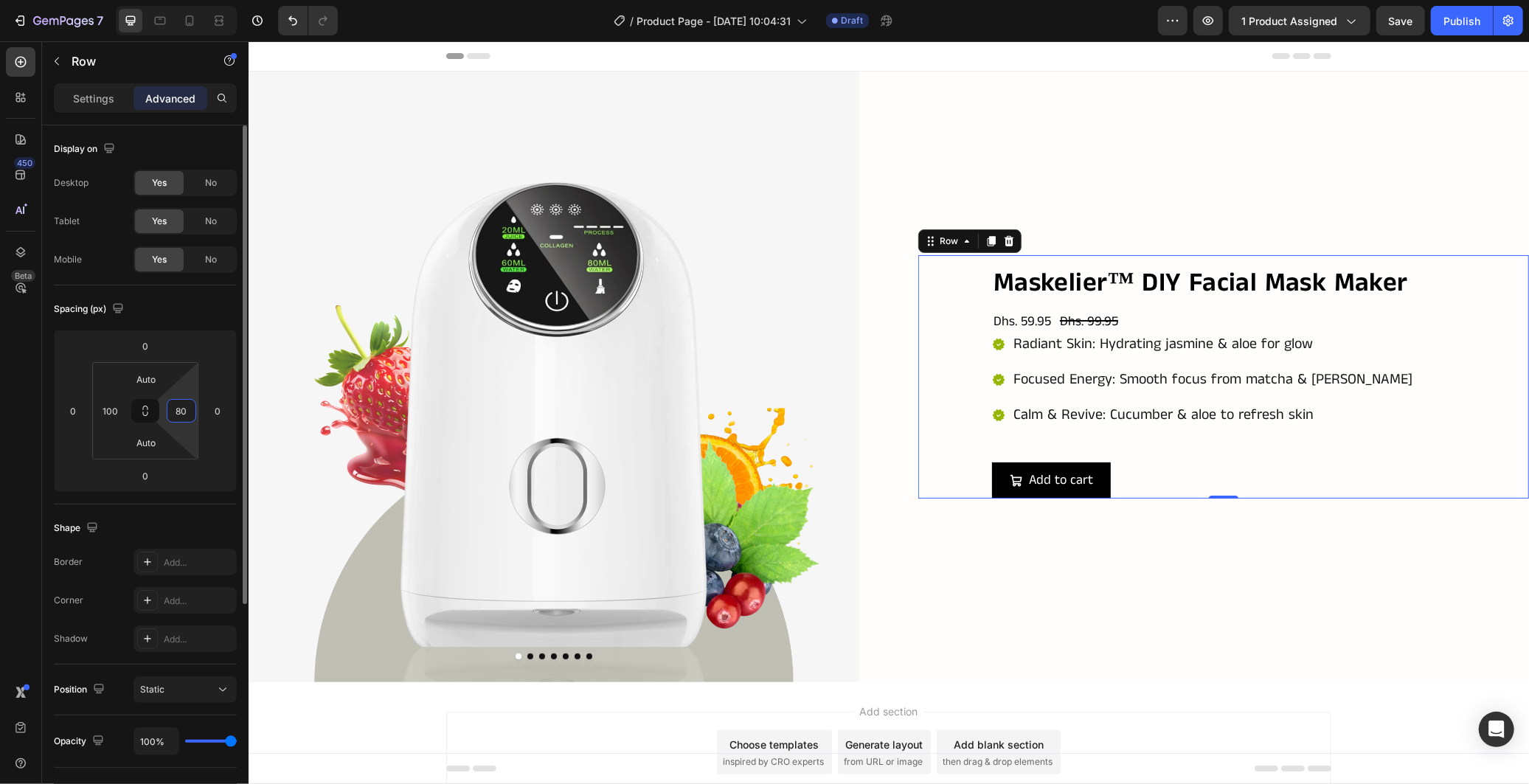
click at [185, 417] on input "80" at bounding box center [181, 411] width 22 height 22
type input "120"
click at [199, 315] on div "Spacing (px)" at bounding box center [145, 309] width 183 height 24
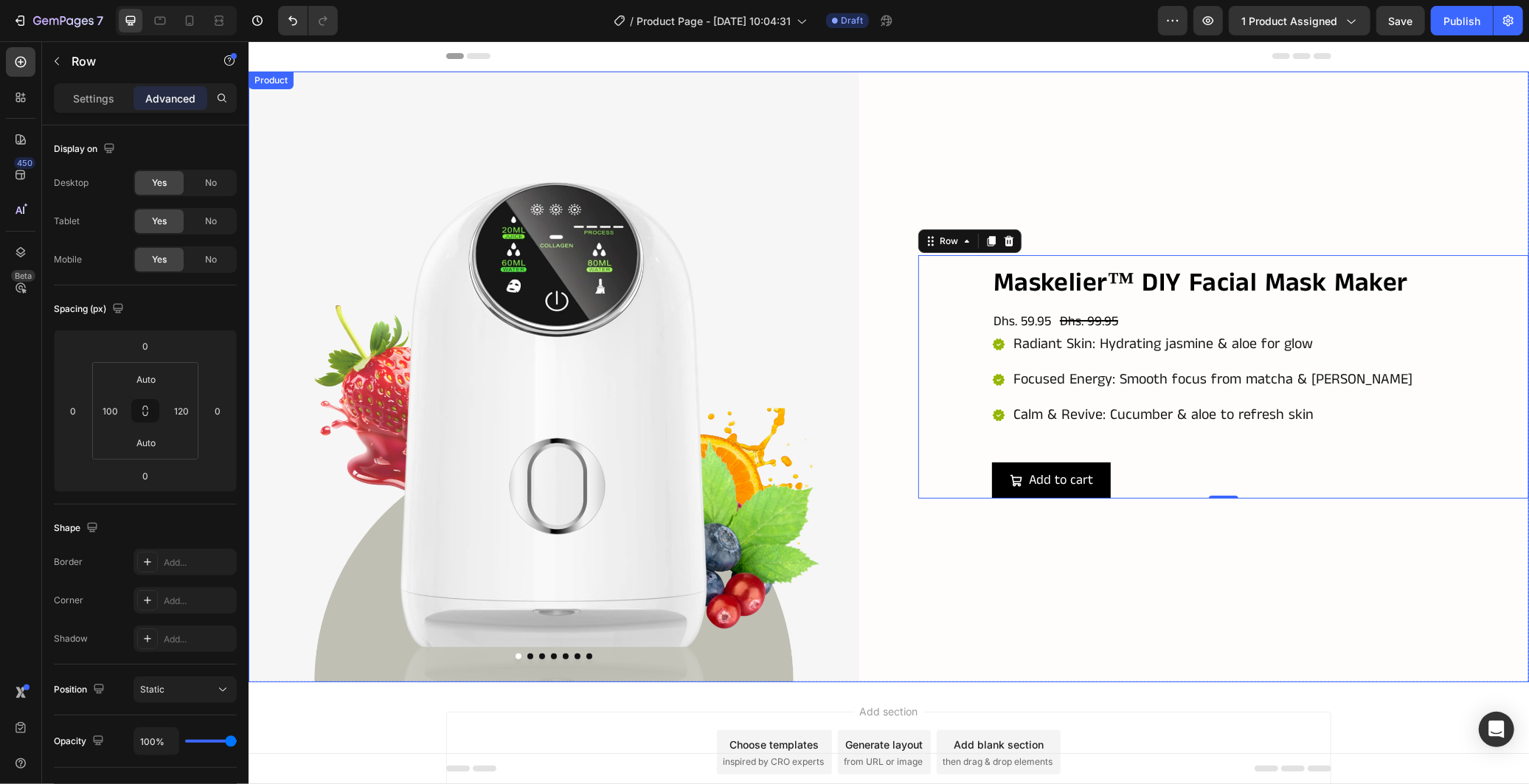
click at [1359, 577] on div "Maskelier™ DIY Facial Mask Maker Product Title Dhs. 59.95 Product Price Product…" at bounding box center [1222, 376] width 611 height 611
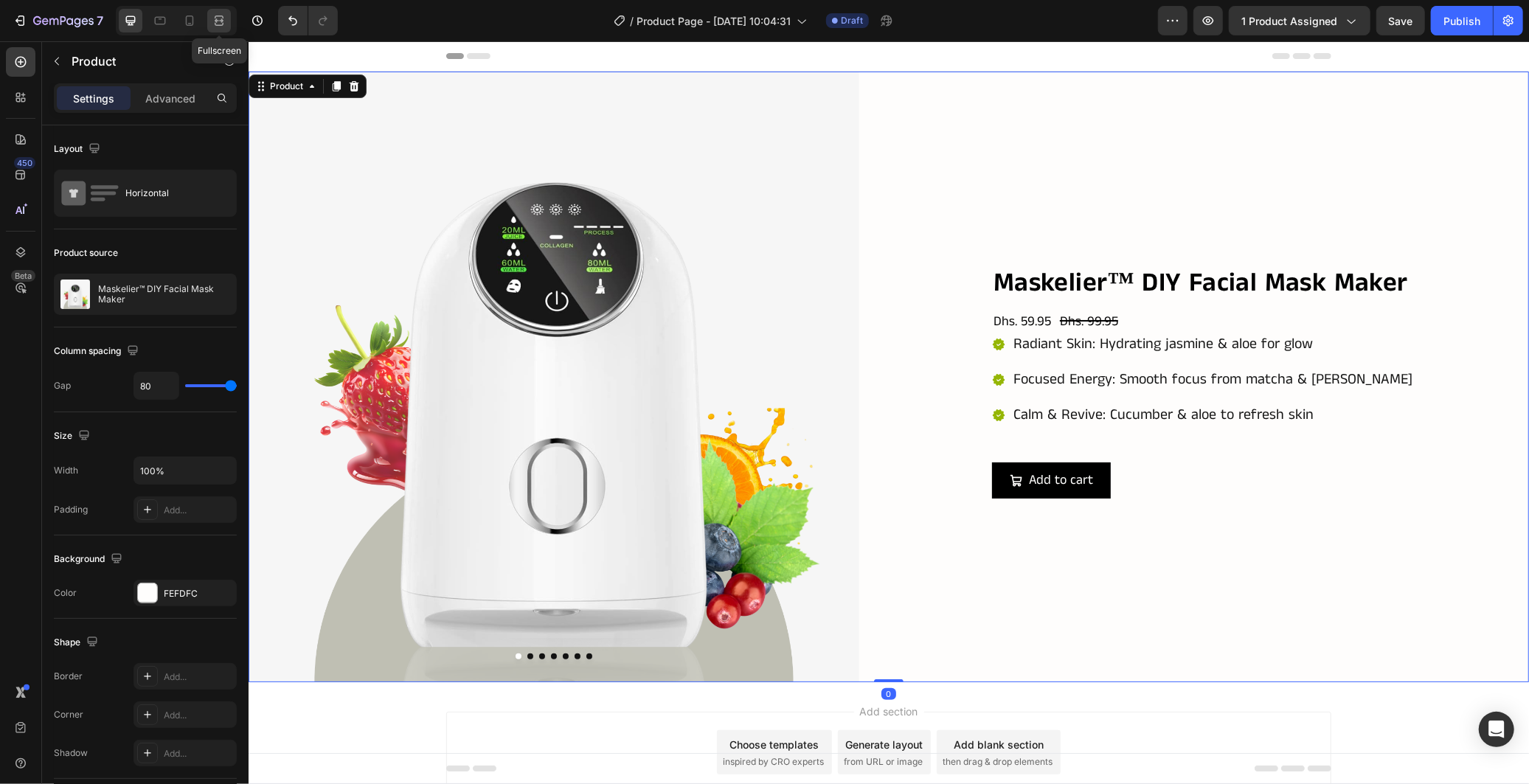
click at [224, 24] on icon at bounding box center [219, 21] width 14 height 14
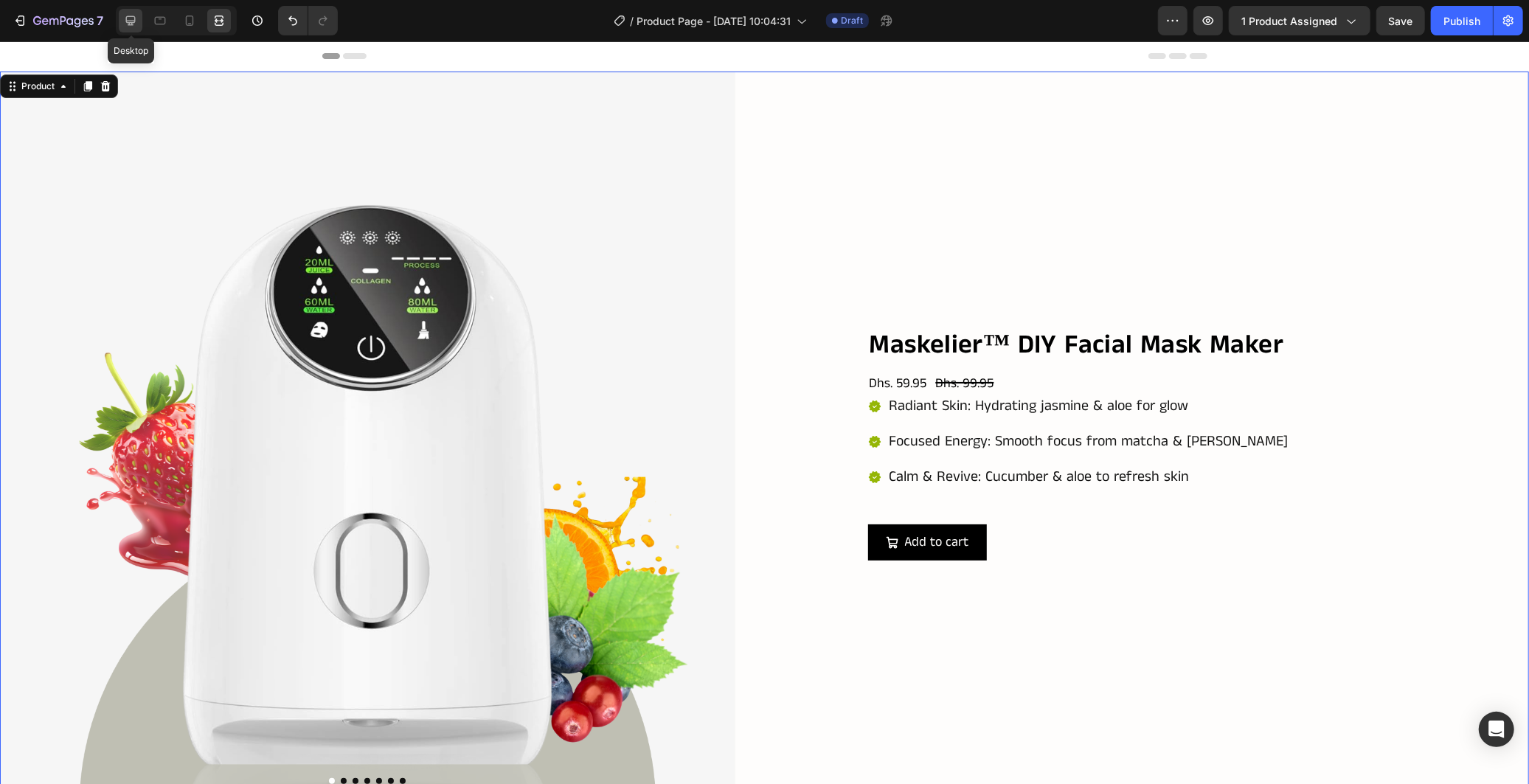
drag, startPoint x: 130, startPoint y: 18, endPoint x: 138, endPoint y: 16, distance: 8.2
click at [130, 18] on icon at bounding box center [130, 21] width 14 height 14
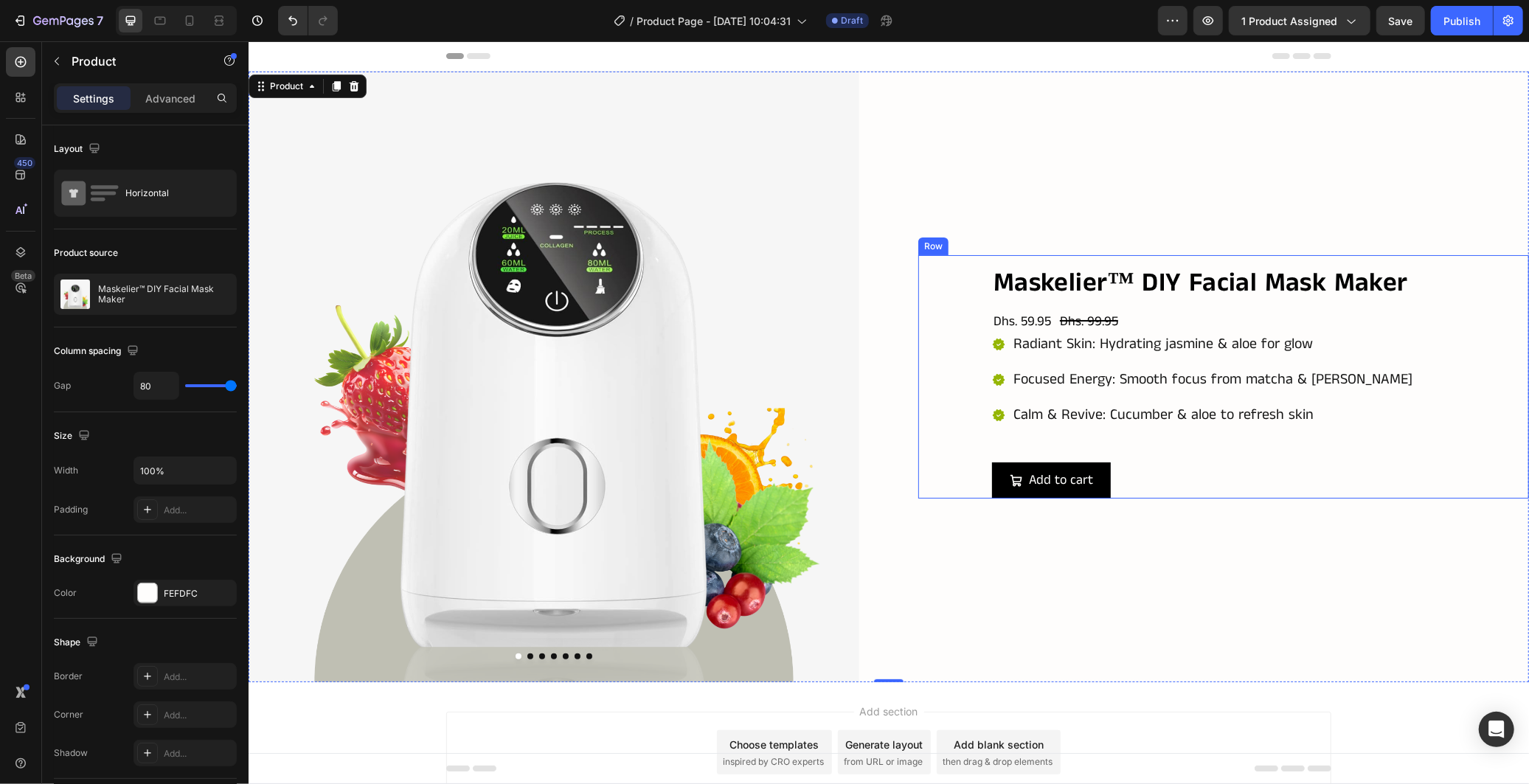
click at [975, 415] on div "Maskelier™ DIY Facial Mask Maker Product Title Dhs. 59.95 Product Price Product…" at bounding box center [1222, 376] width 611 height 244
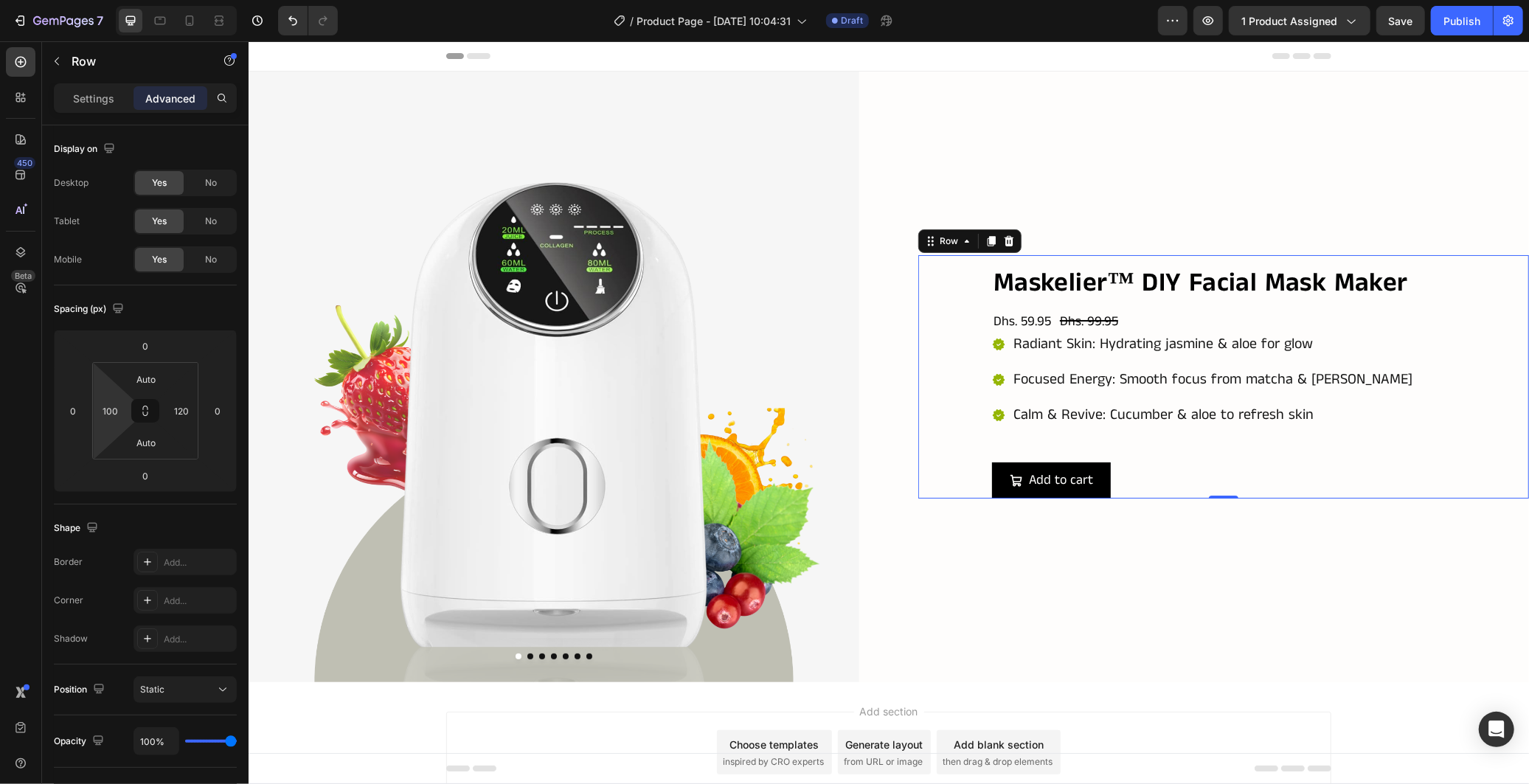
drag, startPoint x: 109, startPoint y: 419, endPoint x: 131, endPoint y: 461, distance: 47.4
click at [109, 418] on input "100" at bounding box center [111, 411] width 22 height 22
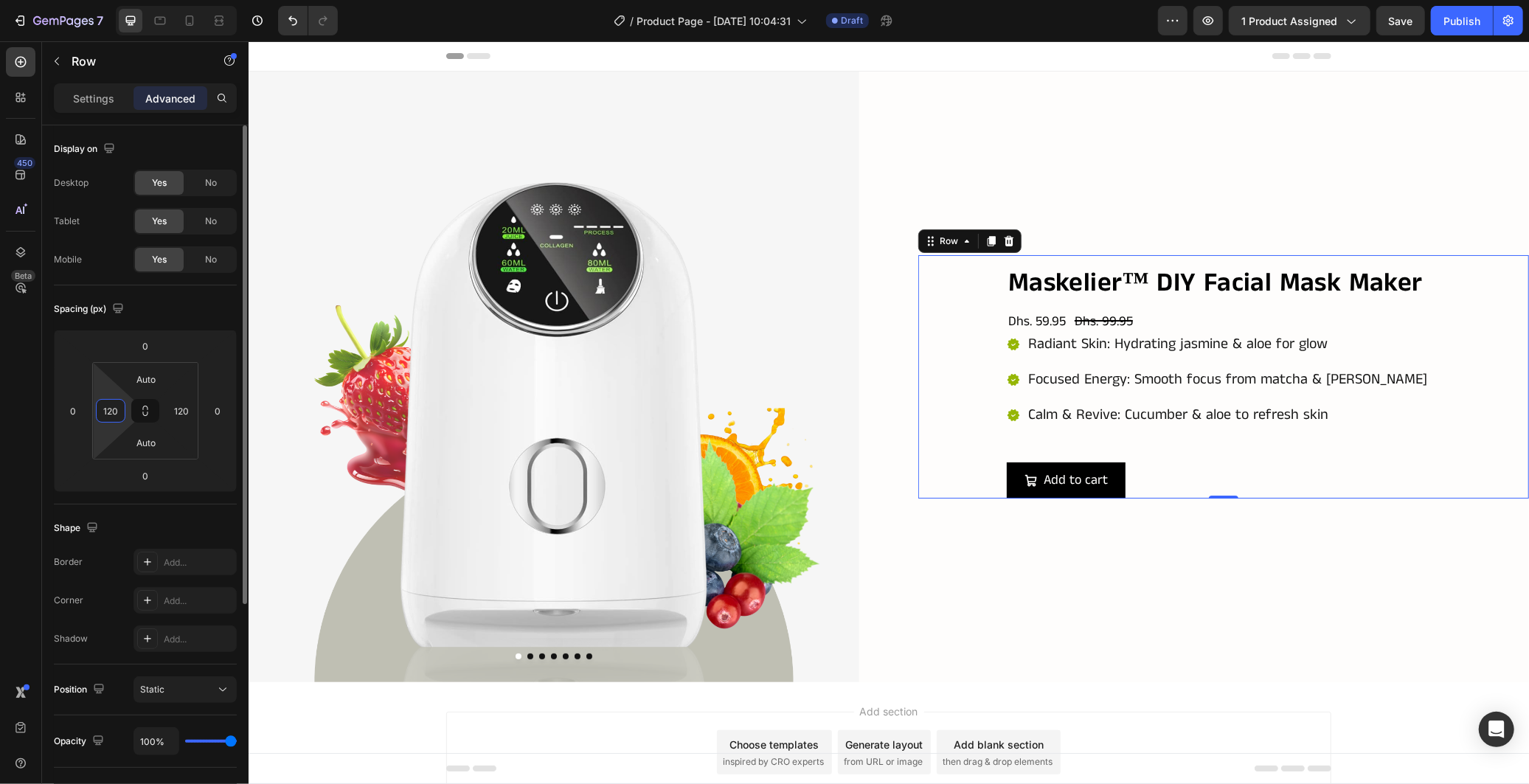
type input "120"
click at [172, 314] on div "Spacing (px)" at bounding box center [145, 309] width 183 height 24
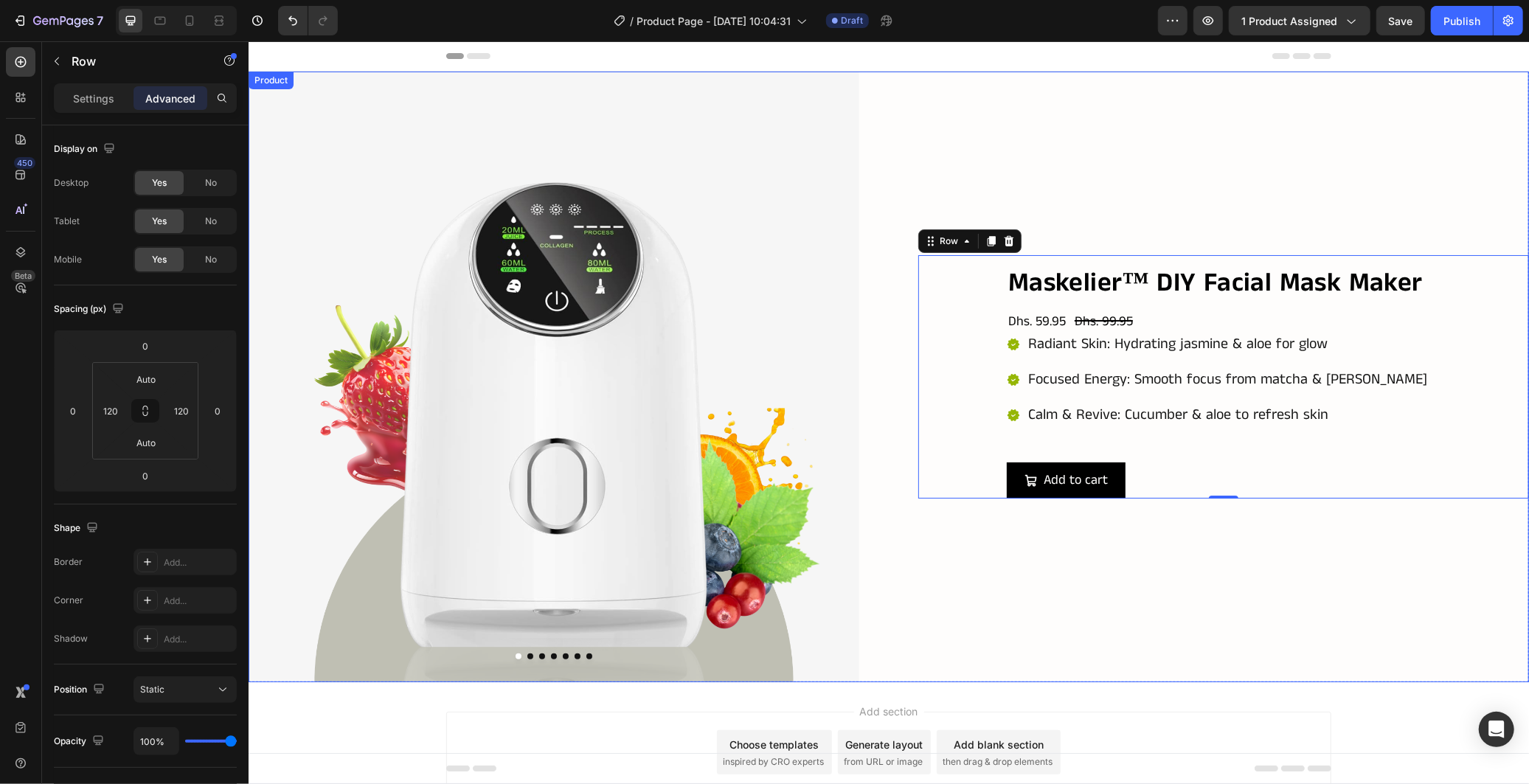
click at [964, 526] on div "Maskelier™ DIY Facial Mask Maker Product Title Dhs. 59.95 Product Price Product…" at bounding box center [1222, 376] width 611 height 611
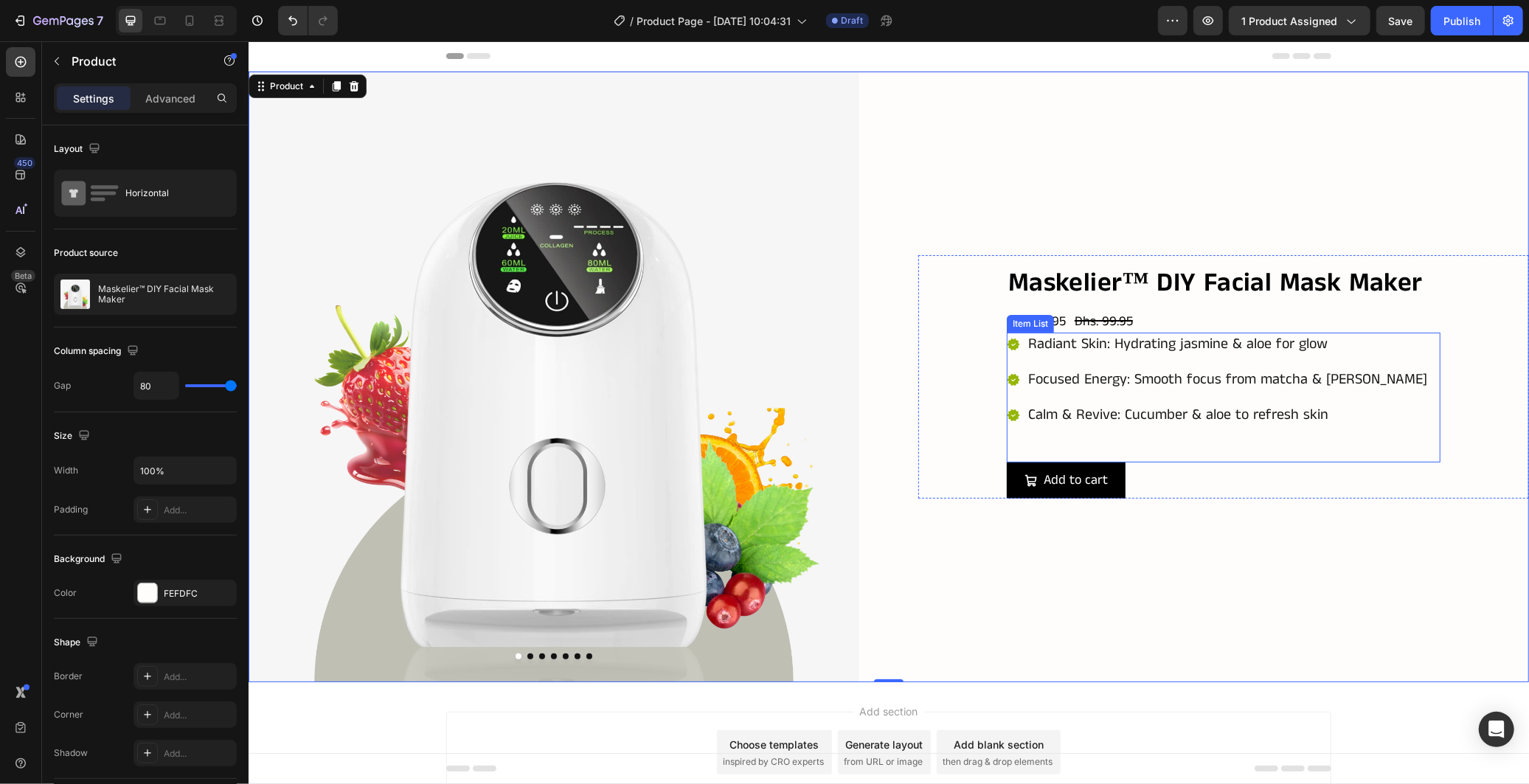
click at [1249, 435] on div "Radiant Skin: Hydrating jasmine & aloe for glow Focused Energy: Smooth focus fr…" at bounding box center [1222, 397] width 434 height 130
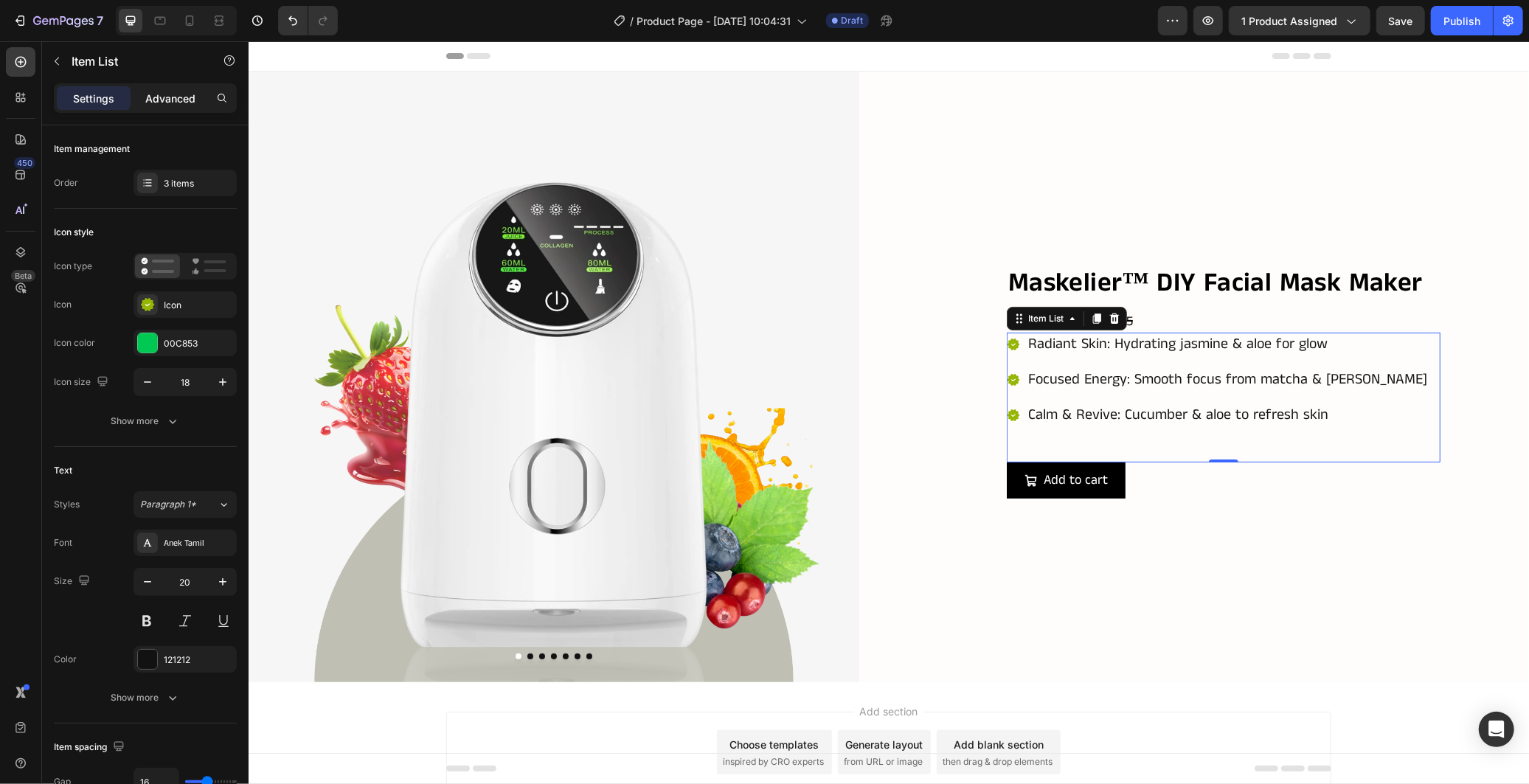
click at [184, 101] on p "Advanced" at bounding box center [170, 98] width 50 height 15
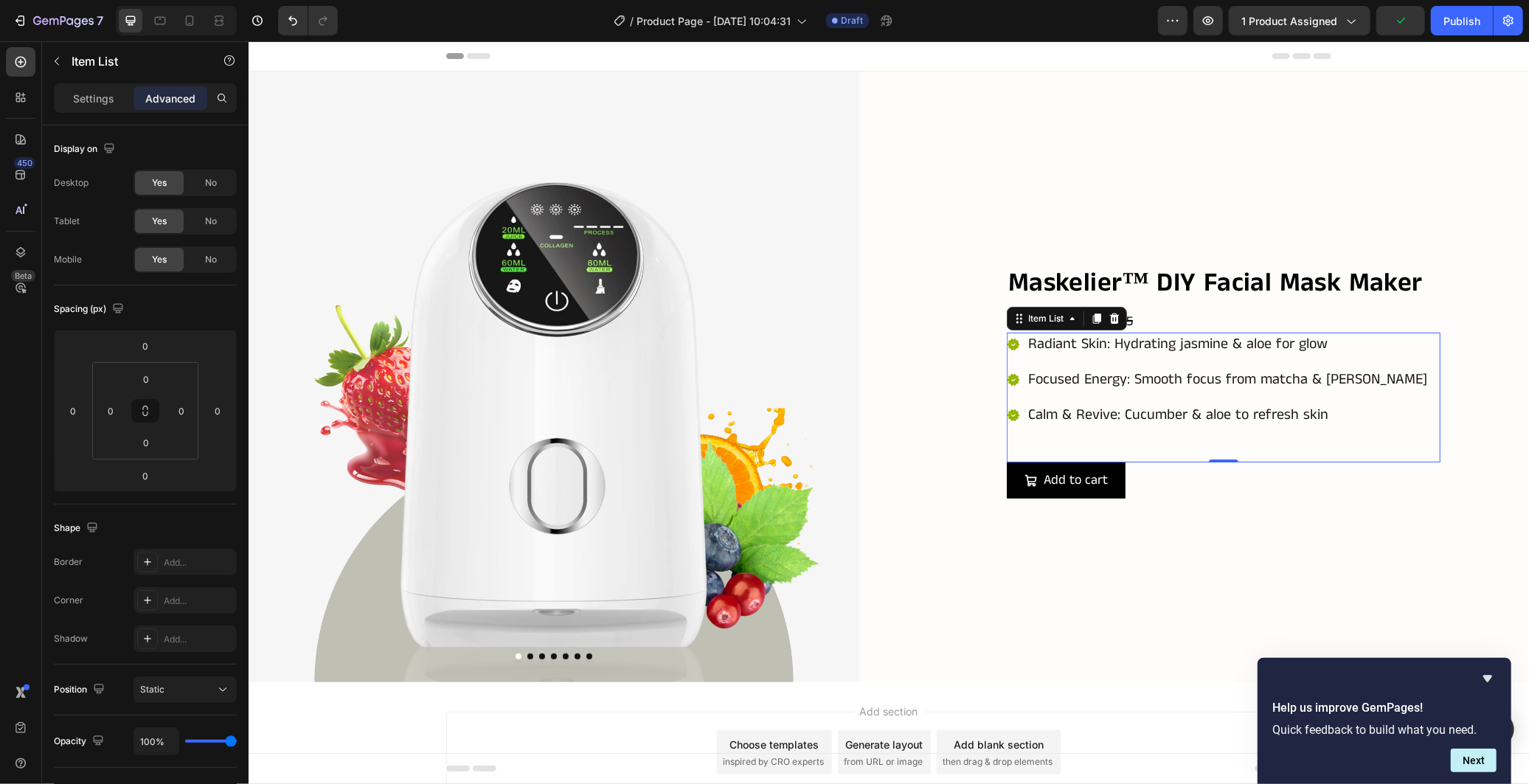
click at [1041, 437] on div "Radiant Skin: Hydrating jasmine & aloe for glow Focused Energy: Smooth focus fr…" at bounding box center [1222, 397] width 434 height 130
click at [104, 106] on div "Settings" at bounding box center [93, 98] width 73 height 24
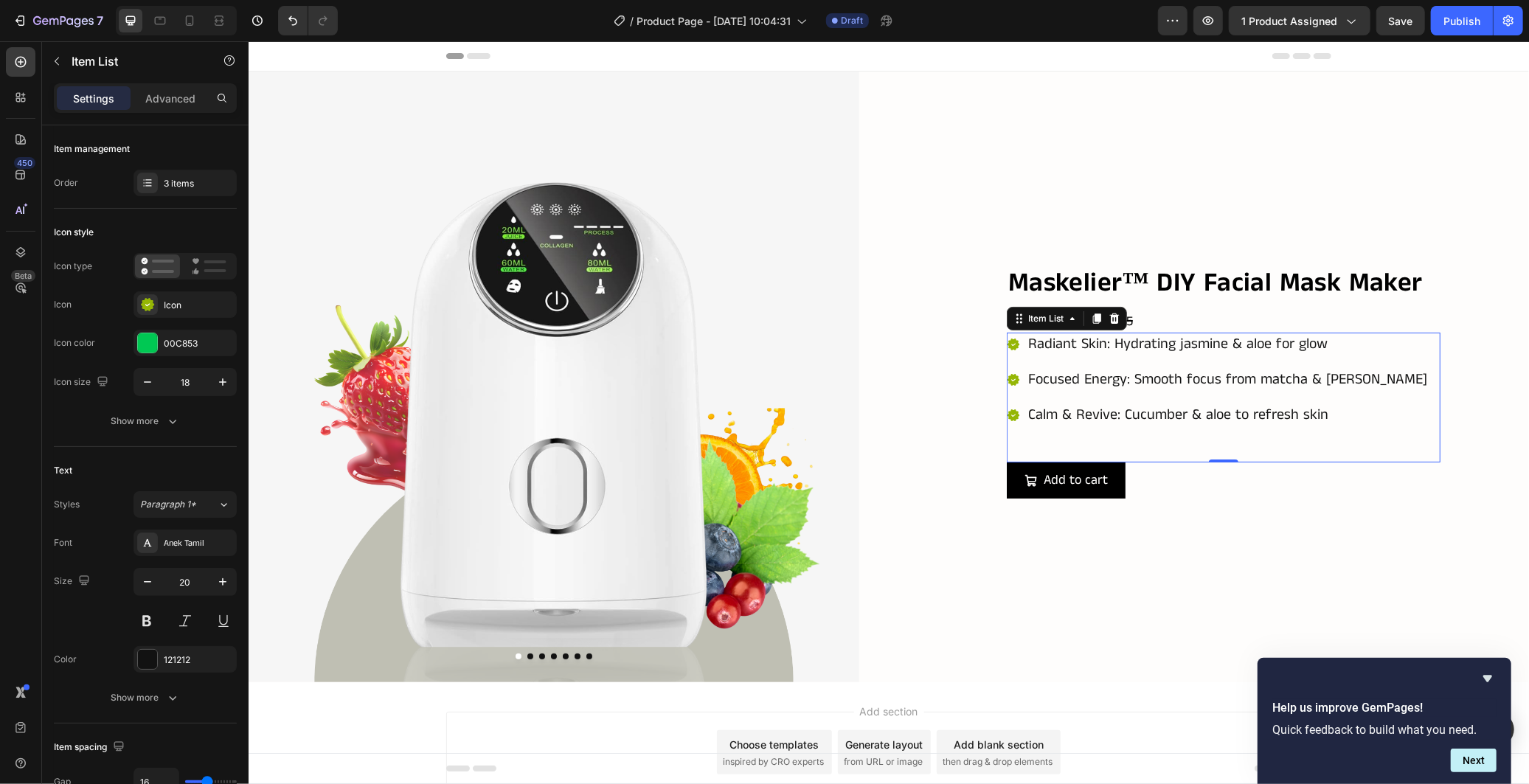
click at [1028, 409] on p "Calm & Revive: Cucumber & aloe to refresh skin" at bounding box center [1227, 414] width 399 height 19
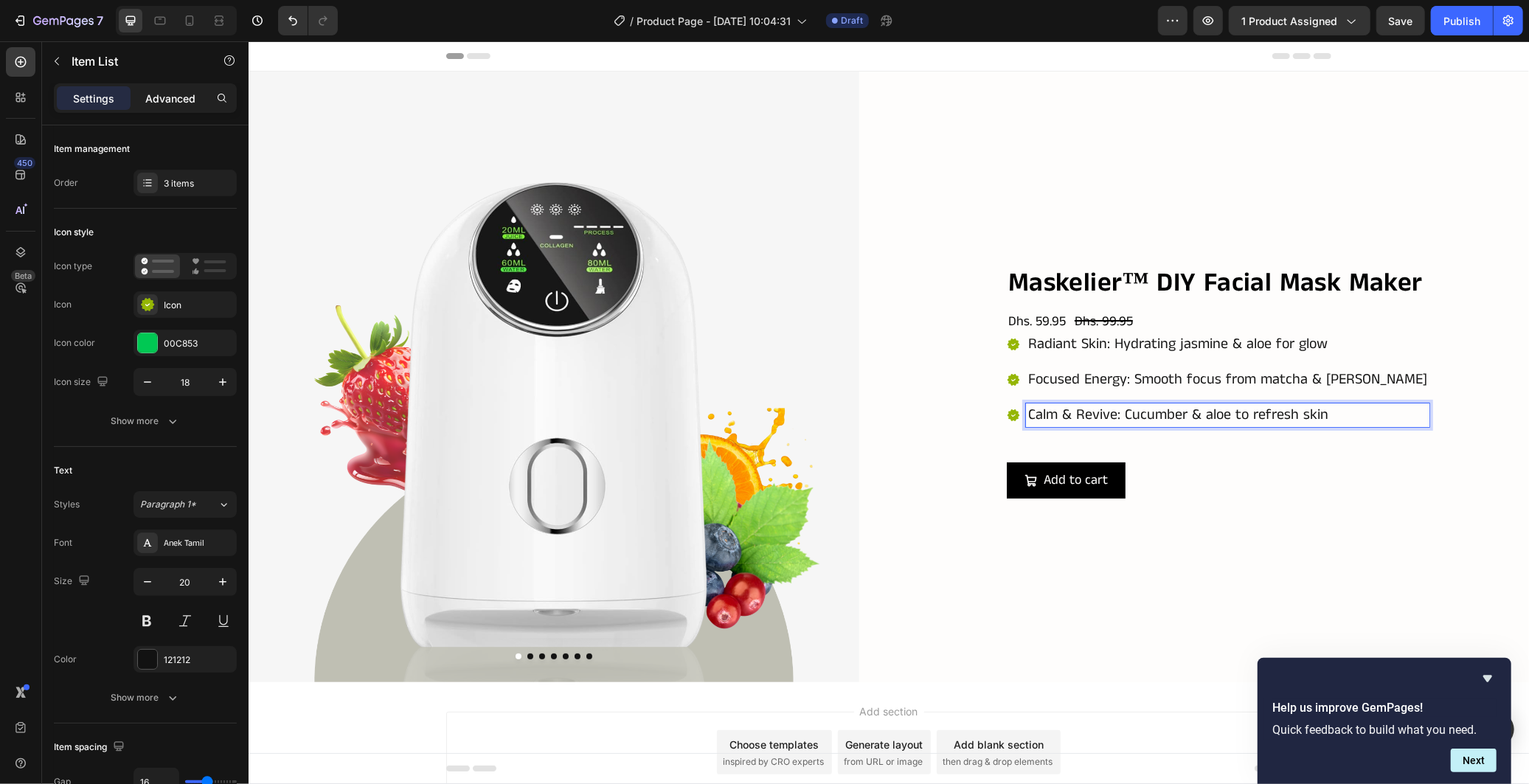
click at [174, 98] on p "Advanced" at bounding box center [170, 98] width 50 height 15
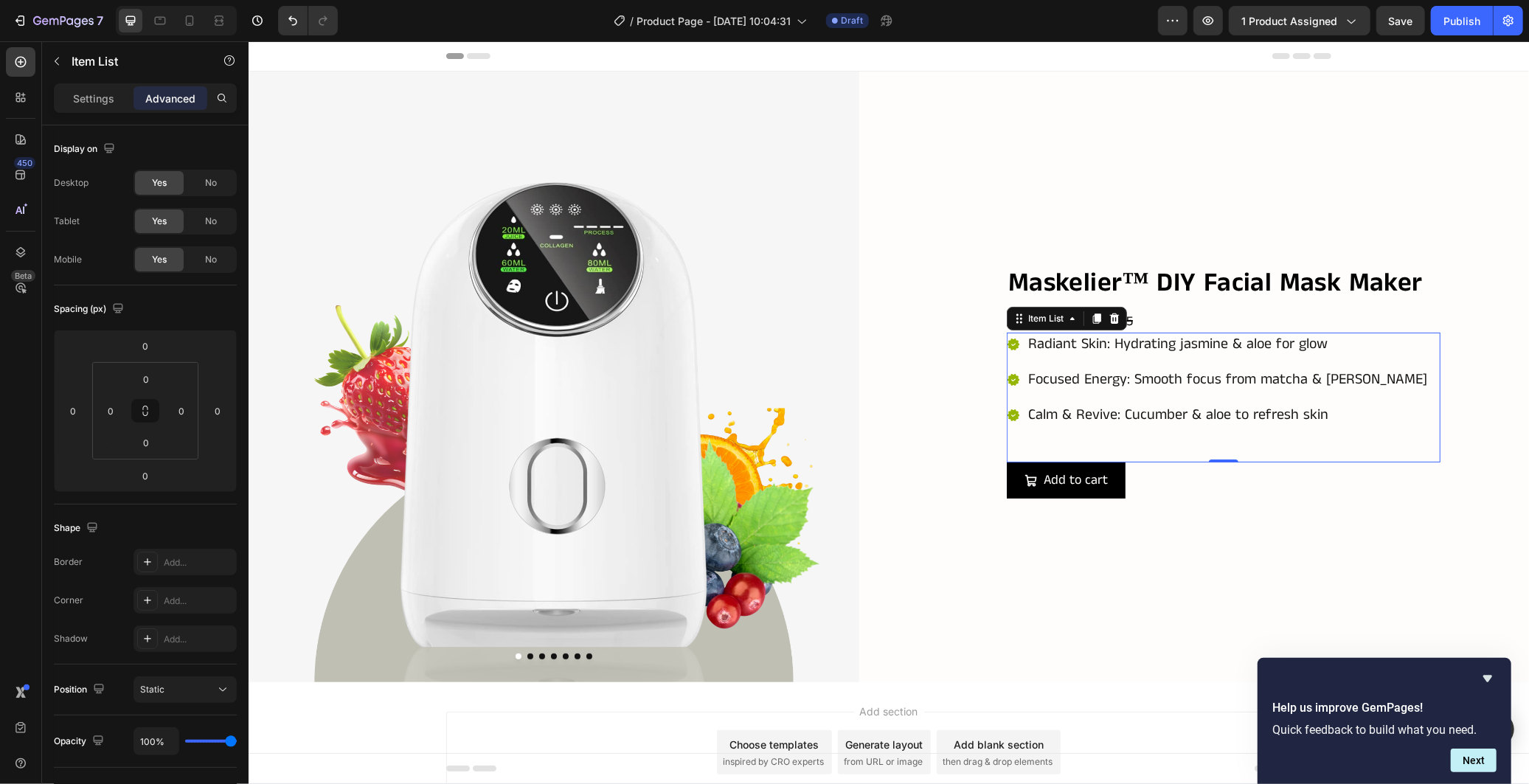
click at [1156, 457] on div "Radiant Skin: Hydrating jasmine & aloe for glow Focused Energy: Smooth focus fr…" at bounding box center [1222, 397] width 434 height 130
click at [81, 101] on p "Settings" at bounding box center [93, 98] width 42 height 15
type input "8"
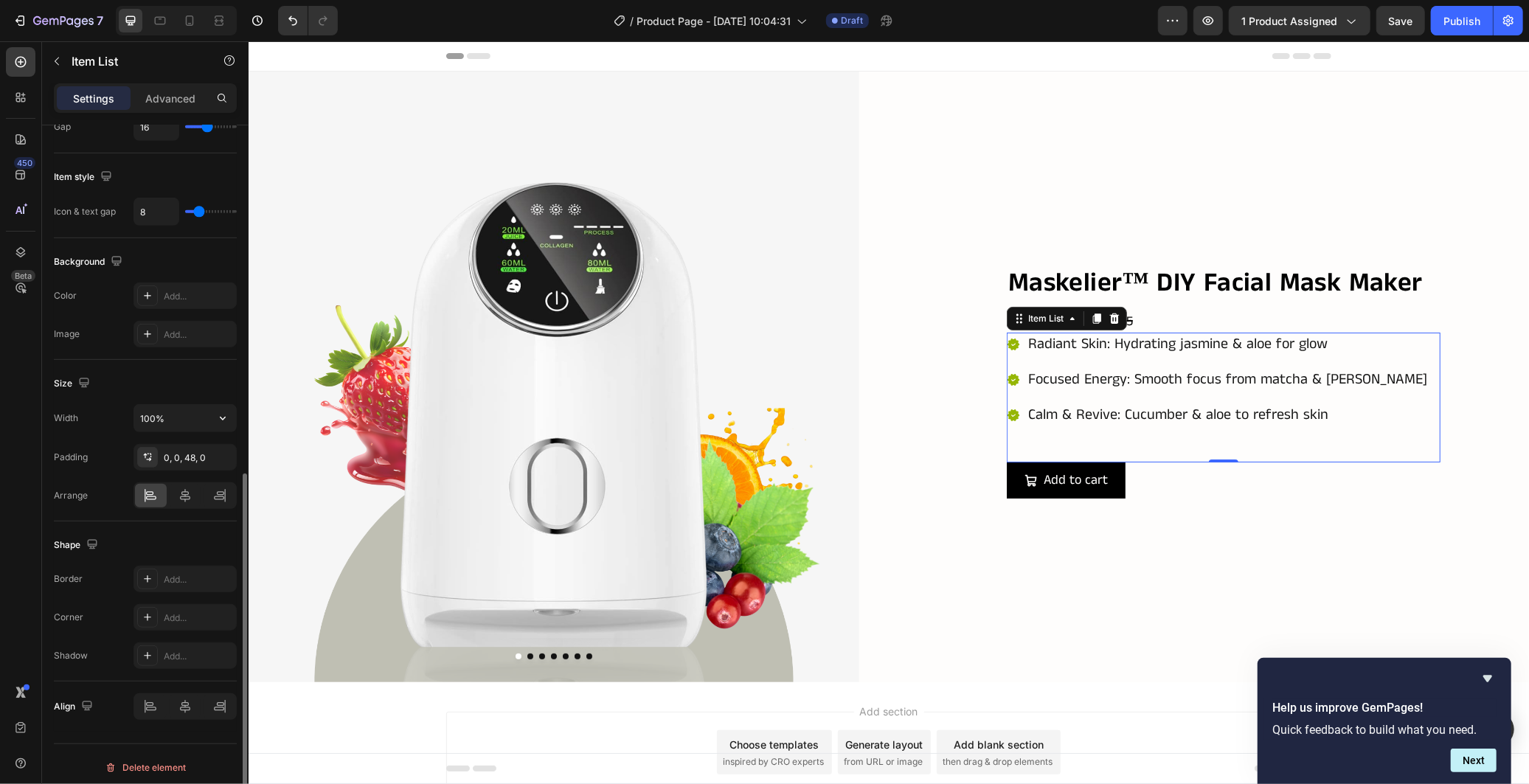
scroll to position [663, 0]
click at [220, 450] on icon "button" at bounding box center [220, 449] width 6 height 6
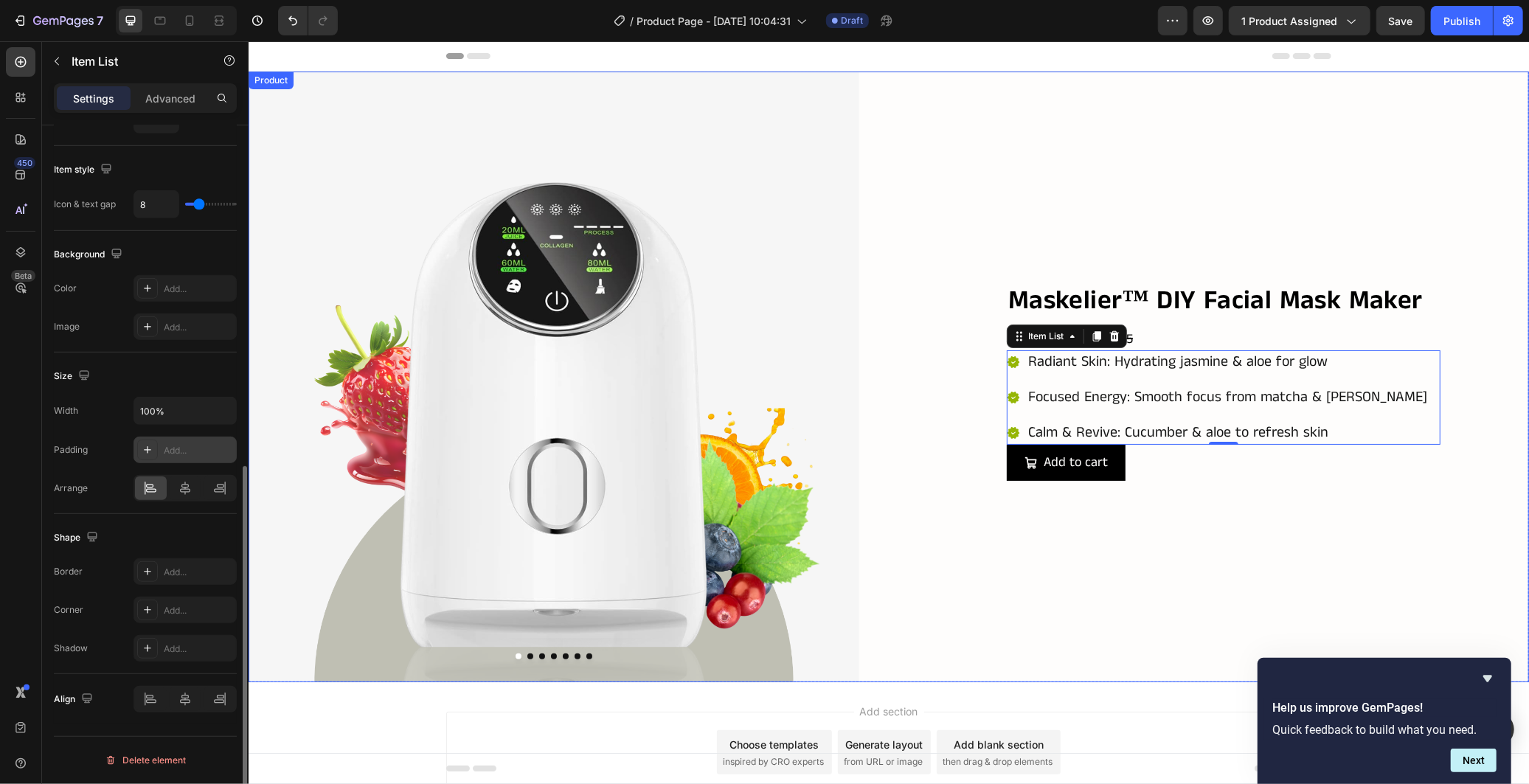
click at [908, 528] on div "Product Images Maskelier™ DIY Facial Mask Maker Product Title Dhs. 59.95 Produc…" at bounding box center [888, 376] width 1281 height 611
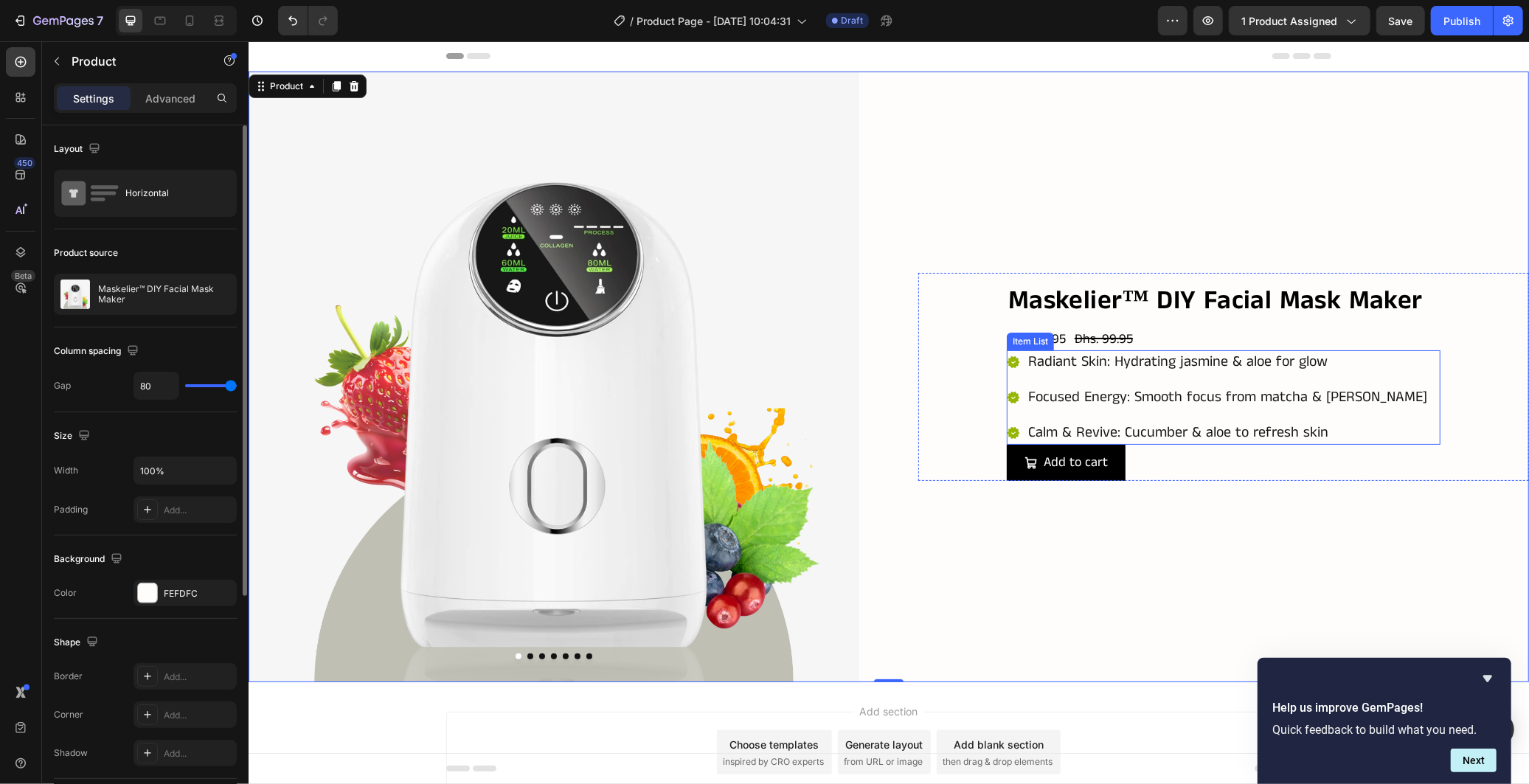
click at [1412, 396] on div "Radiant Skin: Hydrating jasmine & aloe for glow Focused Energy: Smooth focus fr…" at bounding box center [1222, 397] width 434 height 94
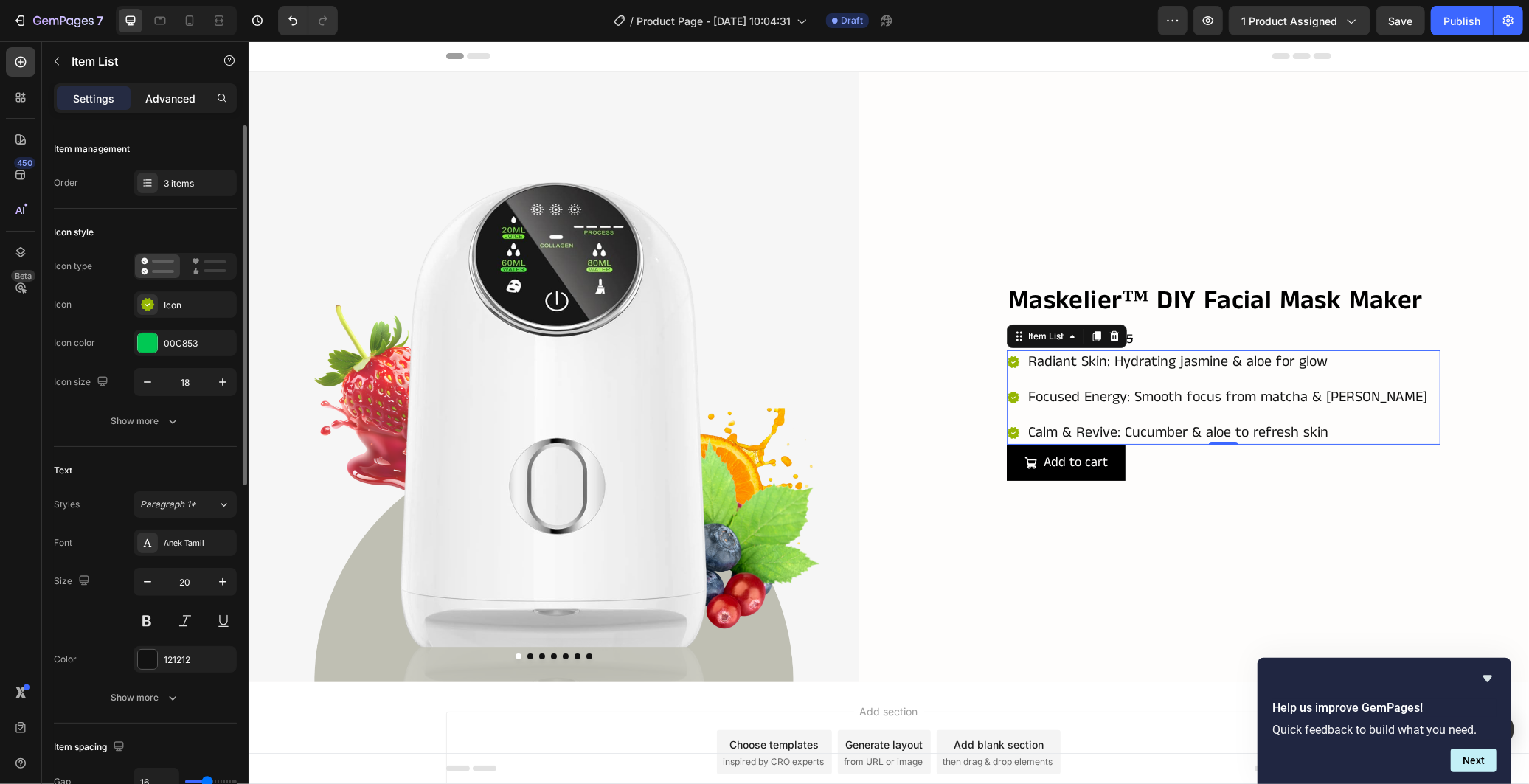
click at [186, 93] on p "Advanced" at bounding box center [170, 98] width 50 height 15
type input "100%"
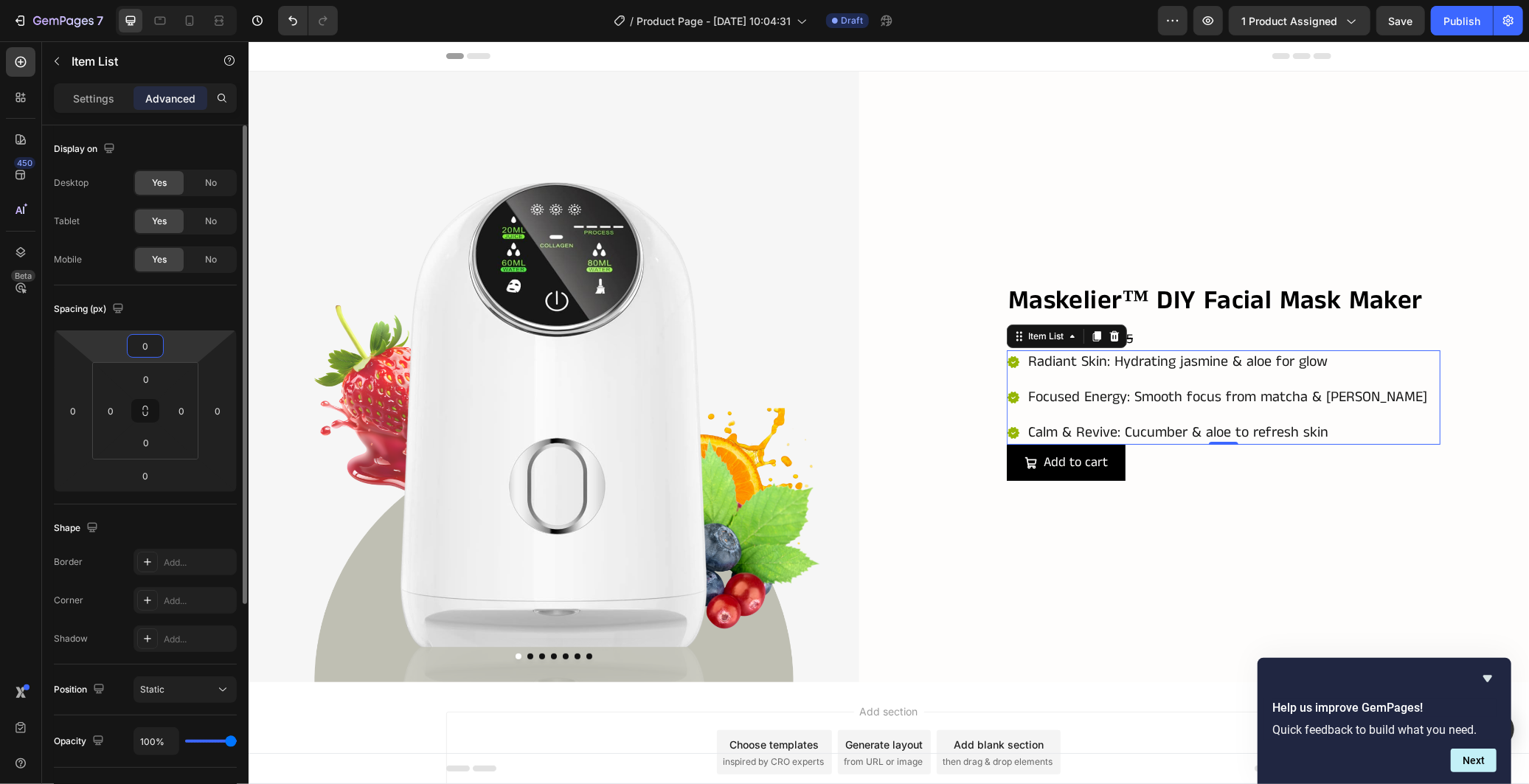
click at [145, 346] on input "0" at bounding box center [145, 346] width 30 height 22
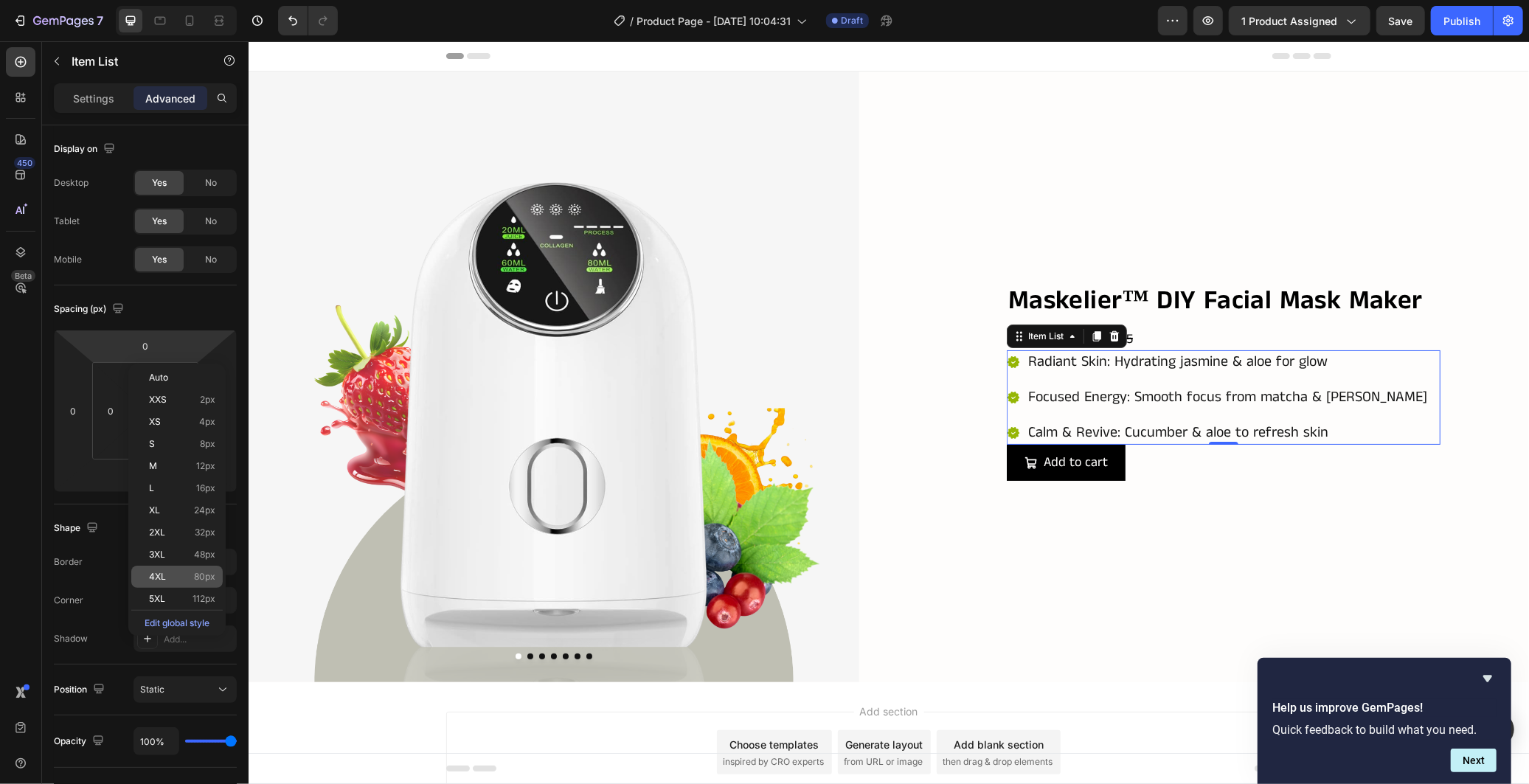
drag, startPoint x: 174, startPoint y: 568, endPoint x: 30, endPoint y: 567, distance: 144.0
click at [174, 568] on div "4XL 80px" at bounding box center [176, 577] width 92 height 22
type input "80"
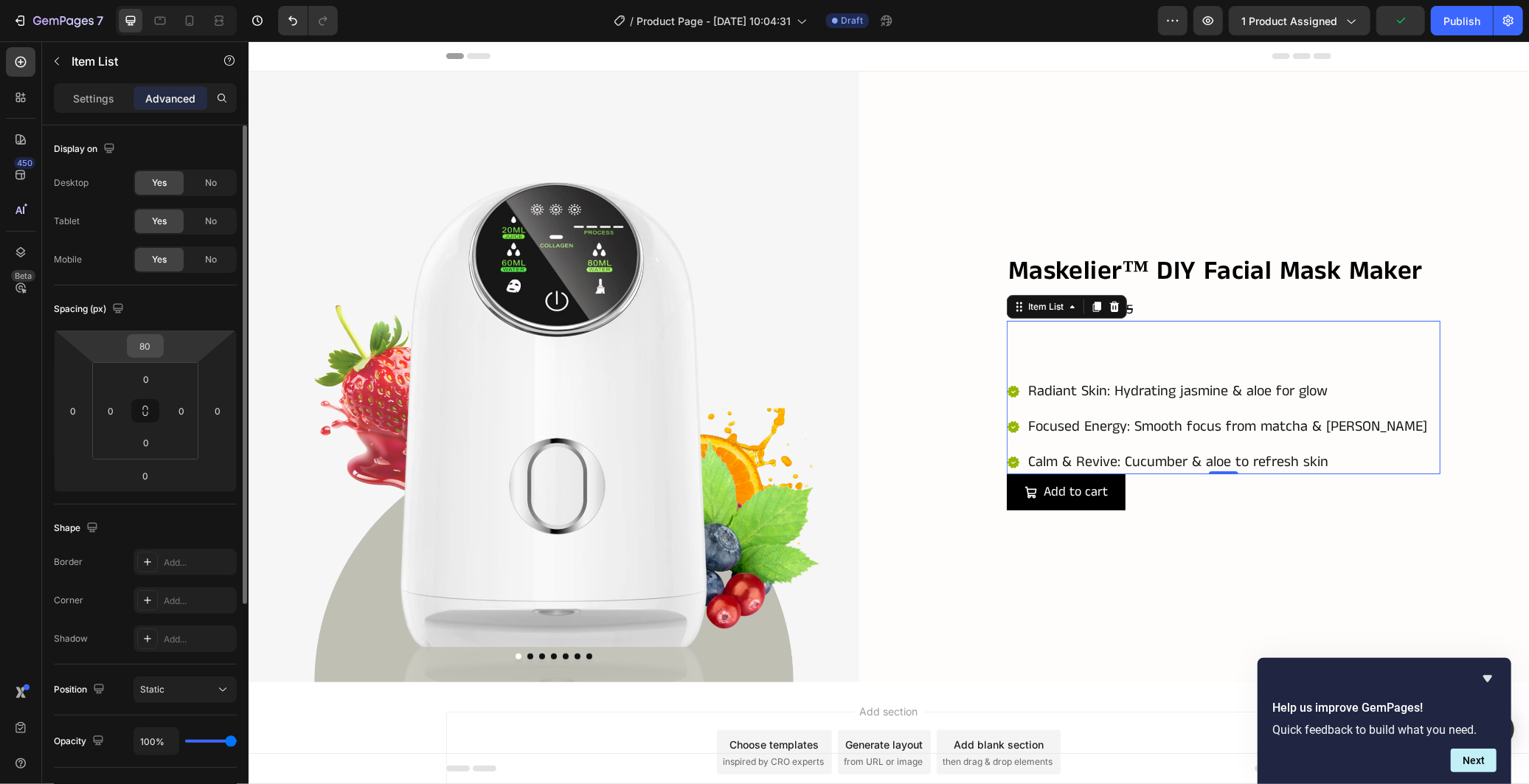
click at [152, 347] on input "80" at bounding box center [145, 346] width 30 height 22
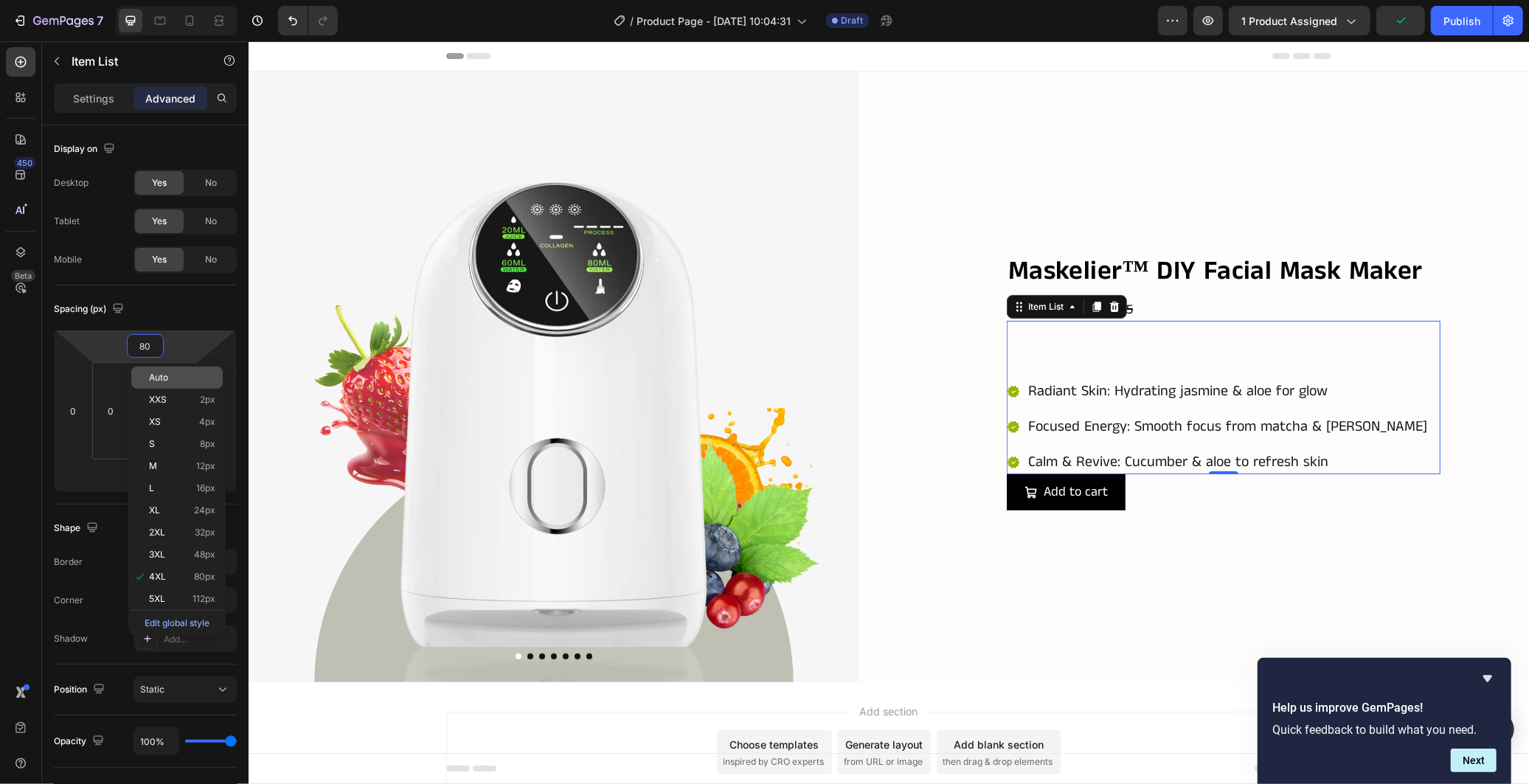
click at [190, 382] on p "Auto" at bounding box center [182, 378] width 66 height 10
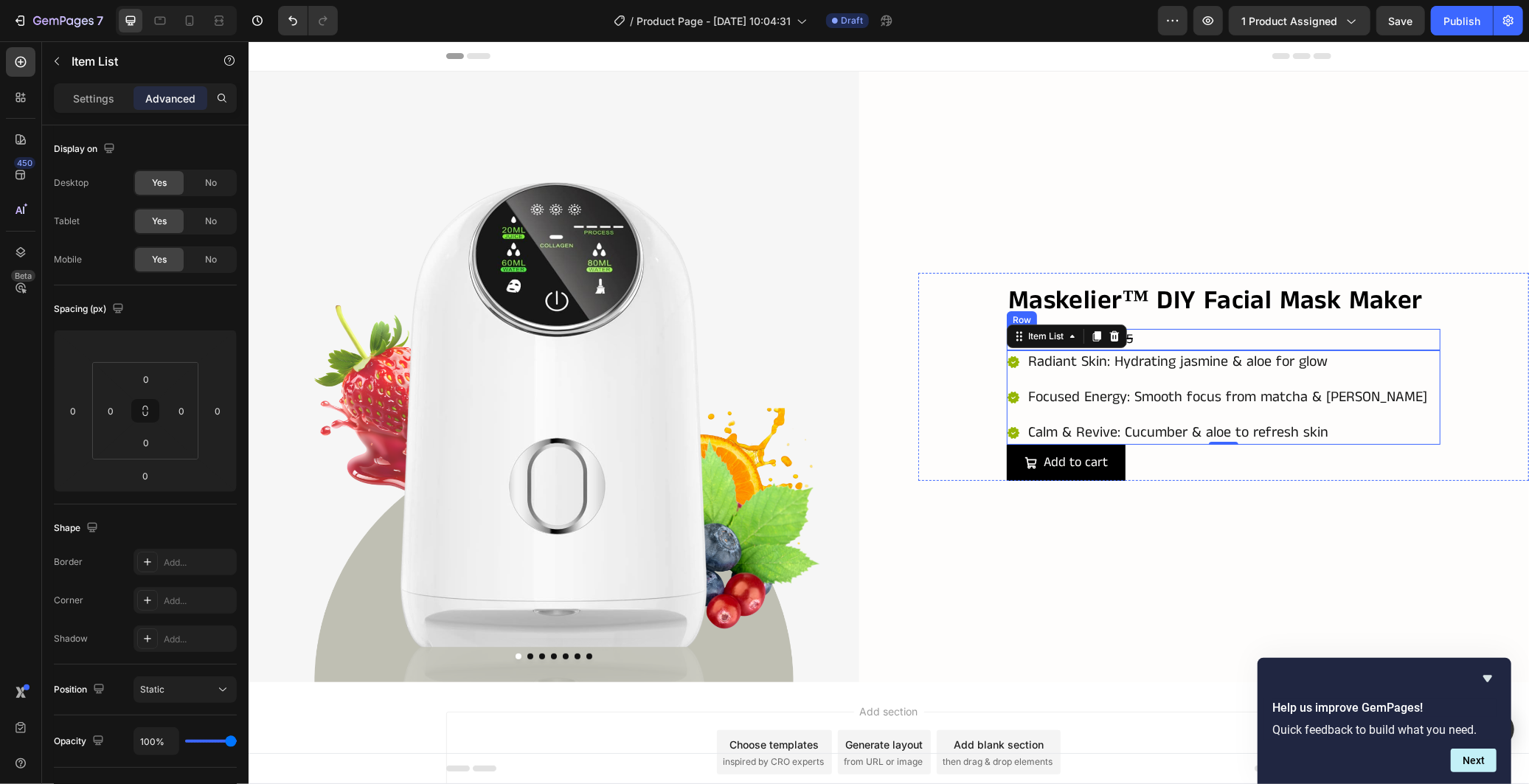
click at [1172, 328] on div "Dhs. 59.95 Product Price Product Price Dhs. 99.95 Product Price Product Price R…" at bounding box center [1222, 339] width 434 height 22
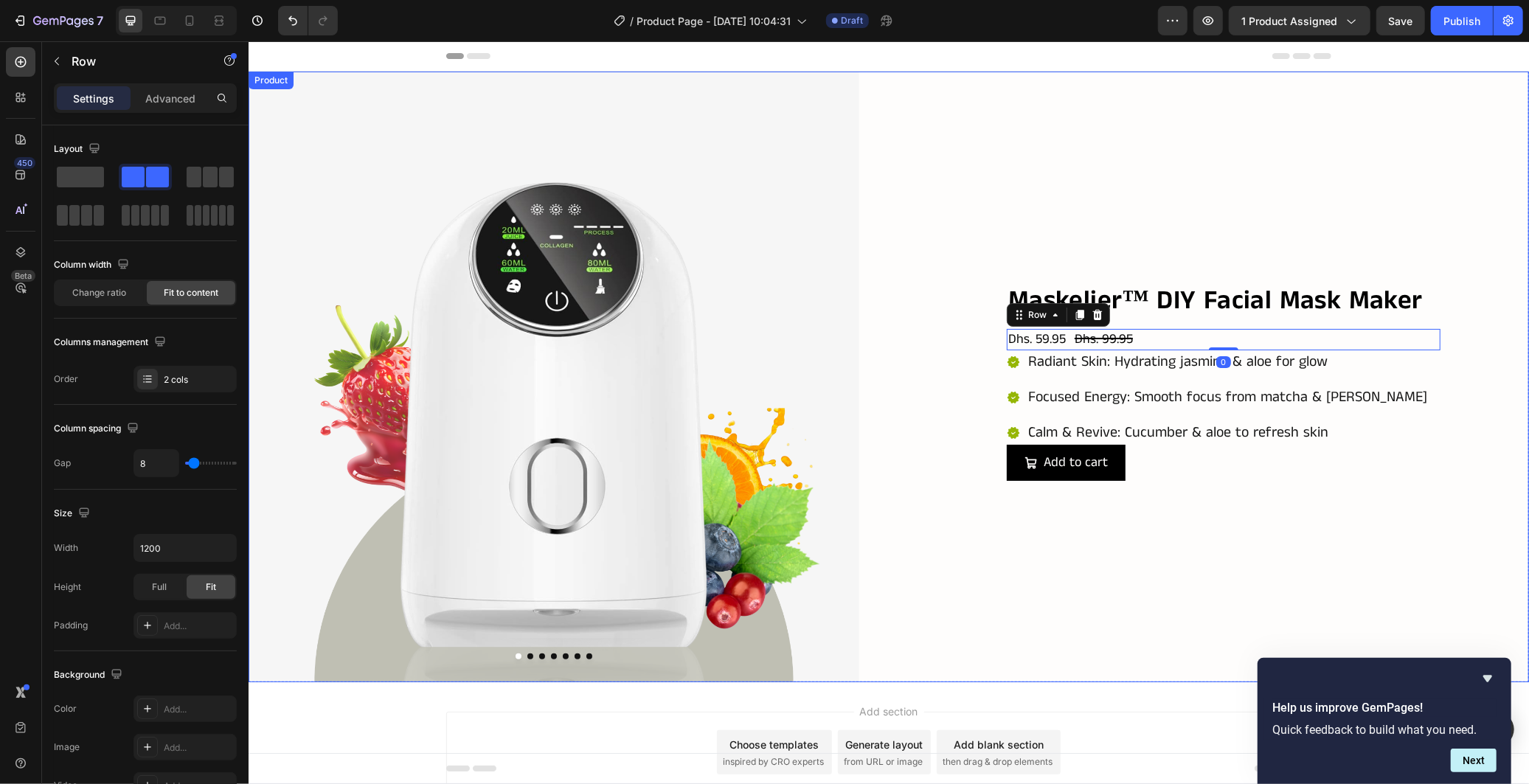
click at [1216, 549] on div "Maskelier™ DIY Facial Mask Maker Product Title Dhs. 59.95 Product Price Product…" at bounding box center [1222, 376] width 611 height 611
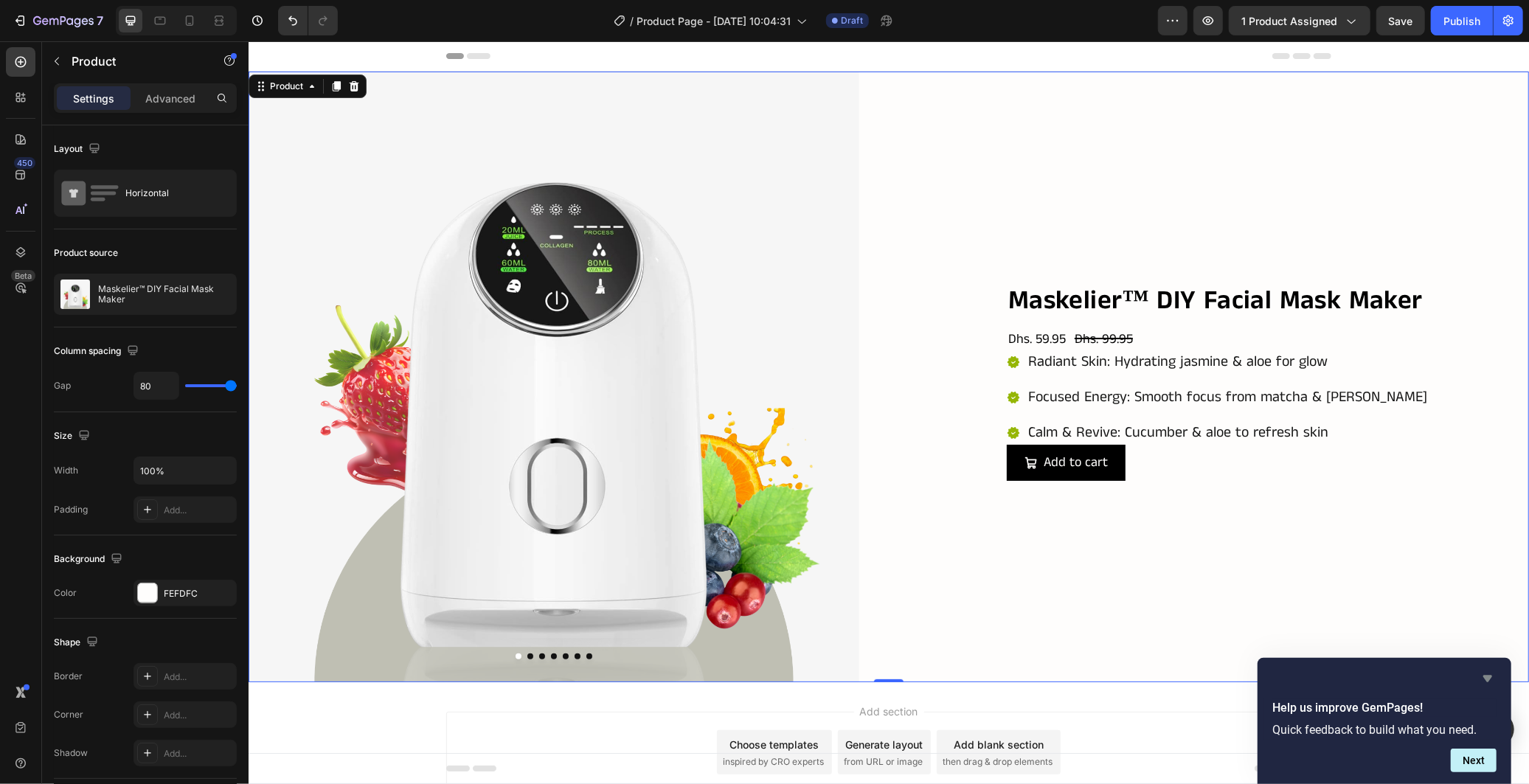
drag, startPoint x: 1485, startPoint y: 675, endPoint x: 1143, endPoint y: 619, distance: 346.6
click at [1485, 675] on icon "Hide survey" at bounding box center [1487, 679] width 9 height 6
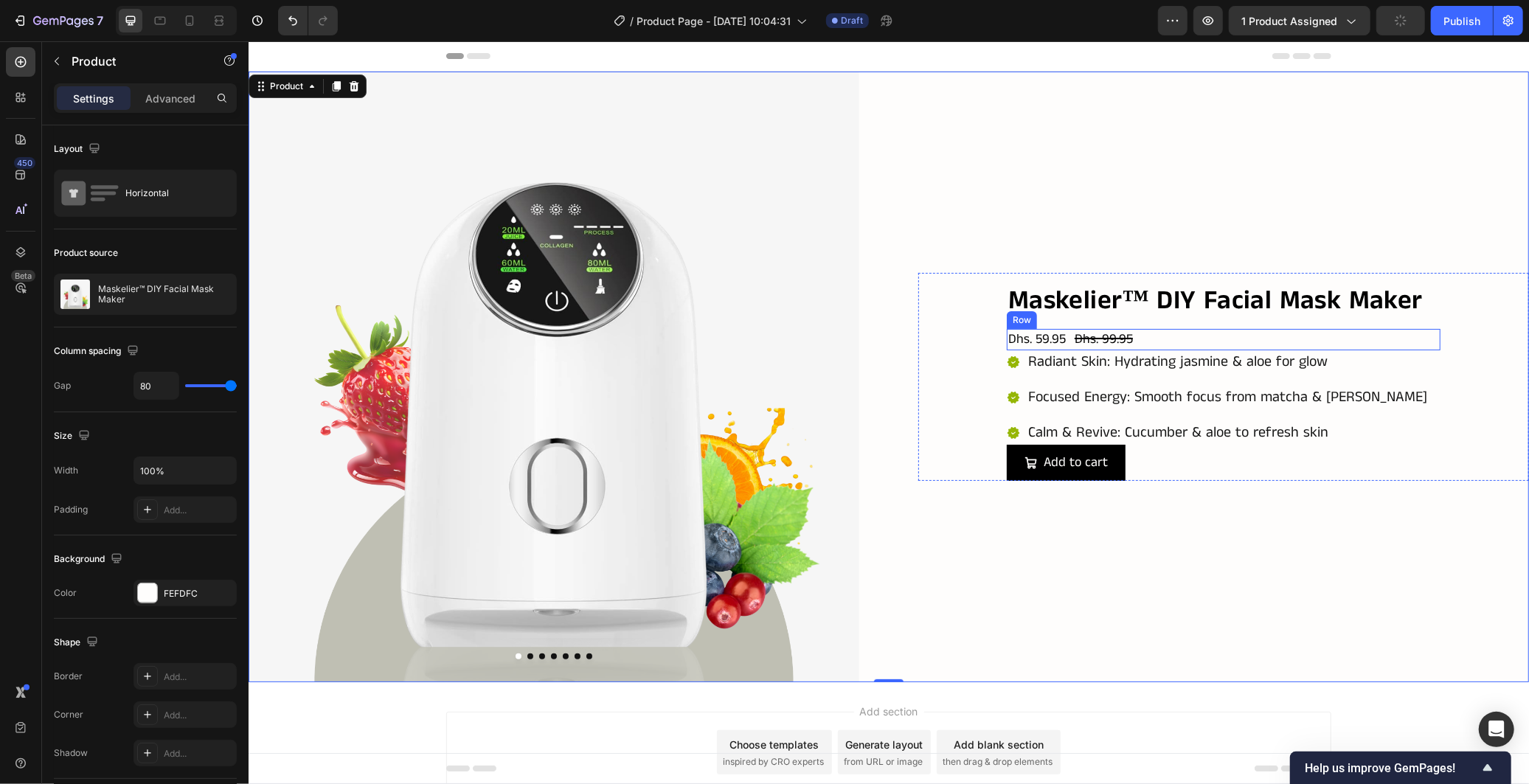
click at [1199, 334] on div "Dhs. 59.95 Product Price Product Price Dhs. 99.95 Product Price Product Price R…" at bounding box center [1222, 339] width 434 height 22
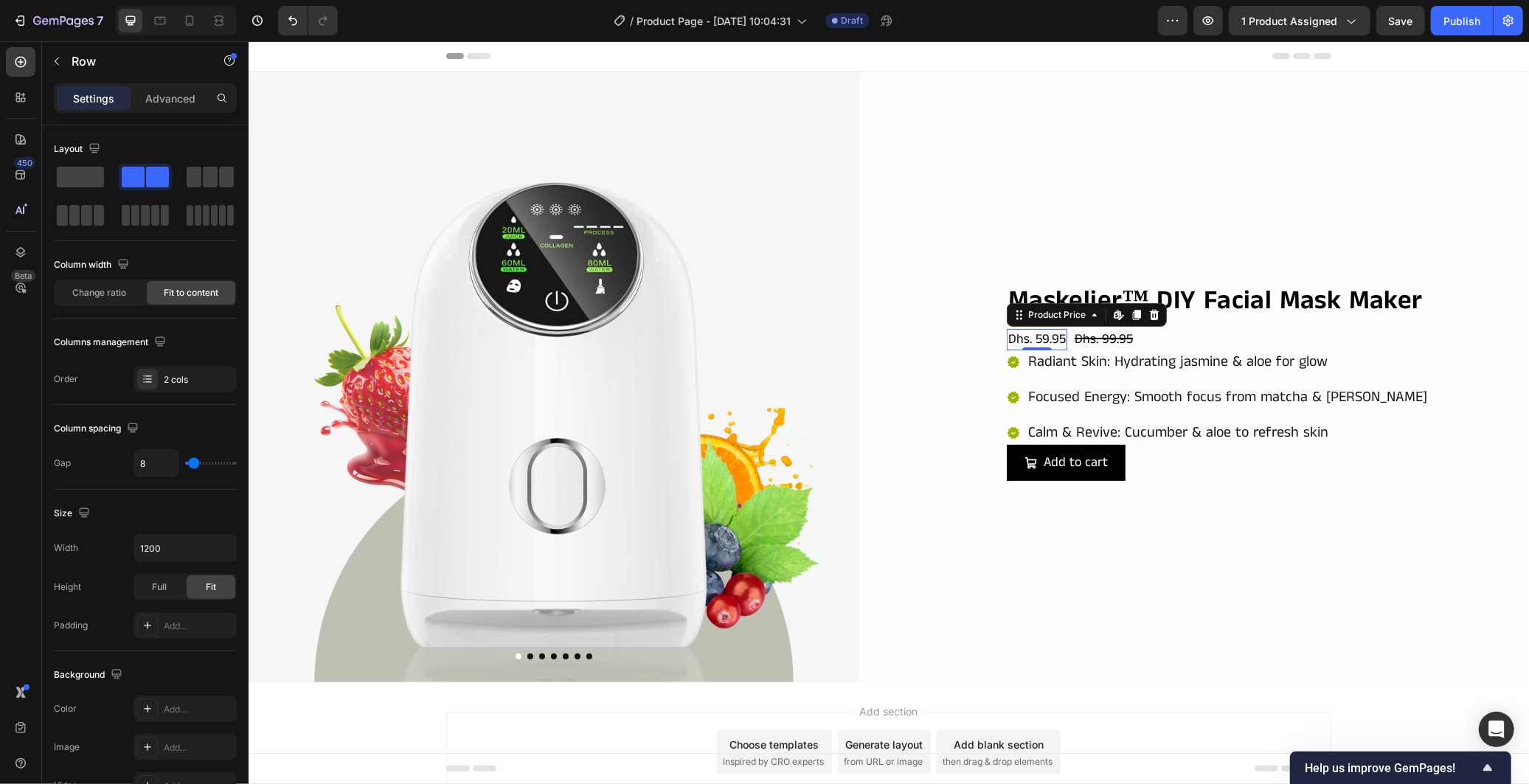
click at [1006, 335] on div "Dhs. 59.95" at bounding box center [1036, 339] width 61 height 22
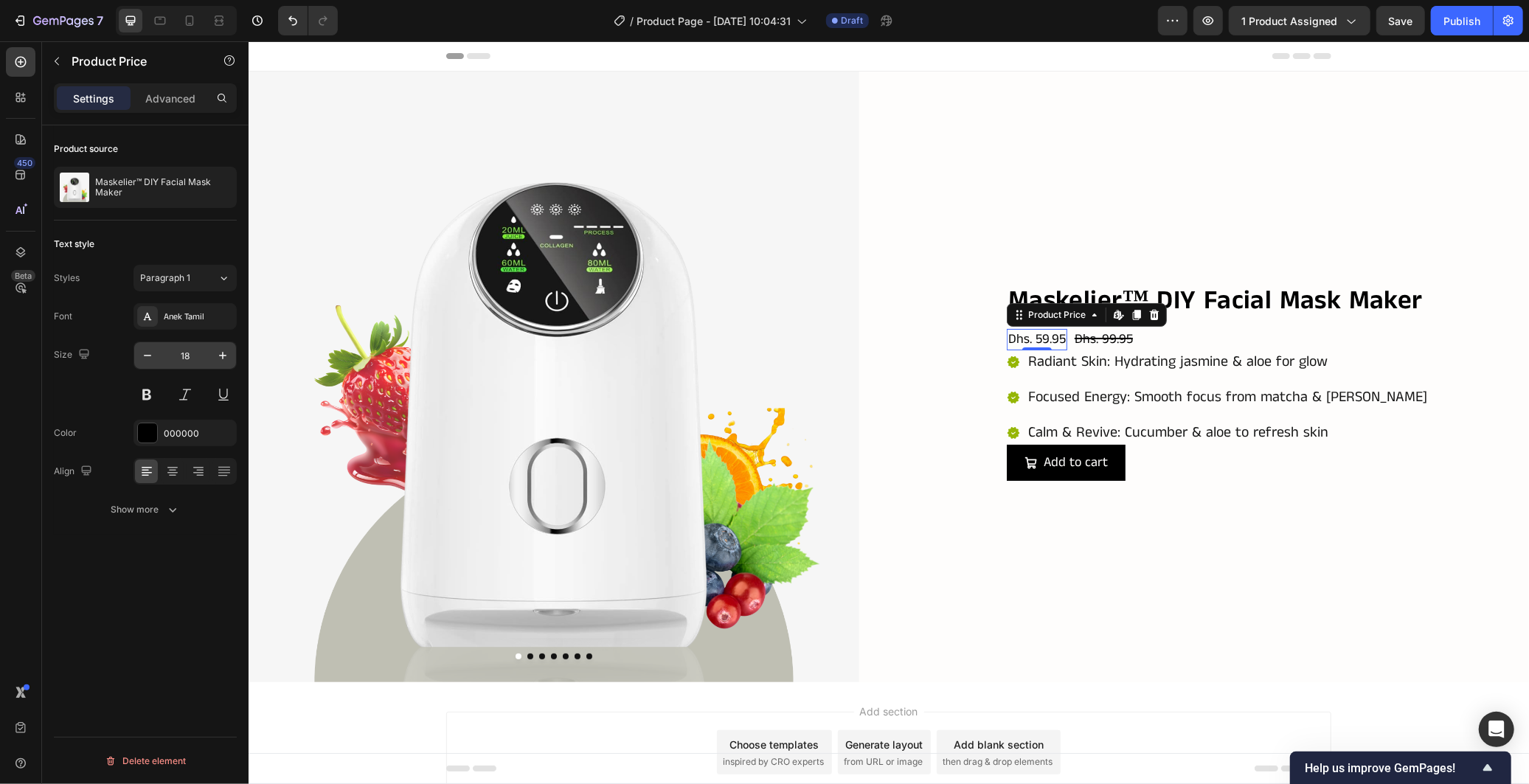
click at [190, 357] on input "18" at bounding box center [184, 355] width 49 height 26
click at [223, 359] on icon "button" at bounding box center [223, 355] width 14 height 14
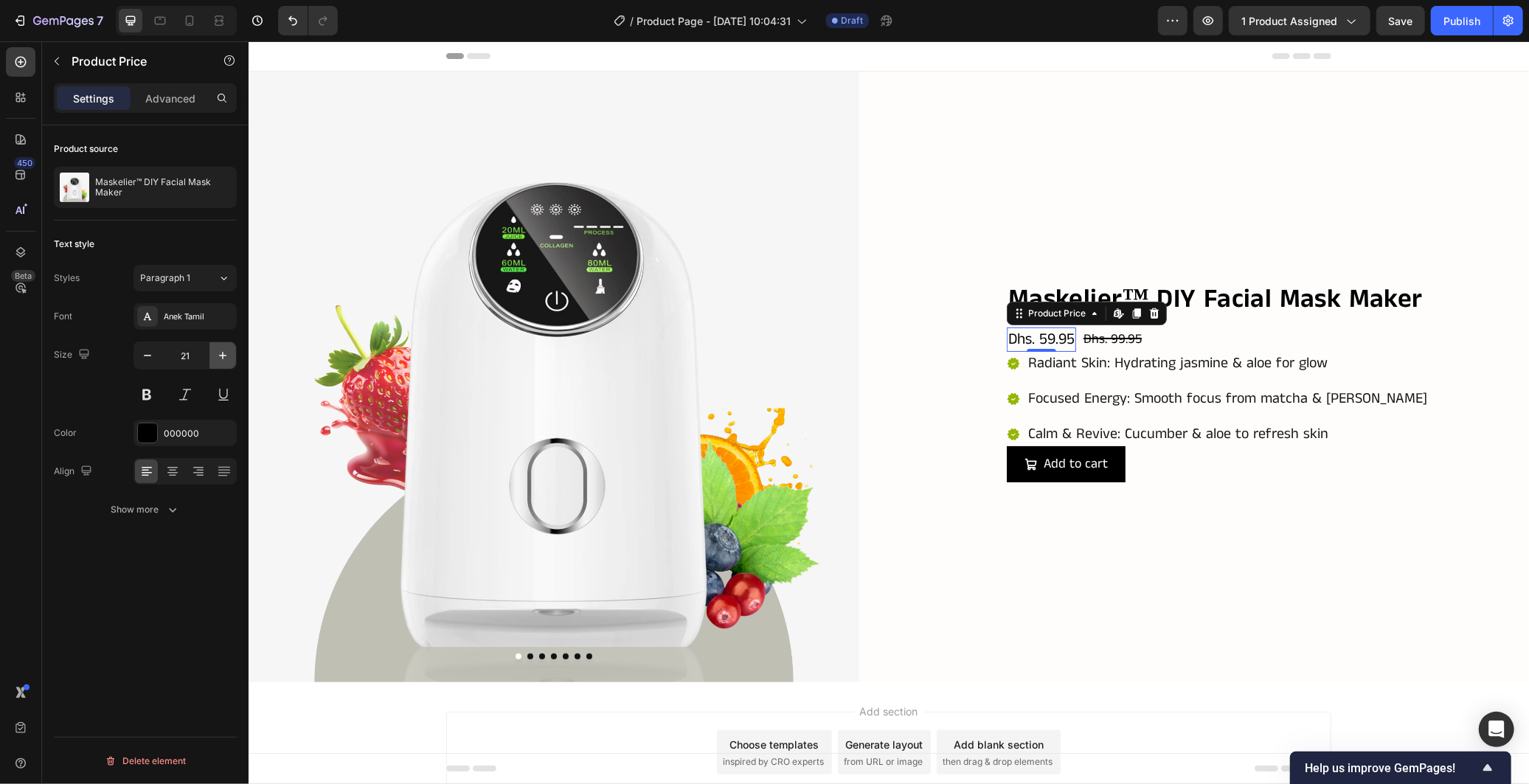
click at [221, 359] on icon "button" at bounding box center [223, 355] width 14 height 14
click at [148, 358] on icon "button" at bounding box center [148, 355] width 14 height 14
type input "21"
click at [196, 311] on div "Anek Tamil" at bounding box center [198, 317] width 69 height 14
click at [176, 561] on div "Product source Maskelier™ DIY Facial Mask Maker Text style Styles Paragraph 1 F…" at bounding box center [145, 476] width 207 height 701
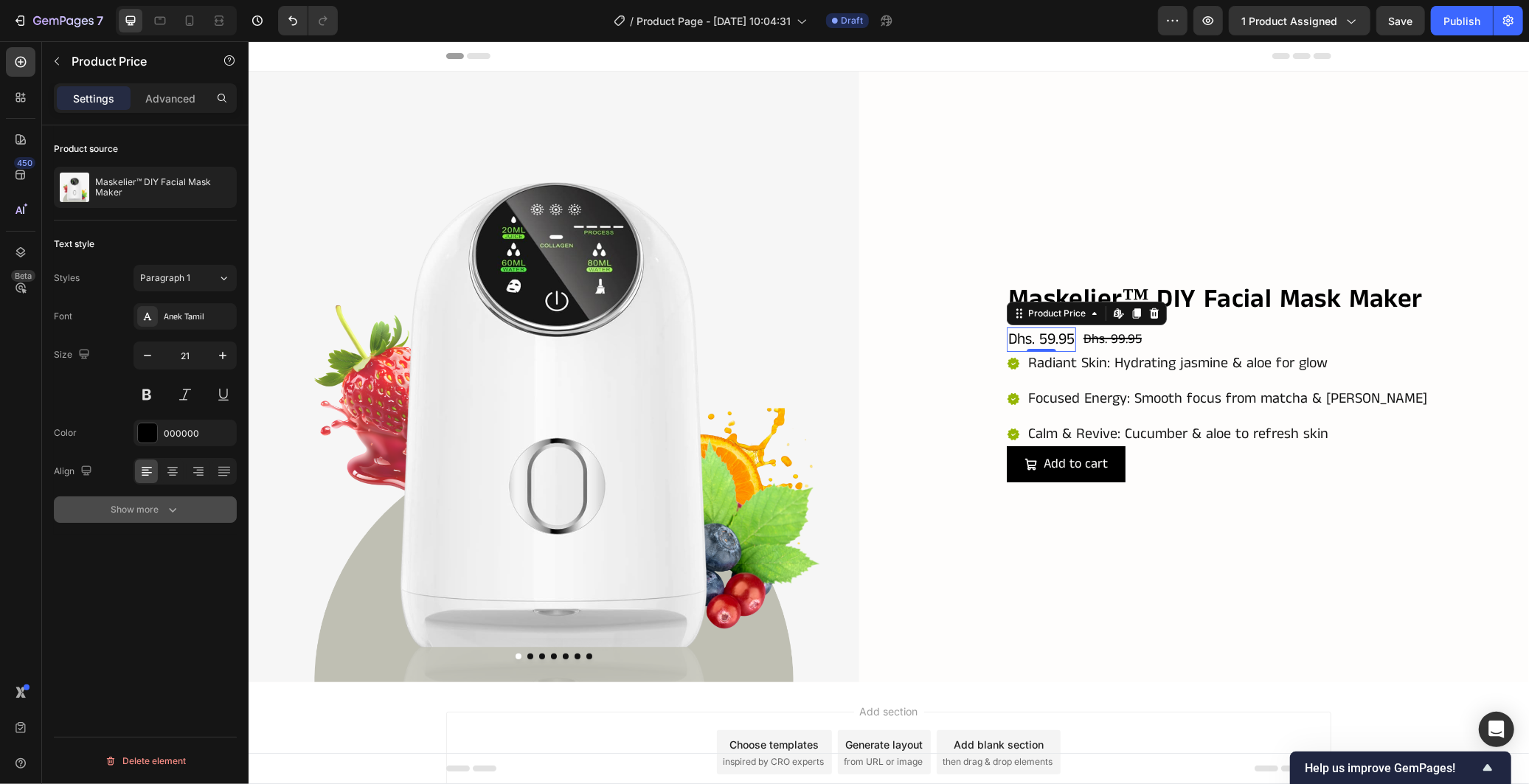
click at [169, 513] on icon "button" at bounding box center [172, 509] width 14 height 14
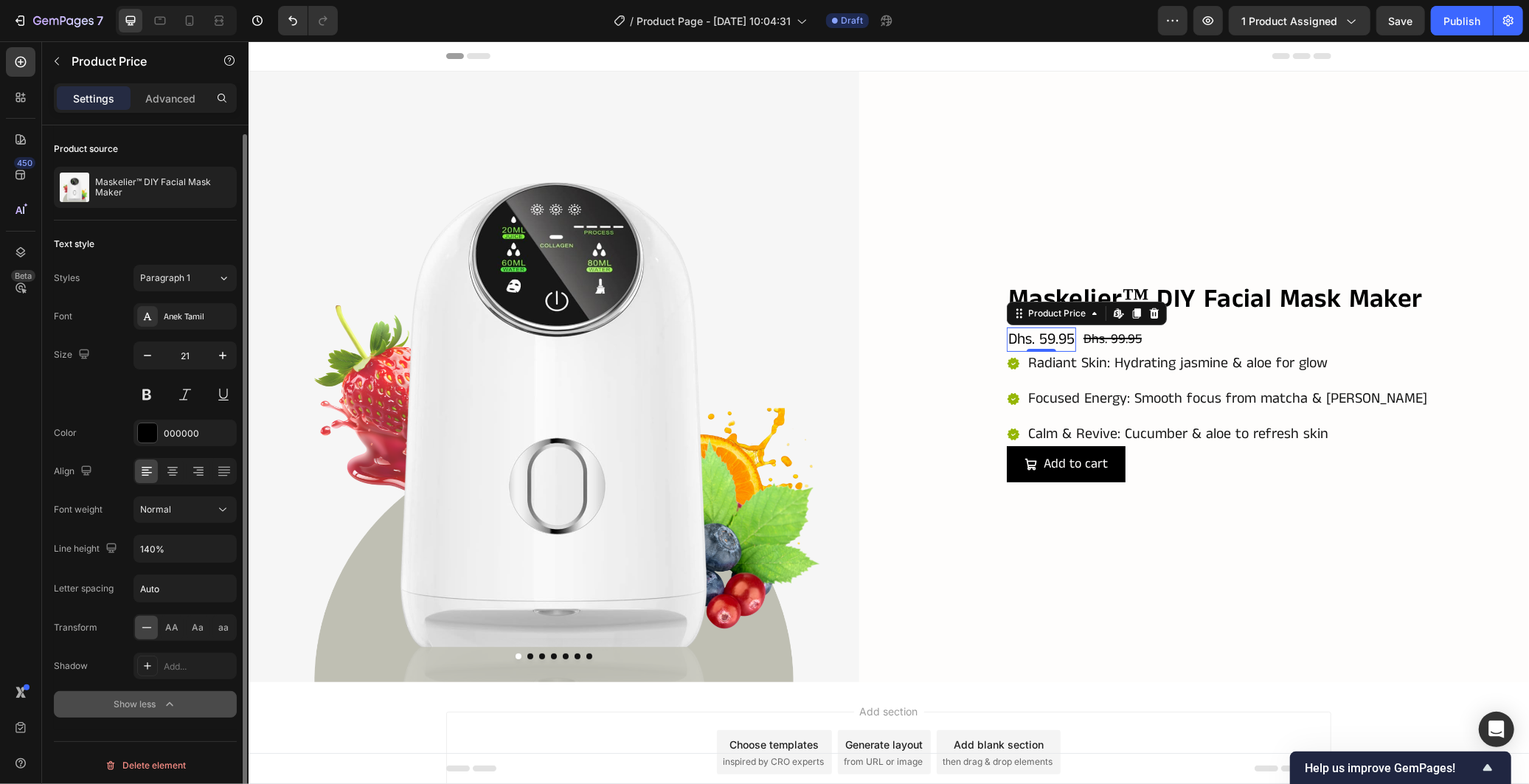
scroll to position [5, 0]
click at [198, 510] on div "Normal" at bounding box center [178, 505] width 75 height 14
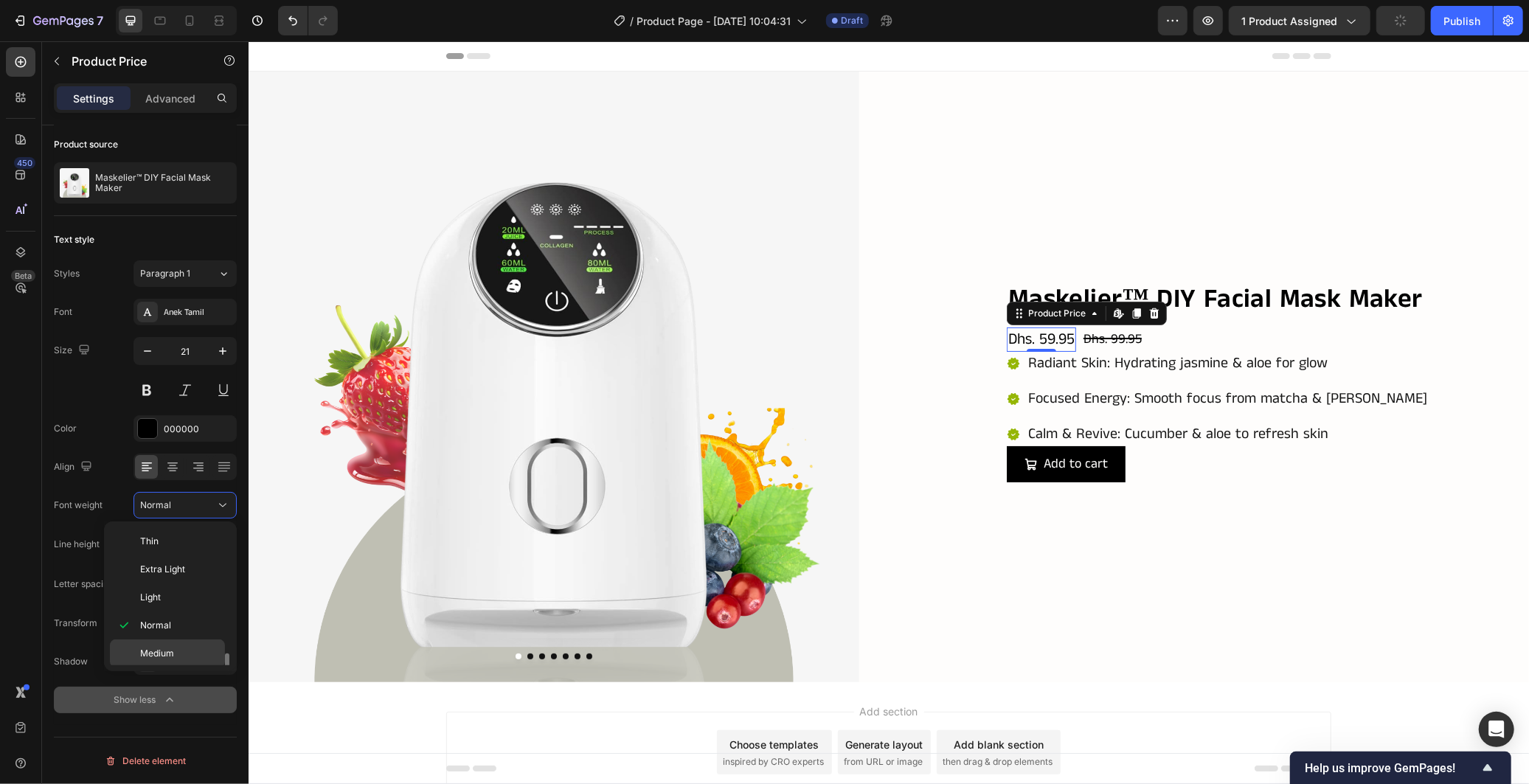
scroll to position [82, 0]
click at [180, 607] on div "Semi Bold" at bounding box center [168, 600] width 115 height 28
click at [1095, 339] on div "Dhs. 99.95" at bounding box center [1117, 339] width 61 height 22
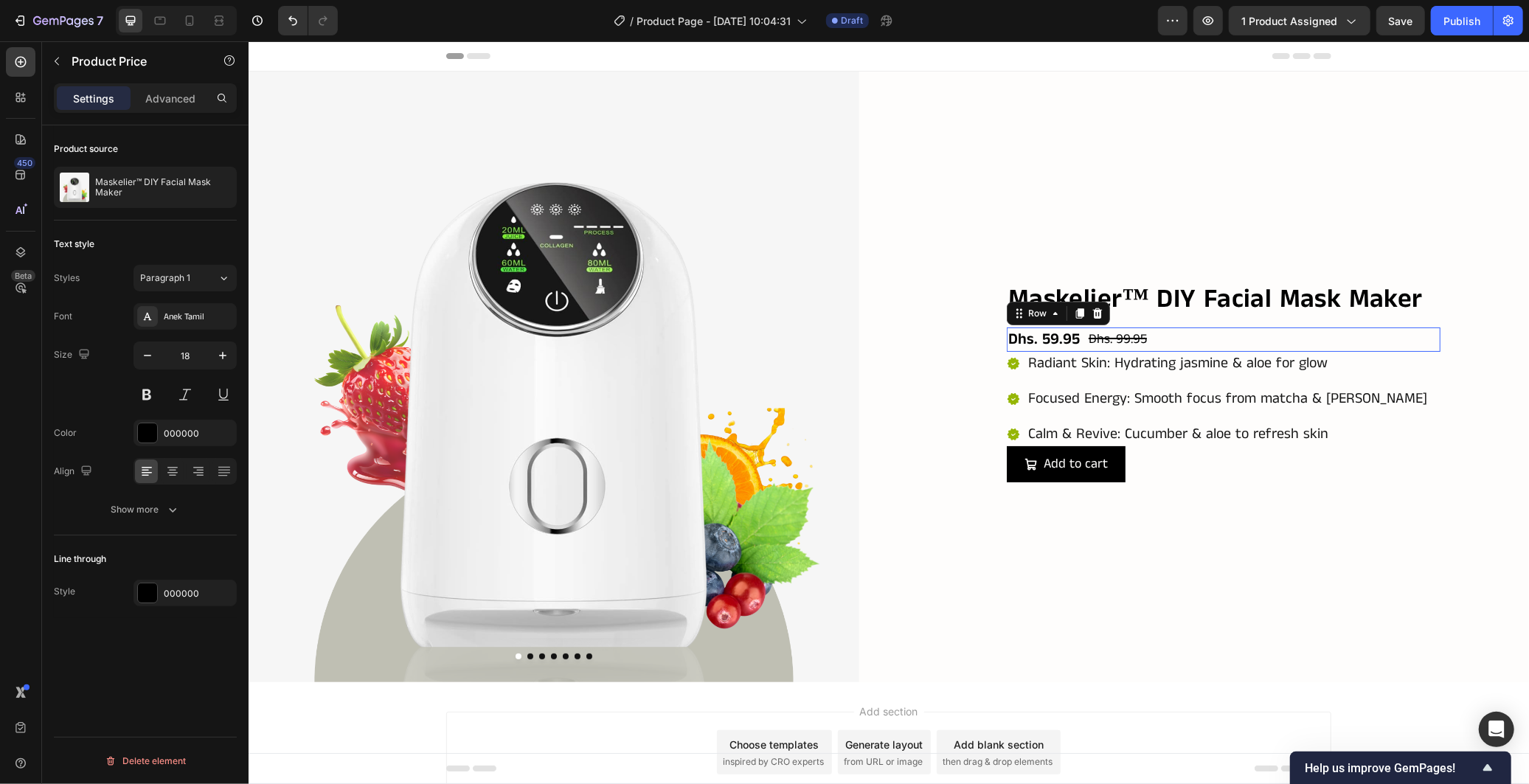
click at [1183, 335] on div "Dhs. 59.95 Product Price Product Price Dhs. 99.95 Product Price Product Price R…" at bounding box center [1222, 339] width 434 height 24
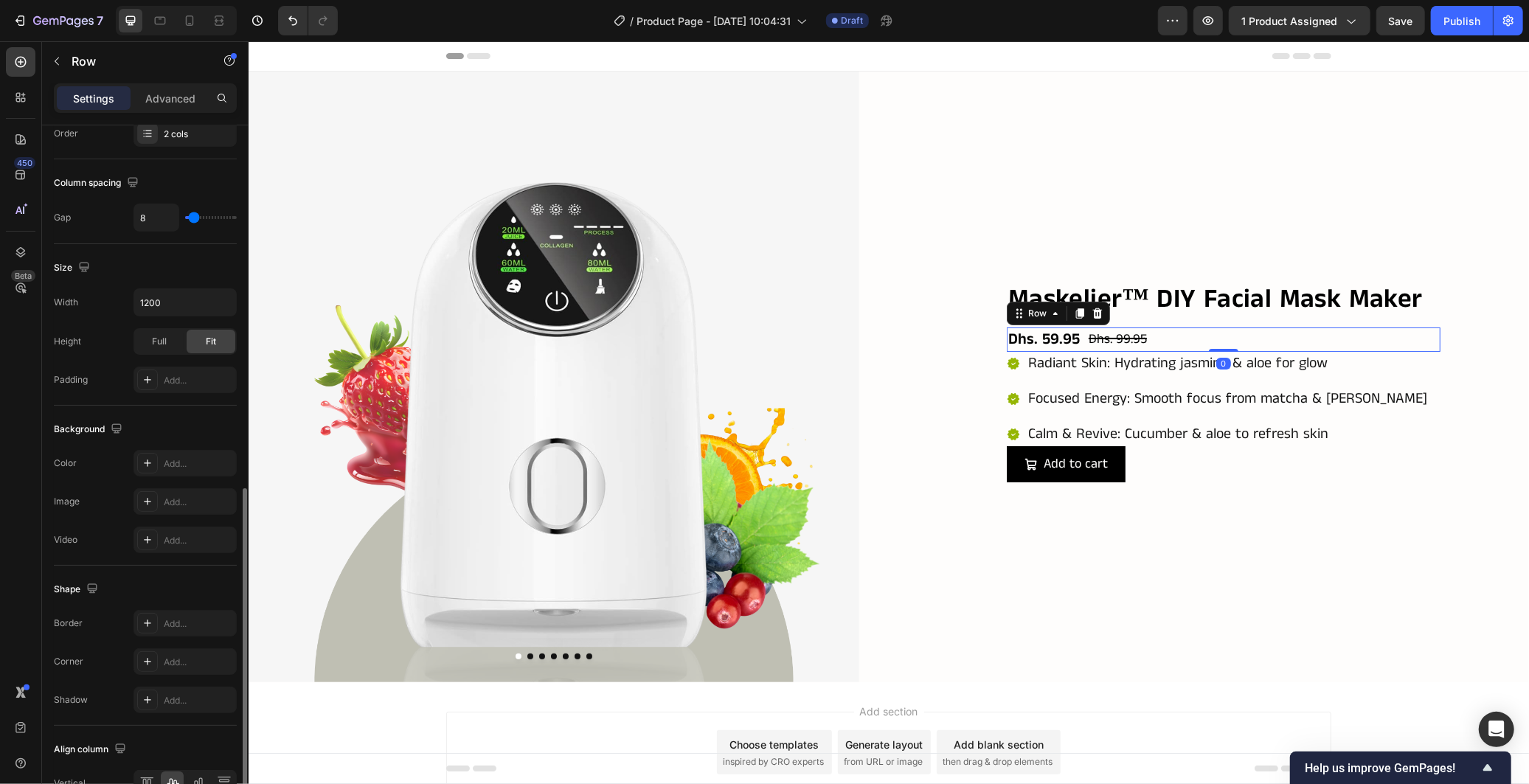
scroll to position [367, 0]
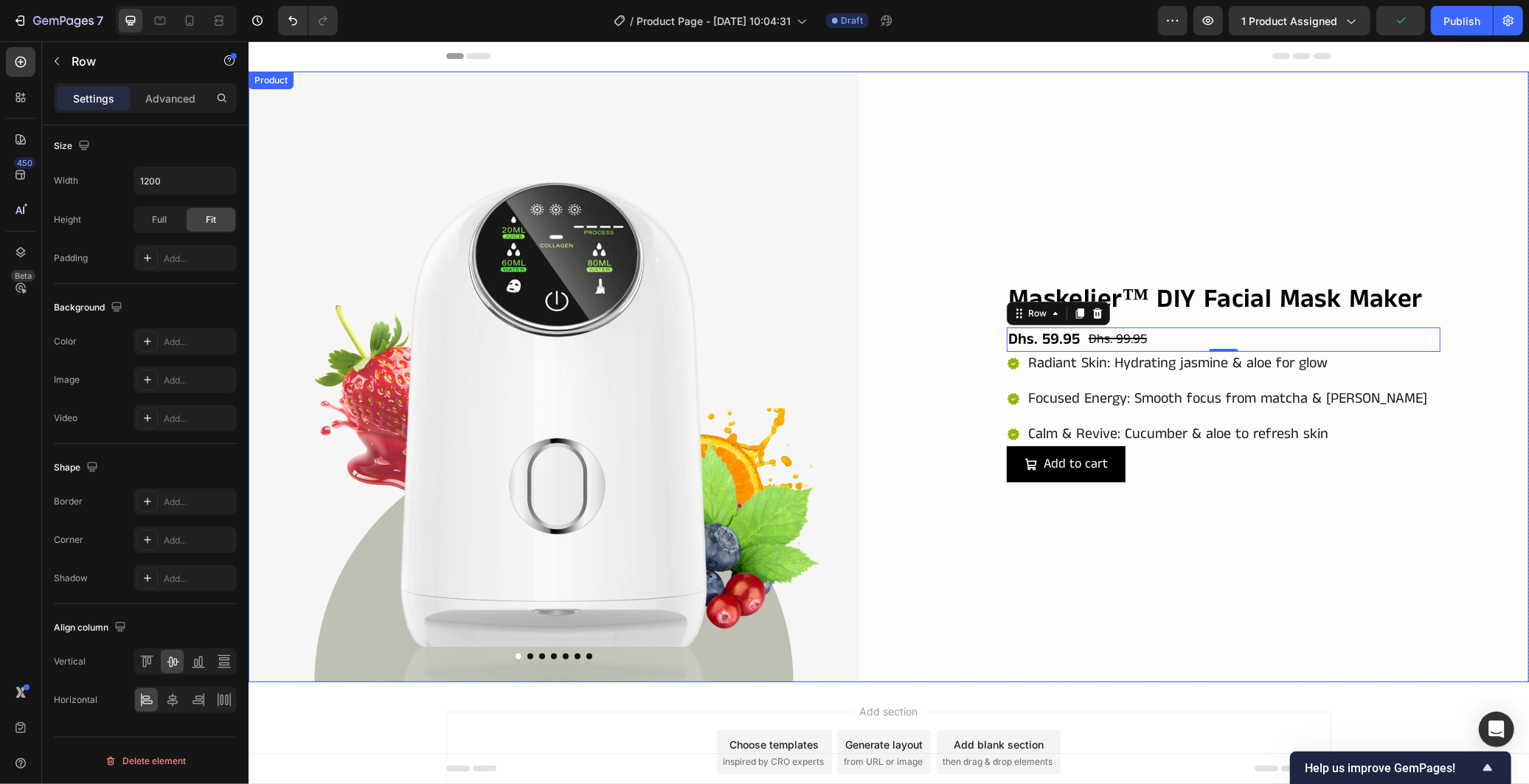
click at [1013, 553] on div "Maskelier™ DIY Facial Mask Maker Product Title Dhs. 59.95 Product Price Product…" at bounding box center [1222, 376] width 611 height 611
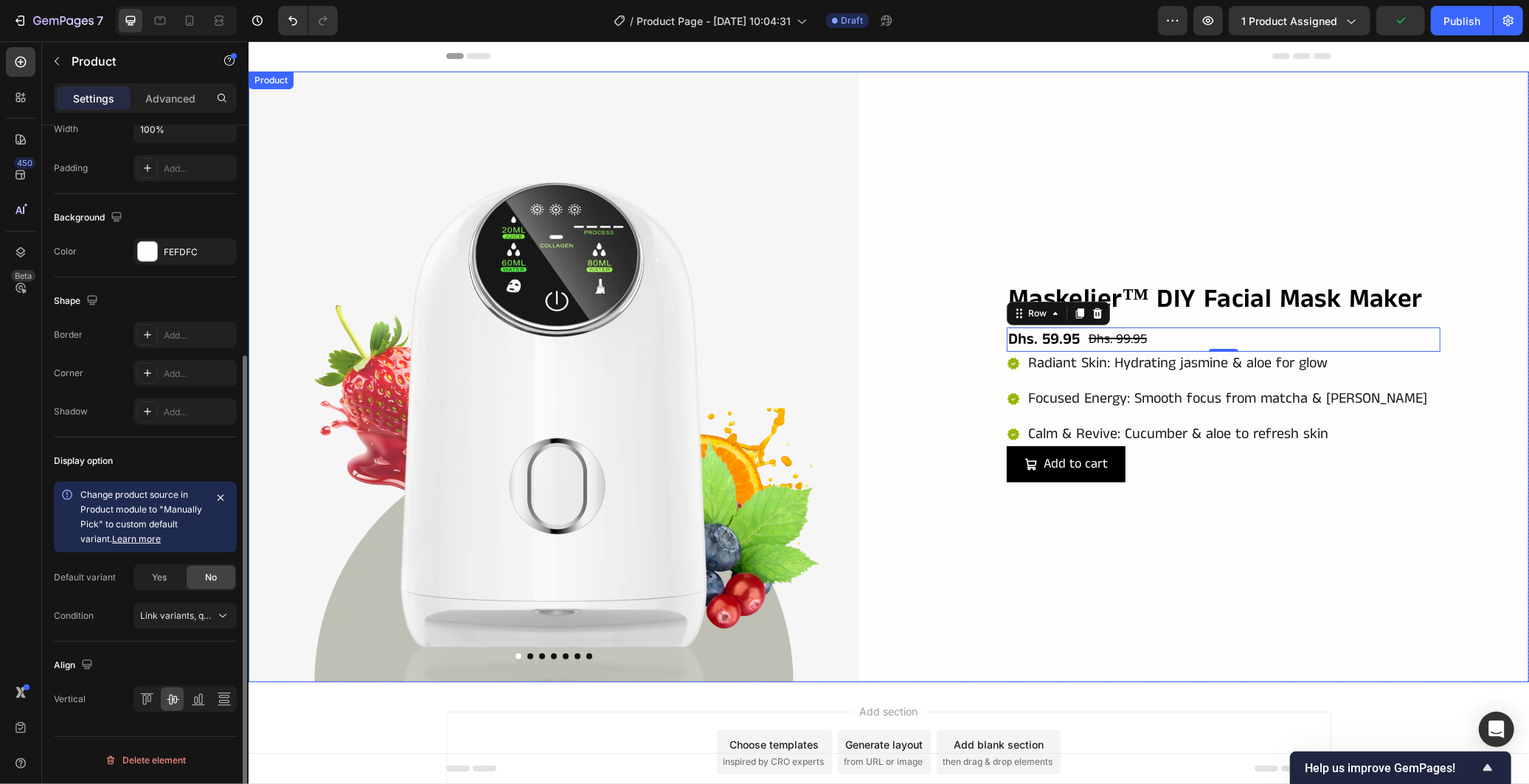
scroll to position [0, 0]
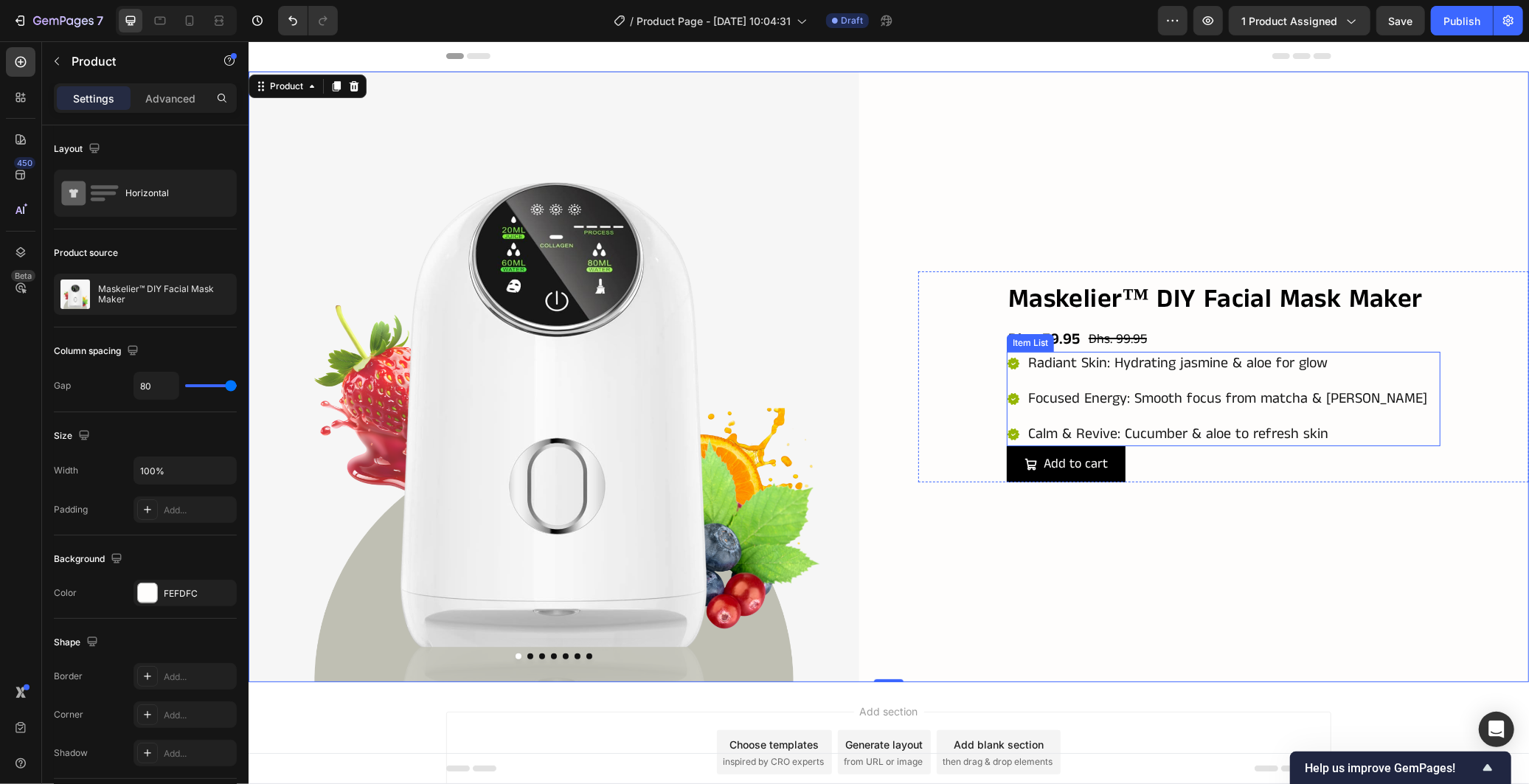
click at [1191, 380] on div "Radiant Skin: Hydrating jasmine & aloe for glow Focused Energy: Smooth focus fr…" at bounding box center [1217, 398] width 422 height 94
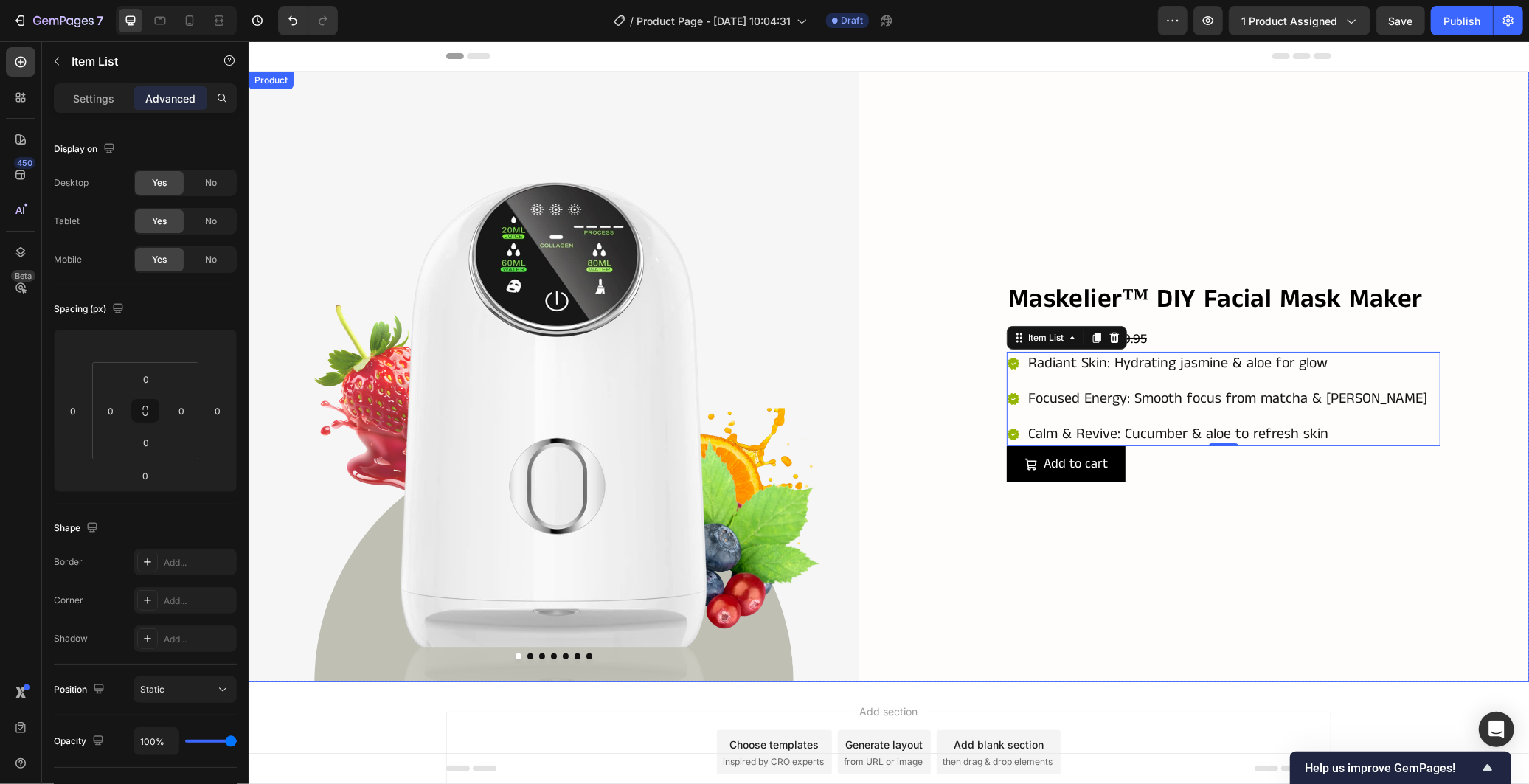
click at [1254, 547] on div "Maskelier™ DIY Facial Mask Maker Product Title Dhs. 59.95 Product Price Product…" at bounding box center [1222, 376] width 611 height 611
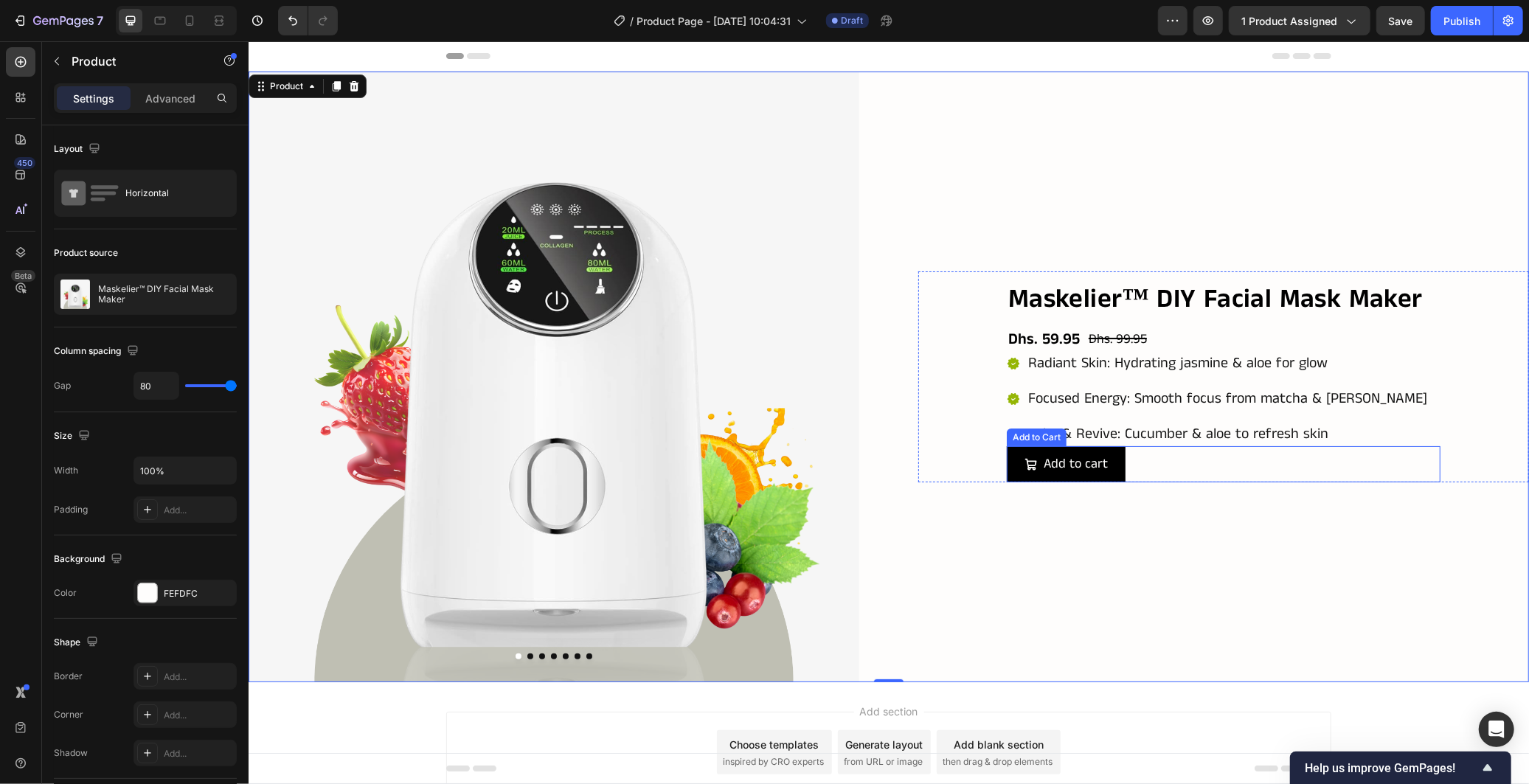
click at [1213, 467] on div "Add to cart Add to Cart" at bounding box center [1222, 463] width 434 height 36
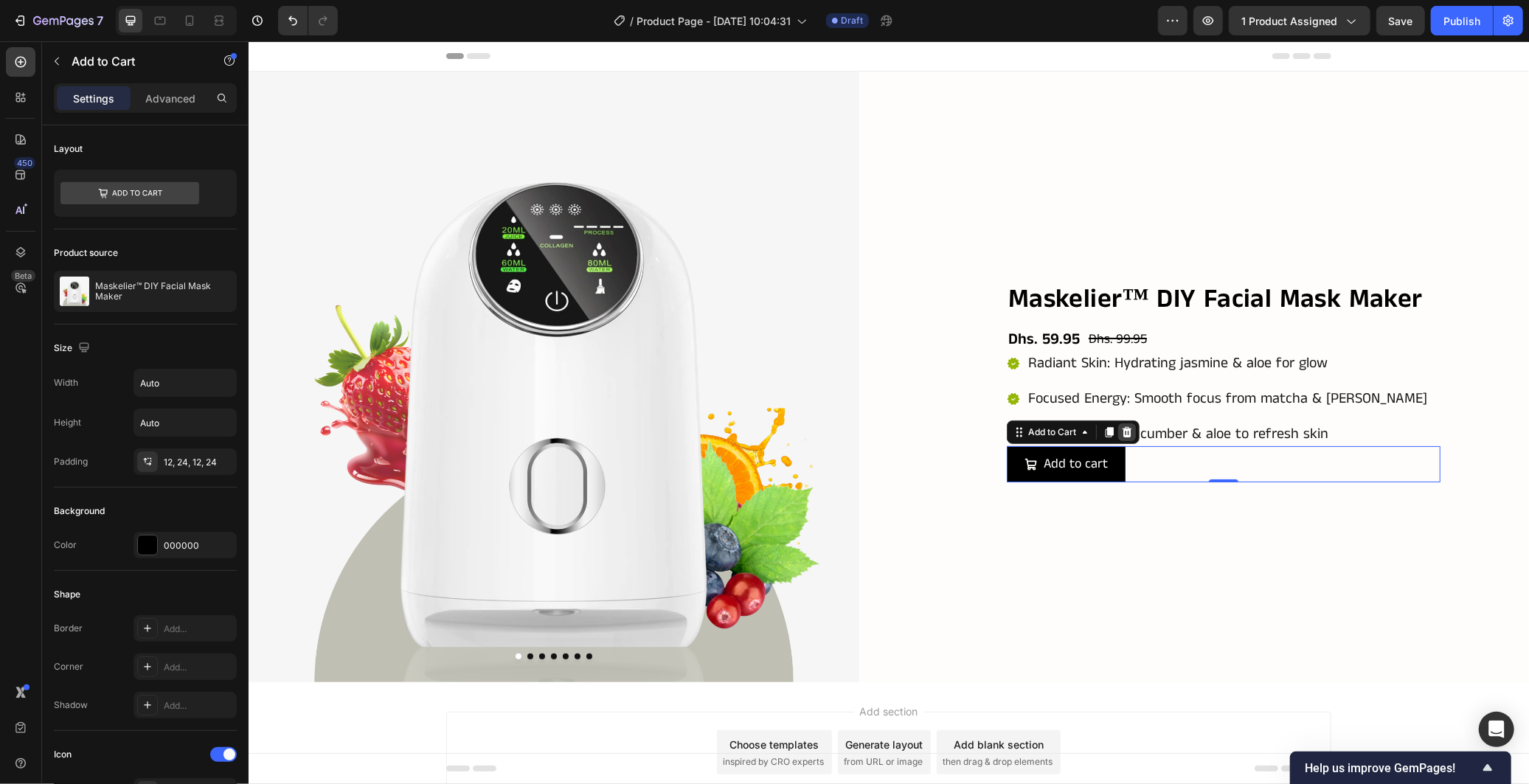
click at [1122, 431] on icon at bounding box center [1127, 431] width 10 height 10
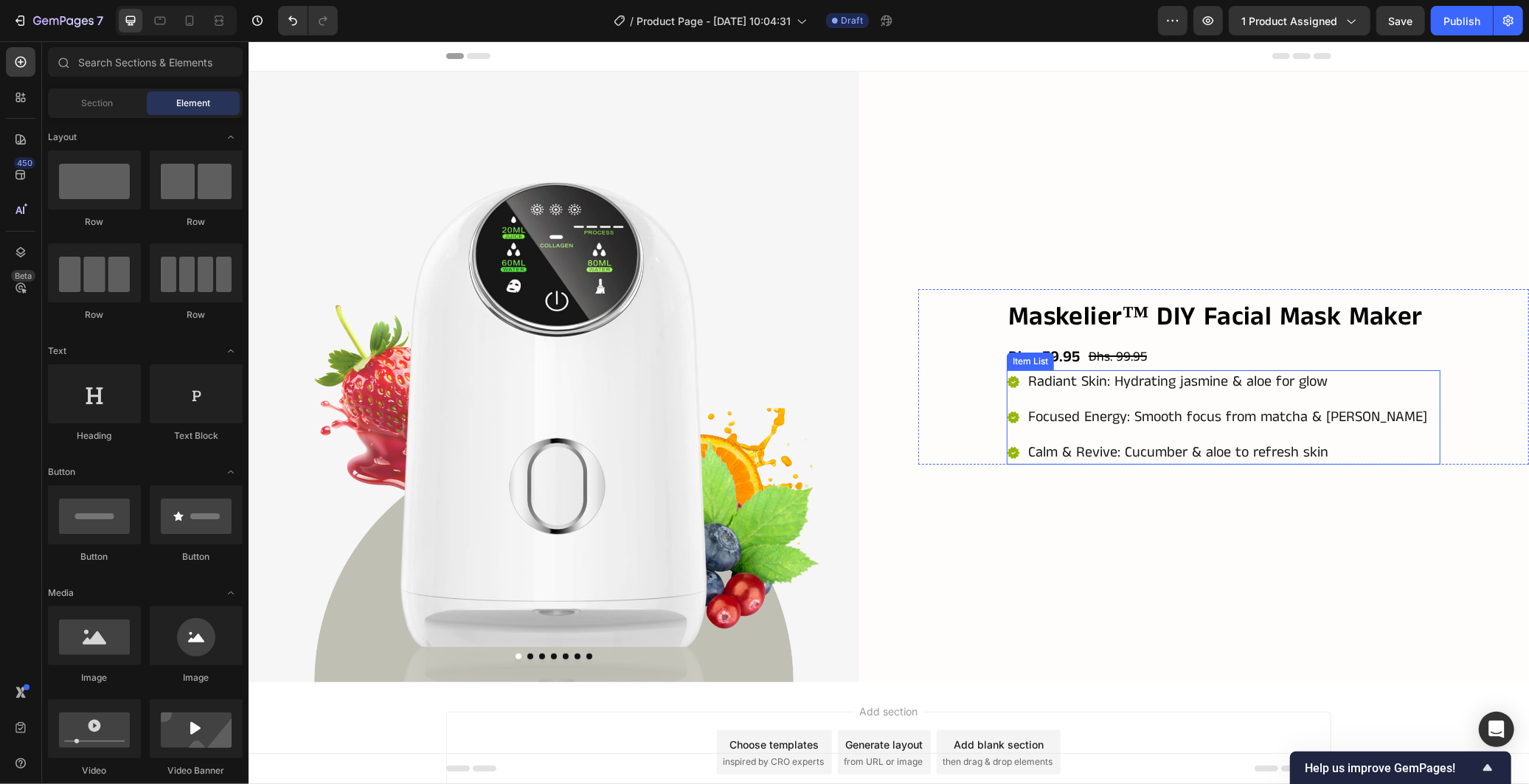
click at [1392, 439] on div "Radiant Skin: Hydrating jasmine & aloe for glow Focused Energy: Smooth focus fr…" at bounding box center [1222, 417] width 434 height 94
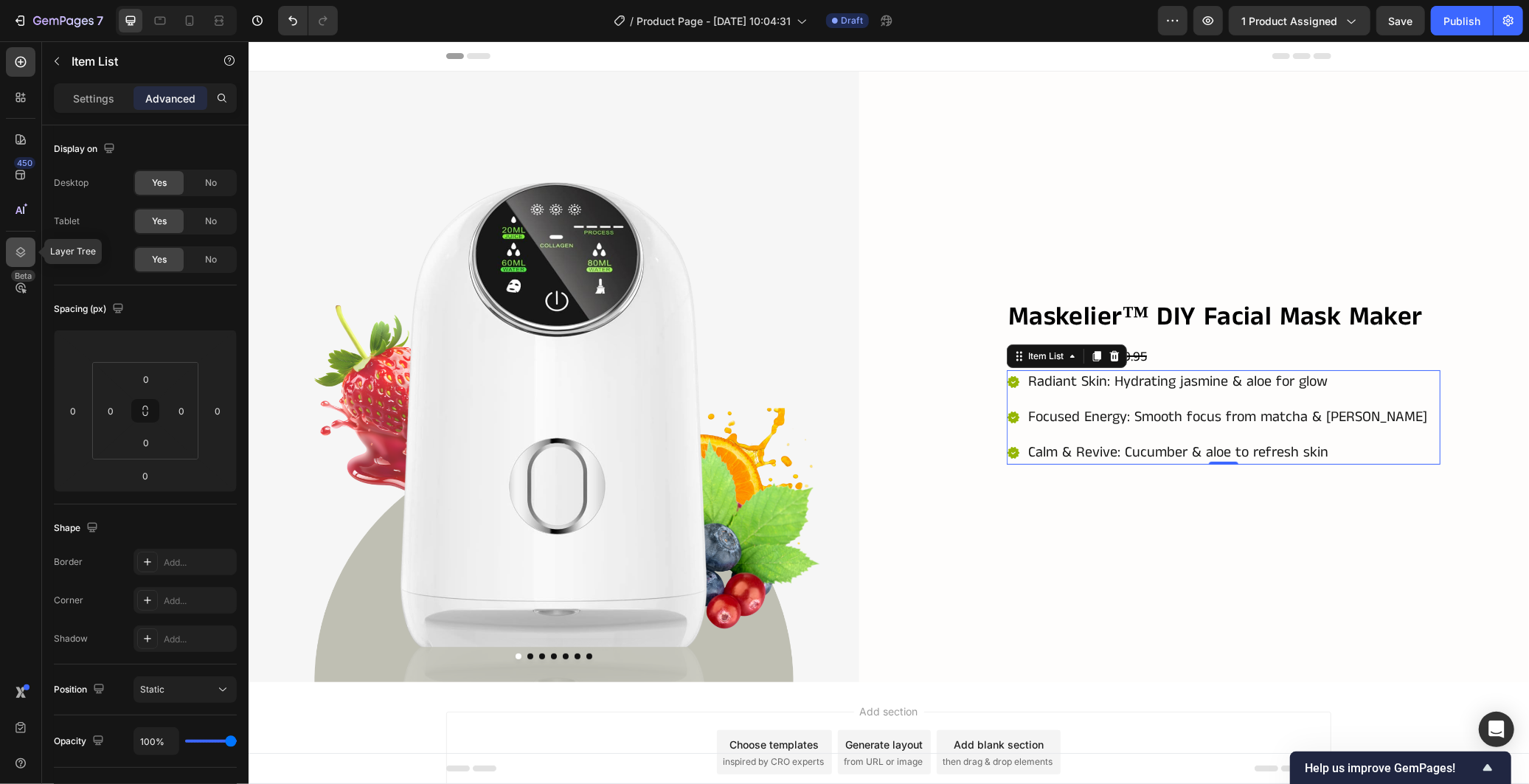
click at [22, 238] on div at bounding box center [20, 251] width 30 height 30
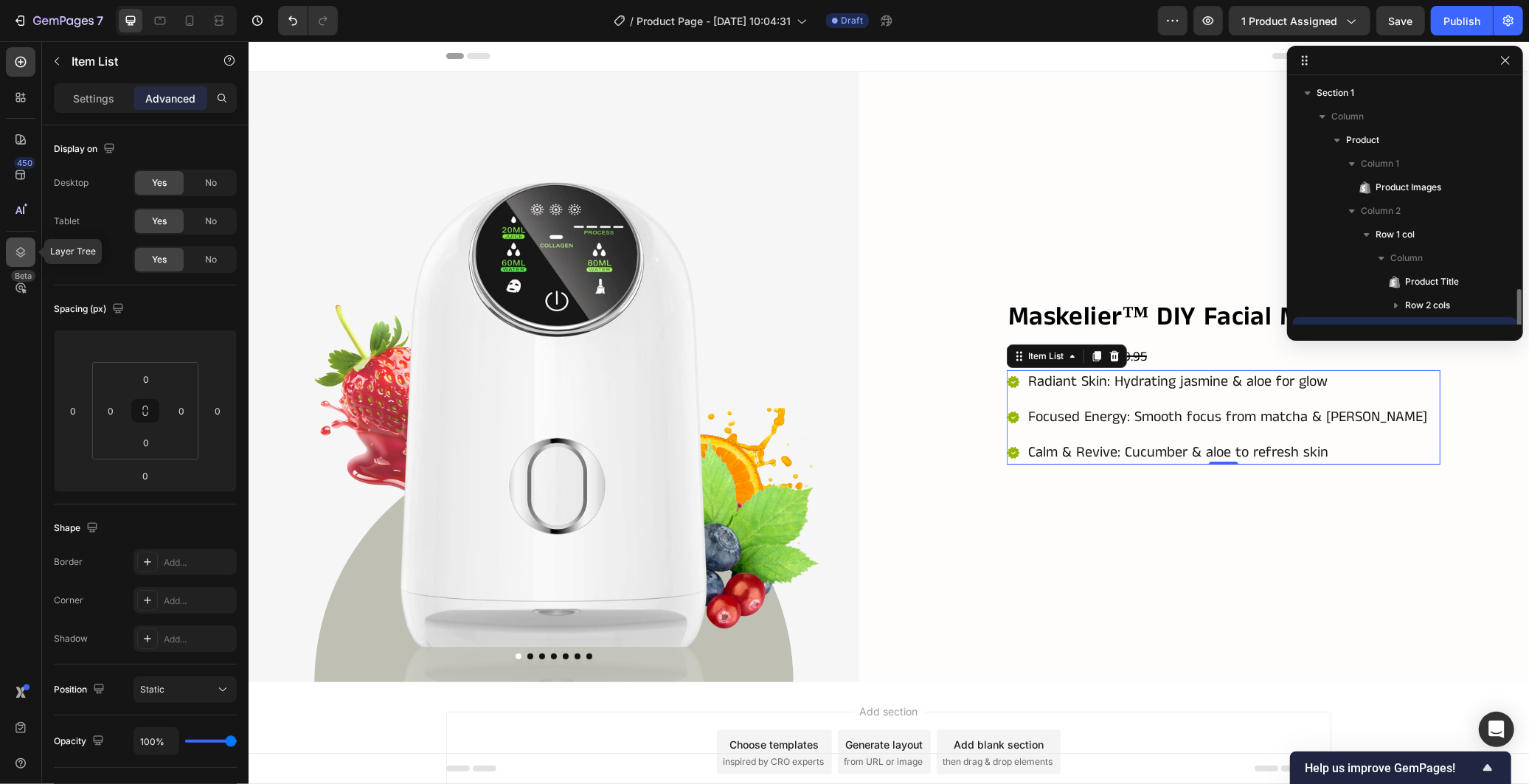
scroll to position [137, 0]
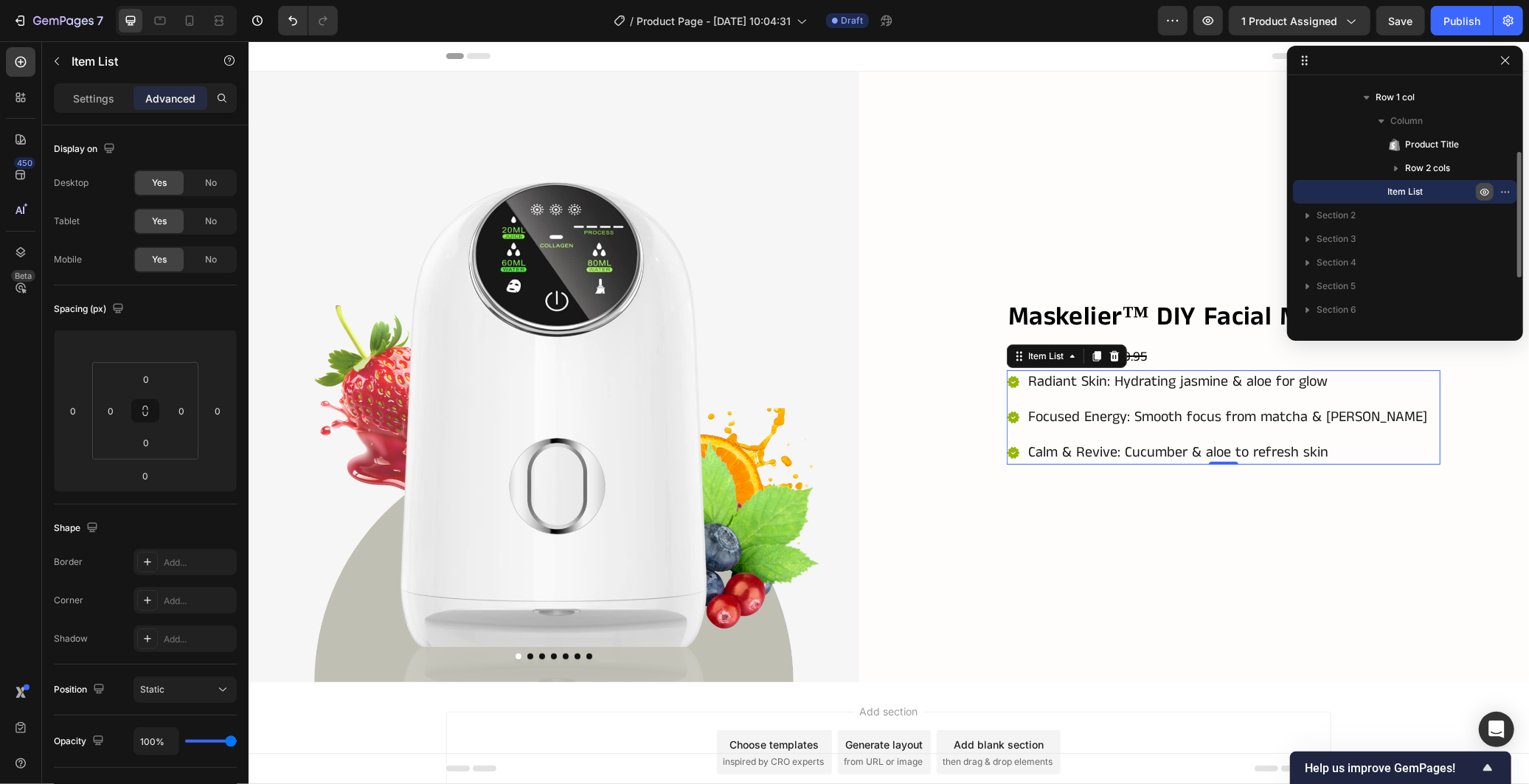
click at [1487, 186] on icon "button" at bounding box center [1484, 192] width 12 height 12
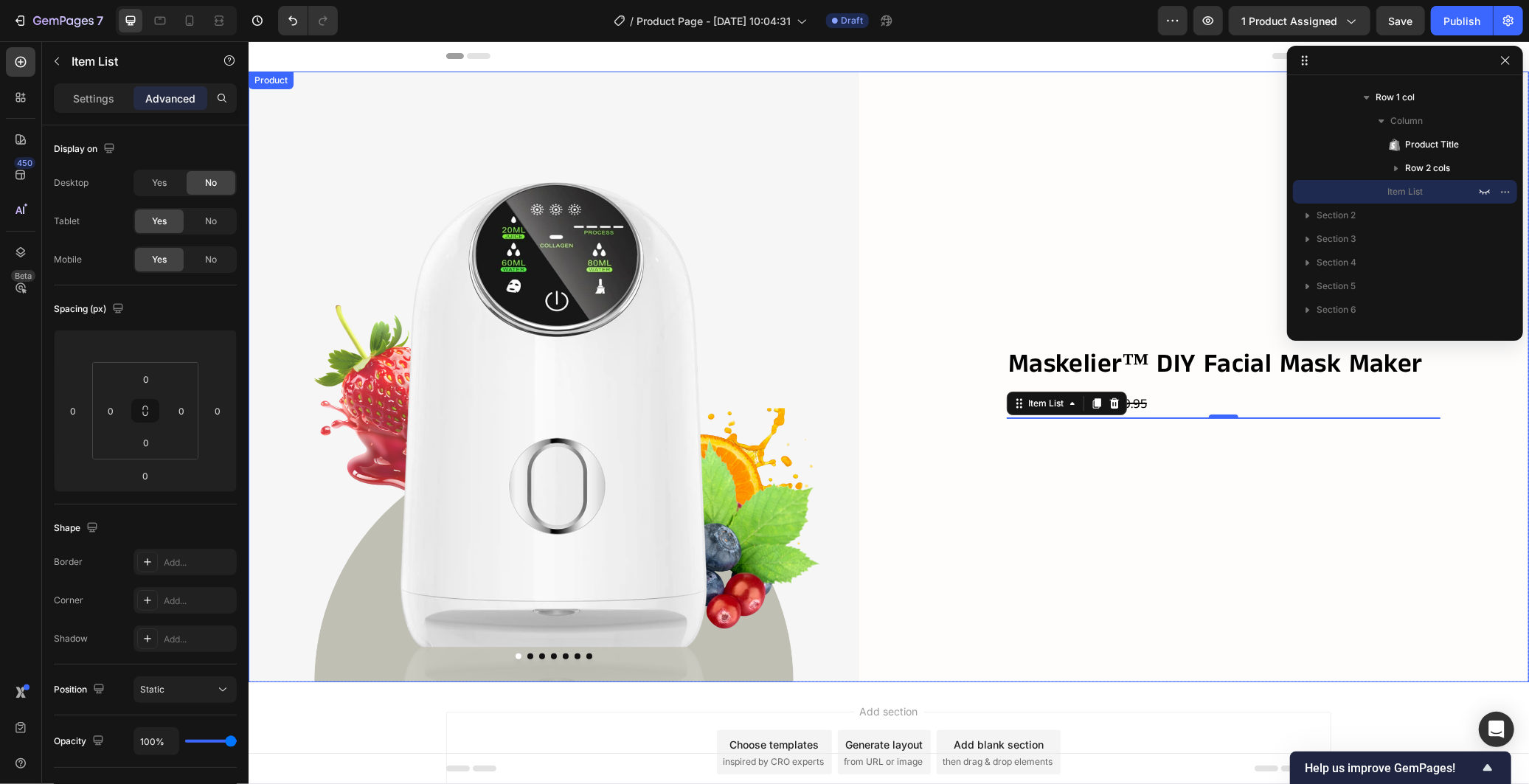
click at [1320, 461] on div "Maskelier™ DIY Facial Mask Maker Product Title Dhs. 59.95 Product Price Product…" at bounding box center [1222, 376] width 611 height 611
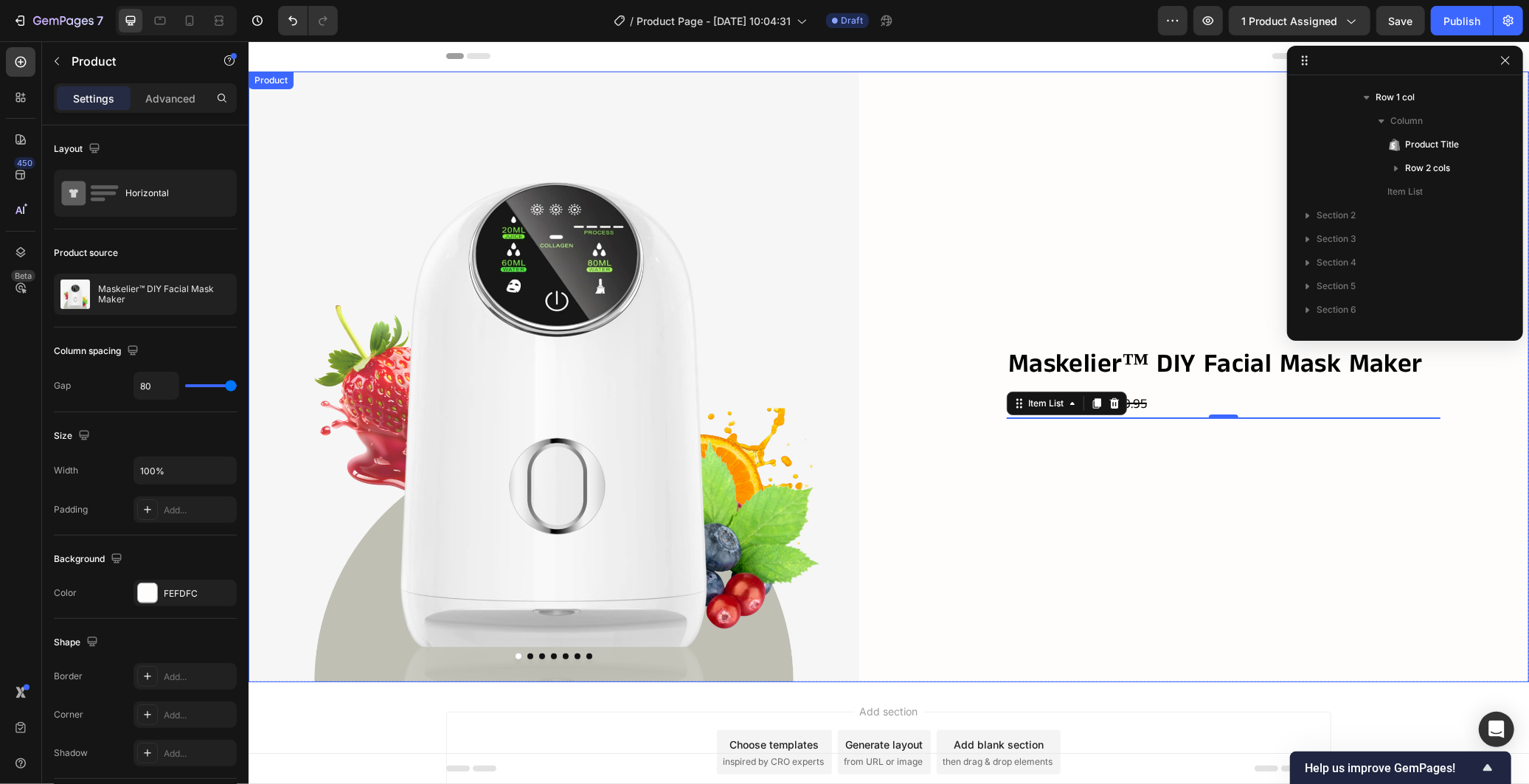
scroll to position [0, 0]
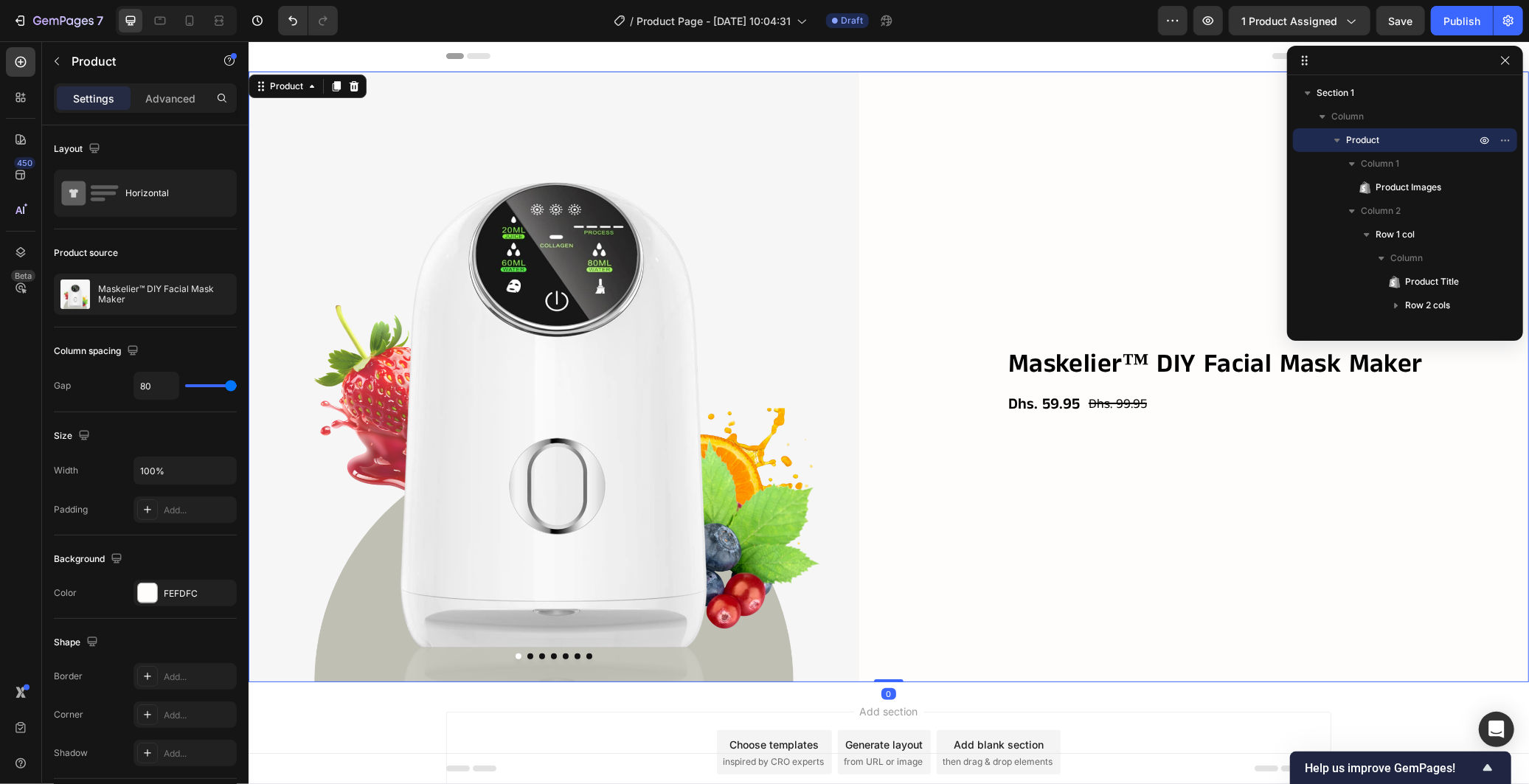
click at [1320, 461] on div "Maskelier™ DIY Facial Mask Maker Product Title Dhs. 59.95 Product Price Product…" at bounding box center [1222, 376] width 611 height 611
drag, startPoint x: 1502, startPoint y: 62, endPoint x: 1164, endPoint y: 354, distance: 446.7
click at [1502, 62] on icon "button" at bounding box center [1505, 60] width 12 height 12
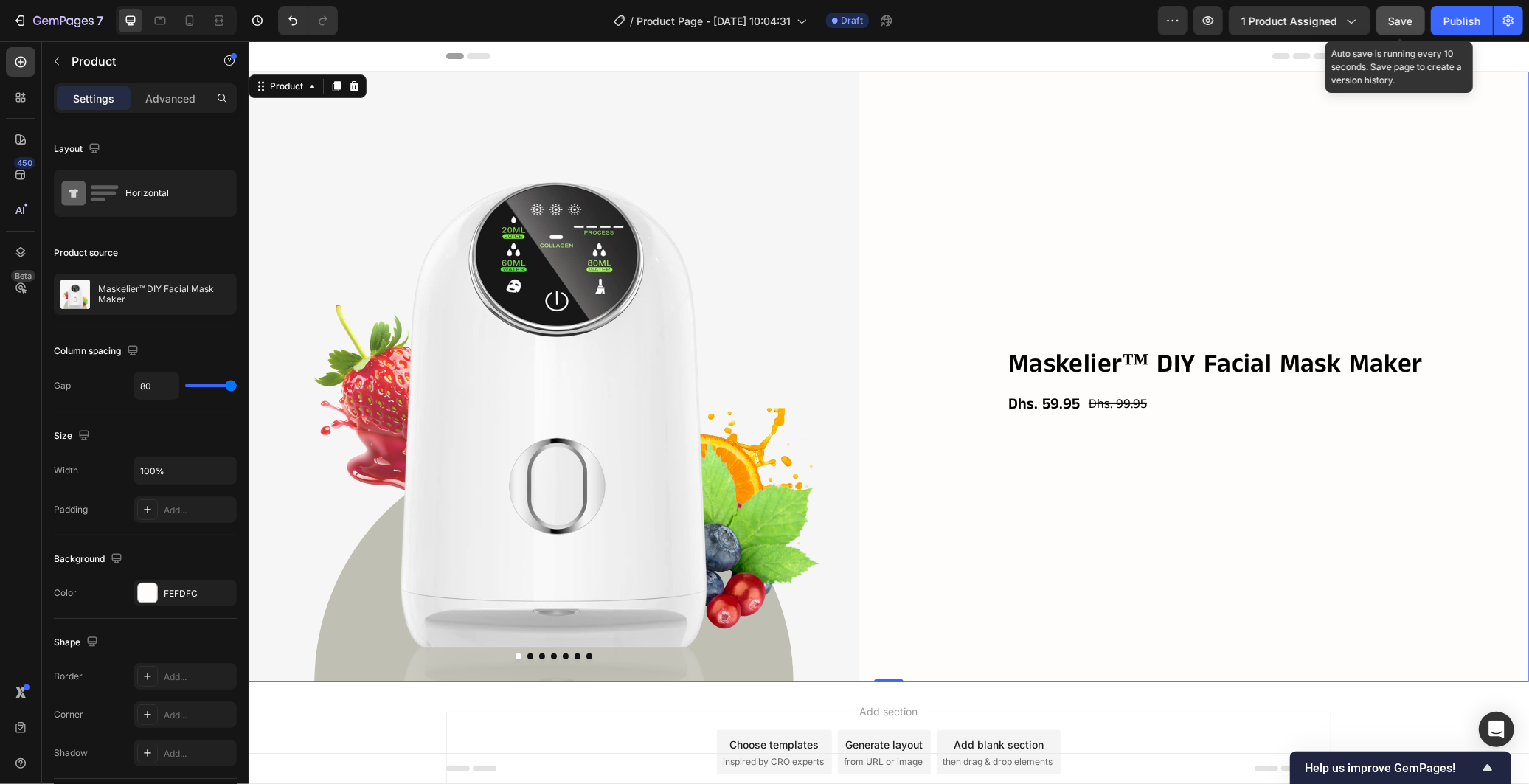
click at [1401, 19] on span "Save" at bounding box center [1401, 21] width 24 height 13
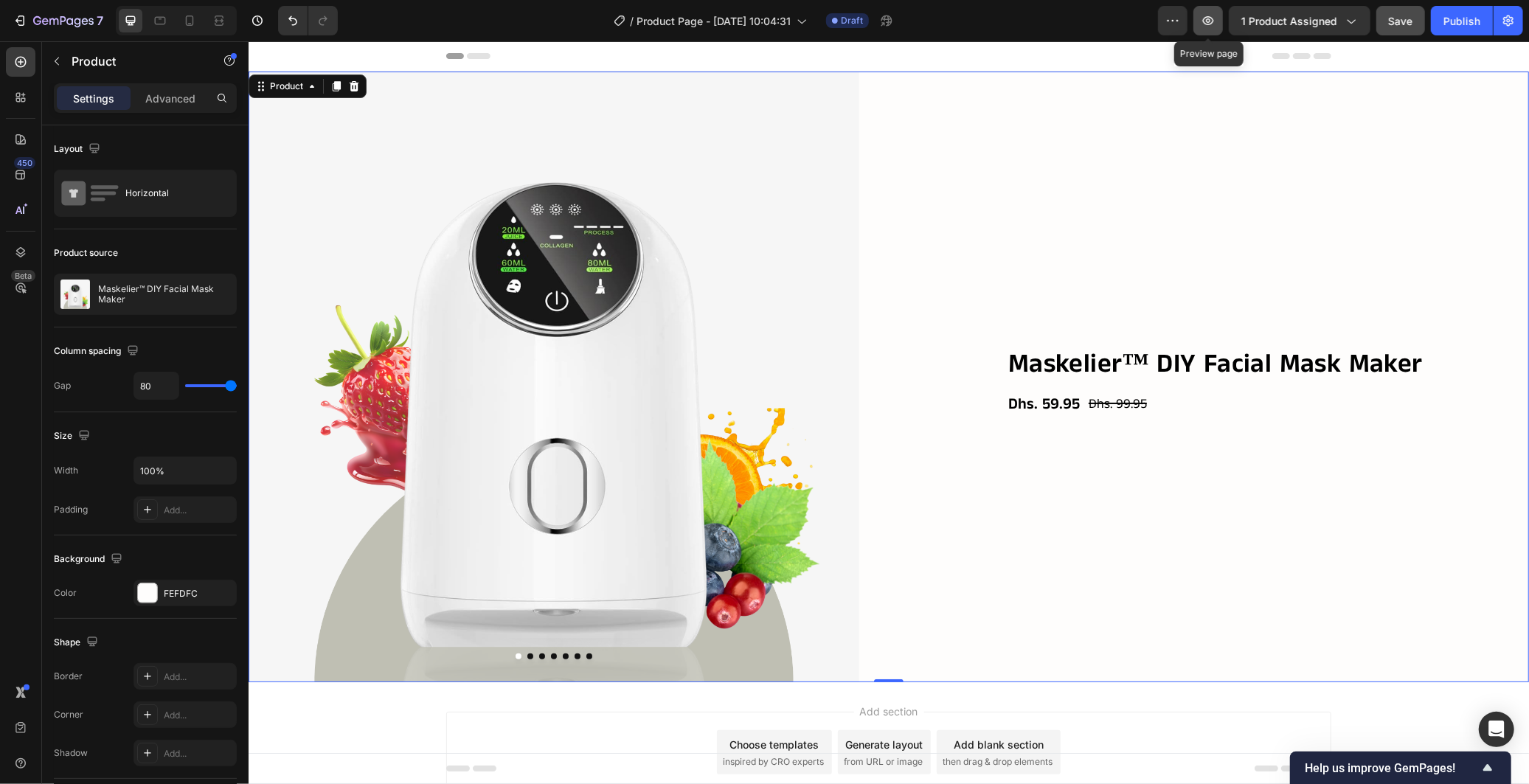
click at [1210, 11] on button "button" at bounding box center [1208, 20] width 30 height 30
